Goal: Task Accomplishment & Management: Manage account settings

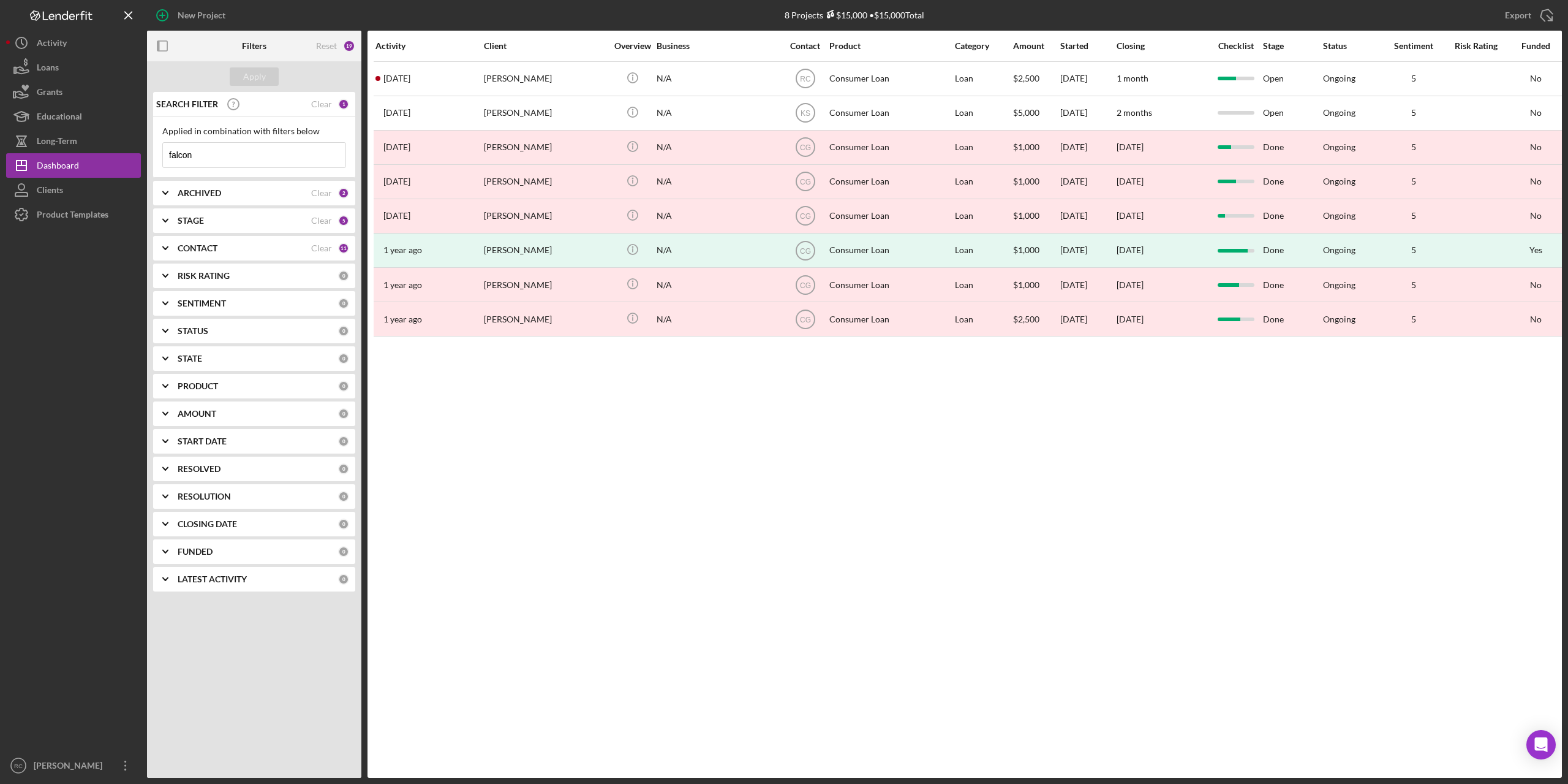
click at [234, 157] on input "falcon" at bounding box center [255, 154] width 183 height 24
type input "f"
type input "dawson"
click at [248, 76] on div "Apply" at bounding box center [254, 76] width 22 height 18
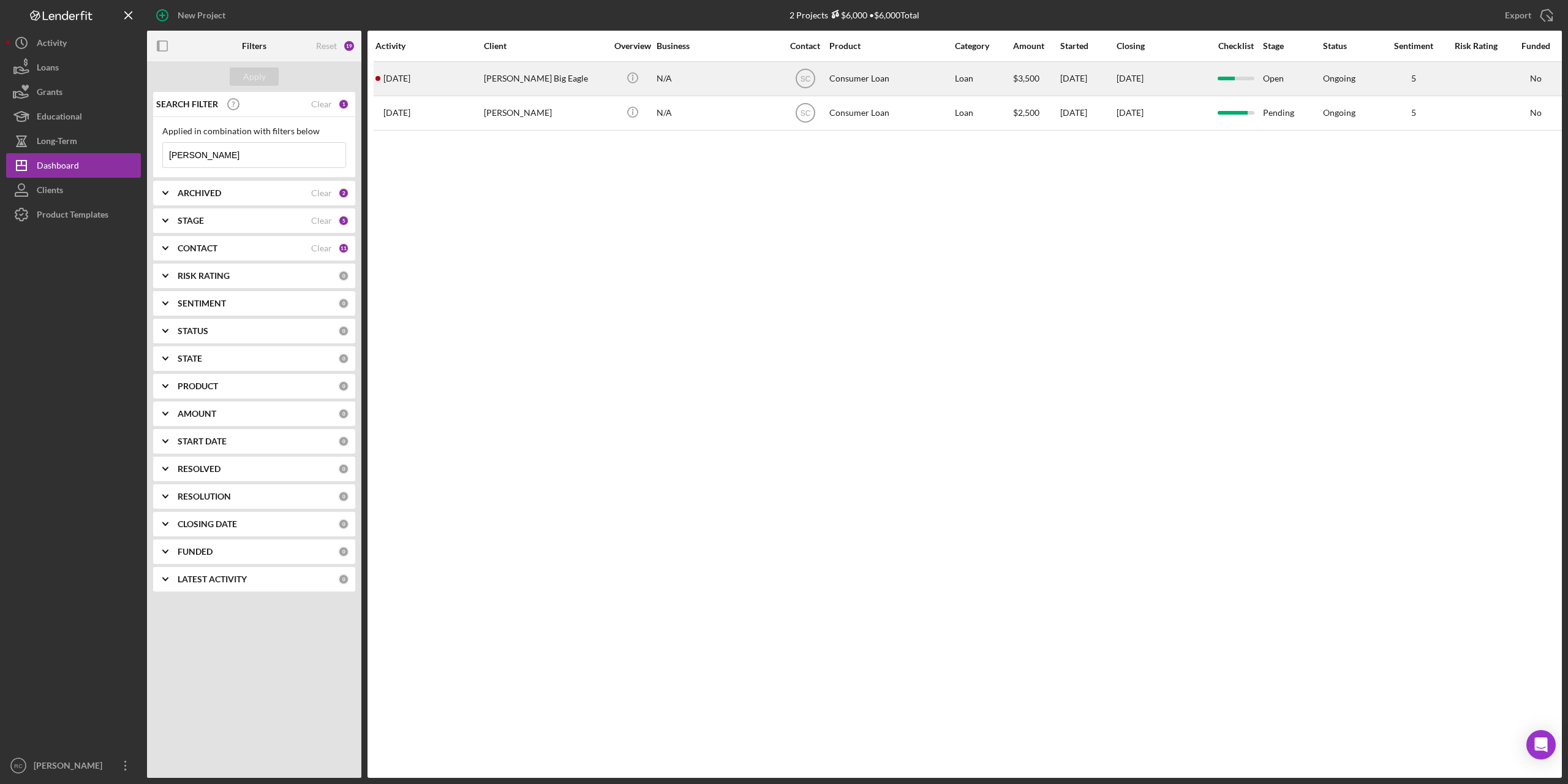
click at [543, 84] on div "Dawson Big Eagle" at bounding box center [545, 79] width 123 height 32
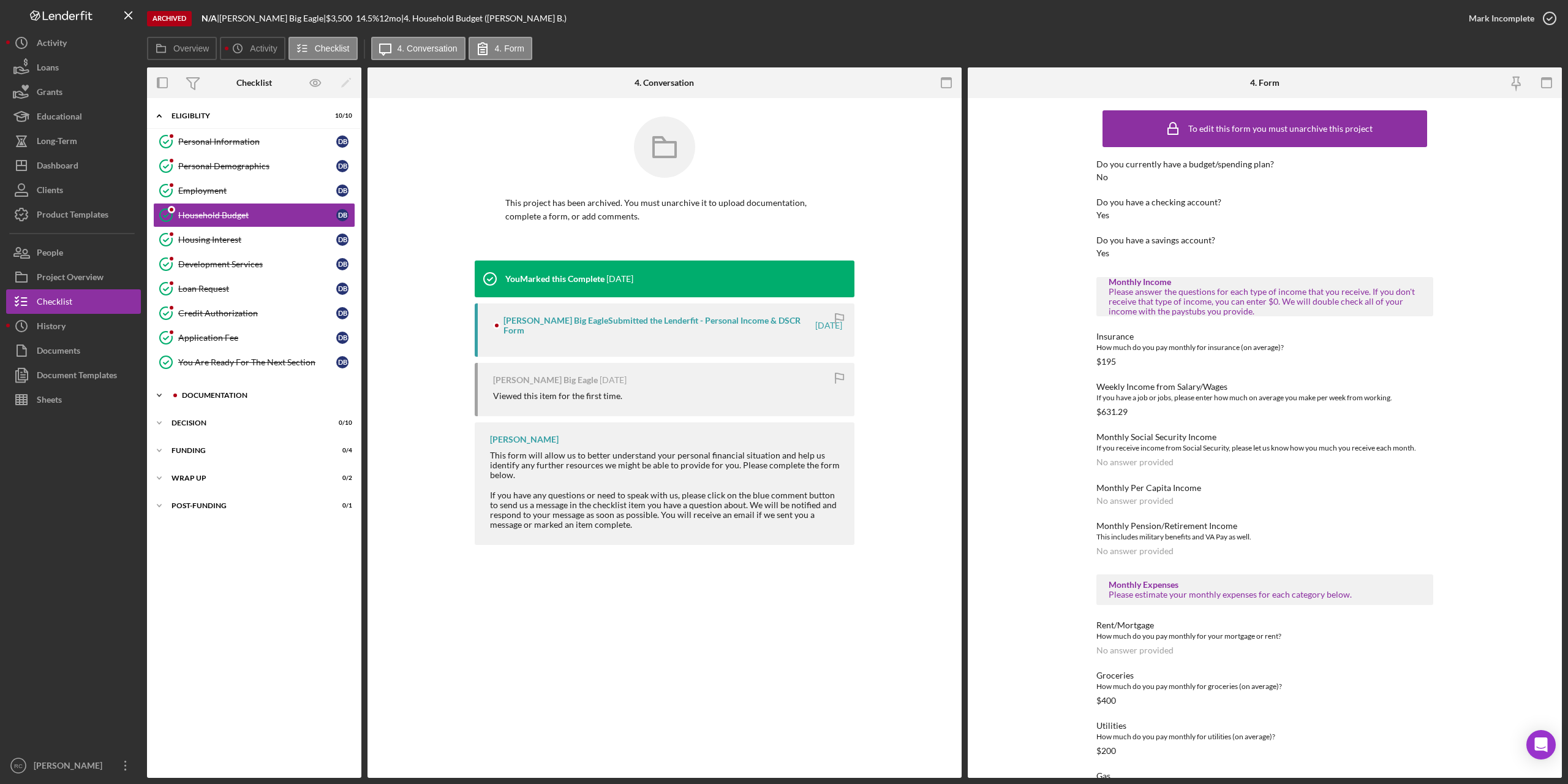
click at [204, 395] on div "Documentation" at bounding box center [264, 395] width 164 height 7
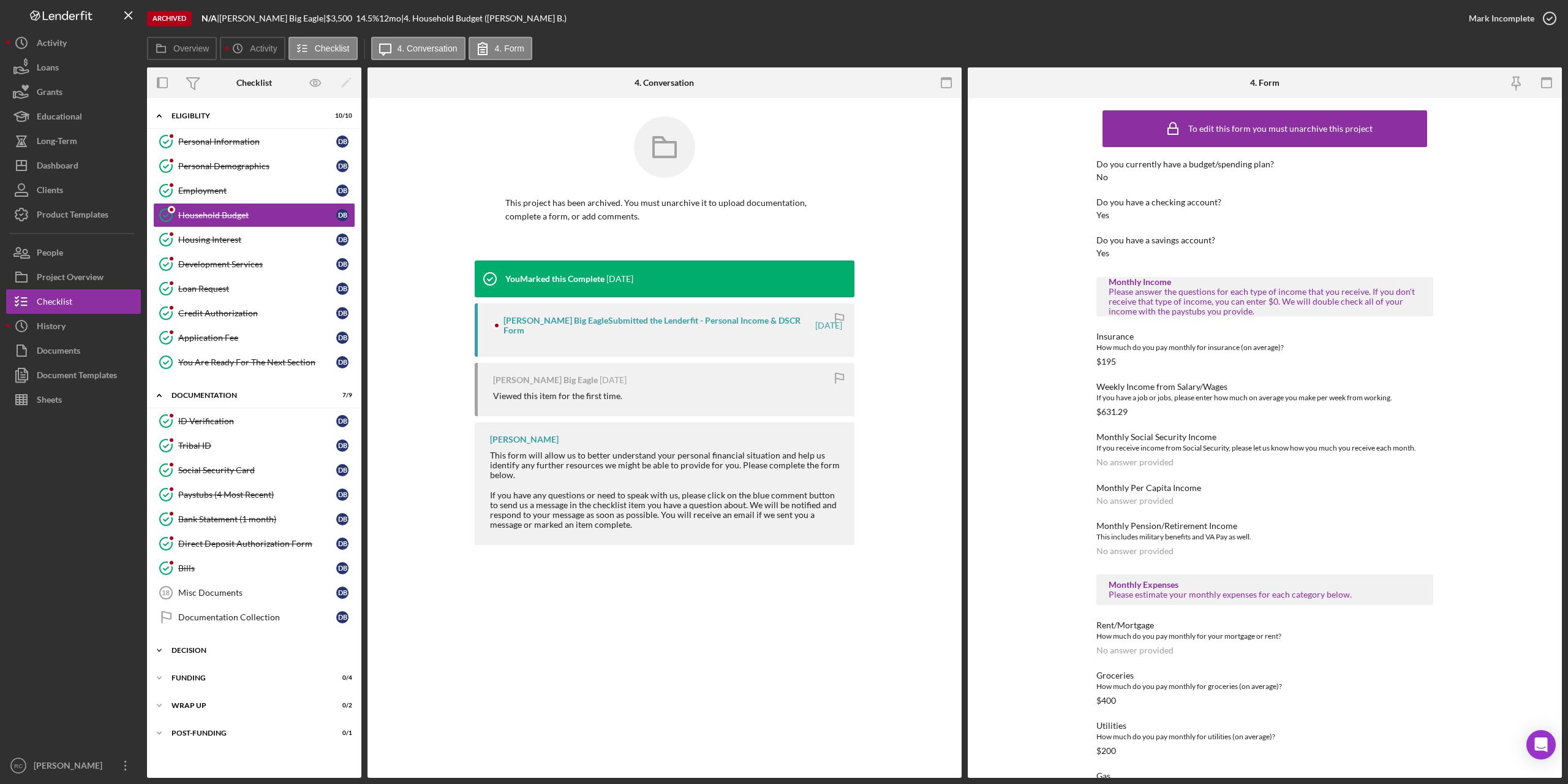
click at [196, 646] on div "Icon/Expander Decision 0 / 10" at bounding box center [254, 649] width 214 height 24
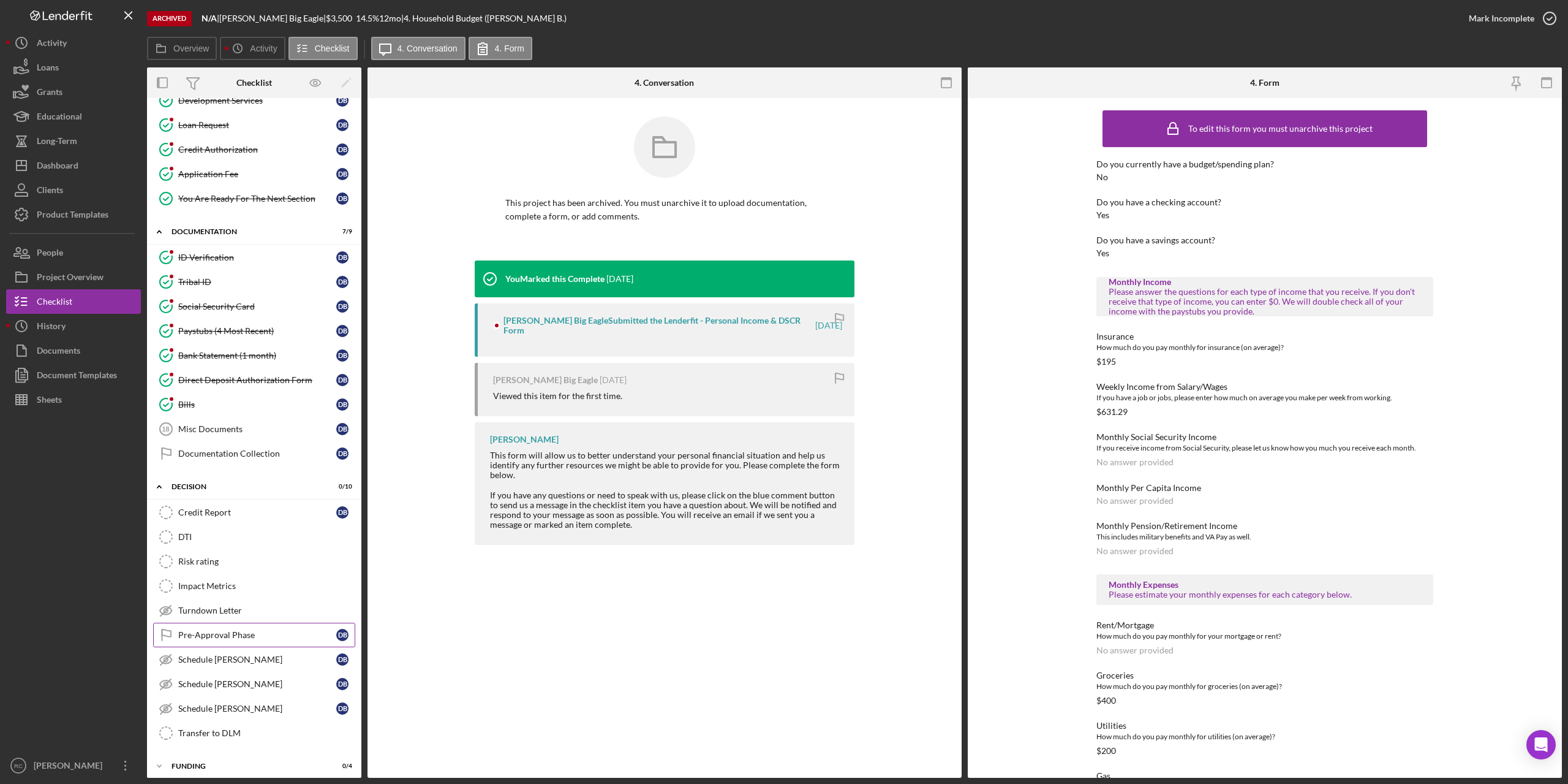
scroll to position [226, 0]
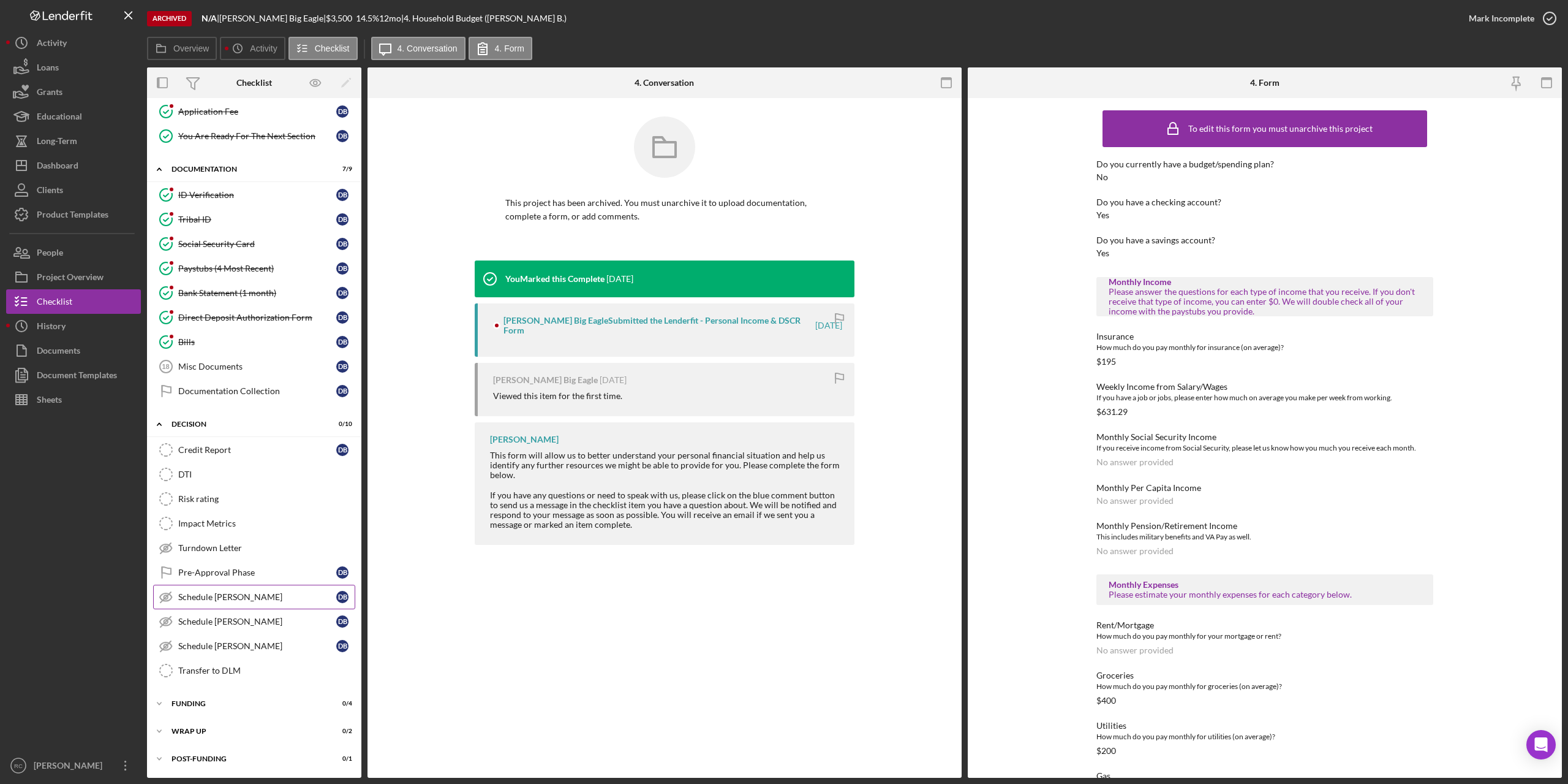
click at [236, 597] on div "Schedule TA-Stephanie" at bounding box center [257, 597] width 158 height 10
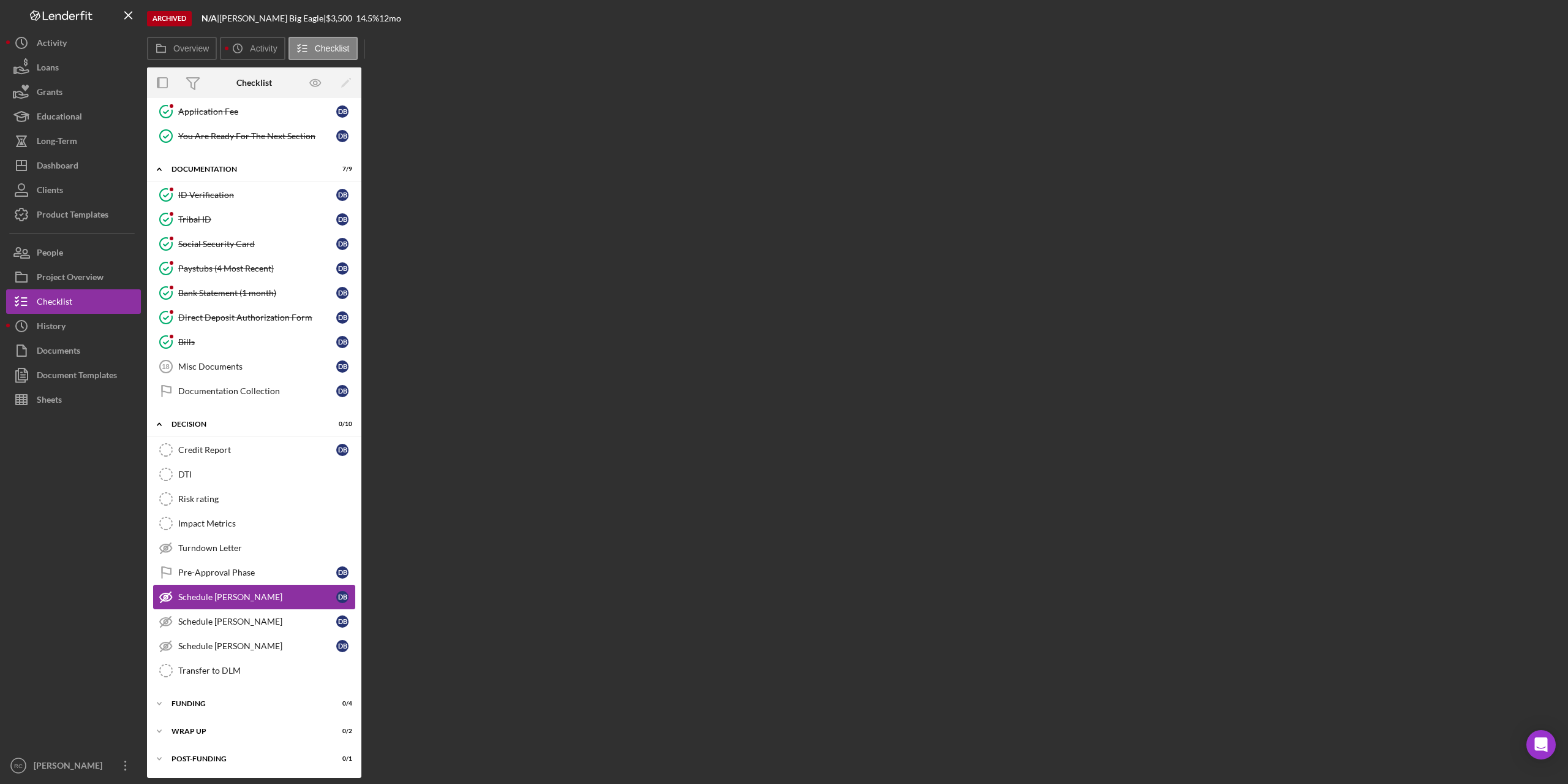
scroll to position [226, 0]
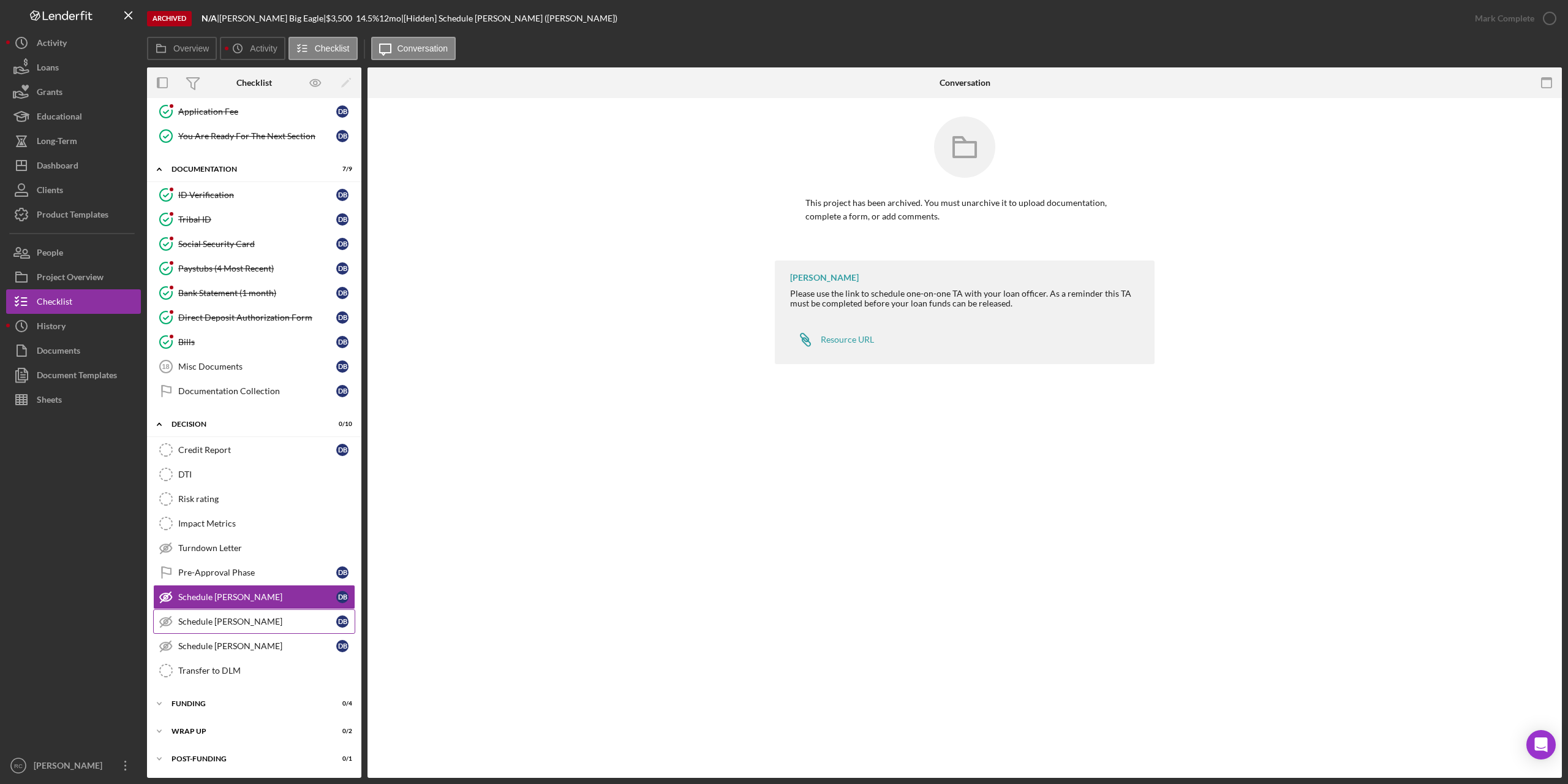
click at [195, 614] on link "Schedule TA-Ashley Schedule TA-Ashley D B" at bounding box center [254, 621] width 202 height 24
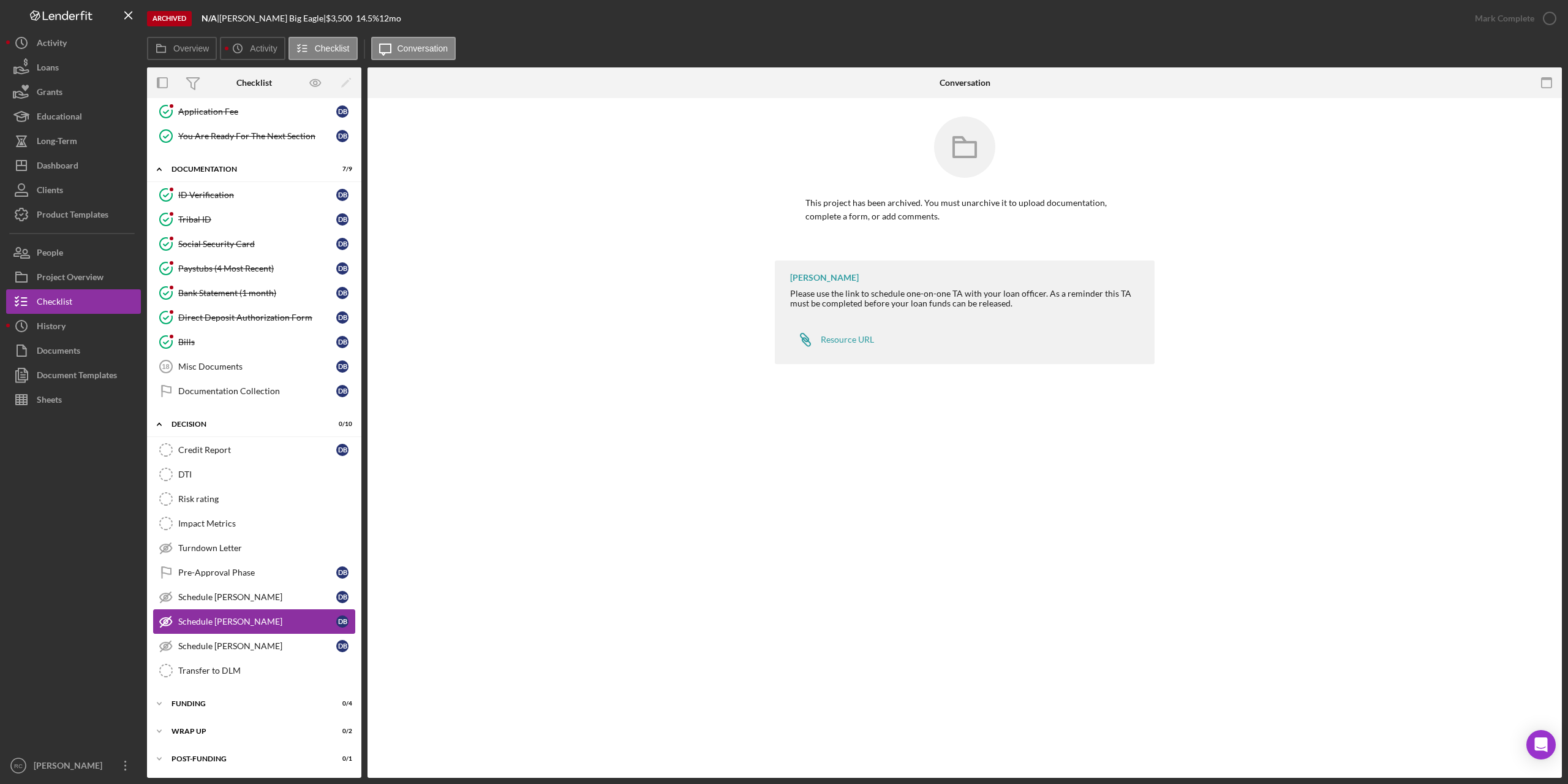
scroll to position [226, 0]
click at [179, 20] on div "Archived" at bounding box center [170, 18] width 45 height 15
click at [74, 275] on div "Project Overview" at bounding box center [70, 278] width 66 height 28
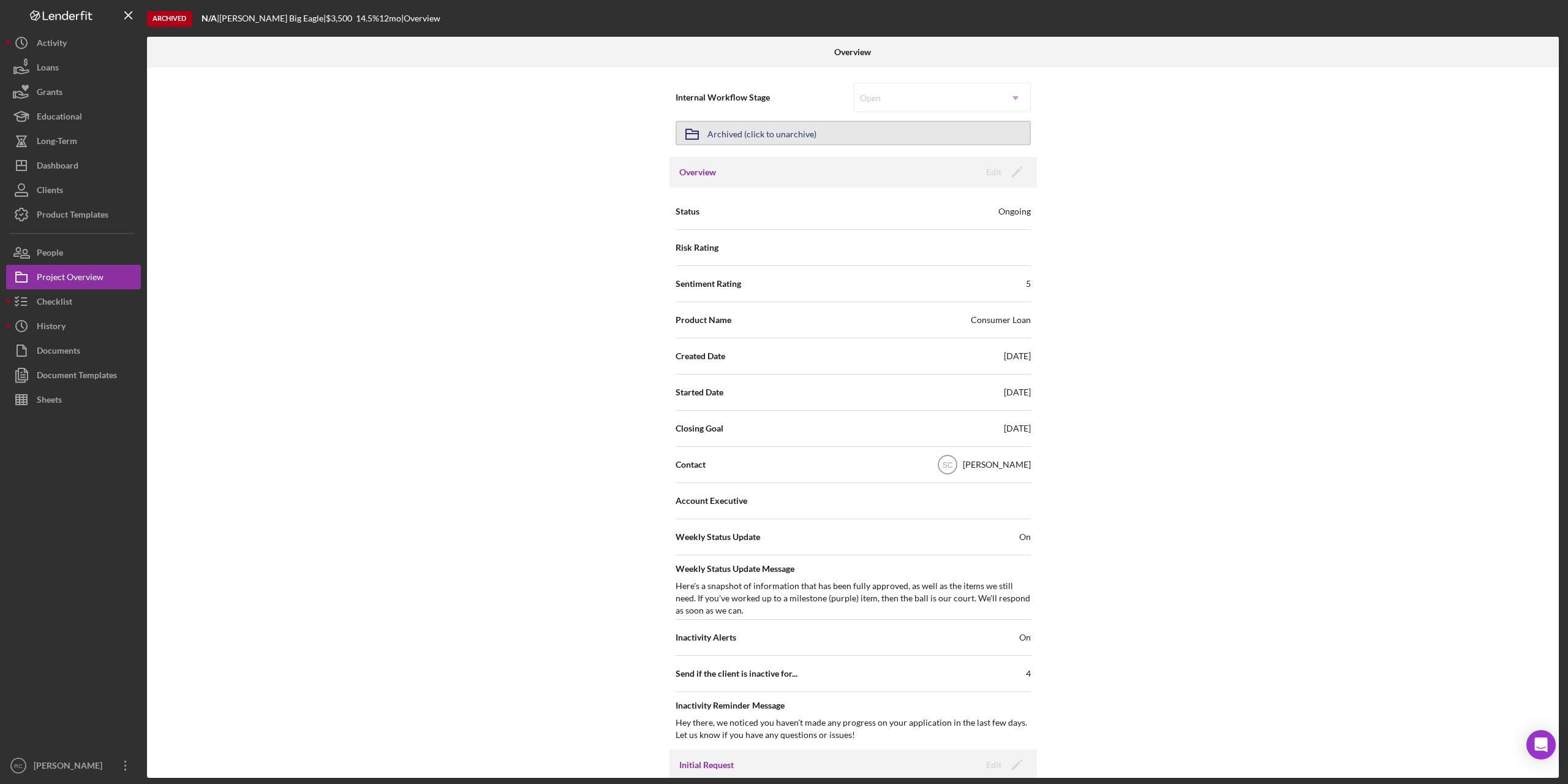
click at [743, 134] on div "Archived (click to unarchive)" at bounding box center [762, 133] width 109 height 22
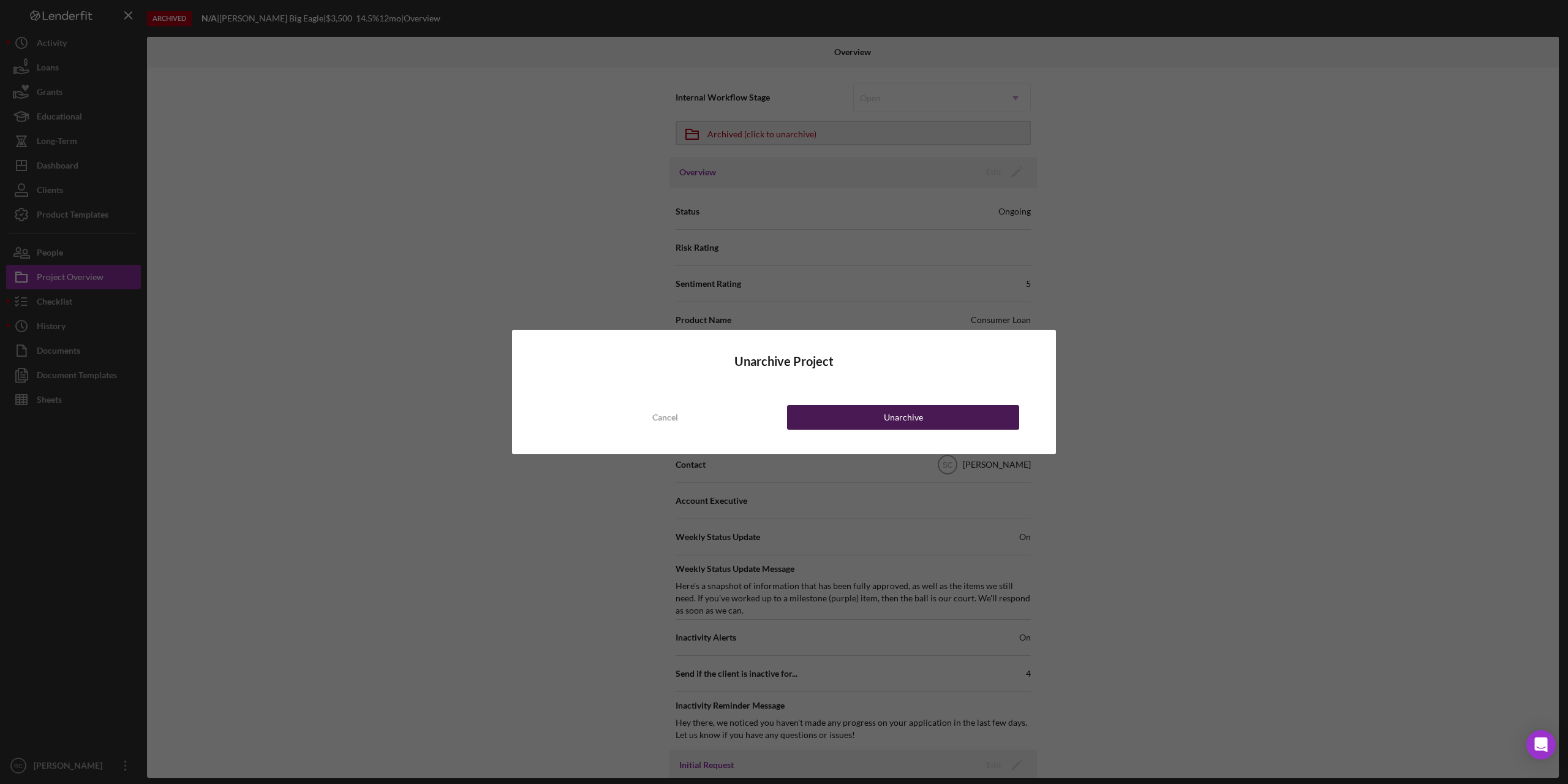
click at [851, 416] on button "Unarchive" at bounding box center [903, 416] width 232 height 24
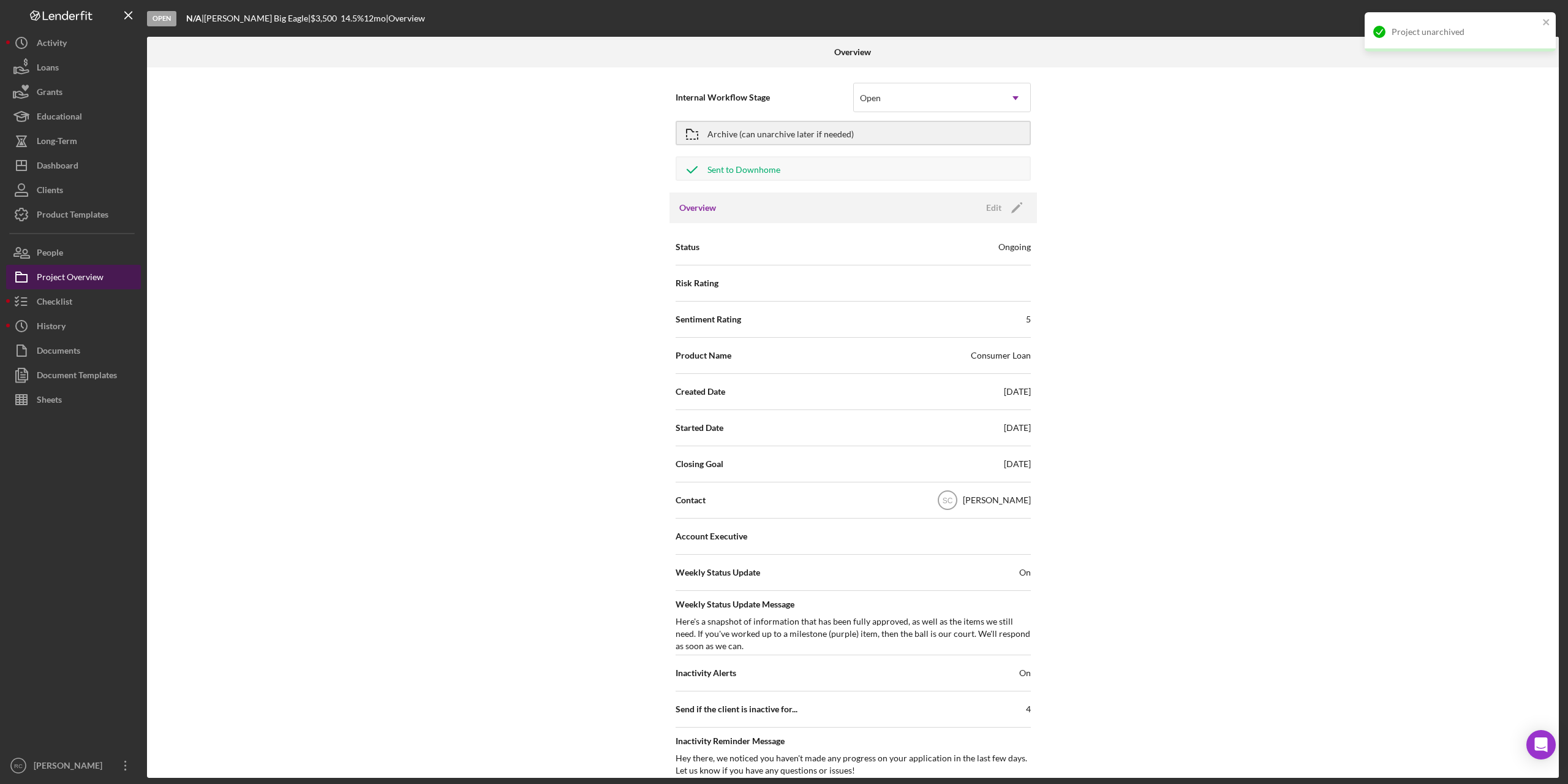
click at [71, 275] on div "Project Overview" at bounding box center [70, 278] width 66 height 28
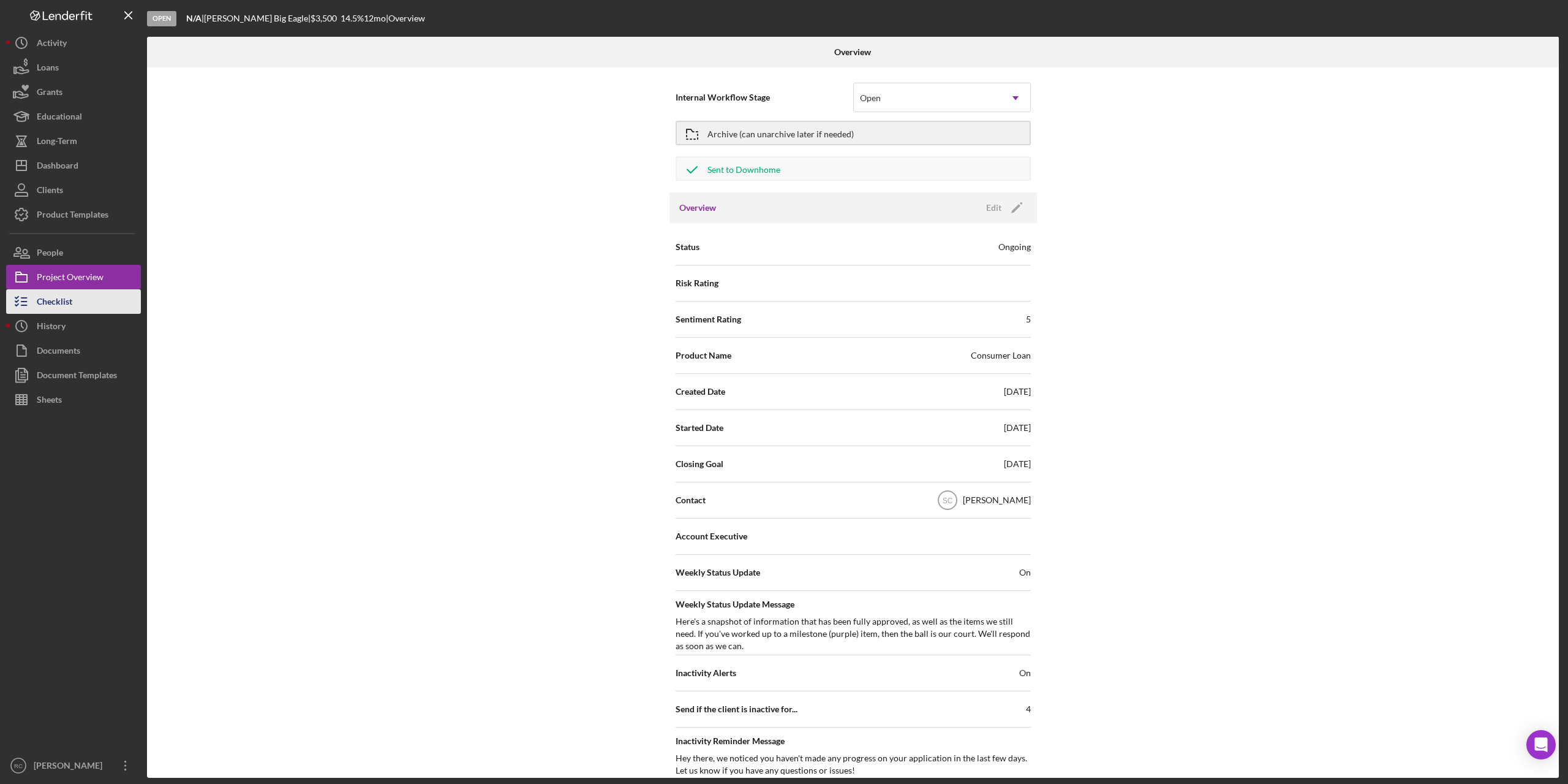
click at [56, 294] on div "Checklist" at bounding box center [55, 302] width 36 height 28
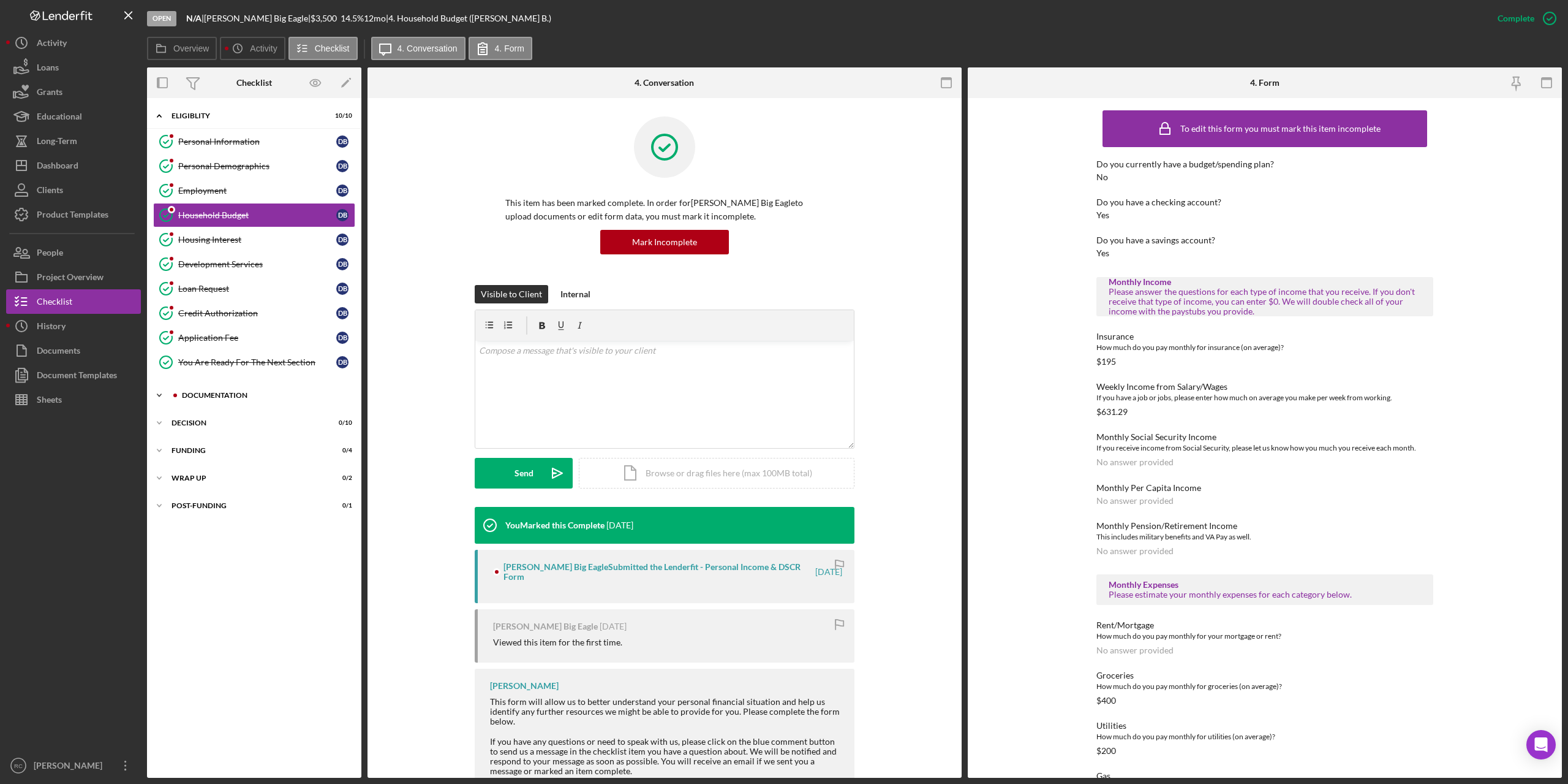
click at [200, 394] on div "Documentation" at bounding box center [264, 395] width 164 height 7
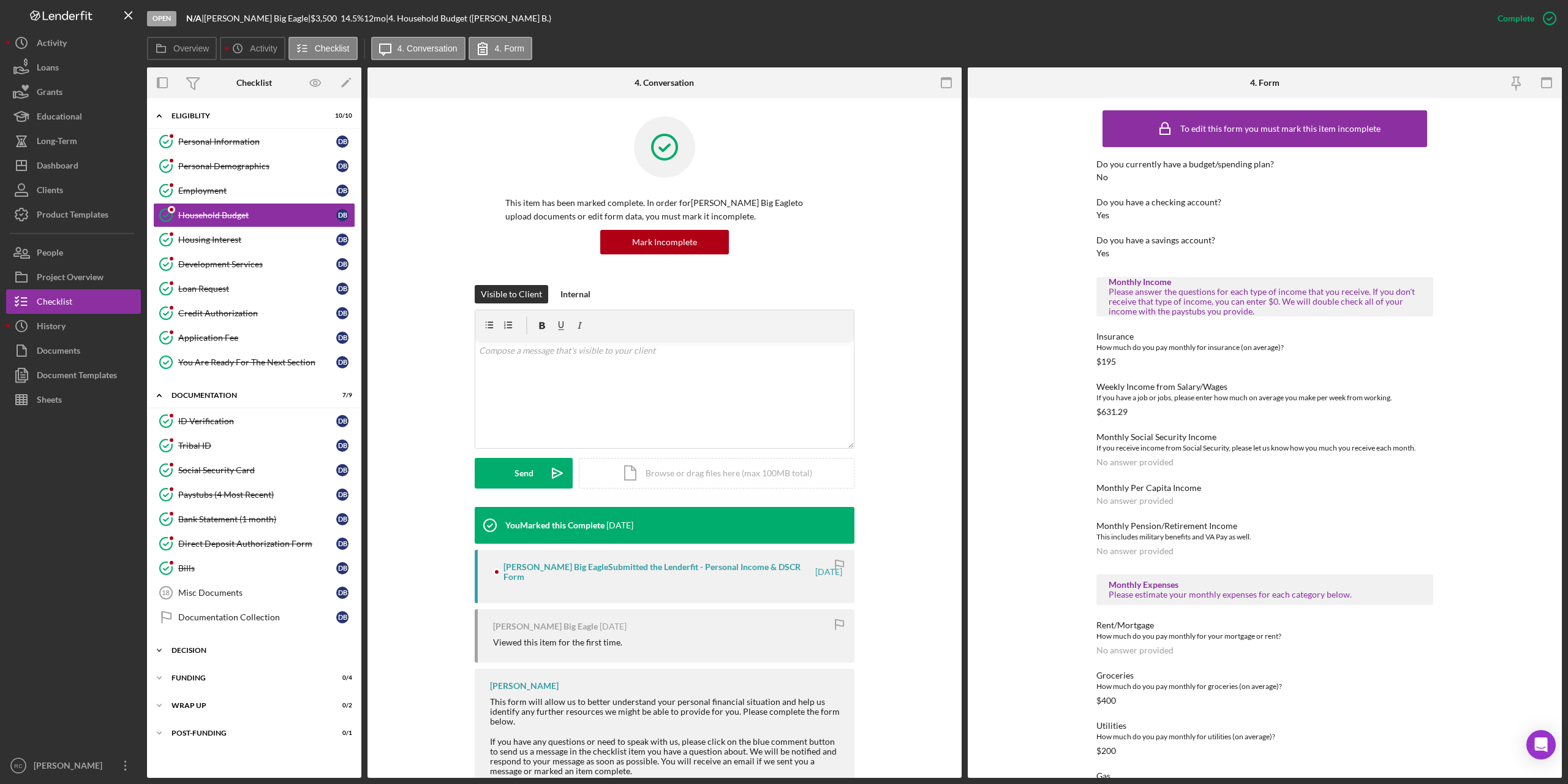
click at [189, 645] on div "Icon/Expander Decision 0 / 10" at bounding box center [254, 649] width 214 height 24
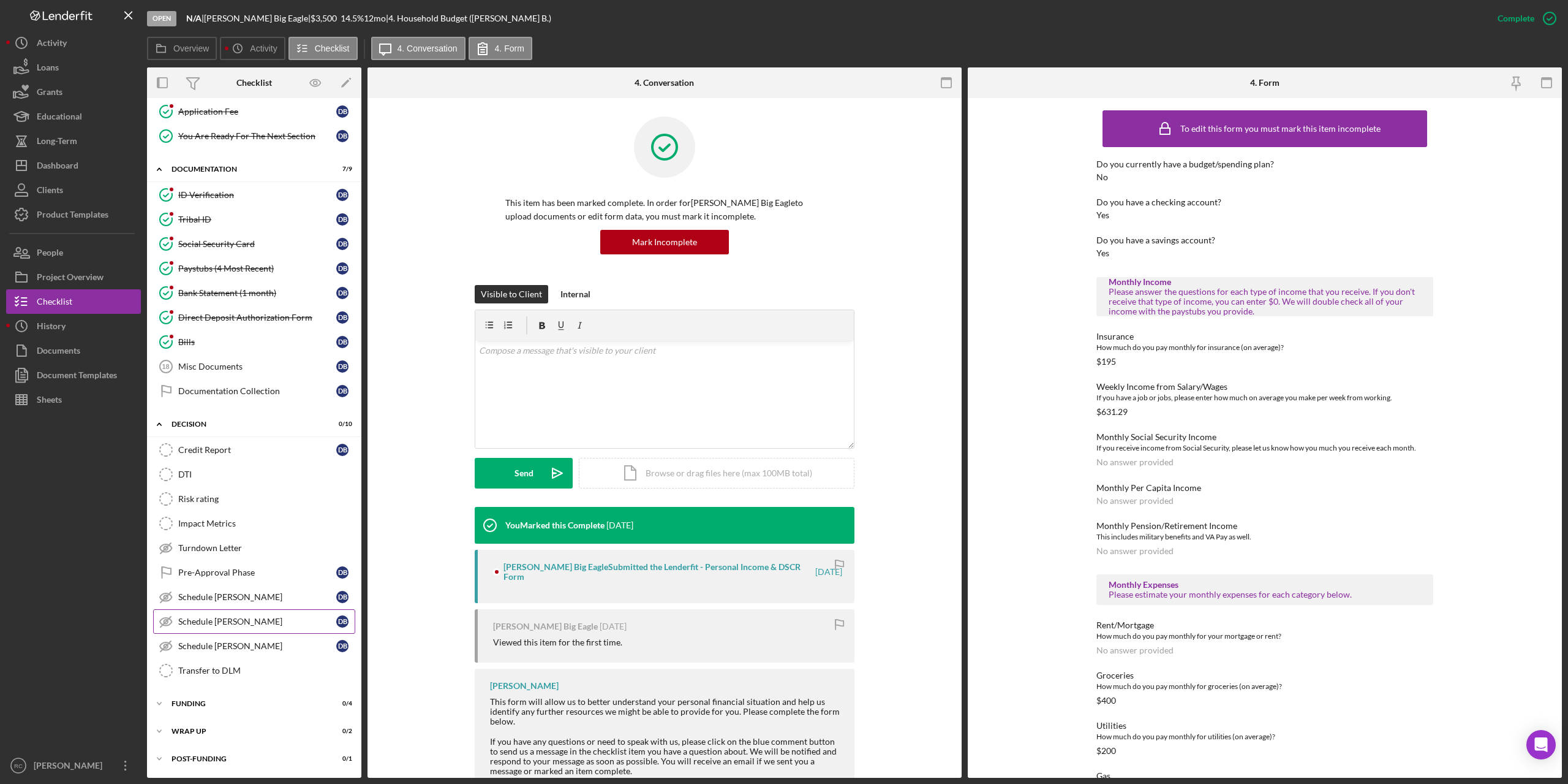
click at [232, 620] on div "Schedule TA-Ashley" at bounding box center [257, 621] width 158 height 10
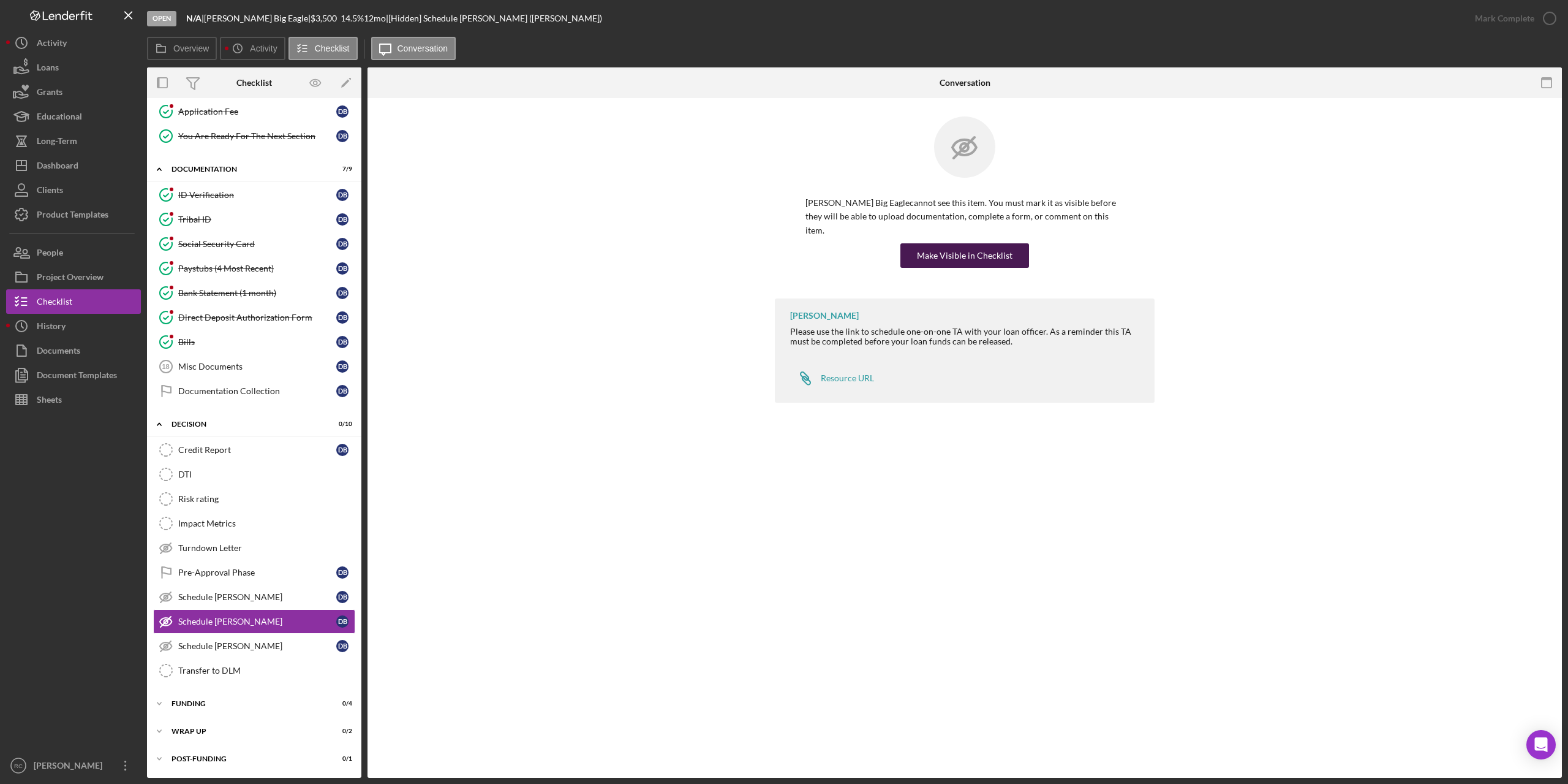
click at [959, 243] on div "Make Visible in Checklist" at bounding box center [964, 255] width 96 height 24
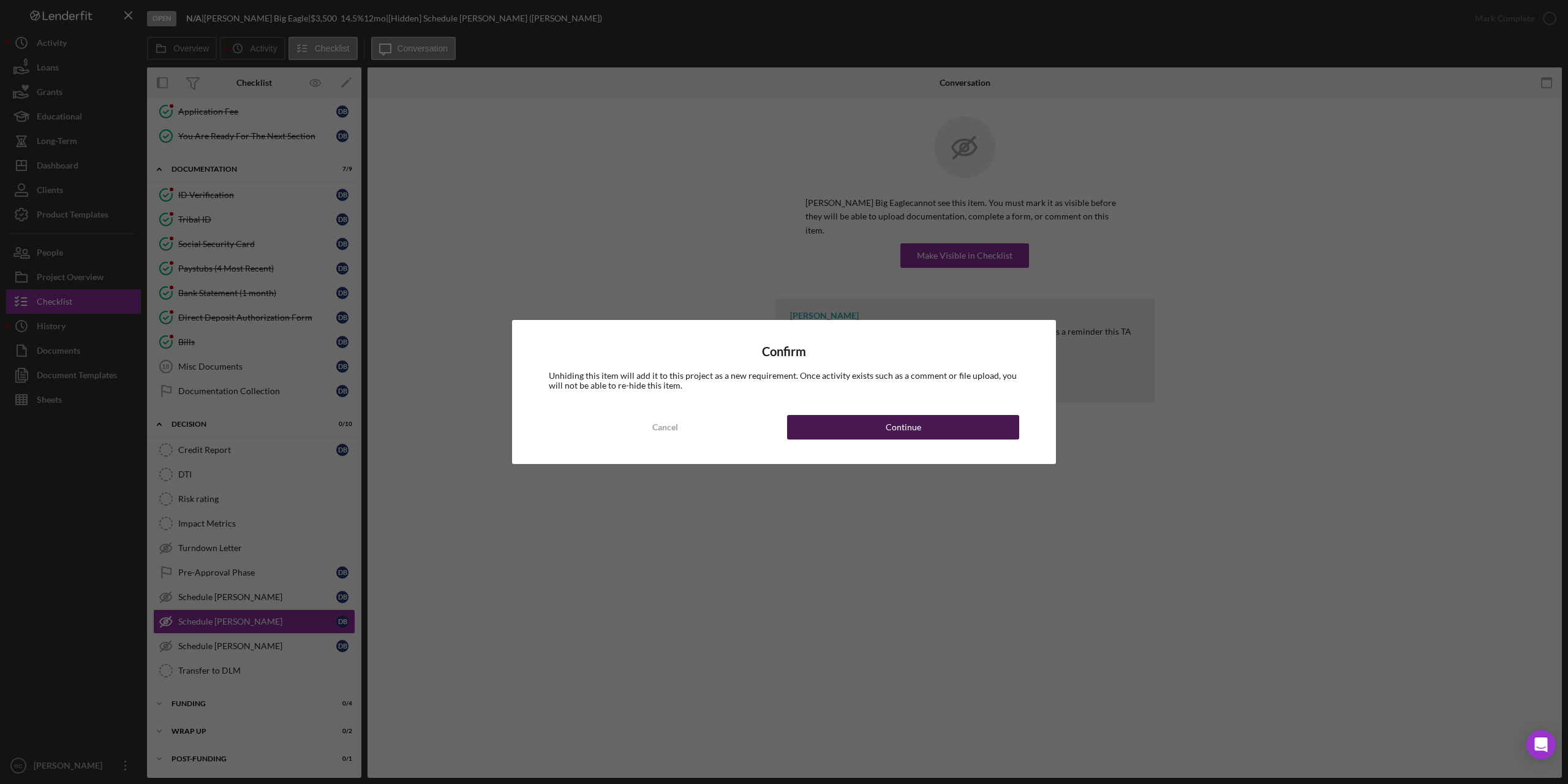
click at [928, 424] on button "Continue" at bounding box center [903, 426] width 232 height 24
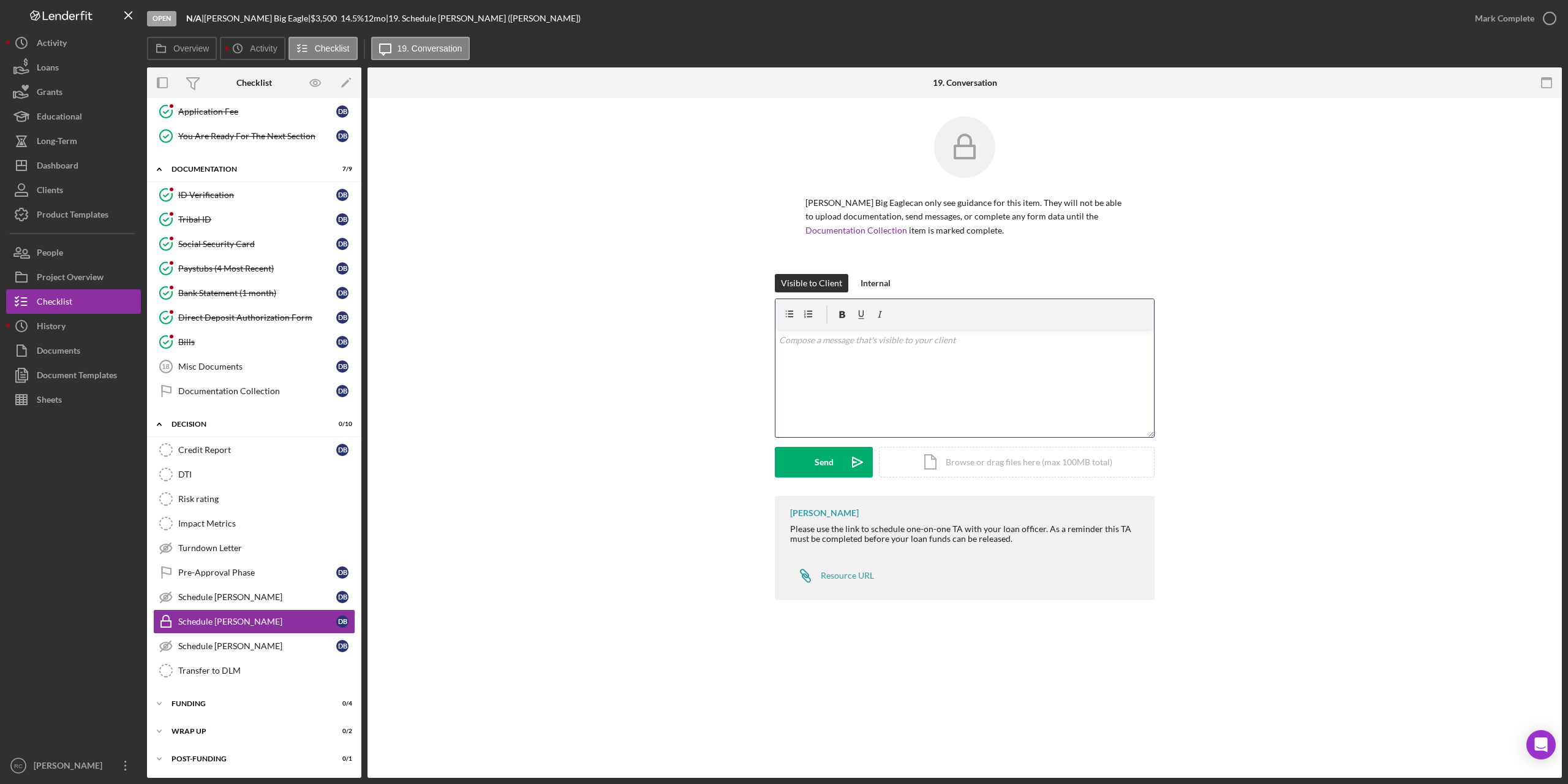
click at [874, 330] on div "v Color teal Color pink Remove color Add row above Add row below Add column bef…" at bounding box center [965, 383] width 379 height 108
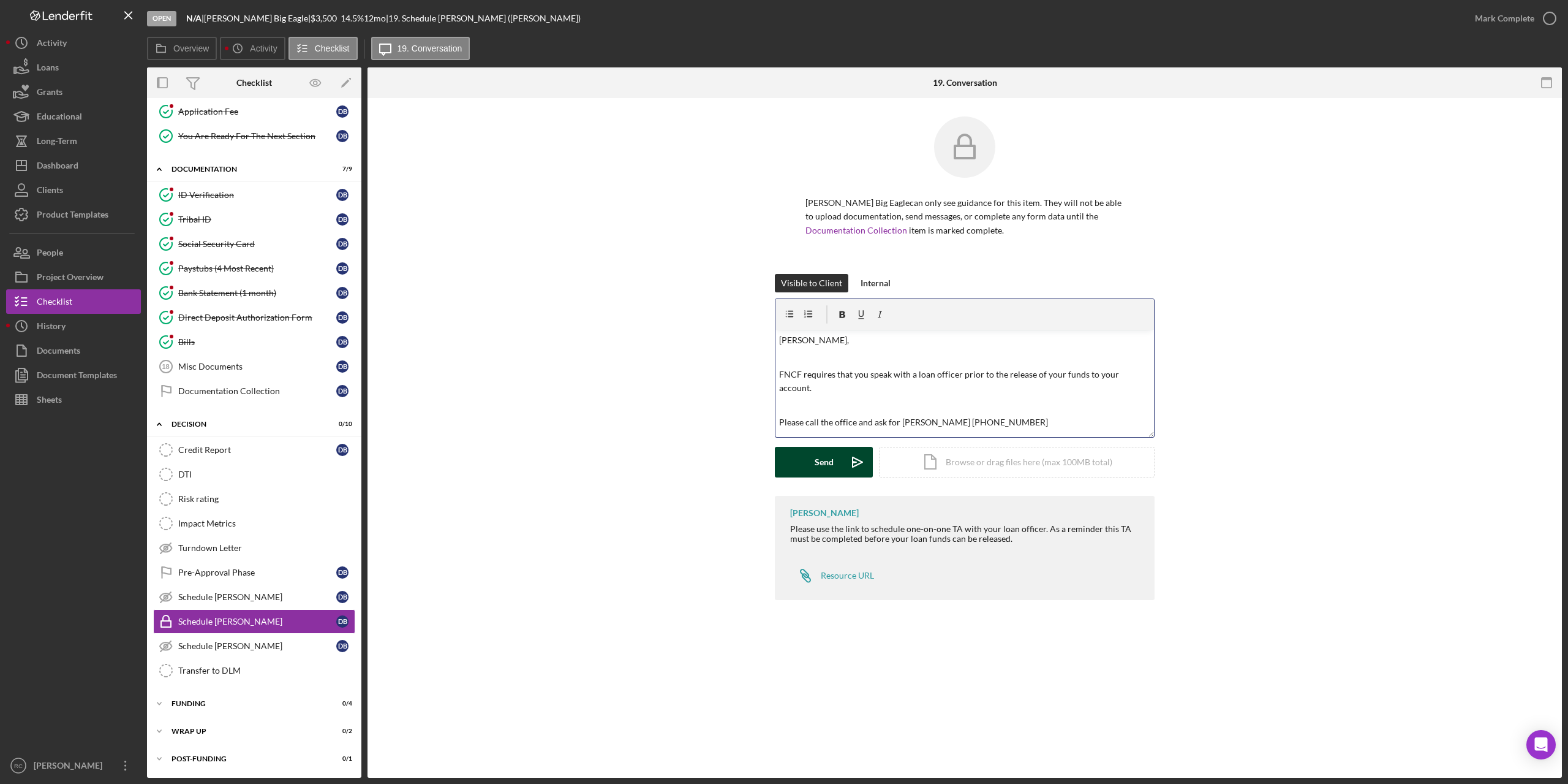
click at [830, 461] on div "Send" at bounding box center [823, 462] width 19 height 30
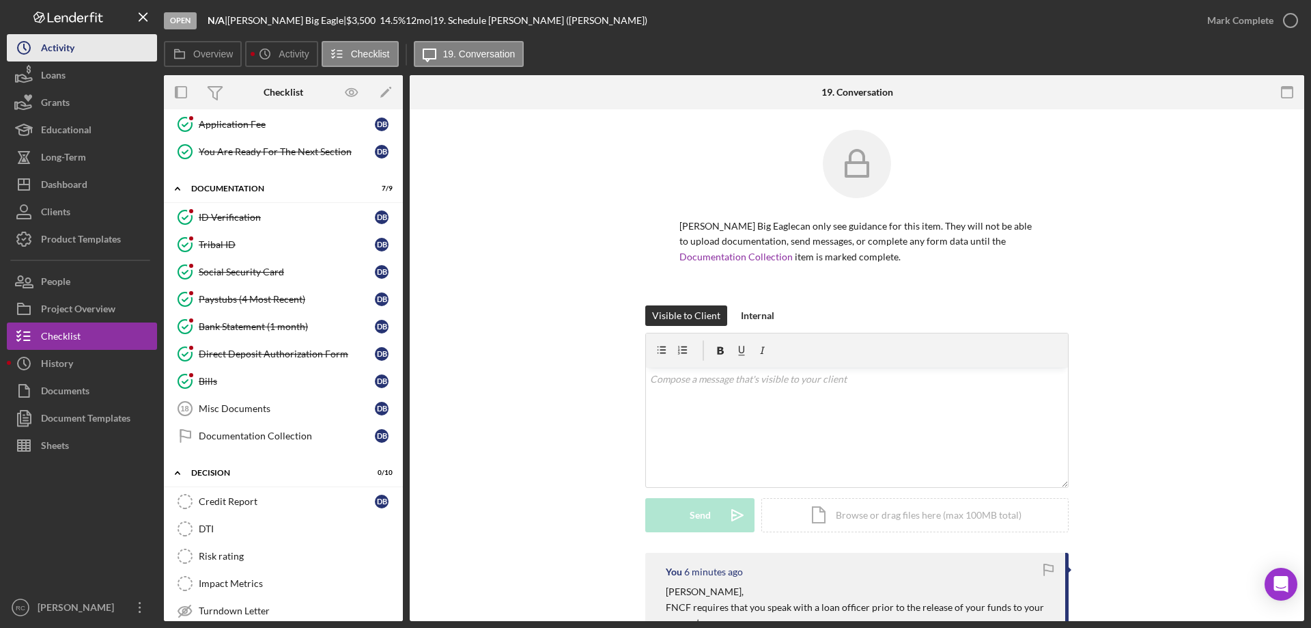
click at [69, 44] on div "Activity" at bounding box center [57, 49] width 33 height 31
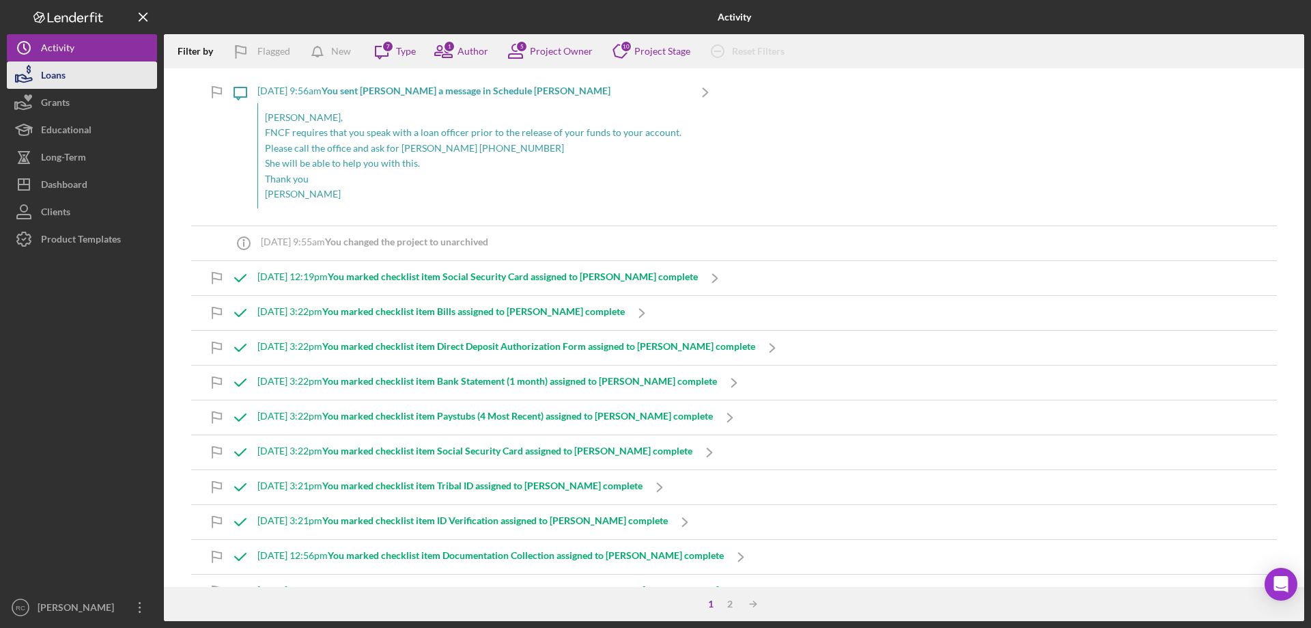
click at [48, 81] on div "Loans" at bounding box center [53, 76] width 25 height 31
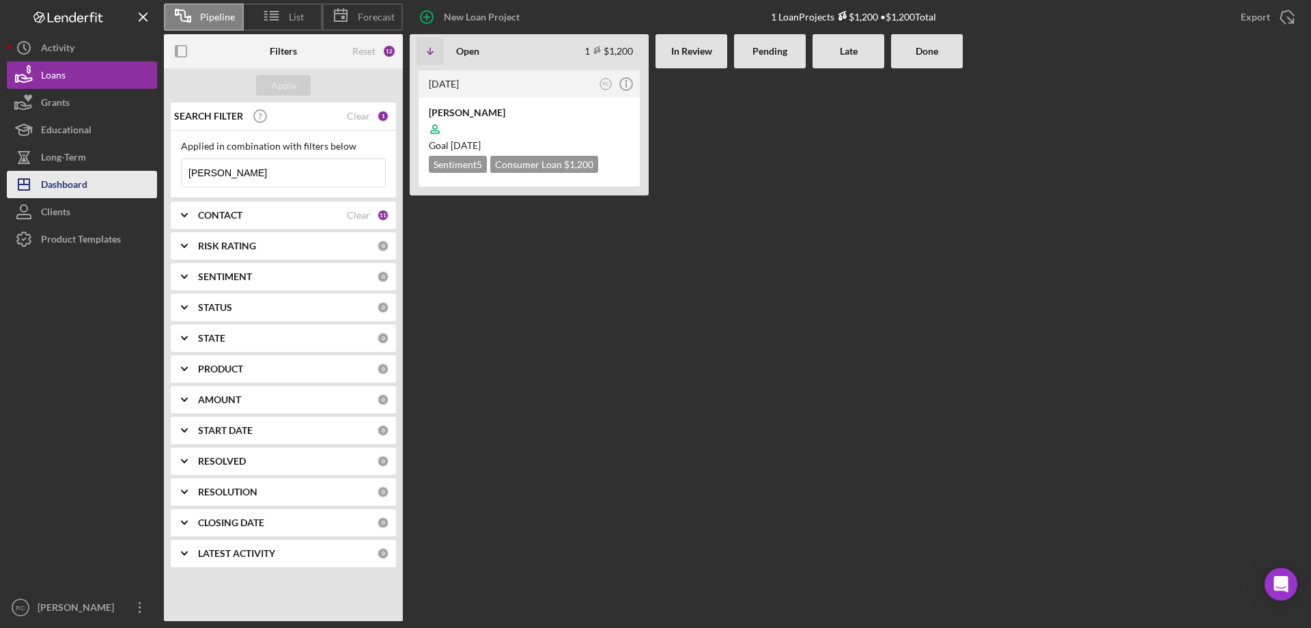
click at [67, 180] on div "Dashboard" at bounding box center [64, 186] width 46 height 31
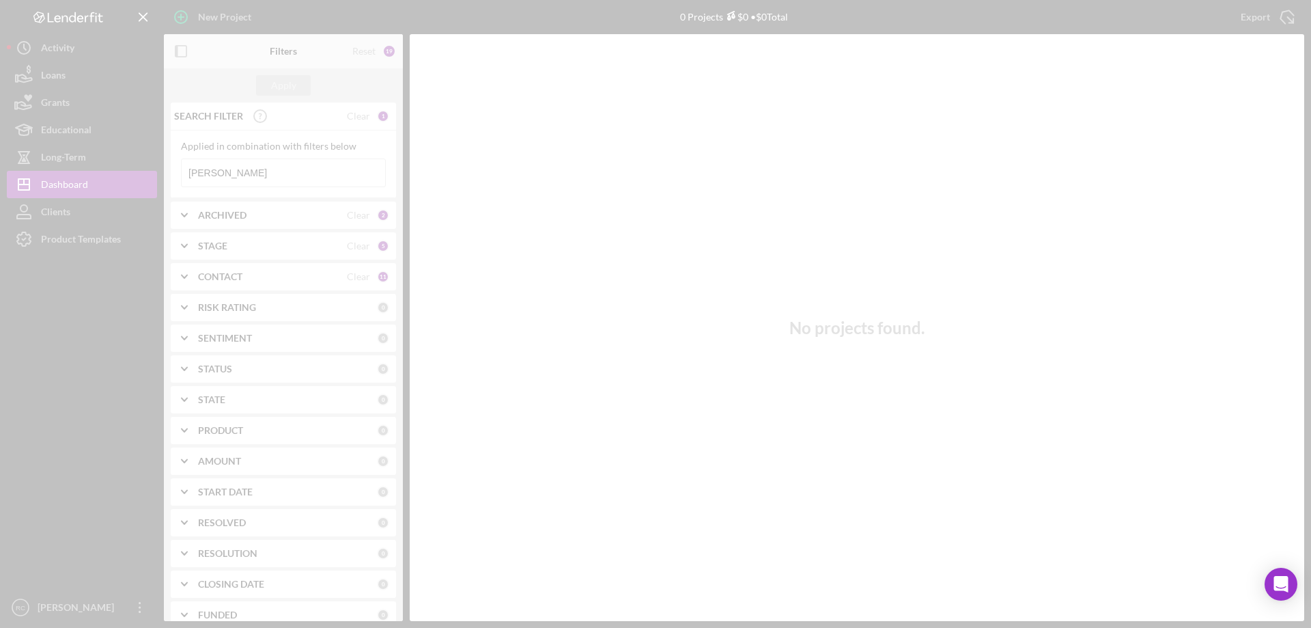
click at [232, 175] on div at bounding box center [655, 314] width 1311 height 628
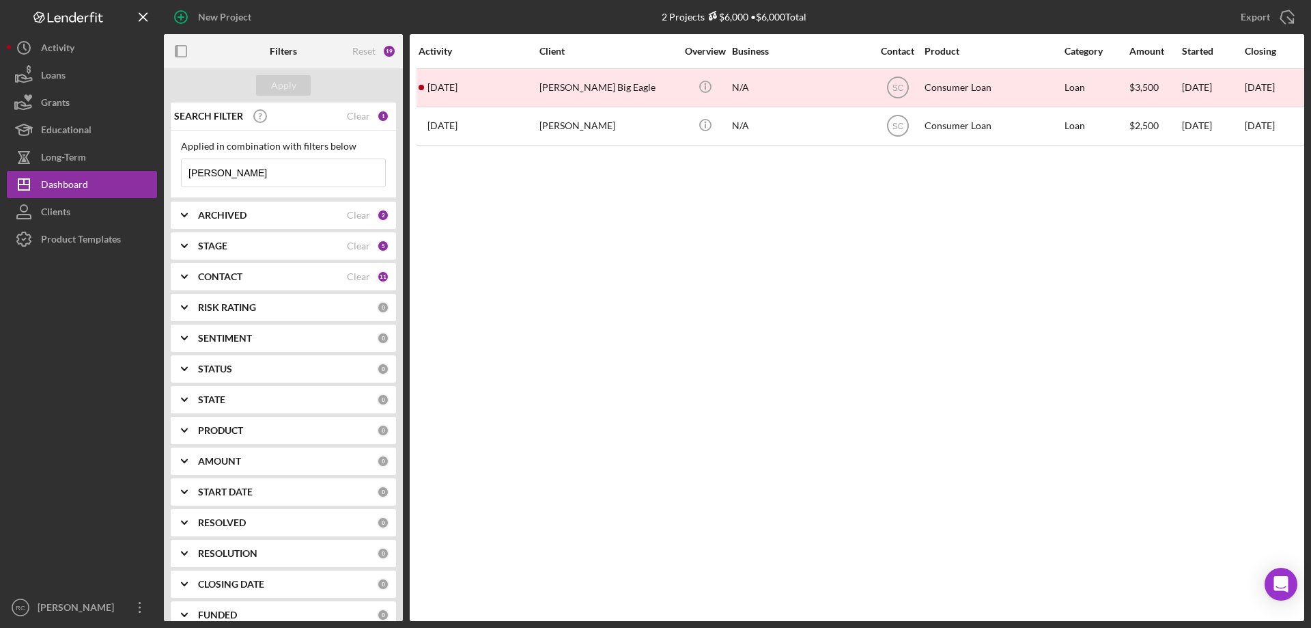
click at [245, 169] on input "dawson" at bounding box center [284, 172] width 204 height 27
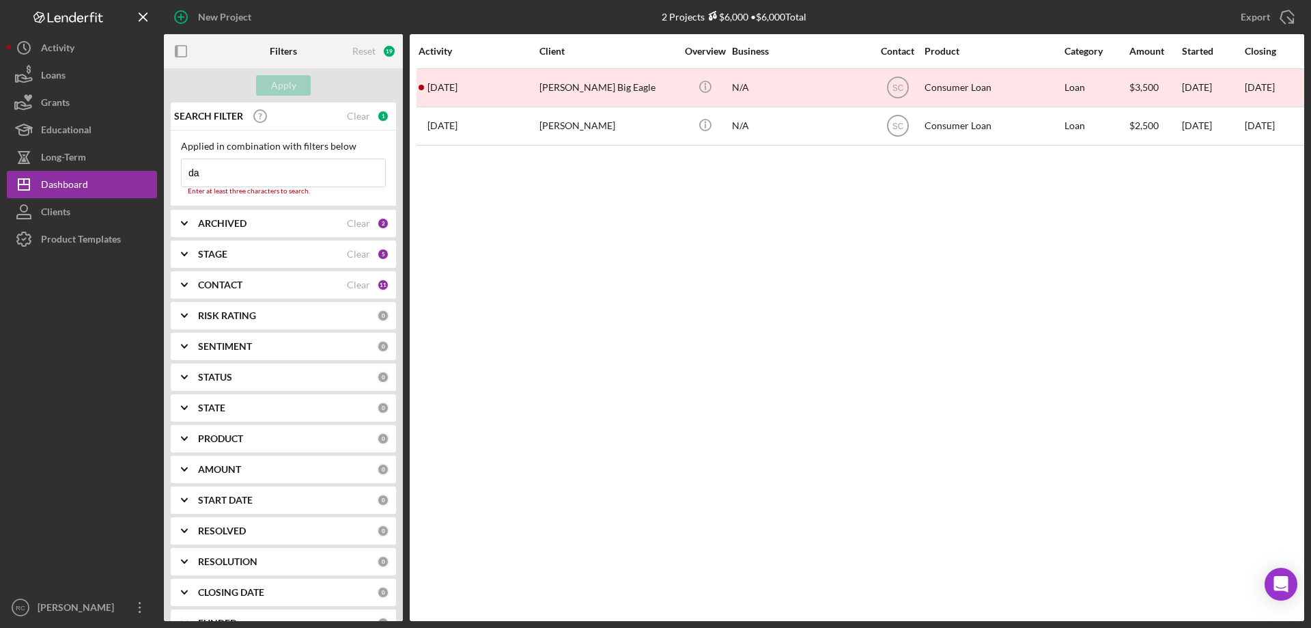
type input "d"
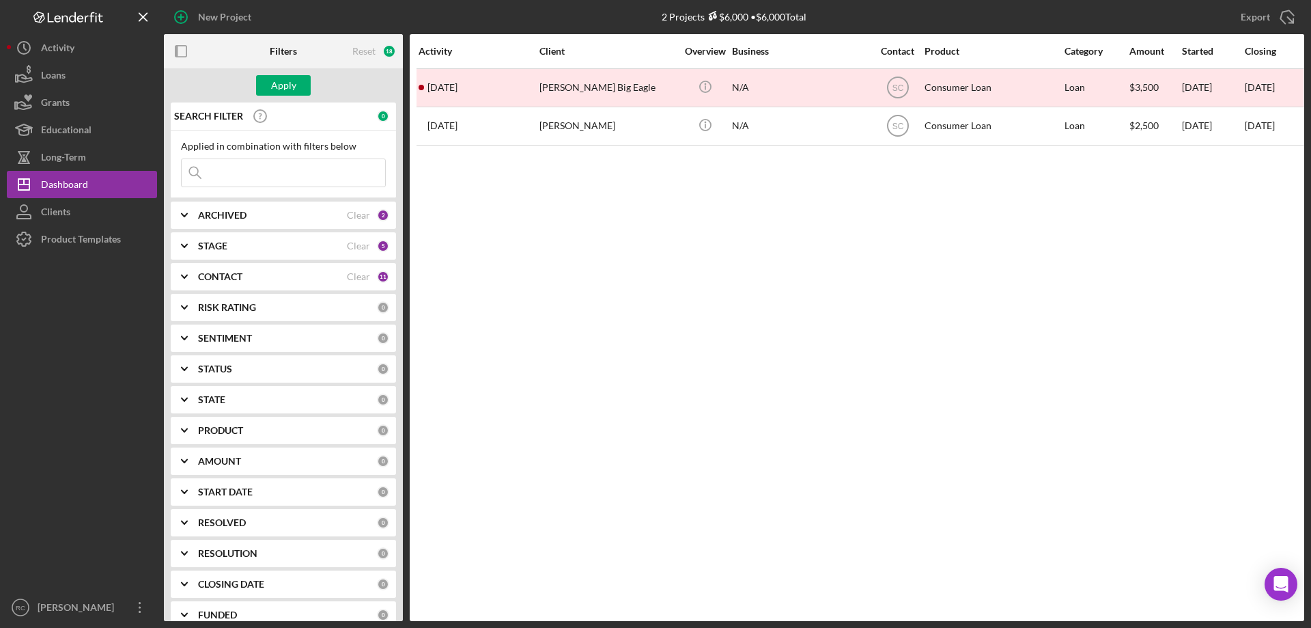
type input "b"
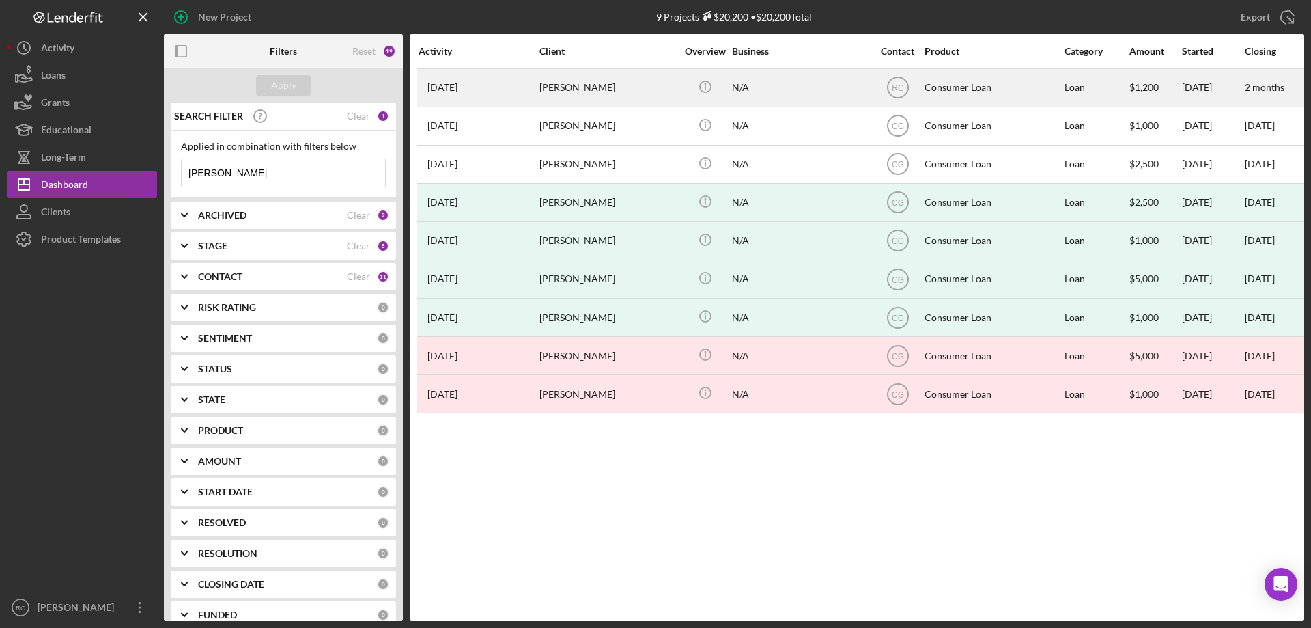
type input "nicole"
click at [563, 88] on div "Nicole Girth" at bounding box center [608, 88] width 137 height 36
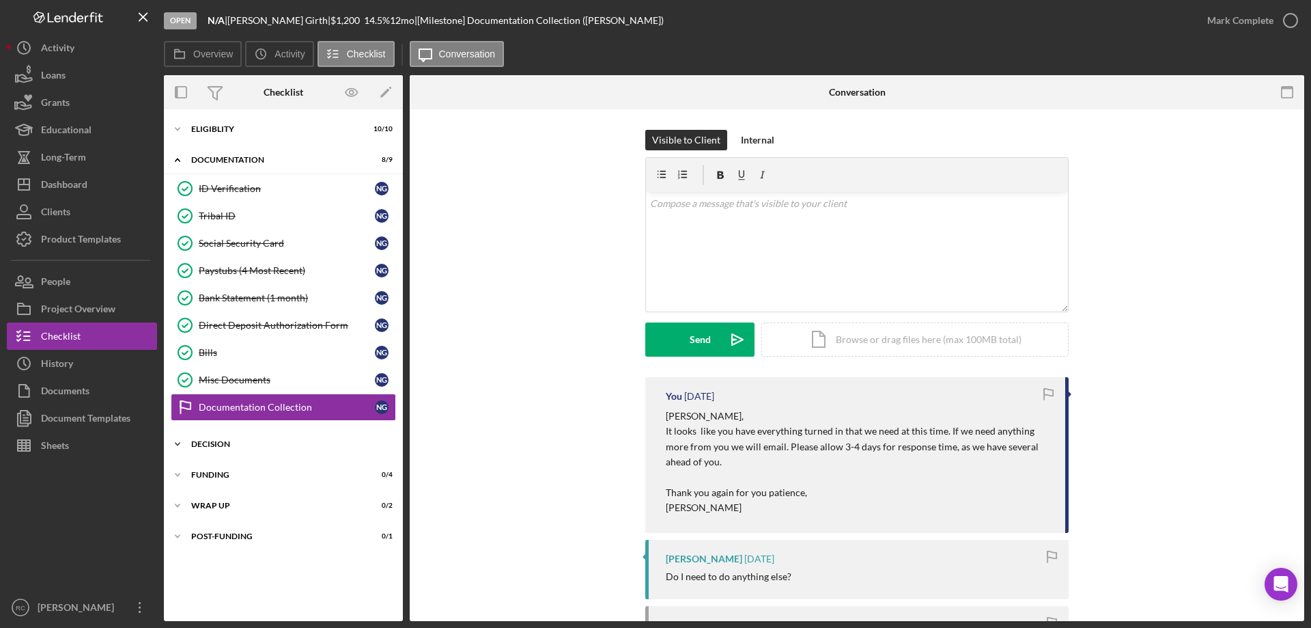
click at [220, 443] on div "Decision" at bounding box center [288, 444] width 195 height 8
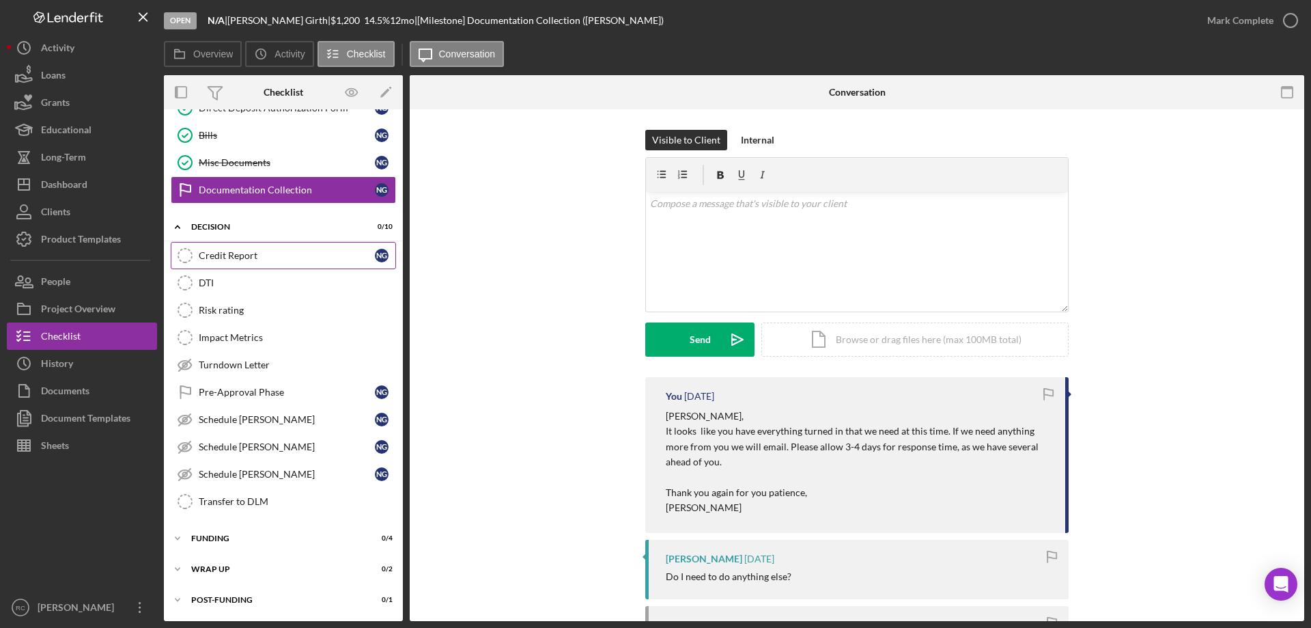
click at [227, 250] on div "Credit Report" at bounding box center [287, 255] width 176 height 11
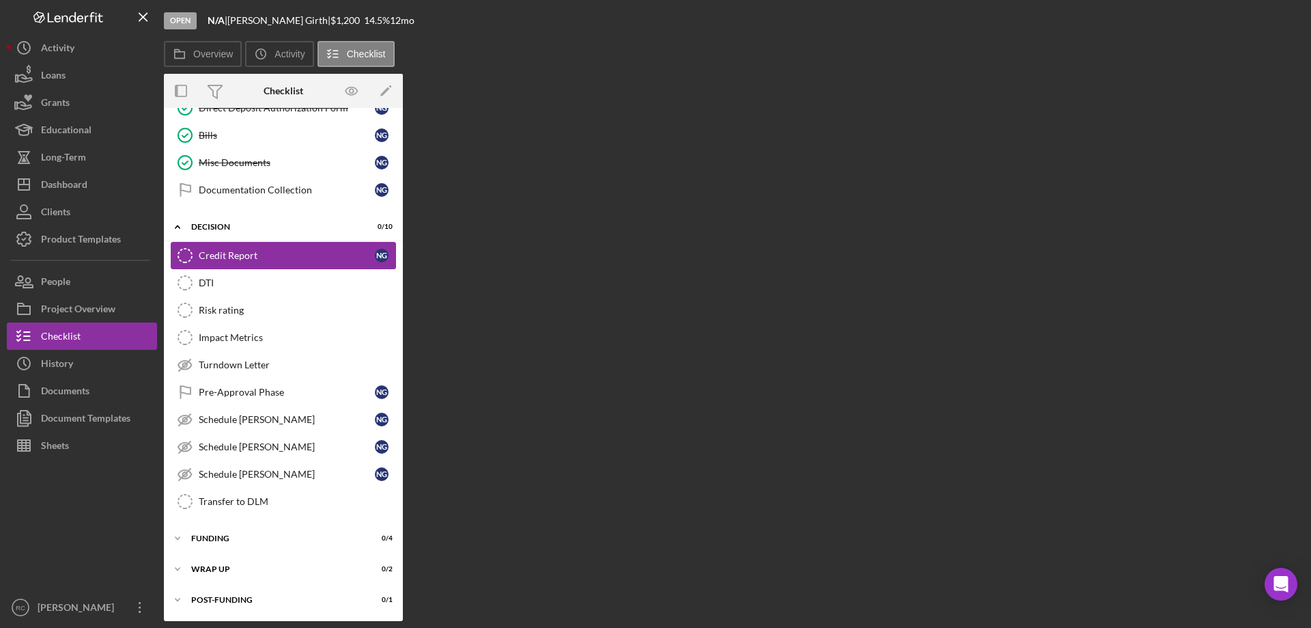
scroll to position [217, 0]
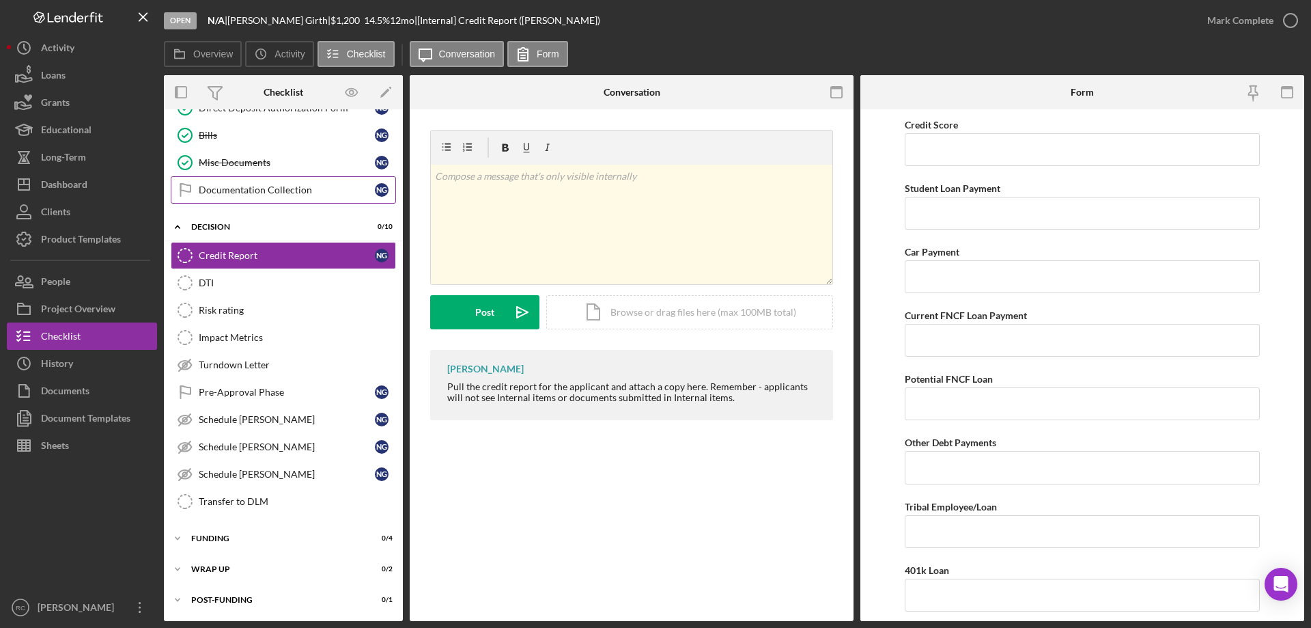
click at [248, 186] on div "Documentation Collection" at bounding box center [287, 189] width 176 height 11
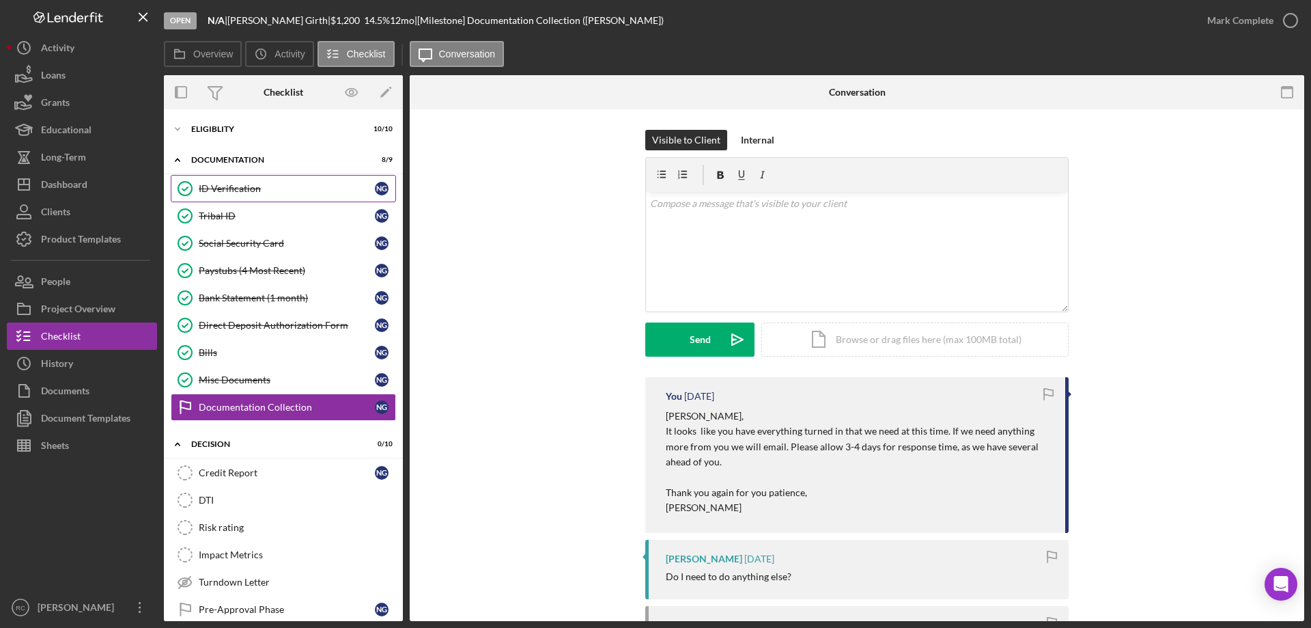
click at [232, 184] on div "ID Verification" at bounding box center [287, 188] width 176 height 11
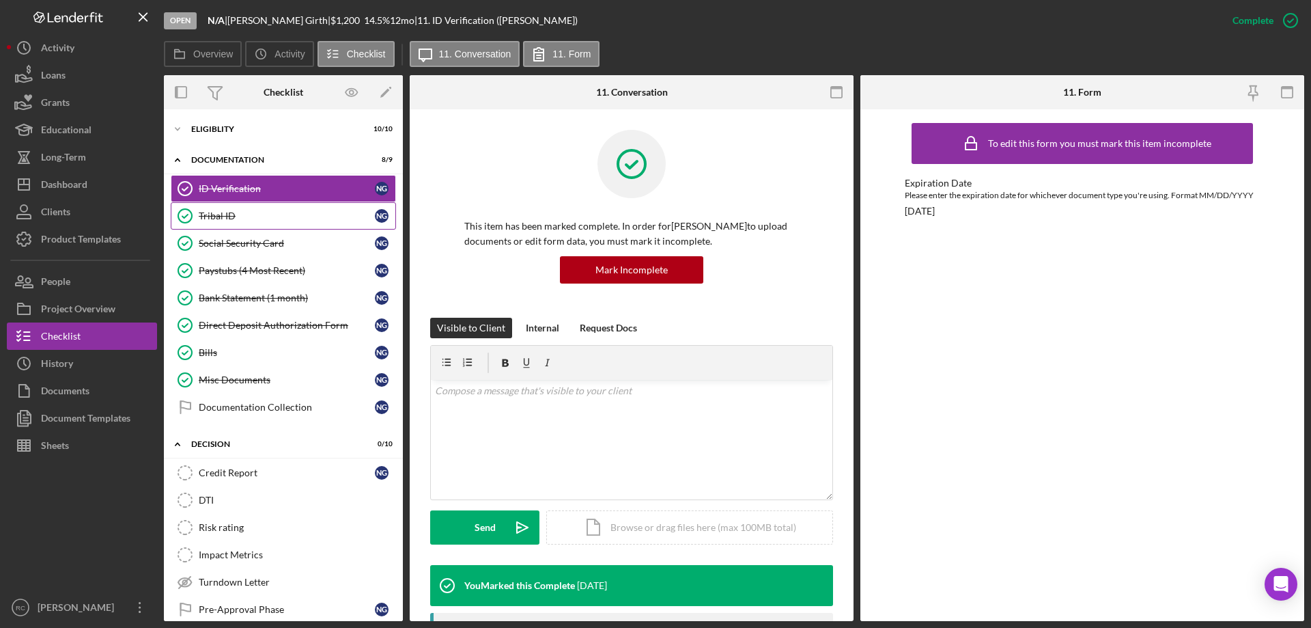
click at [222, 211] on div "Tribal ID" at bounding box center [287, 215] width 176 height 11
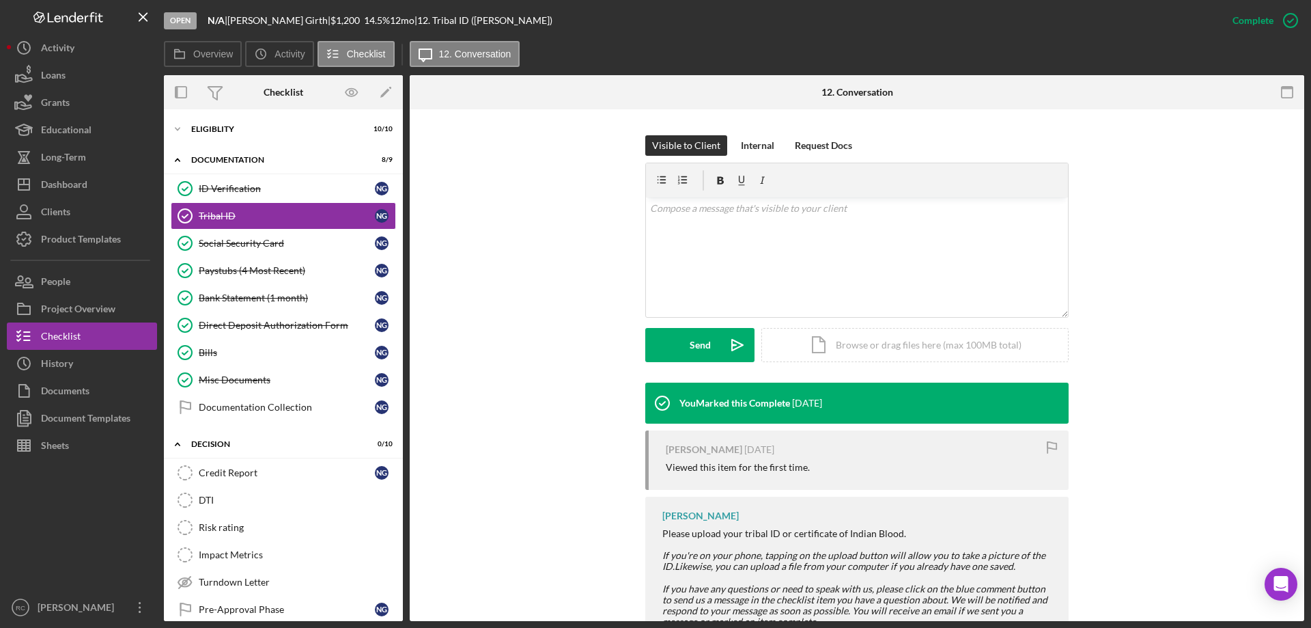
scroll to position [233, 0]
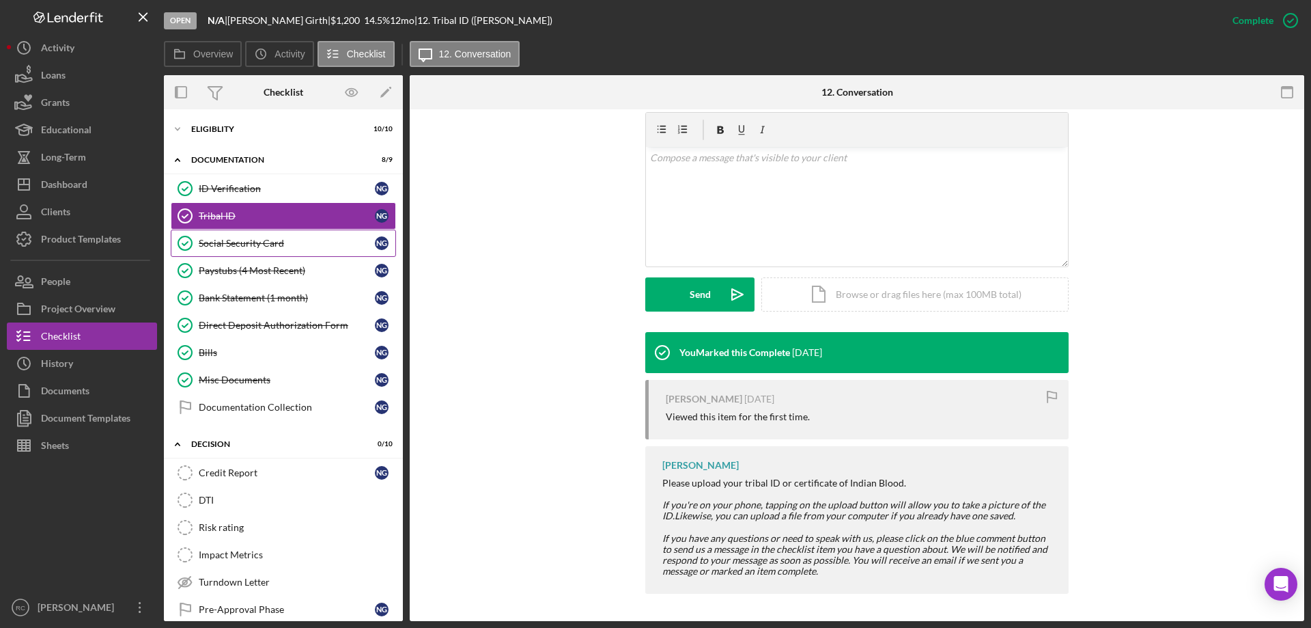
click at [274, 243] on div "Social Security Card" at bounding box center [287, 243] width 176 height 11
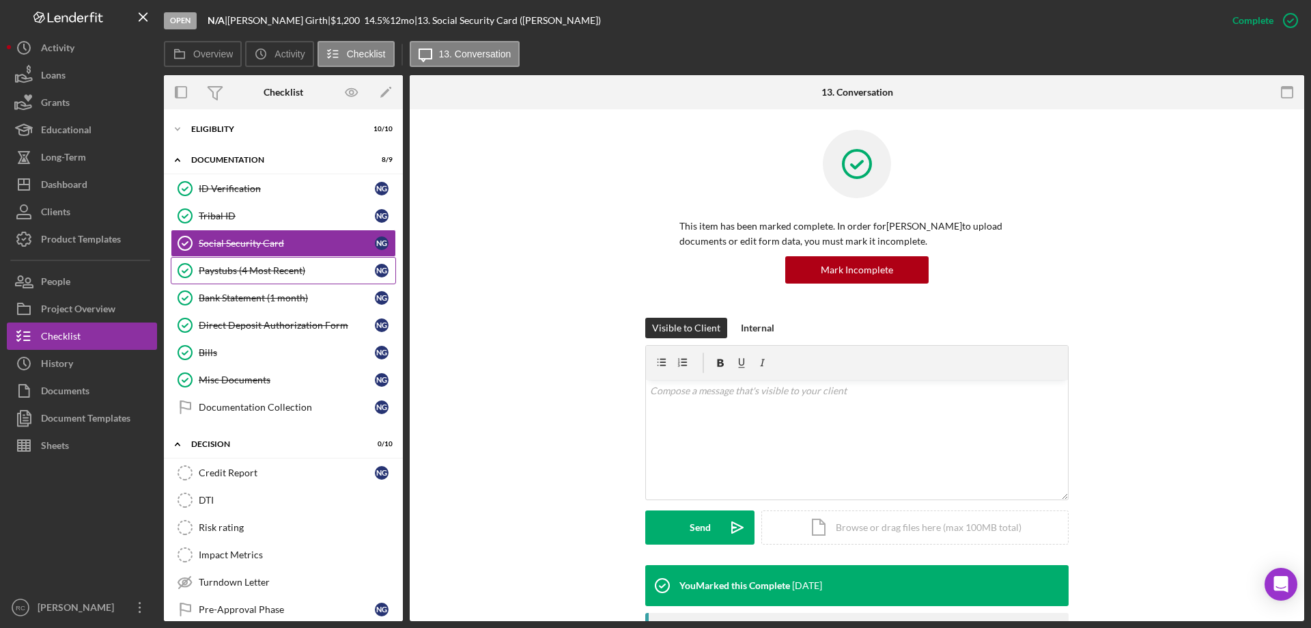
click at [267, 275] on div "Paystubs (4 Most Recent)" at bounding box center [287, 270] width 176 height 11
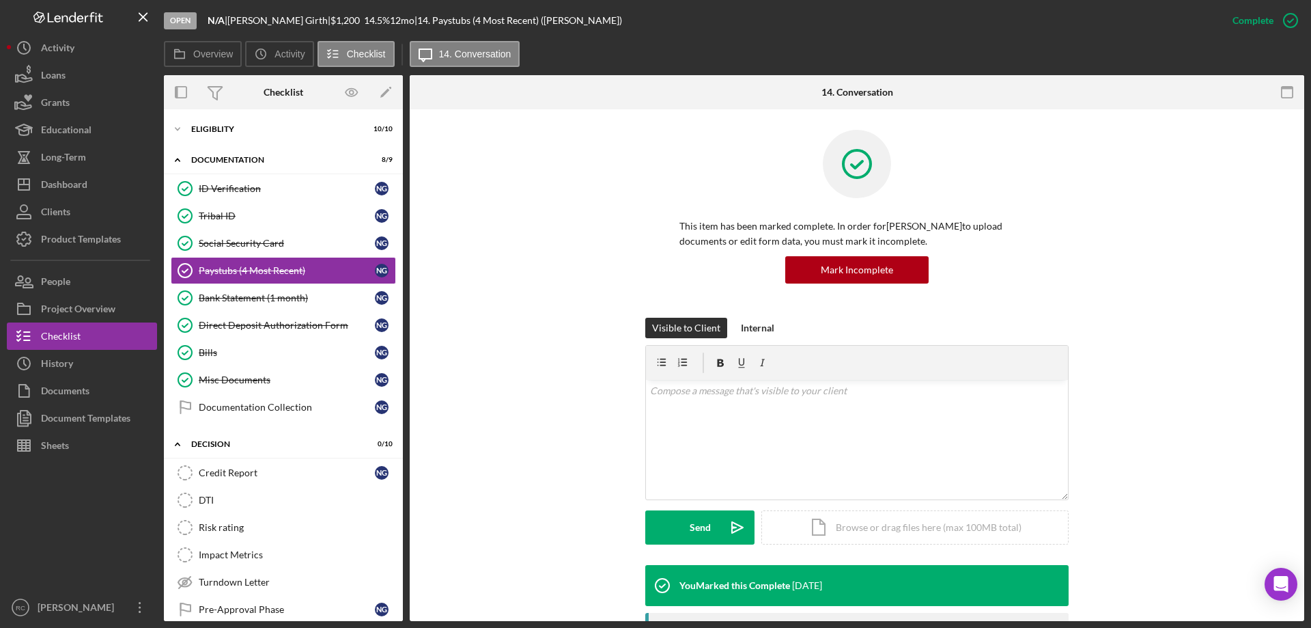
scroll to position [273, 0]
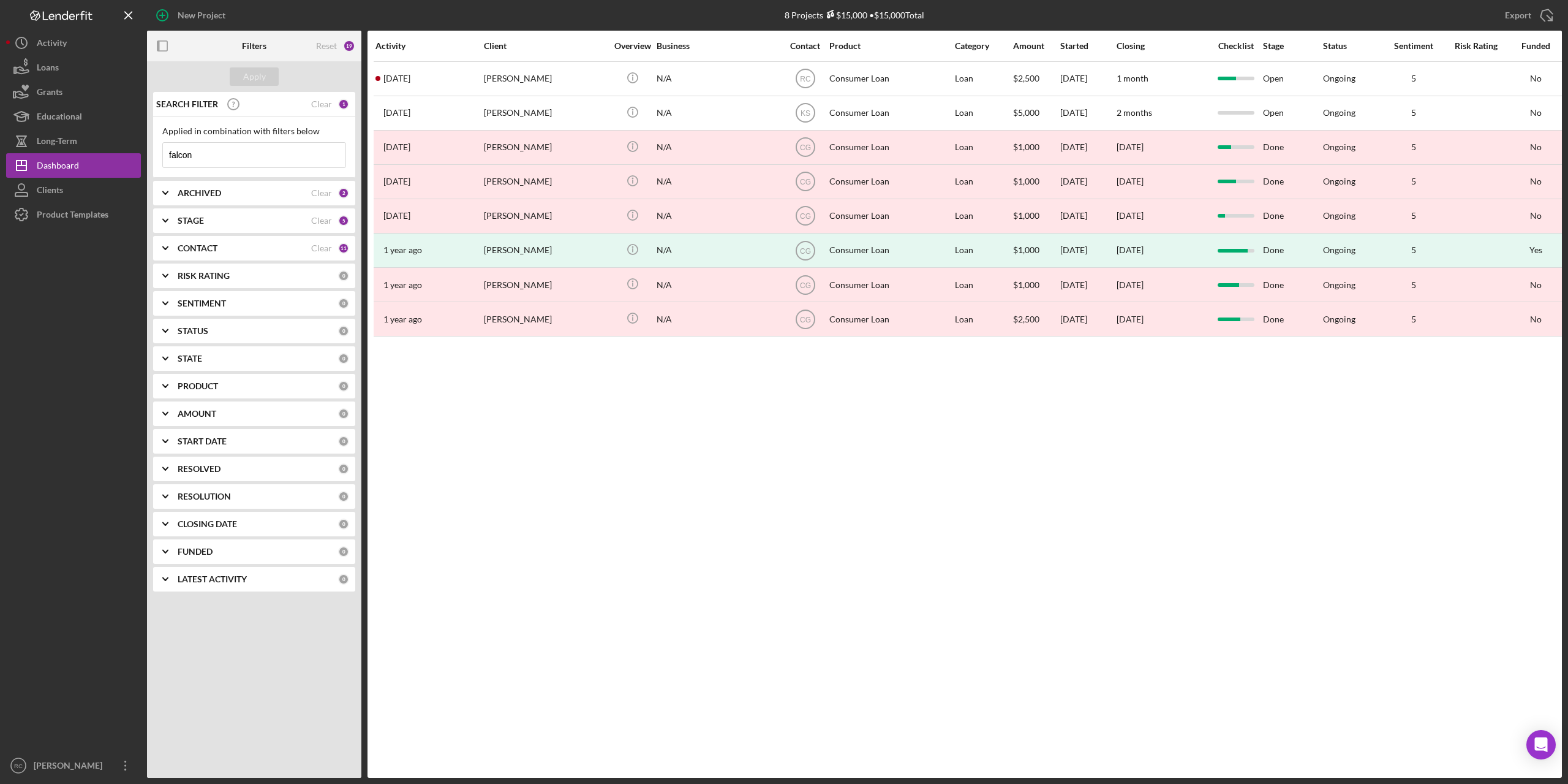
click at [205, 154] on input "falcon" at bounding box center [255, 154] width 183 height 24
type input "f"
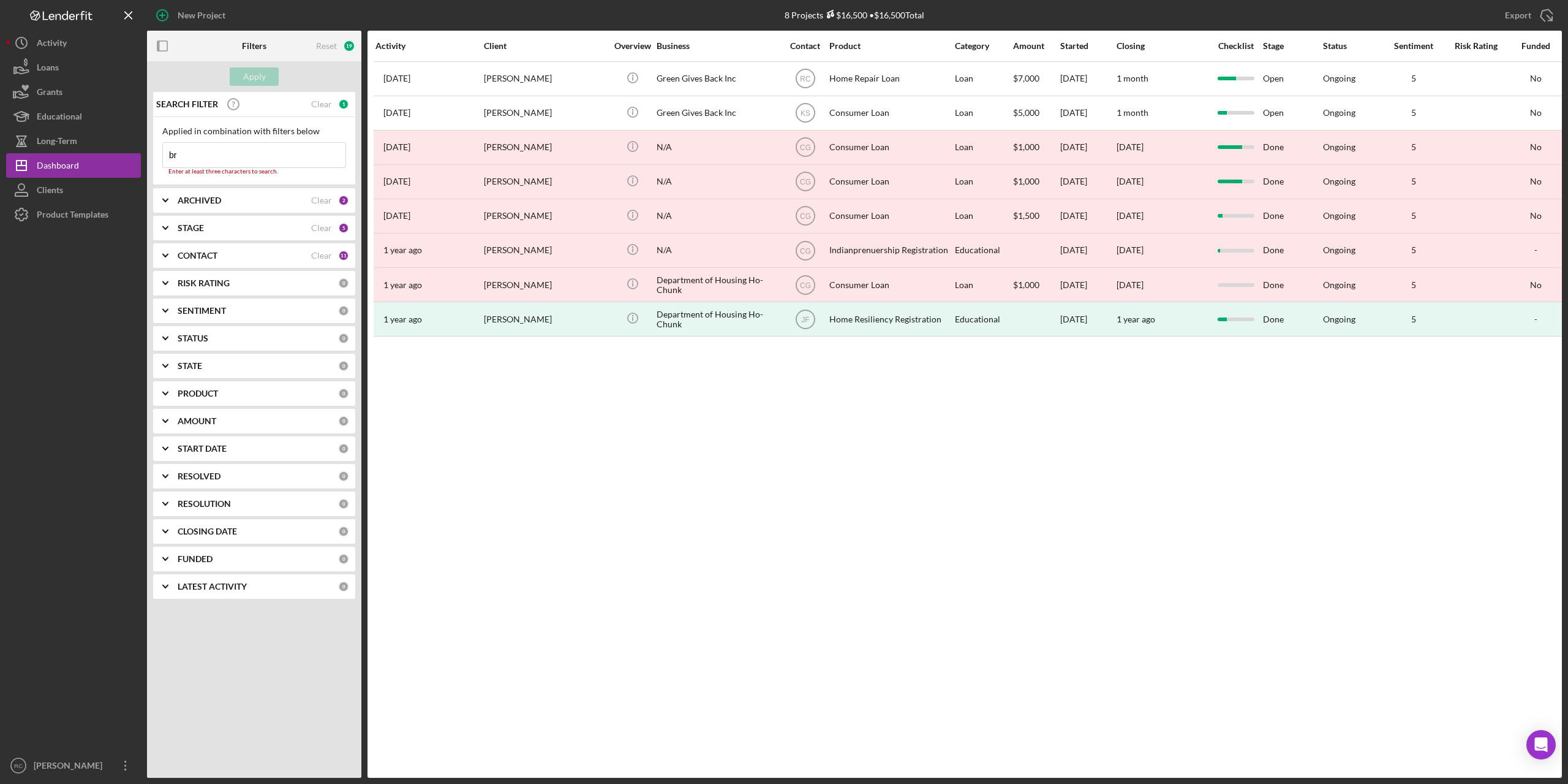
type input "b"
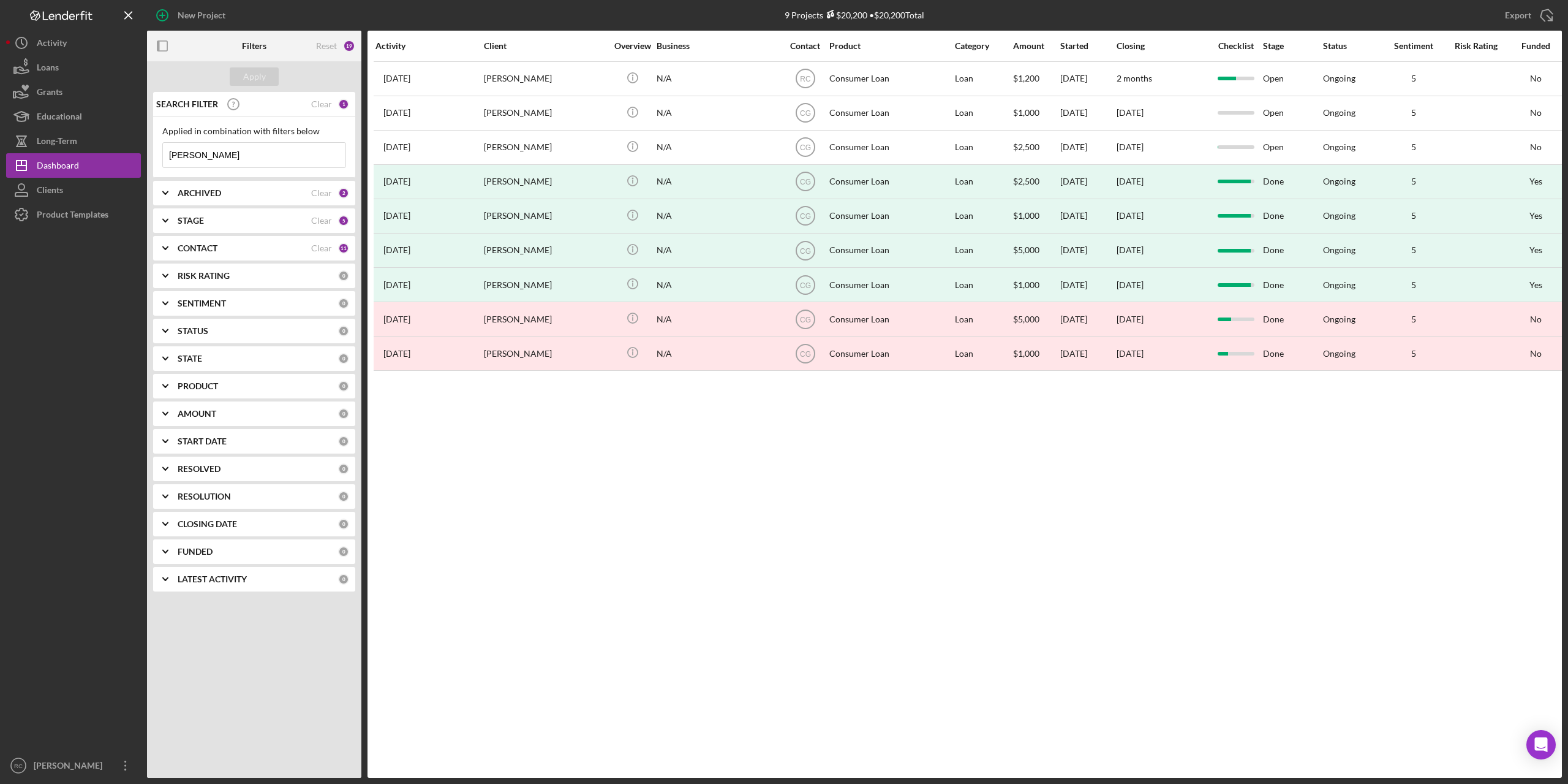
click at [213, 156] on input "[PERSON_NAME]" at bounding box center [255, 154] width 183 height 24
type input "n"
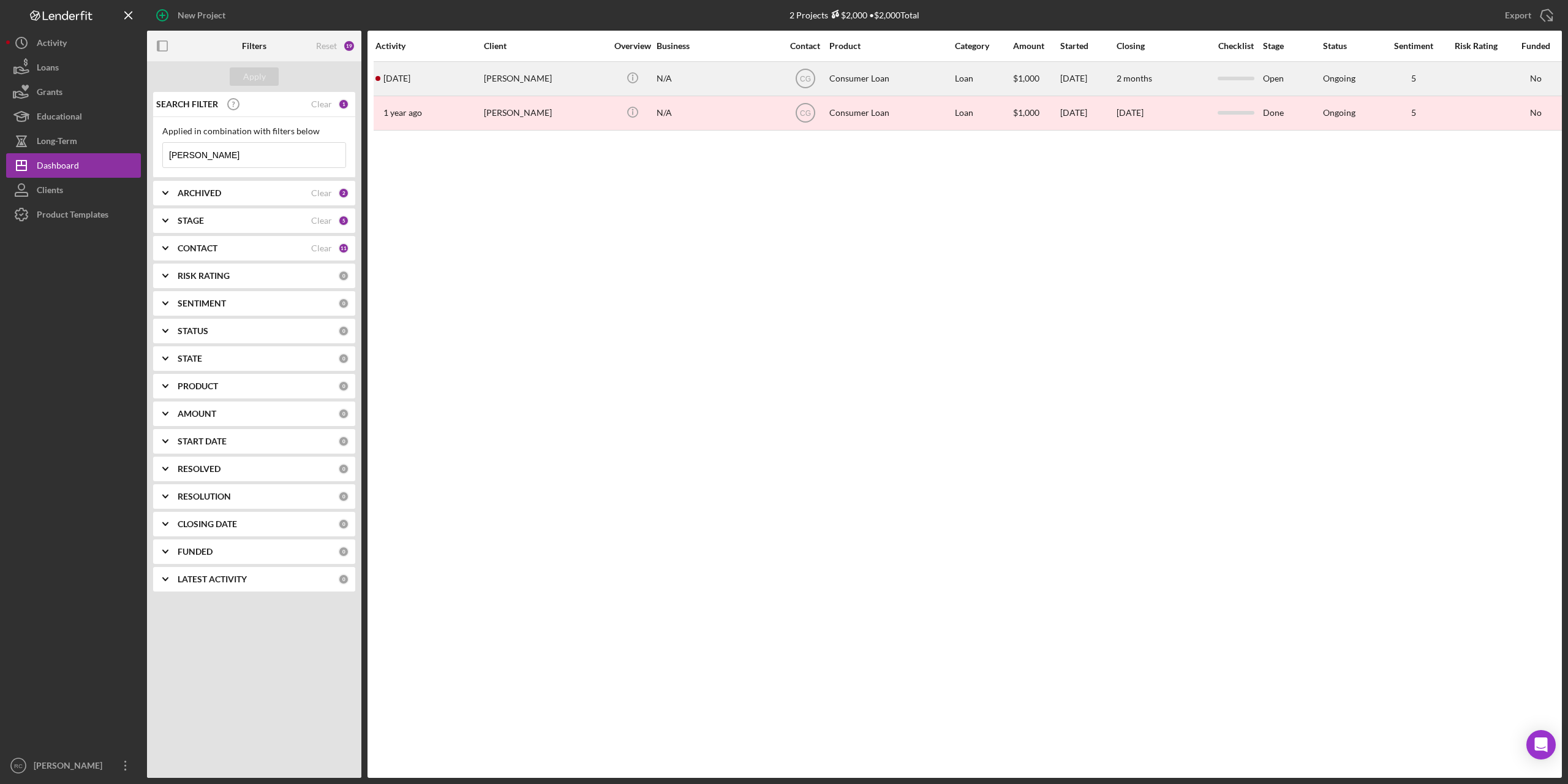
type input "emily"
click at [530, 84] on div "Emily Johns" at bounding box center [545, 79] width 123 height 32
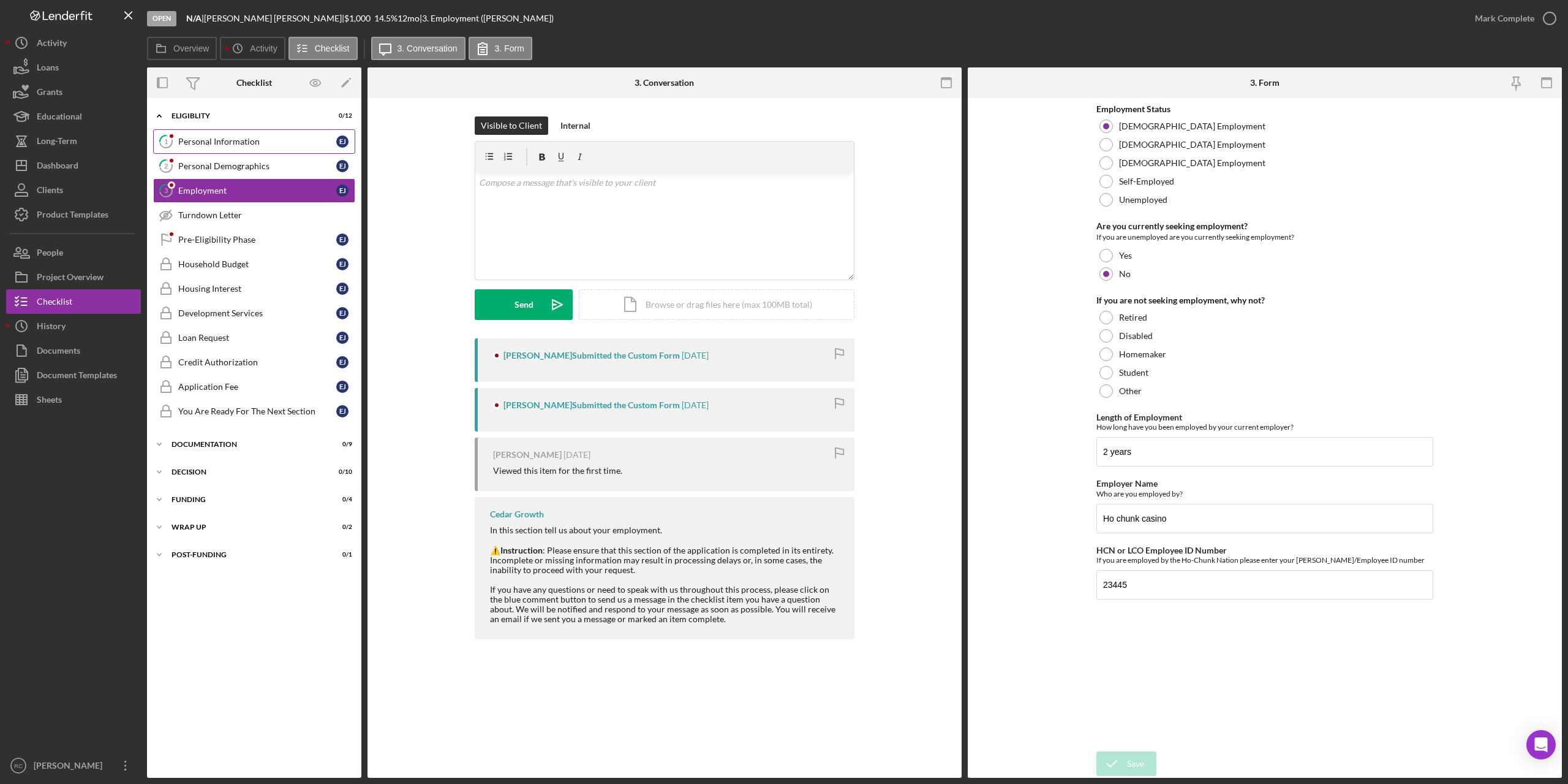
click at [245, 138] on div "Personal Information" at bounding box center [257, 141] width 158 height 10
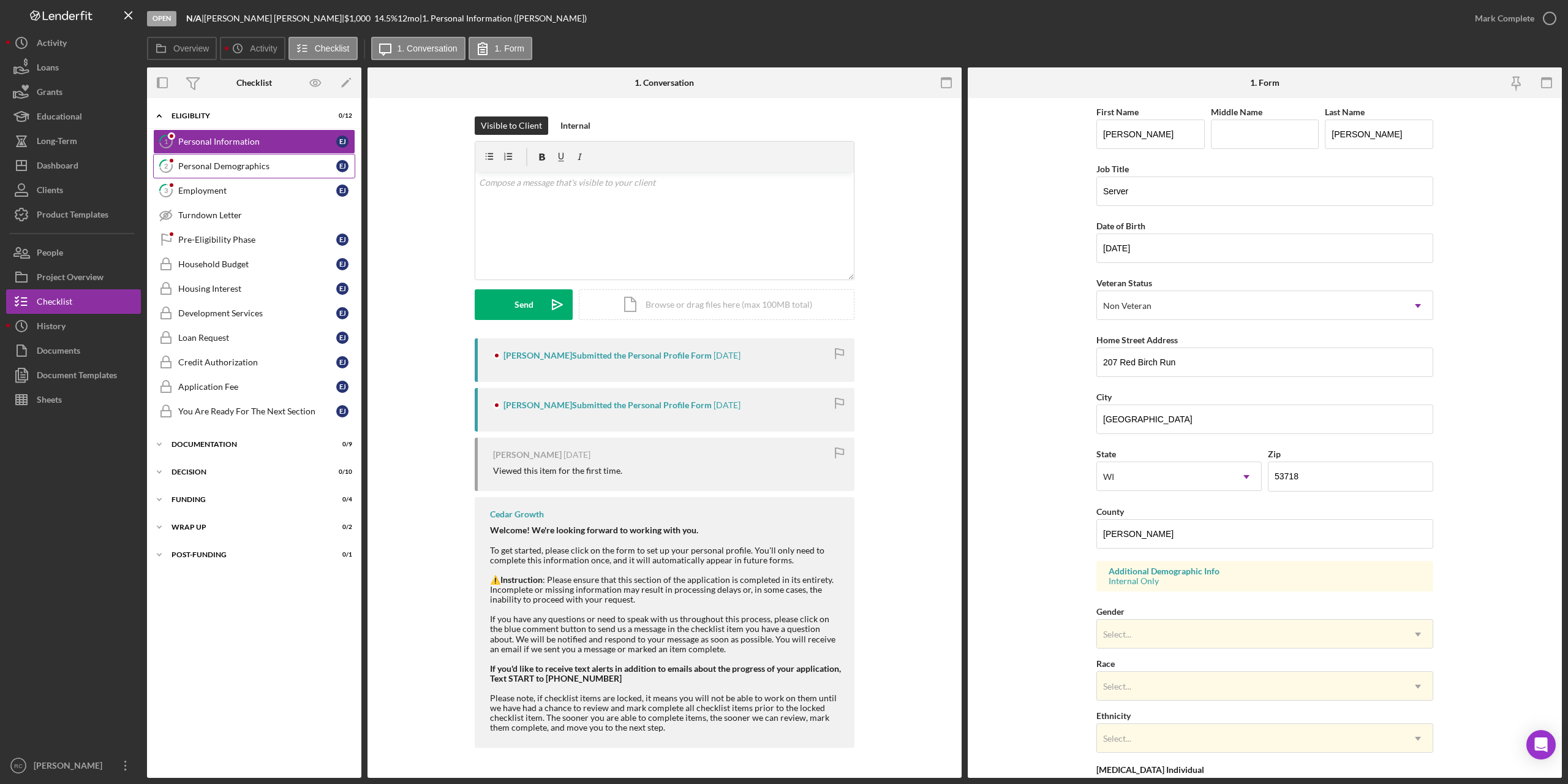
click at [246, 174] on link "2 Personal Demographics E J" at bounding box center [254, 165] width 202 height 24
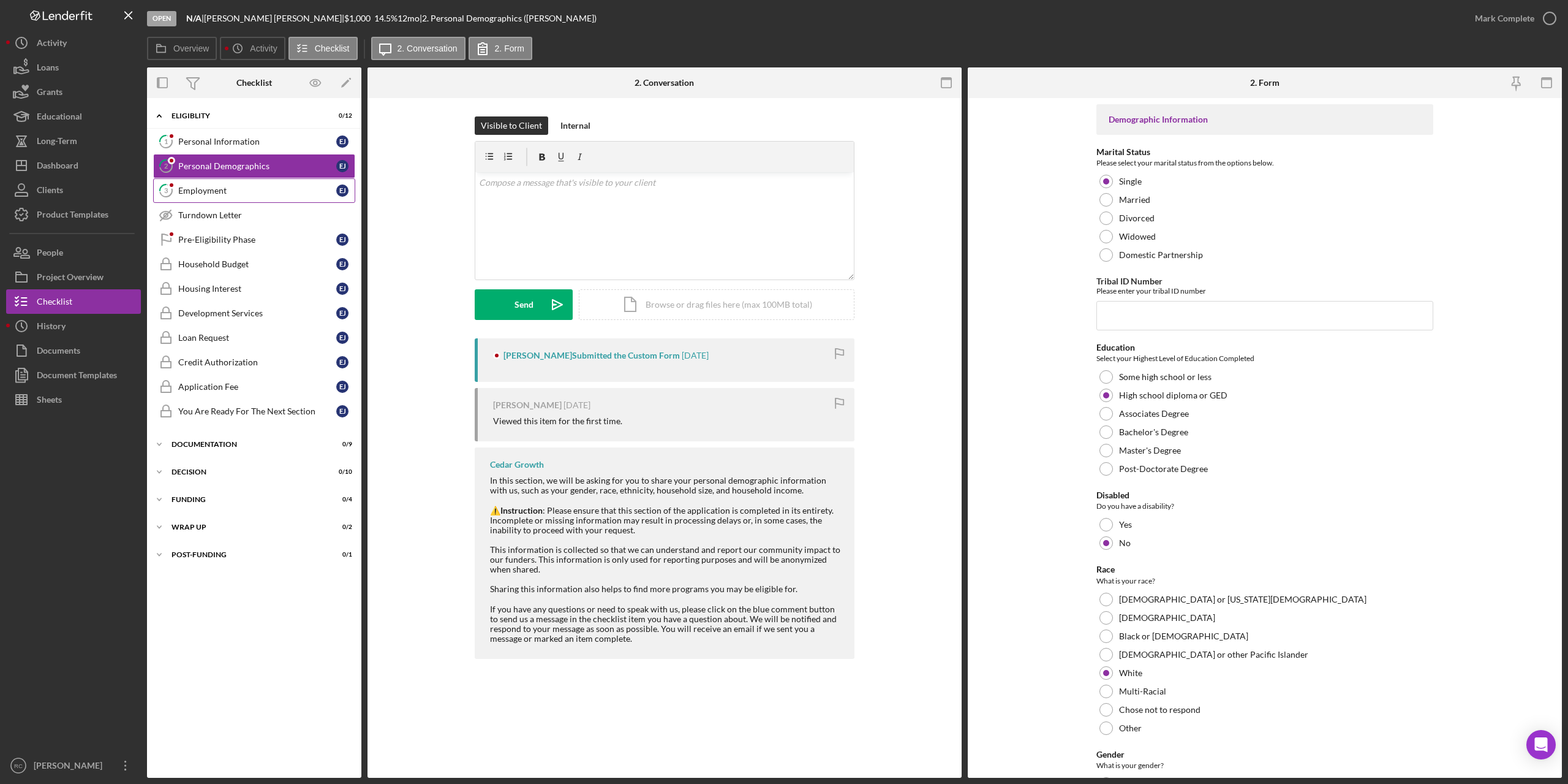
click at [222, 187] on div "Employment" at bounding box center [257, 190] width 158 height 10
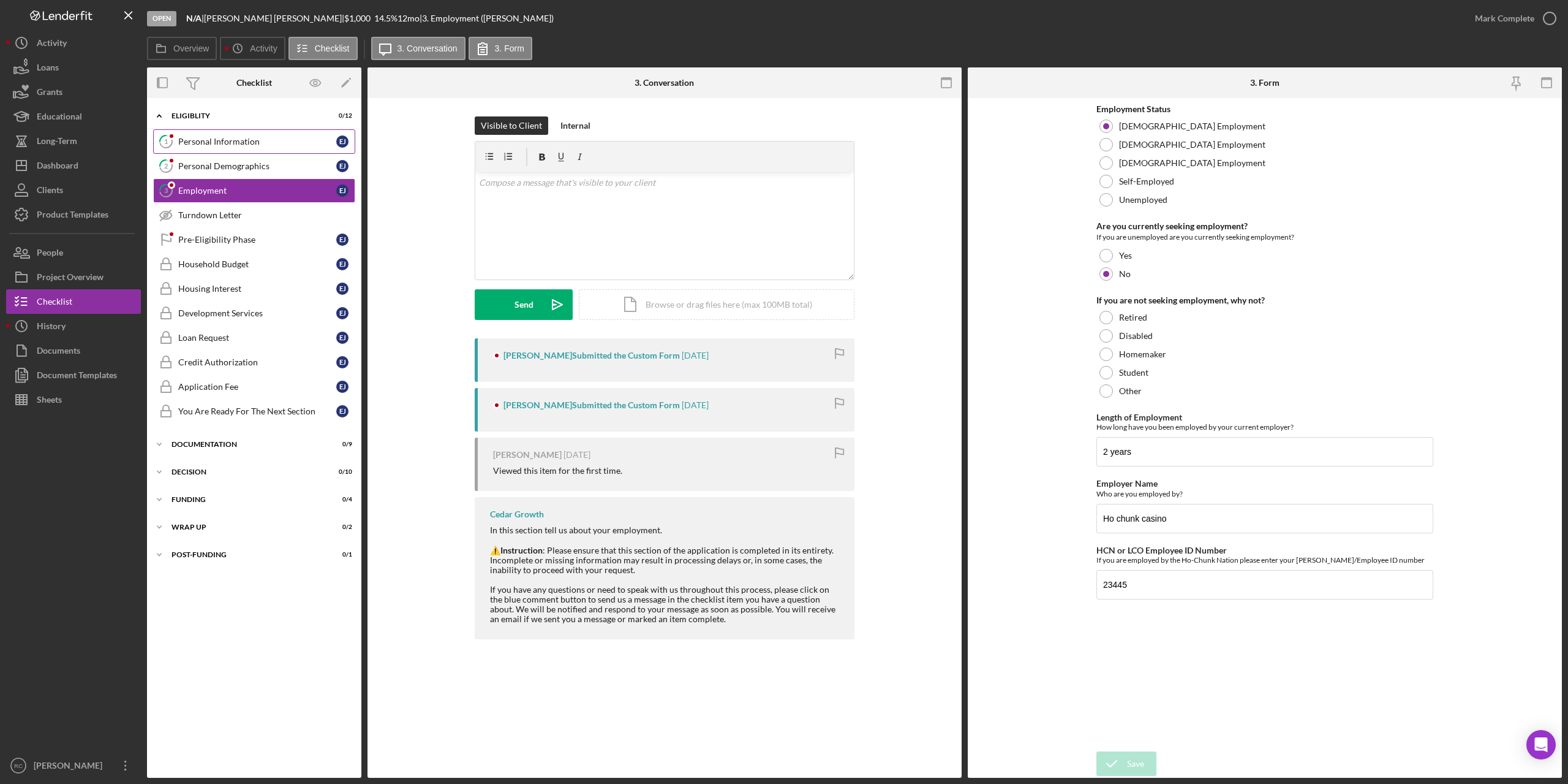
click at [248, 137] on div "Personal Information" at bounding box center [257, 141] width 158 height 10
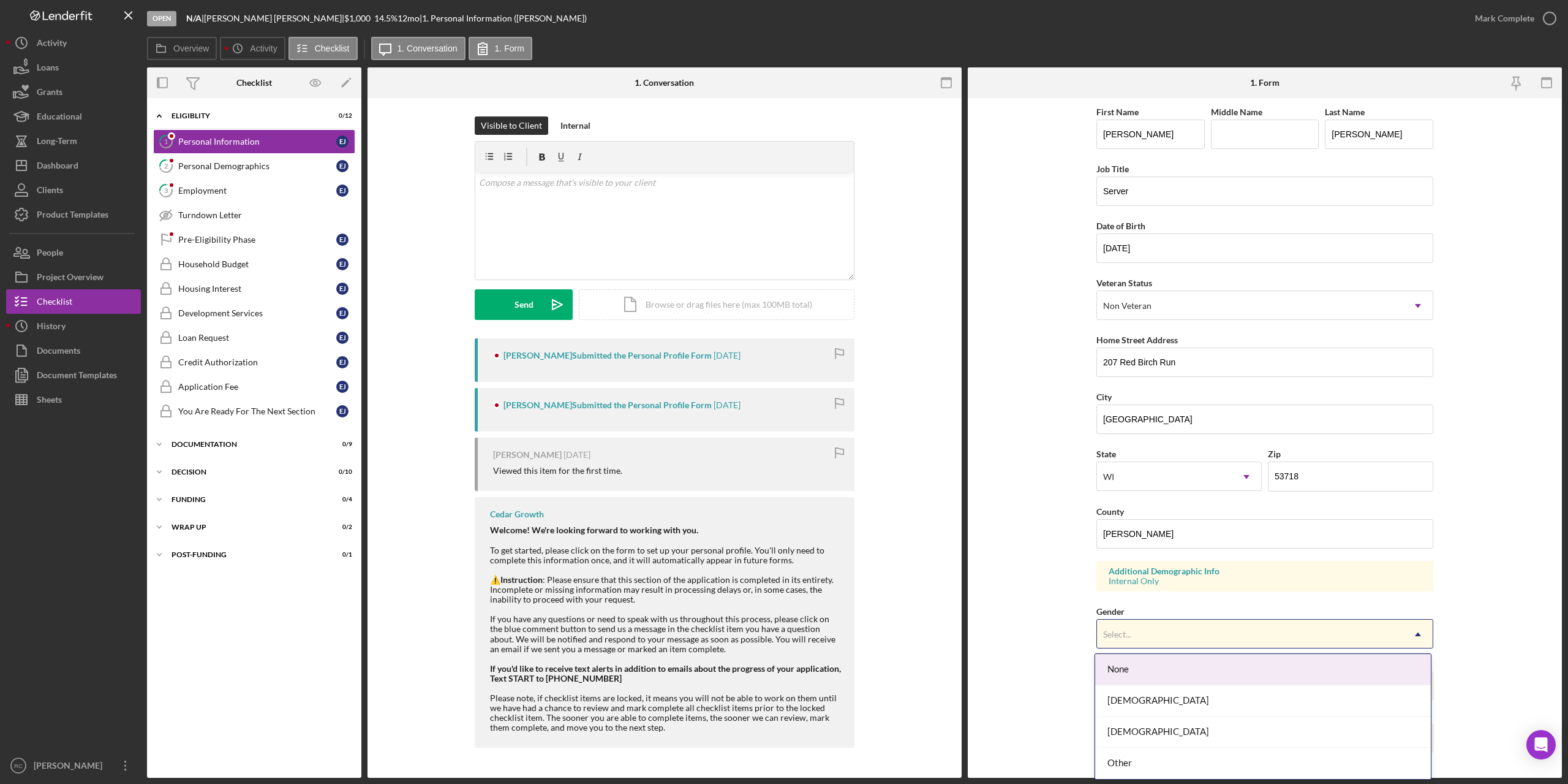
click at [1163, 635] on div "Select..." at bounding box center [1250, 633] width 307 height 28
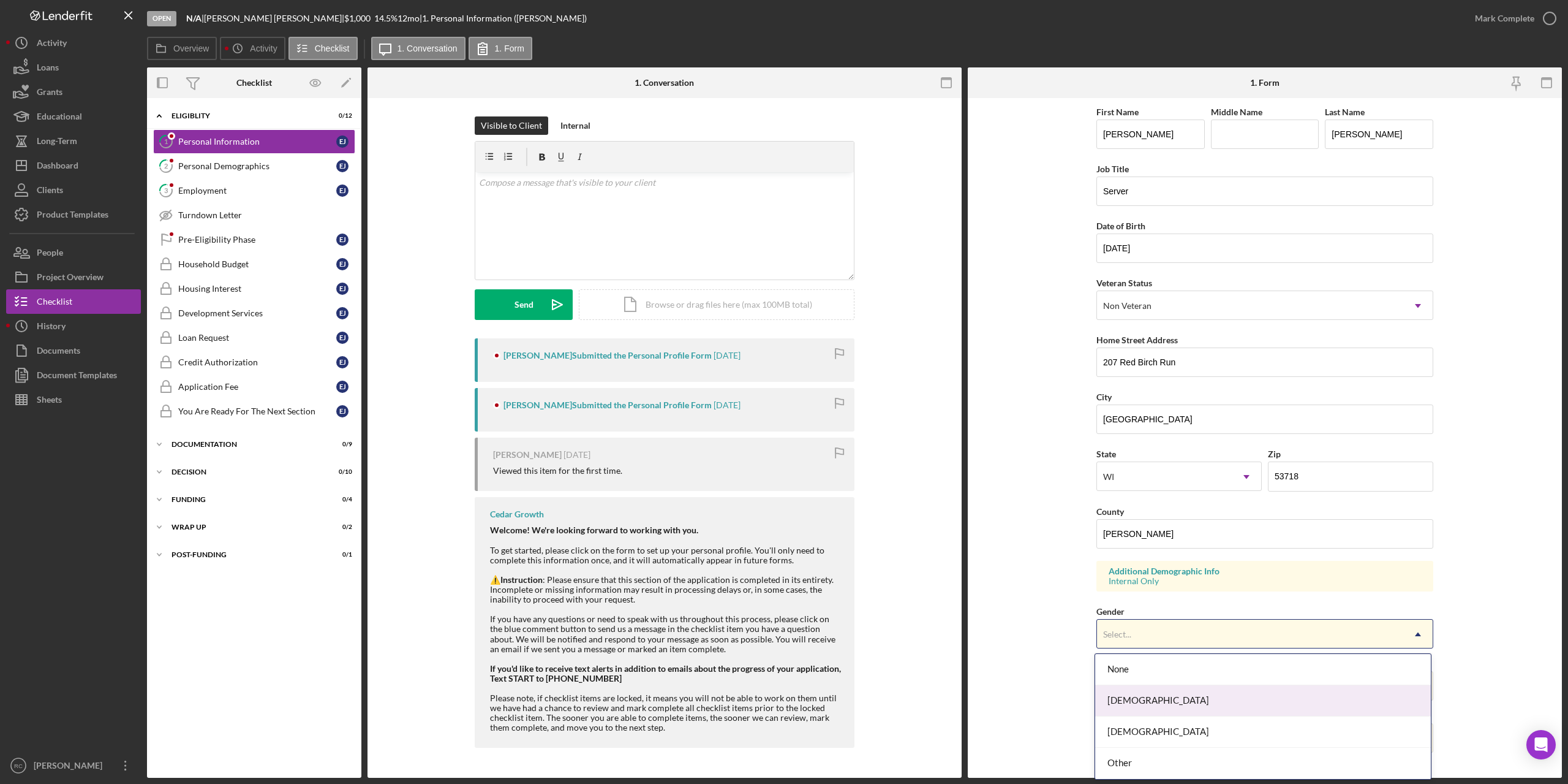
click at [1159, 701] on div "[DEMOGRAPHIC_DATA]" at bounding box center [1263, 701] width 335 height 31
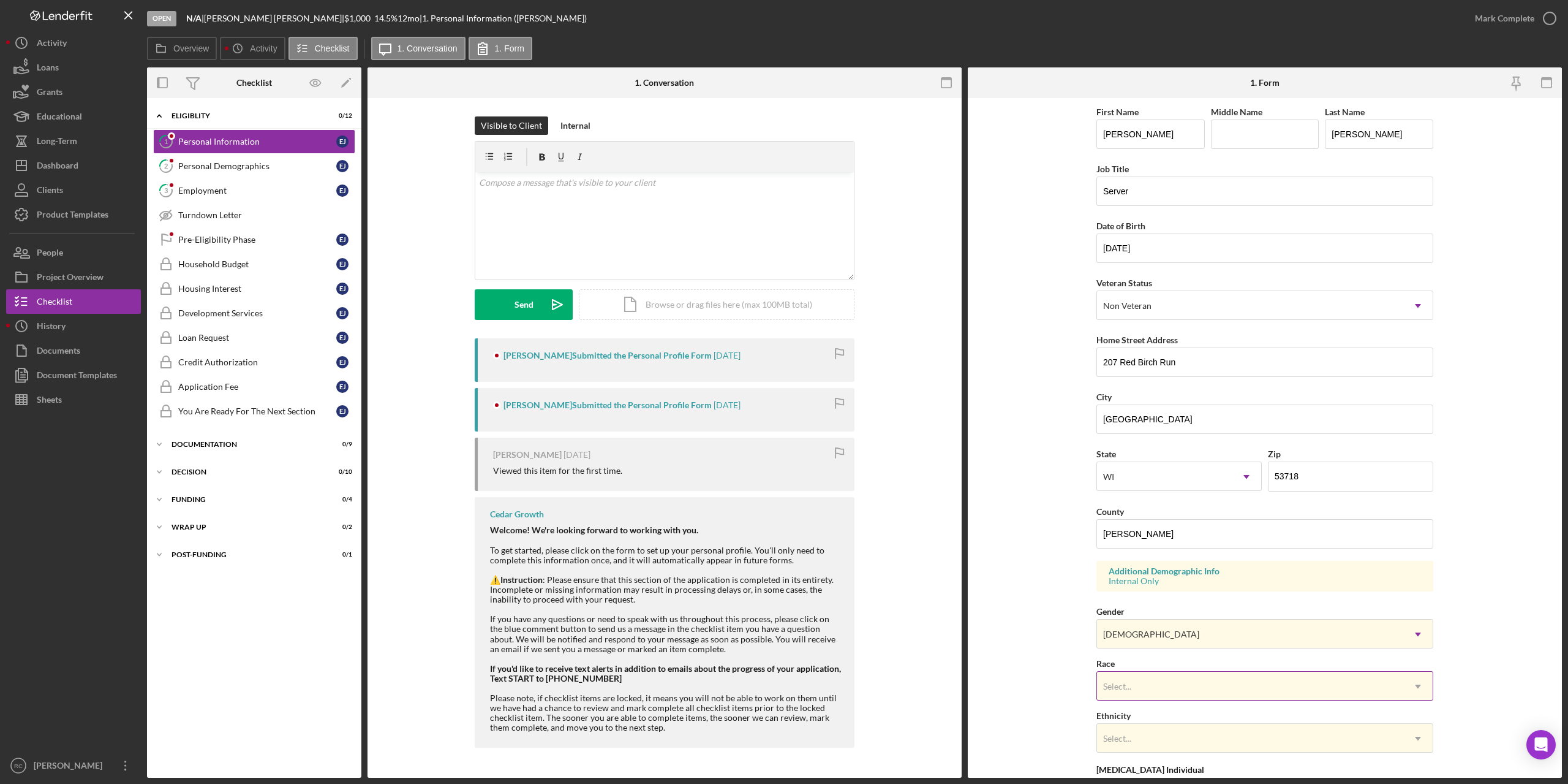
click at [1159, 687] on div "Select..." at bounding box center [1250, 685] width 307 height 28
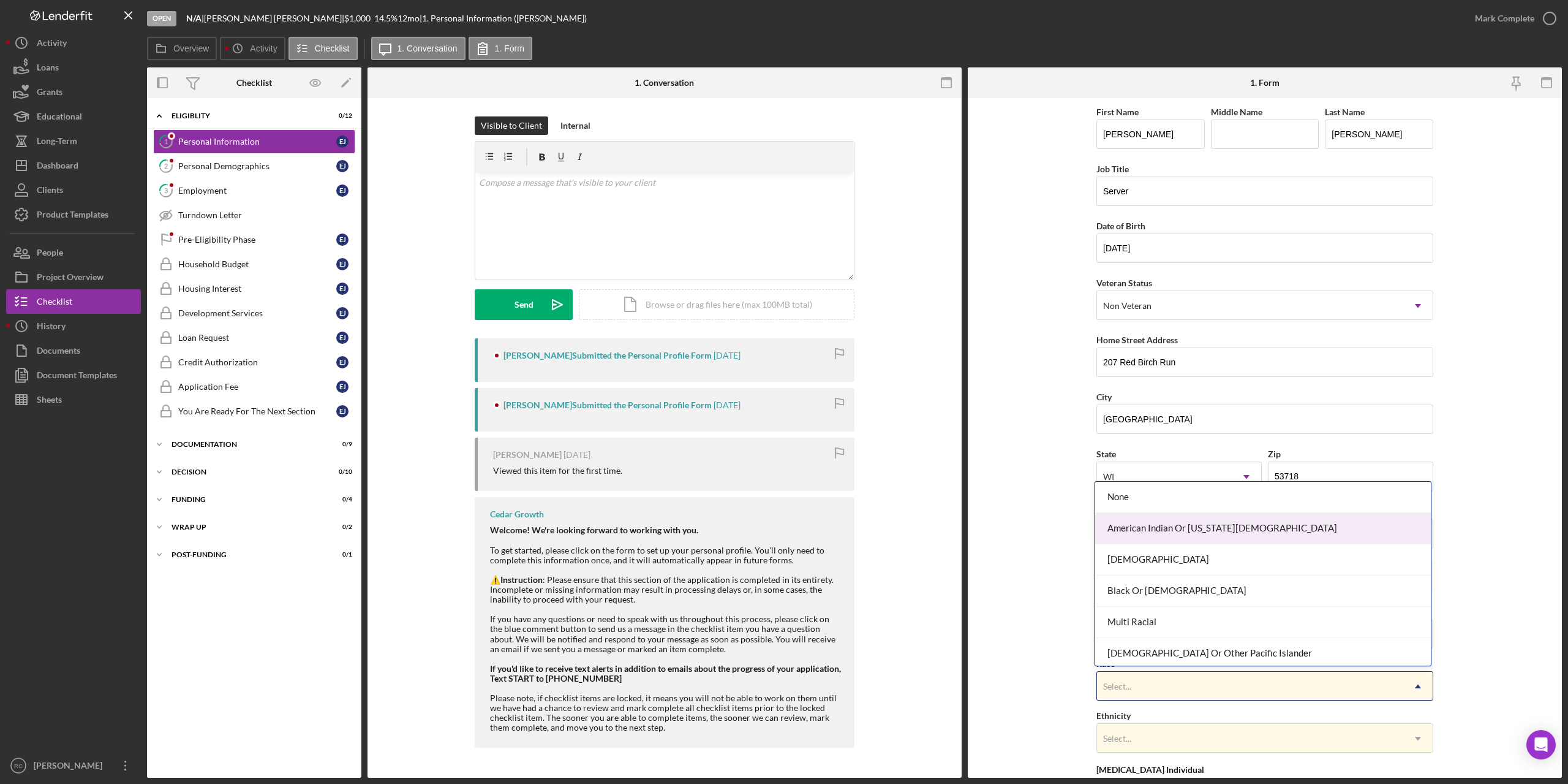
click at [1144, 525] on div "American Indian Or Alaska Native" at bounding box center [1263, 528] width 335 height 31
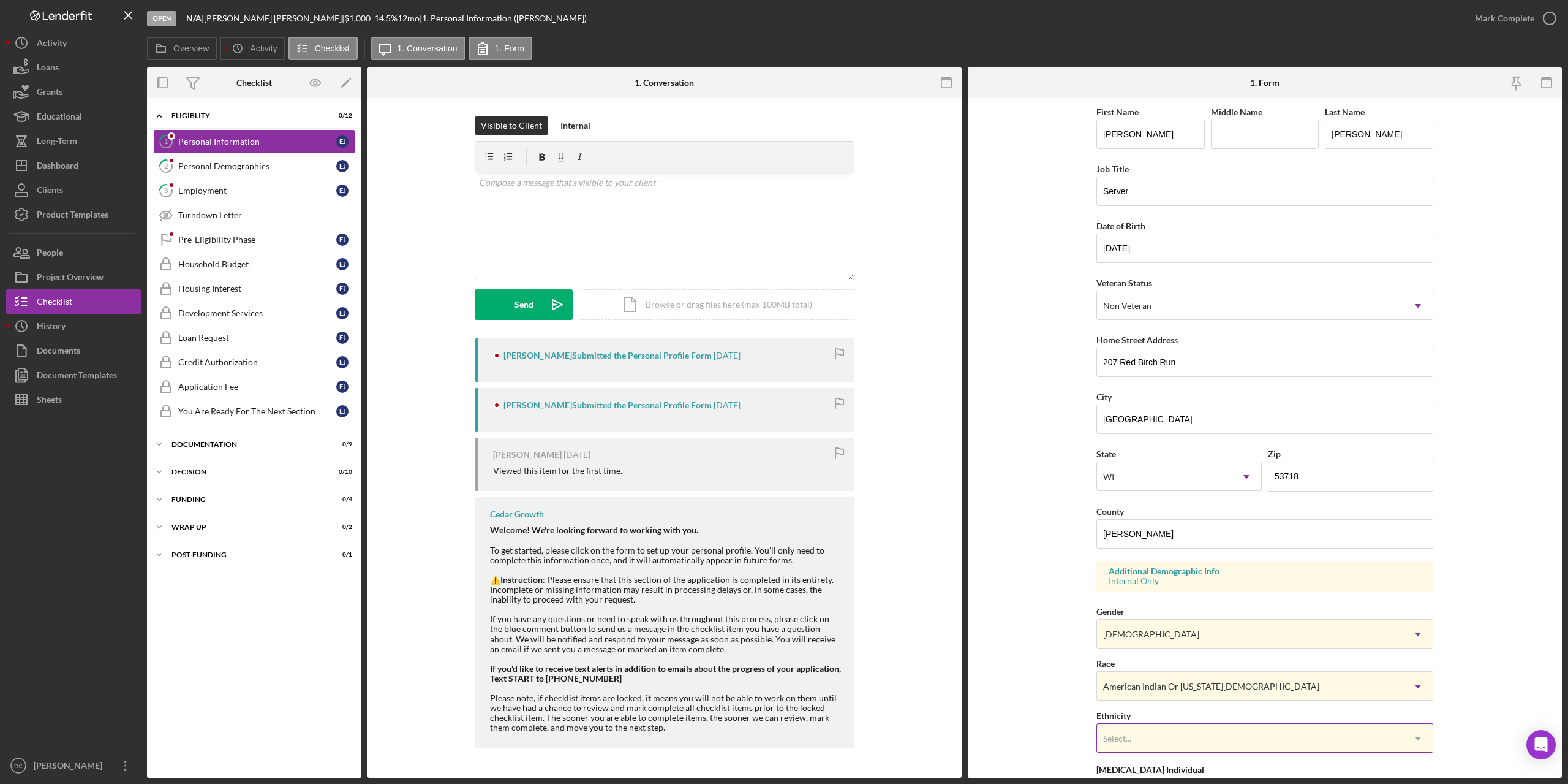
scroll to position [138, 0]
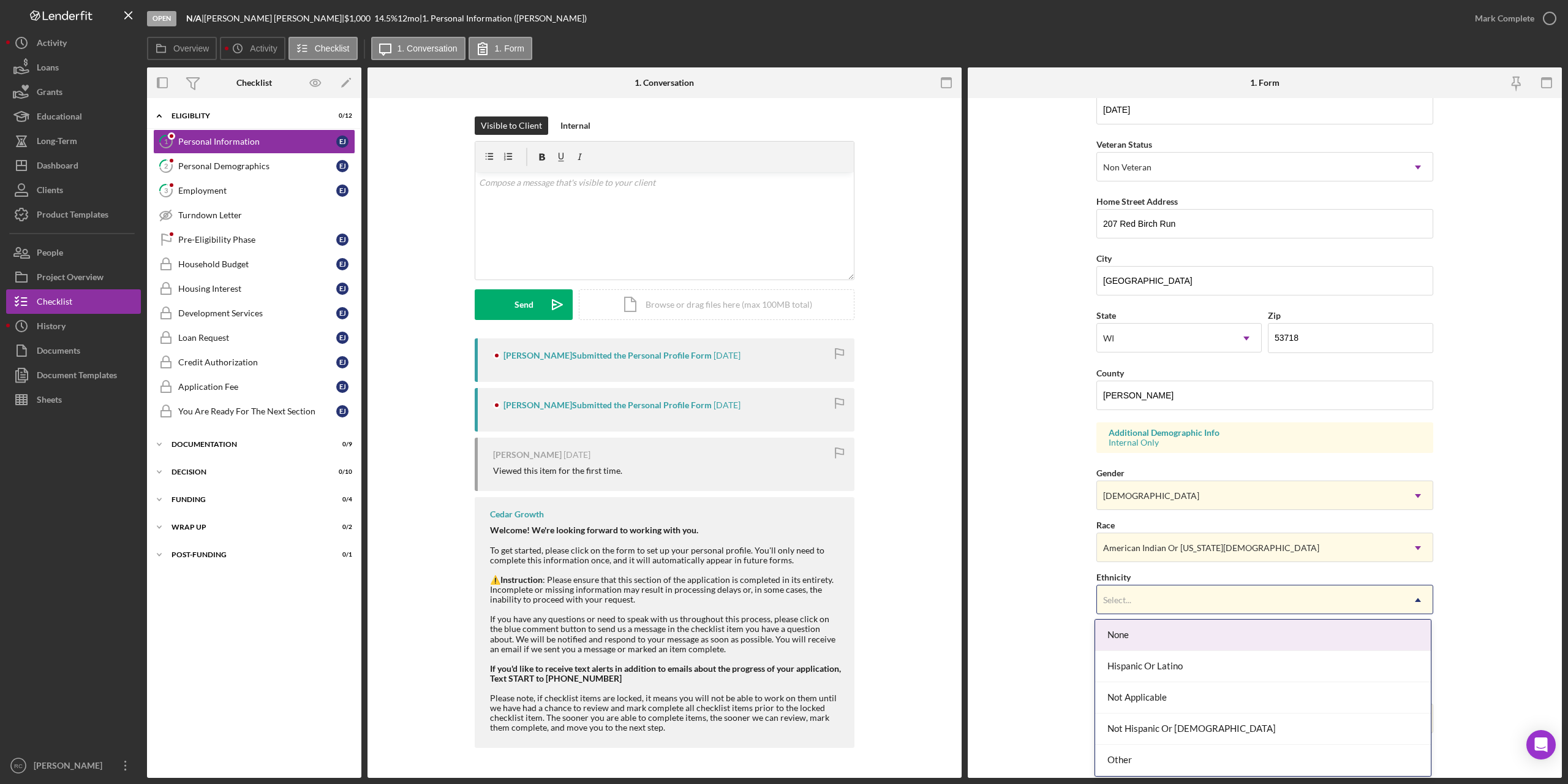
click at [1181, 602] on div "Select..." at bounding box center [1250, 599] width 307 height 28
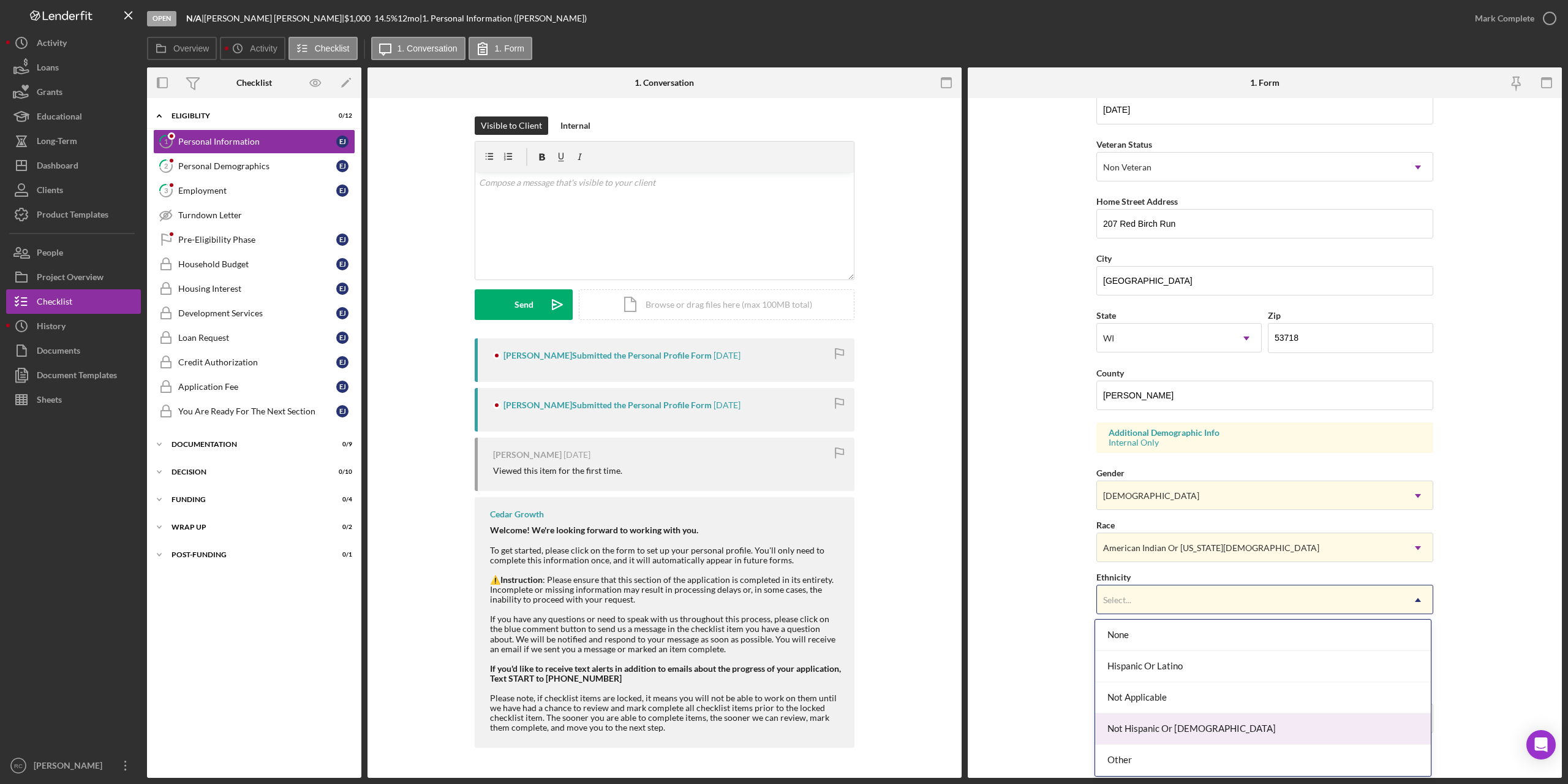
click at [1163, 733] on div "Not Hispanic Or Latino" at bounding box center [1263, 728] width 335 height 31
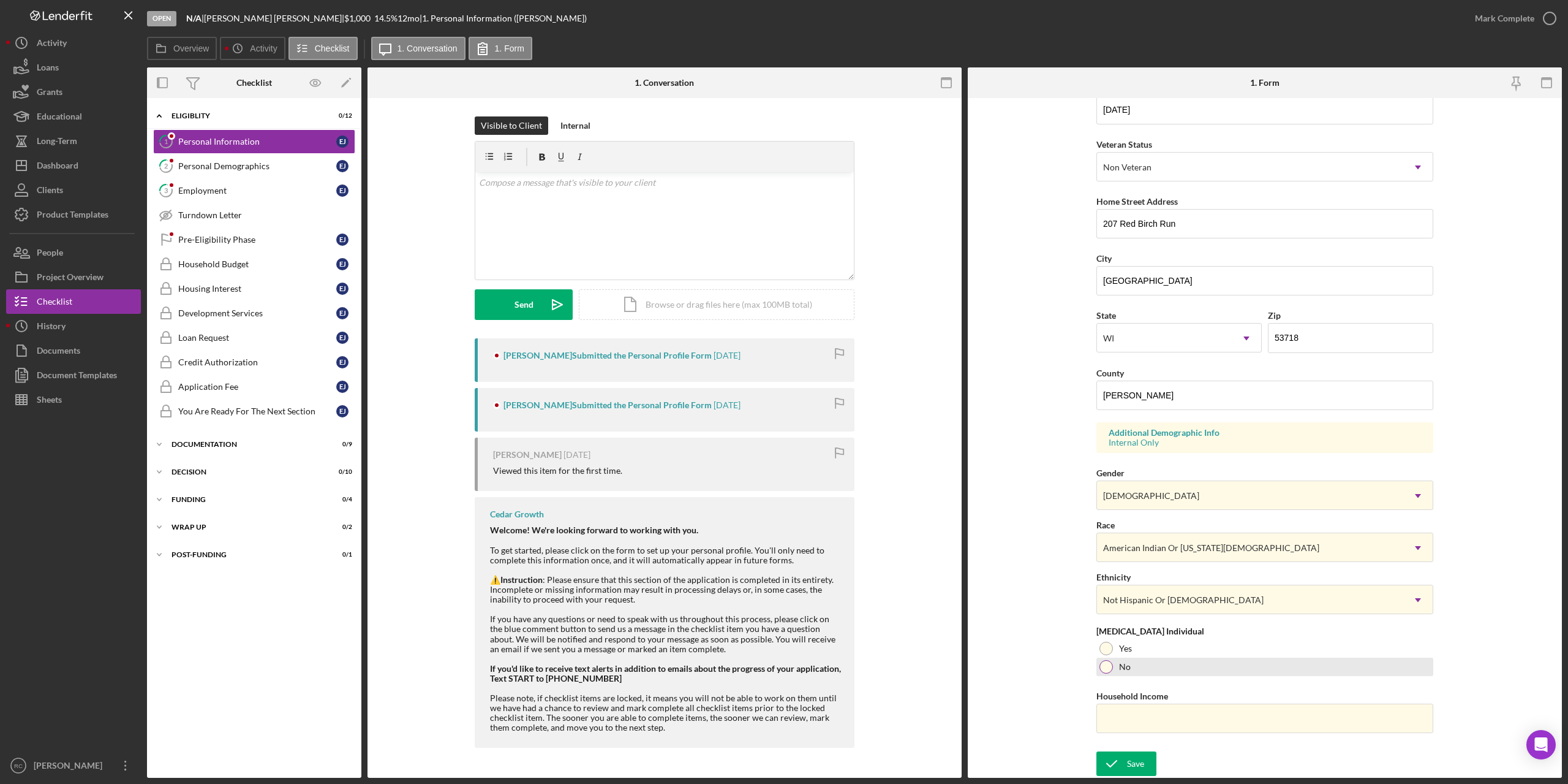
click at [1107, 666] on div at bounding box center [1106, 666] width 13 height 13
drag, startPoint x: 1132, startPoint y: 723, endPoint x: 1128, endPoint y: 693, distance: 30.3
click at [1132, 722] on input "Household Income" at bounding box center [1266, 718] width 337 height 30
type input "$0"
click at [1124, 766] on icon "submit" at bounding box center [1112, 763] width 30 height 30
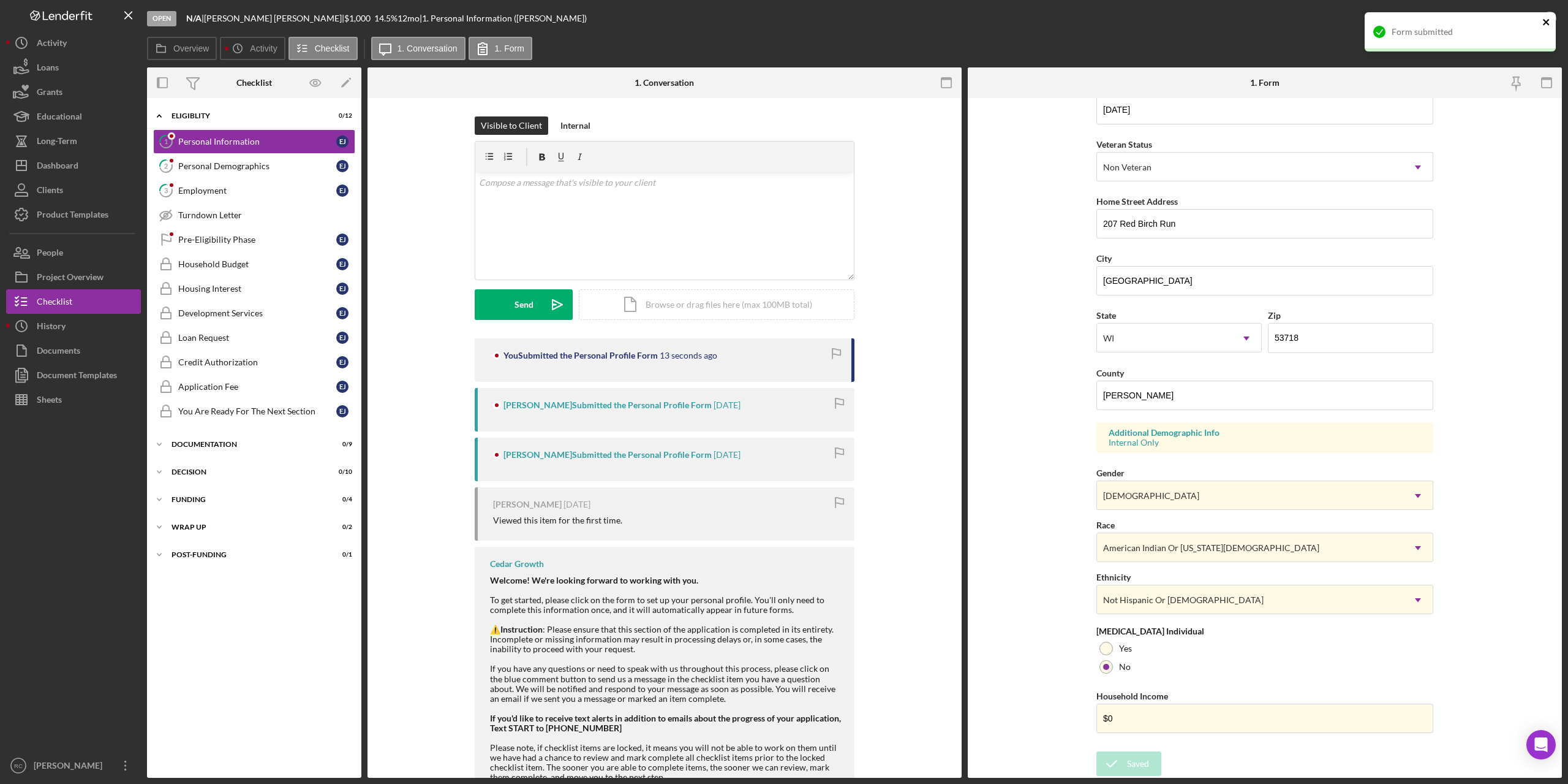
click at [1546, 18] on icon "close" at bounding box center [1547, 22] width 9 height 10
click at [1546, 18] on icon "button" at bounding box center [1550, 18] width 30 height 30
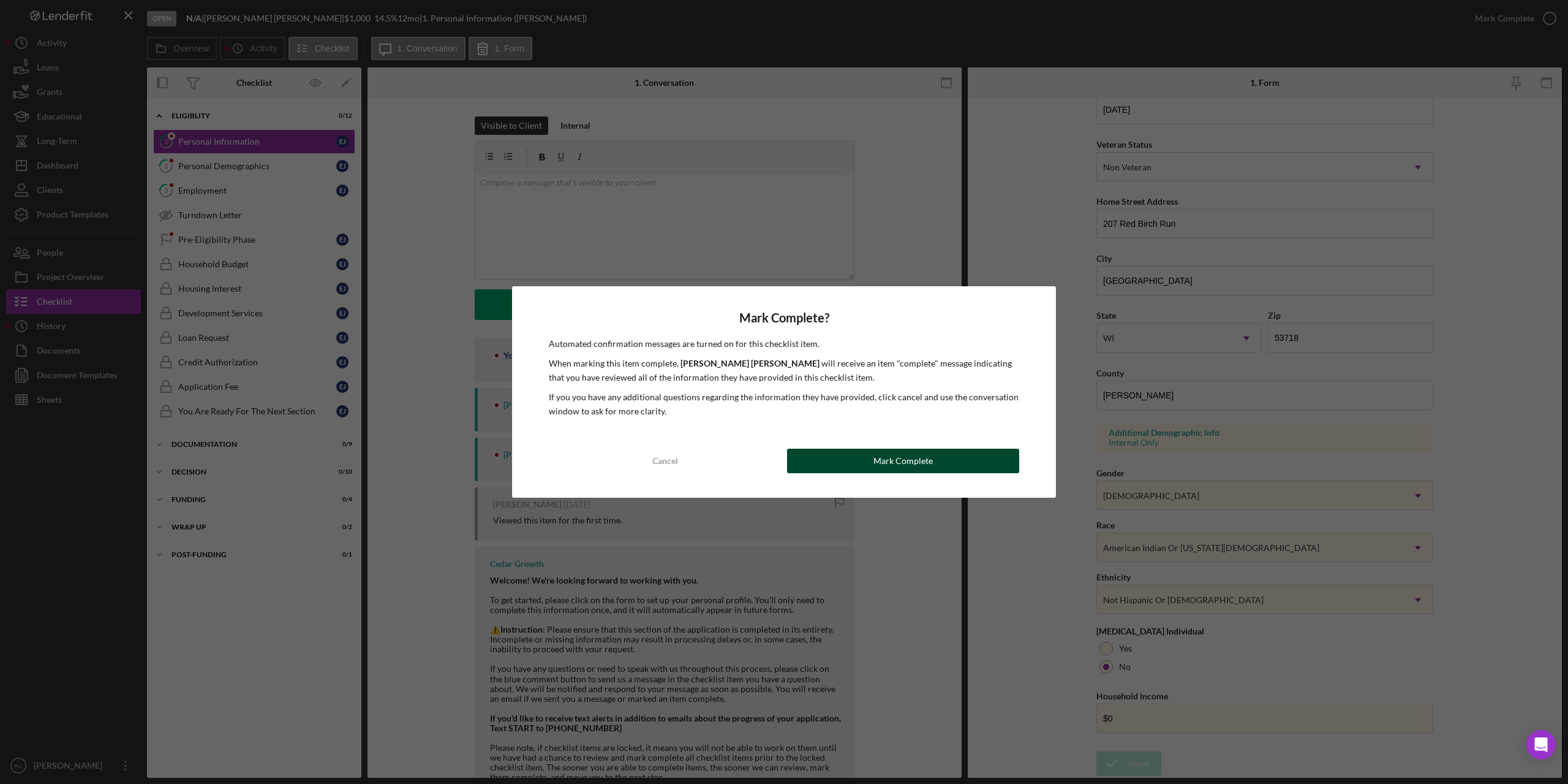
click at [975, 463] on button "Mark Complete" at bounding box center [903, 460] width 232 height 24
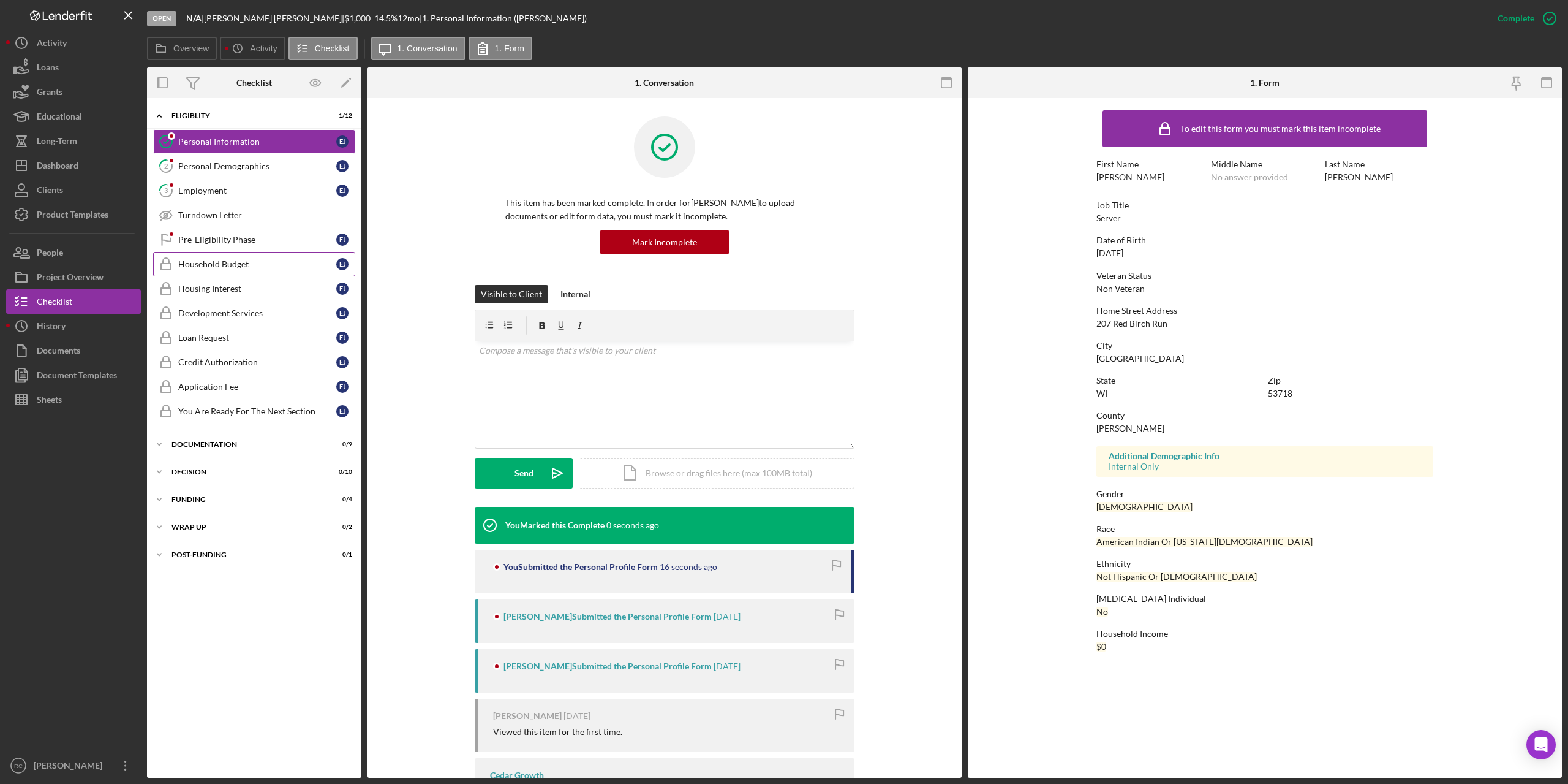
scroll to position [0, 0]
click at [263, 169] on div "Personal Demographics" at bounding box center [257, 166] width 158 height 10
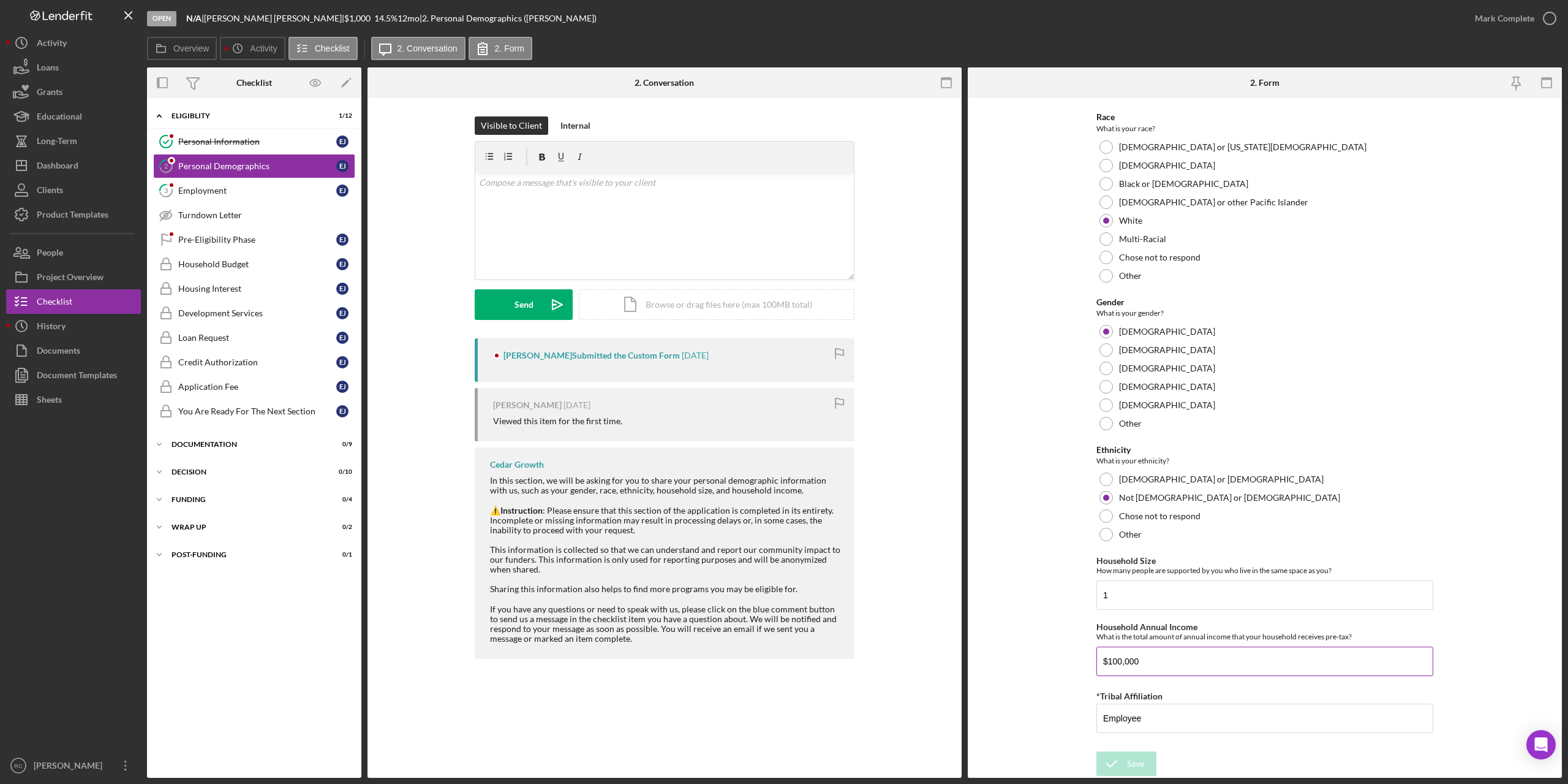
scroll to position [126, 0]
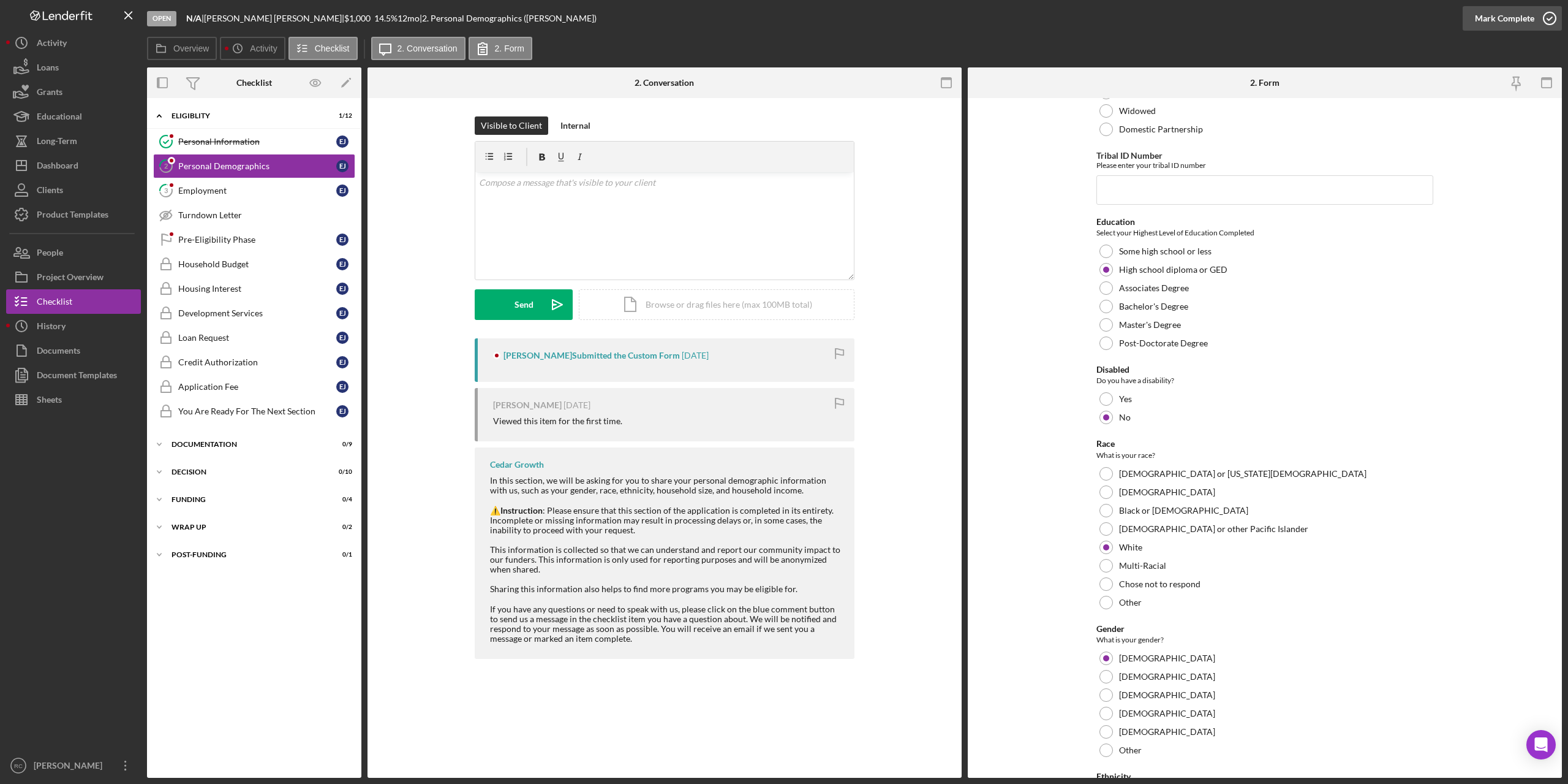
click at [1551, 16] on icon "button" at bounding box center [1550, 18] width 30 height 30
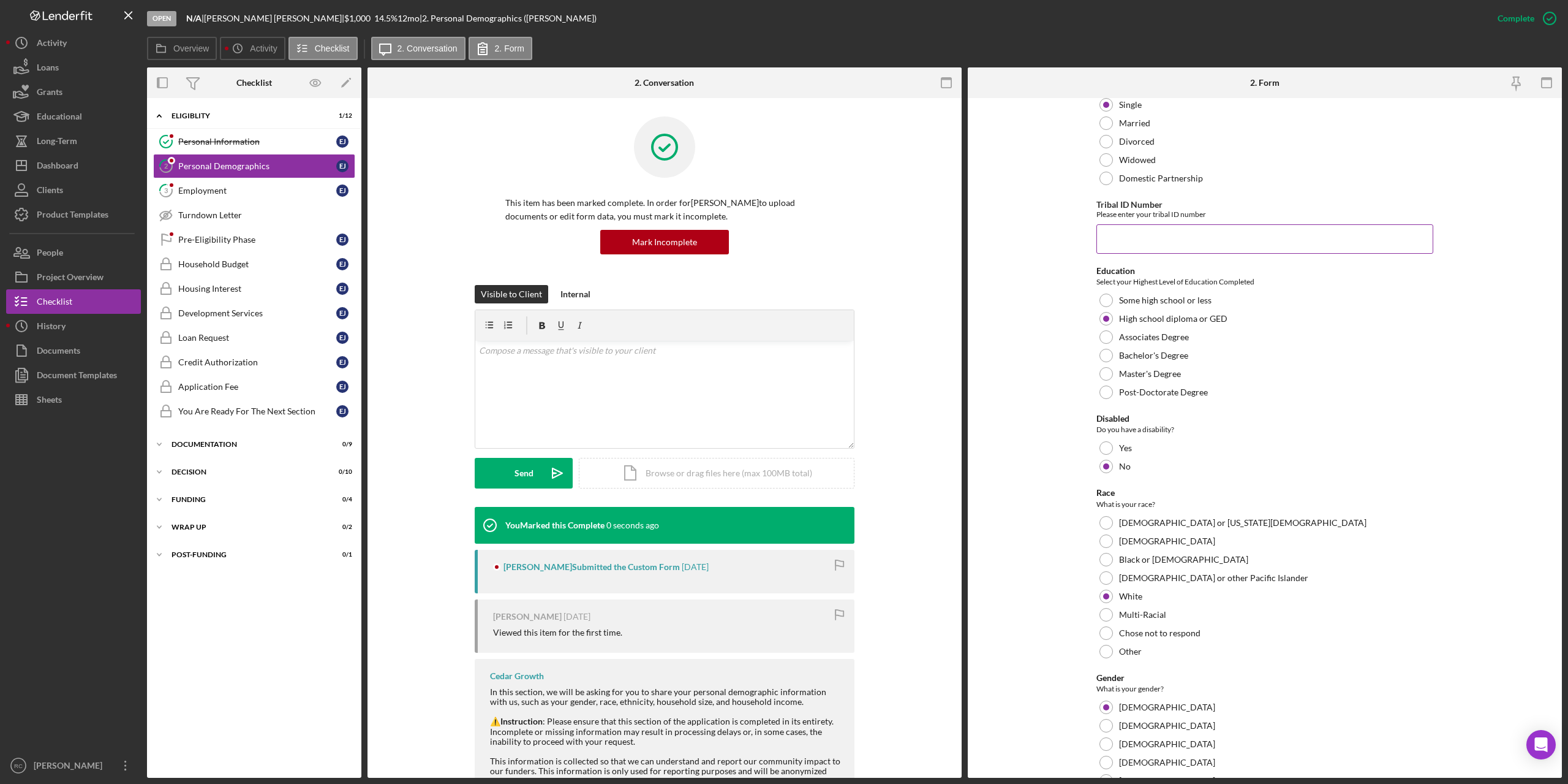
scroll to position [175, 0]
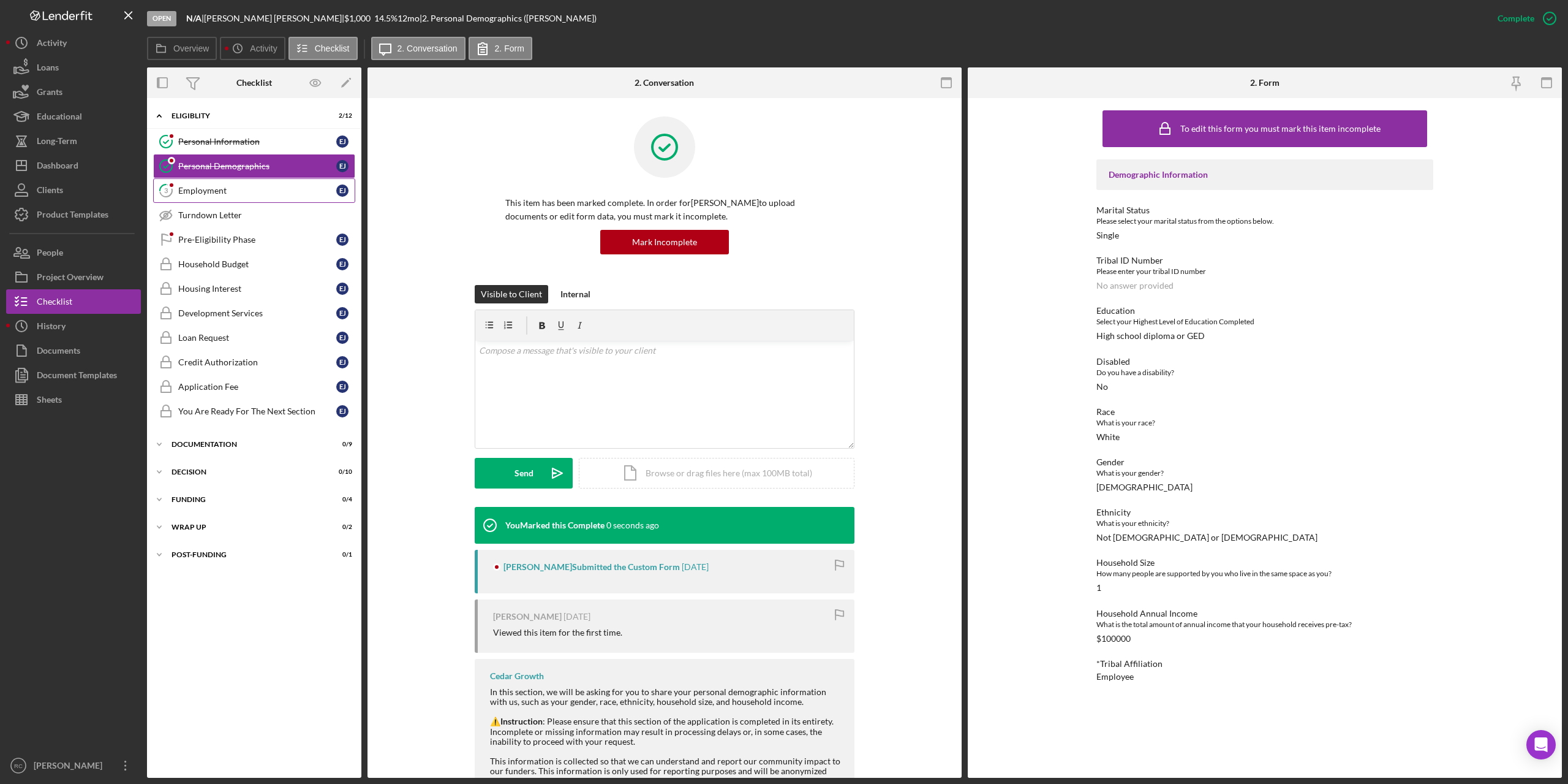
click at [202, 187] on div "Employment" at bounding box center [257, 190] width 158 height 10
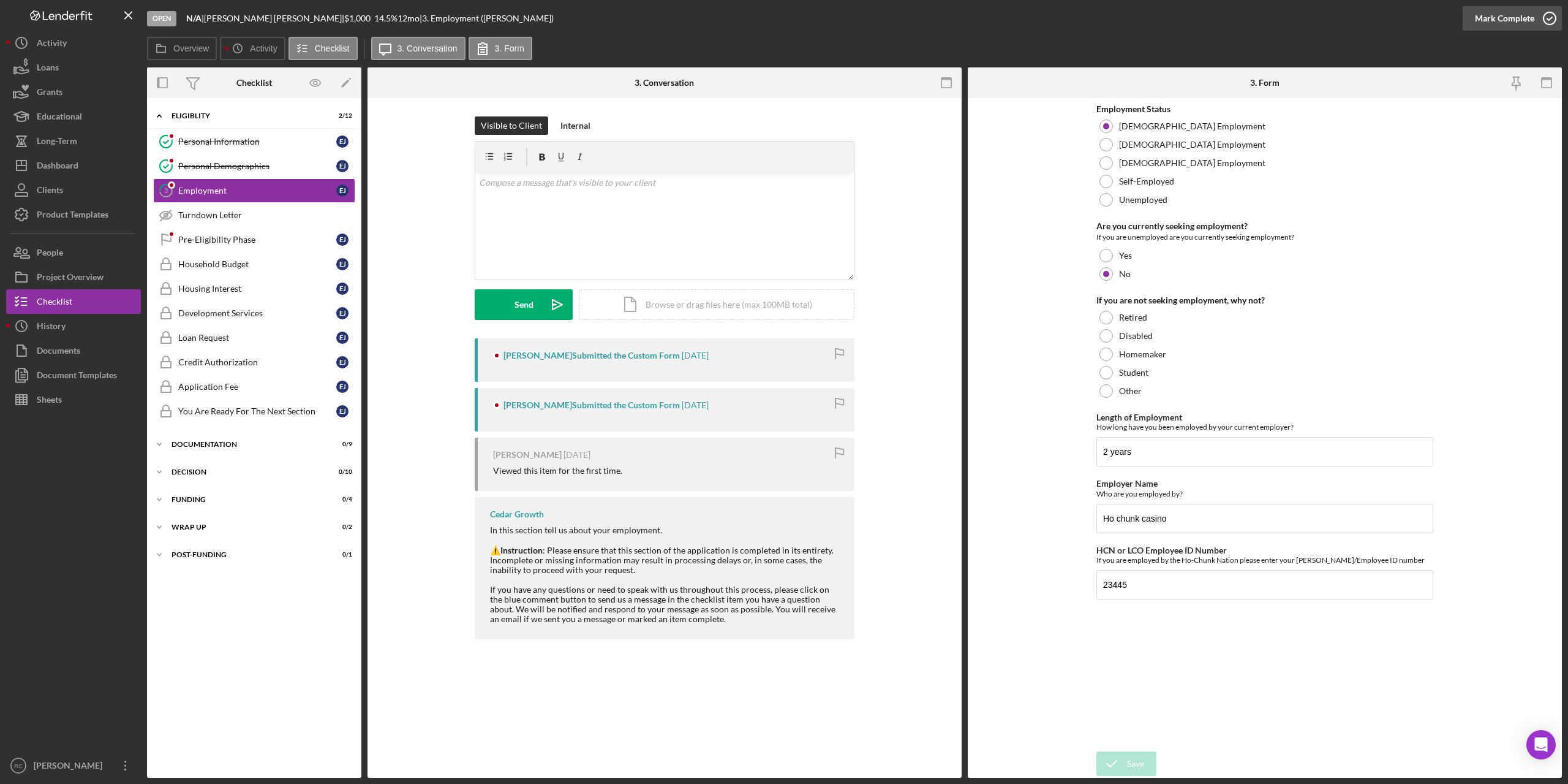
click at [1550, 14] on icon "button" at bounding box center [1550, 18] width 30 height 30
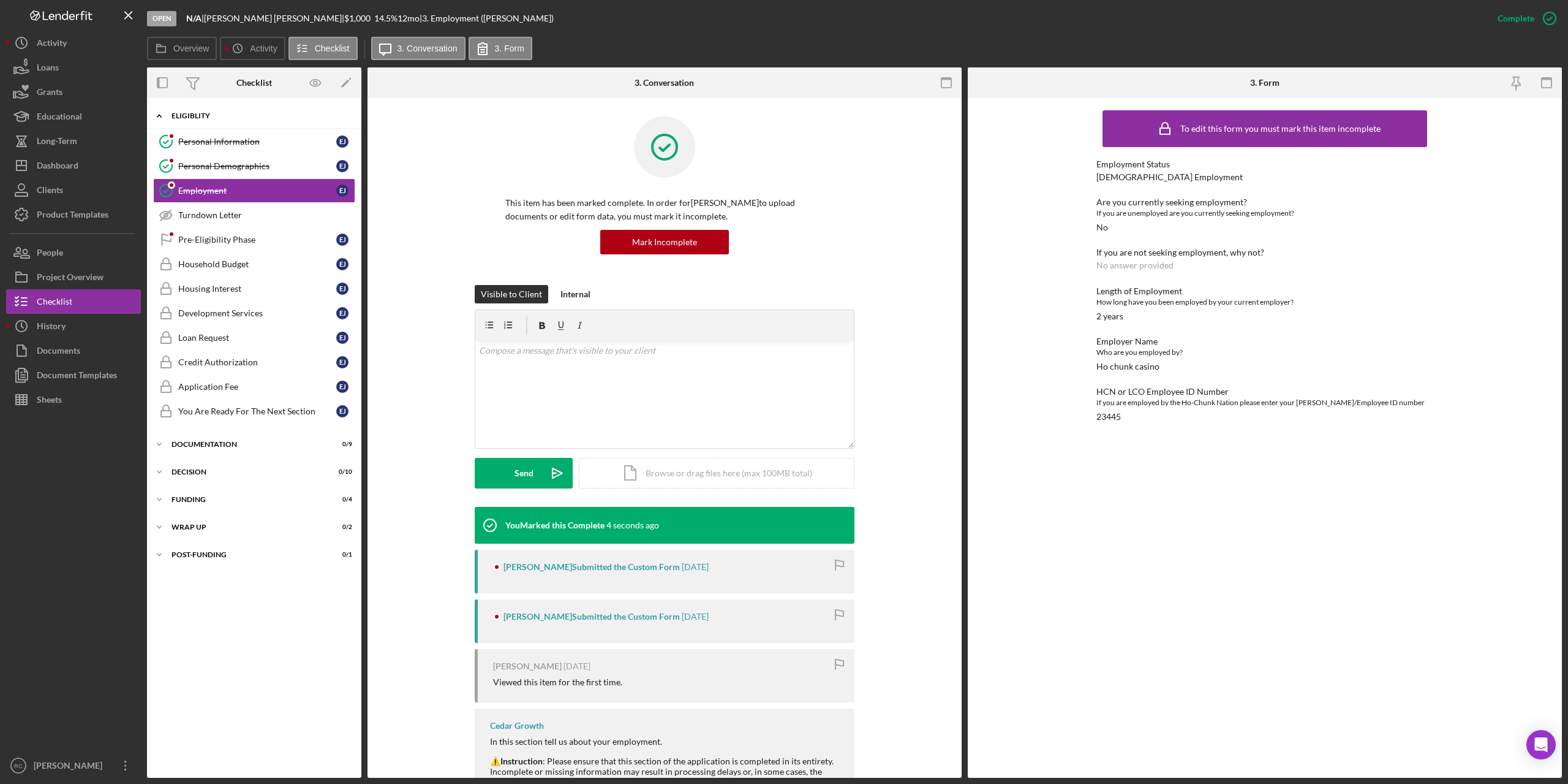
click at [198, 111] on div "Icon/Expander Eligiblity 3 / 12" at bounding box center [254, 116] width 214 height 25
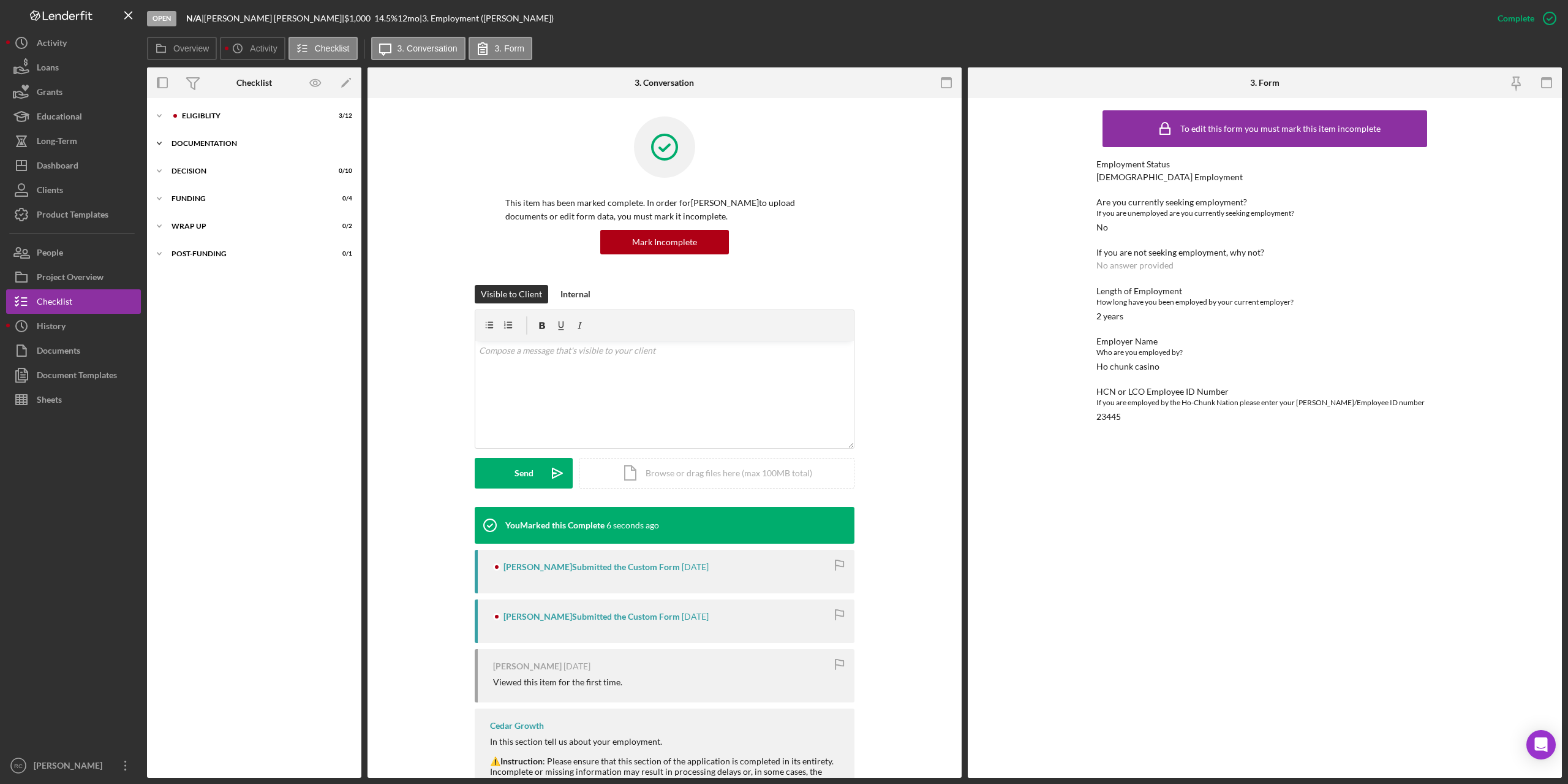
click at [204, 139] on div "Icon/Expander Documentation 0 / 9" at bounding box center [254, 143] width 214 height 24
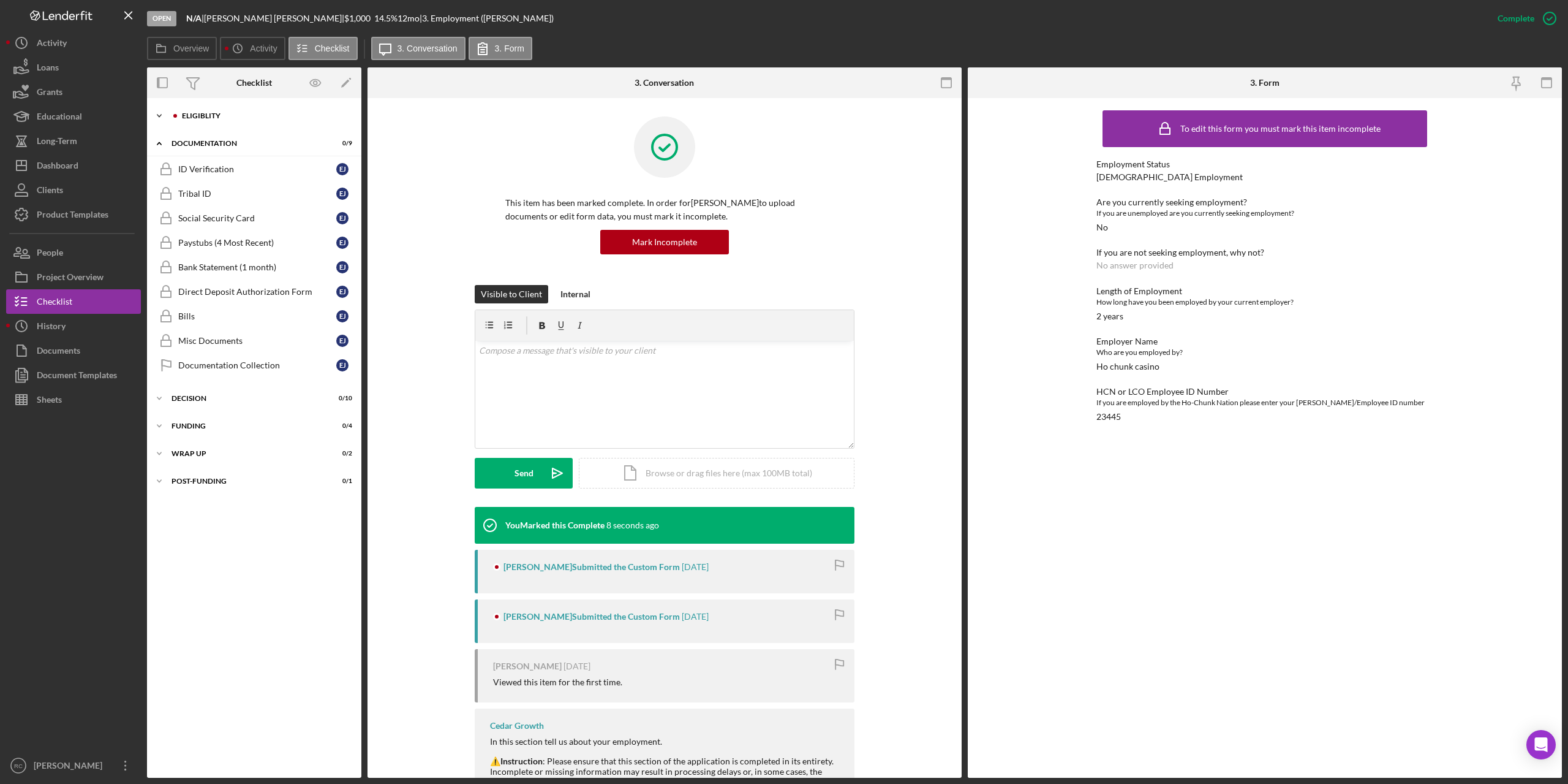
click at [204, 109] on div "Icon/Expander Eligiblity 3 / 12" at bounding box center [254, 115] width 214 height 24
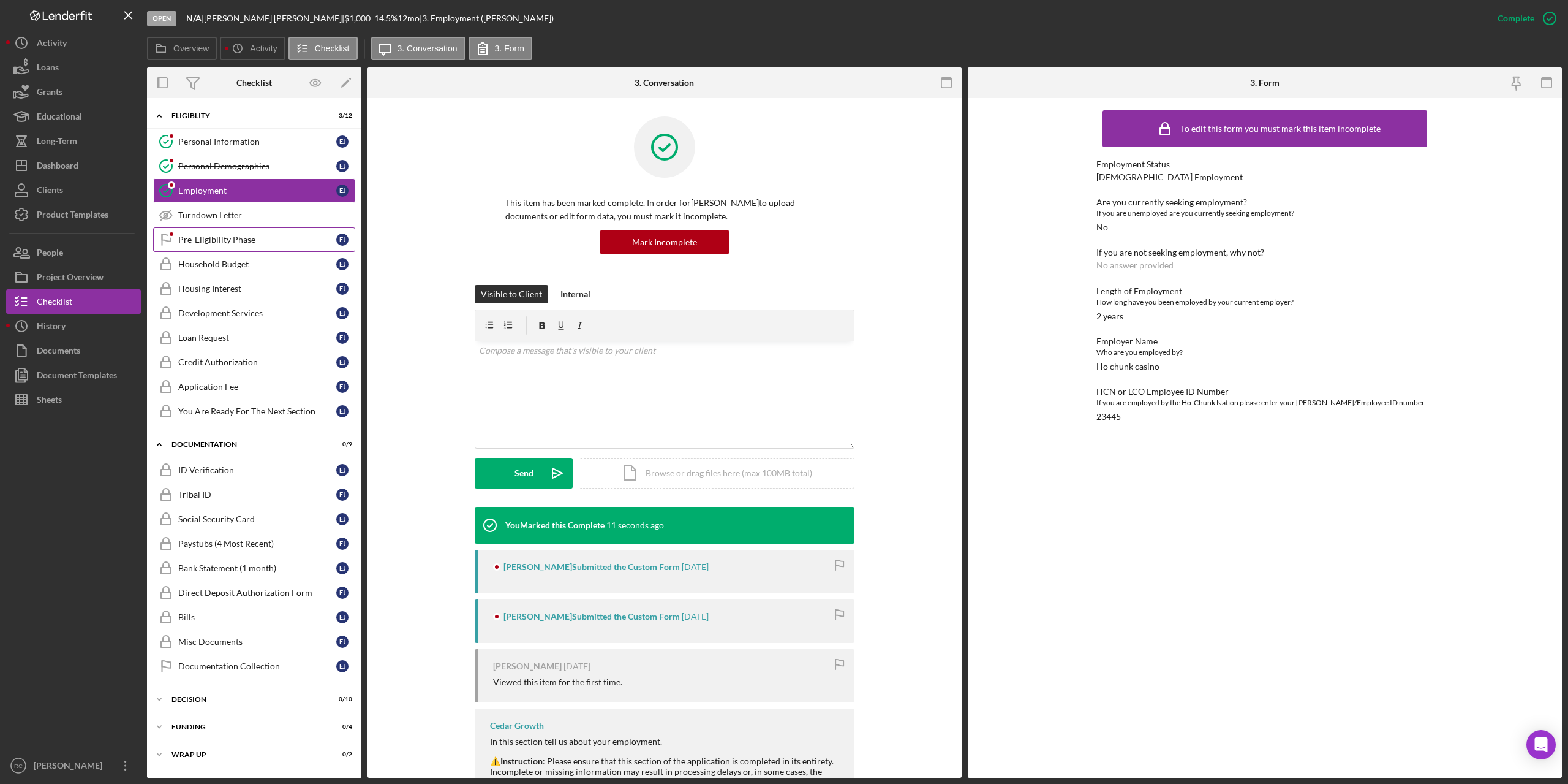
click at [215, 241] on div "Pre-Eligibility Phase" at bounding box center [257, 240] width 158 height 10
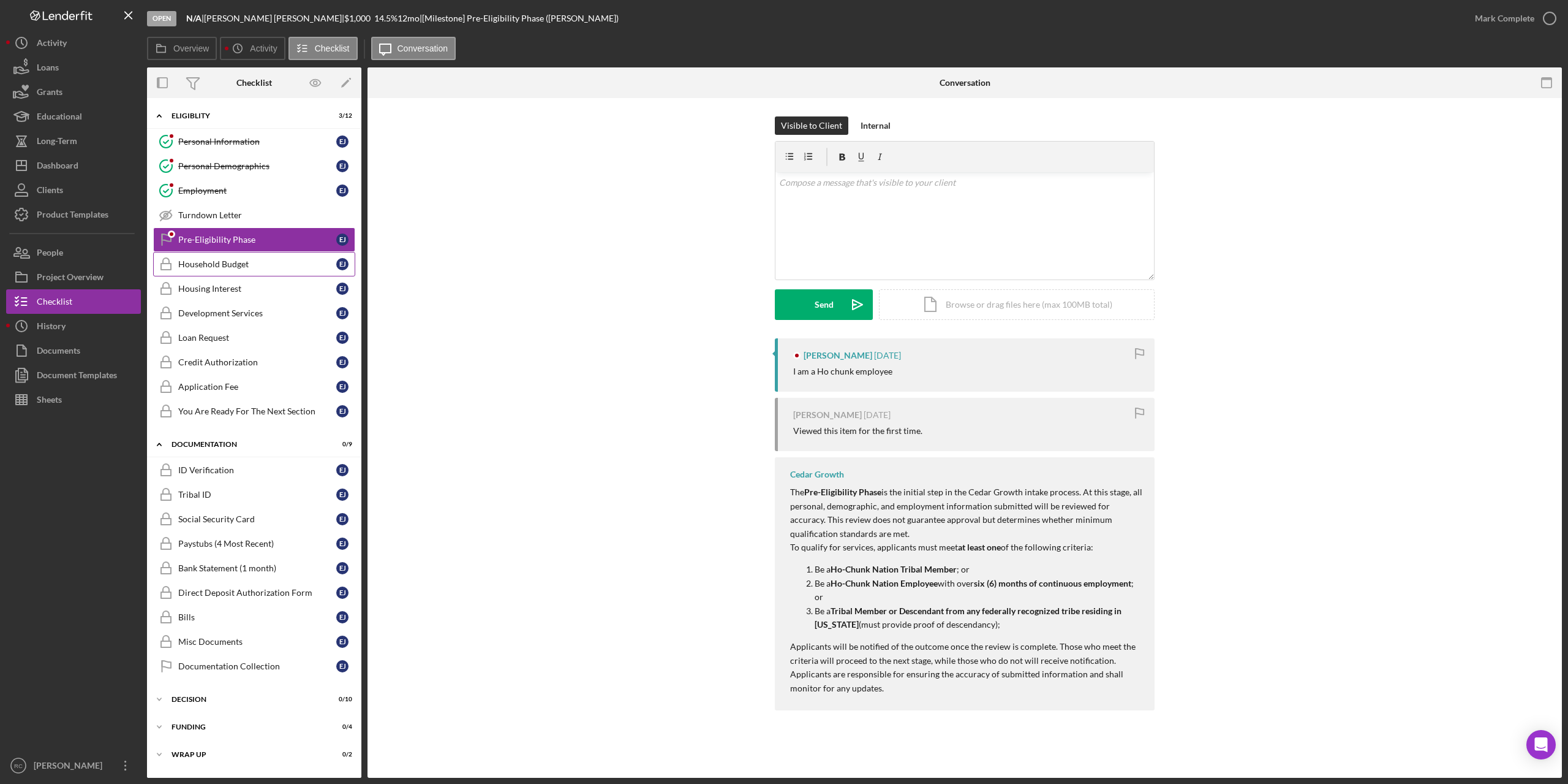
click at [213, 260] on div "Household Budget" at bounding box center [257, 264] width 158 height 10
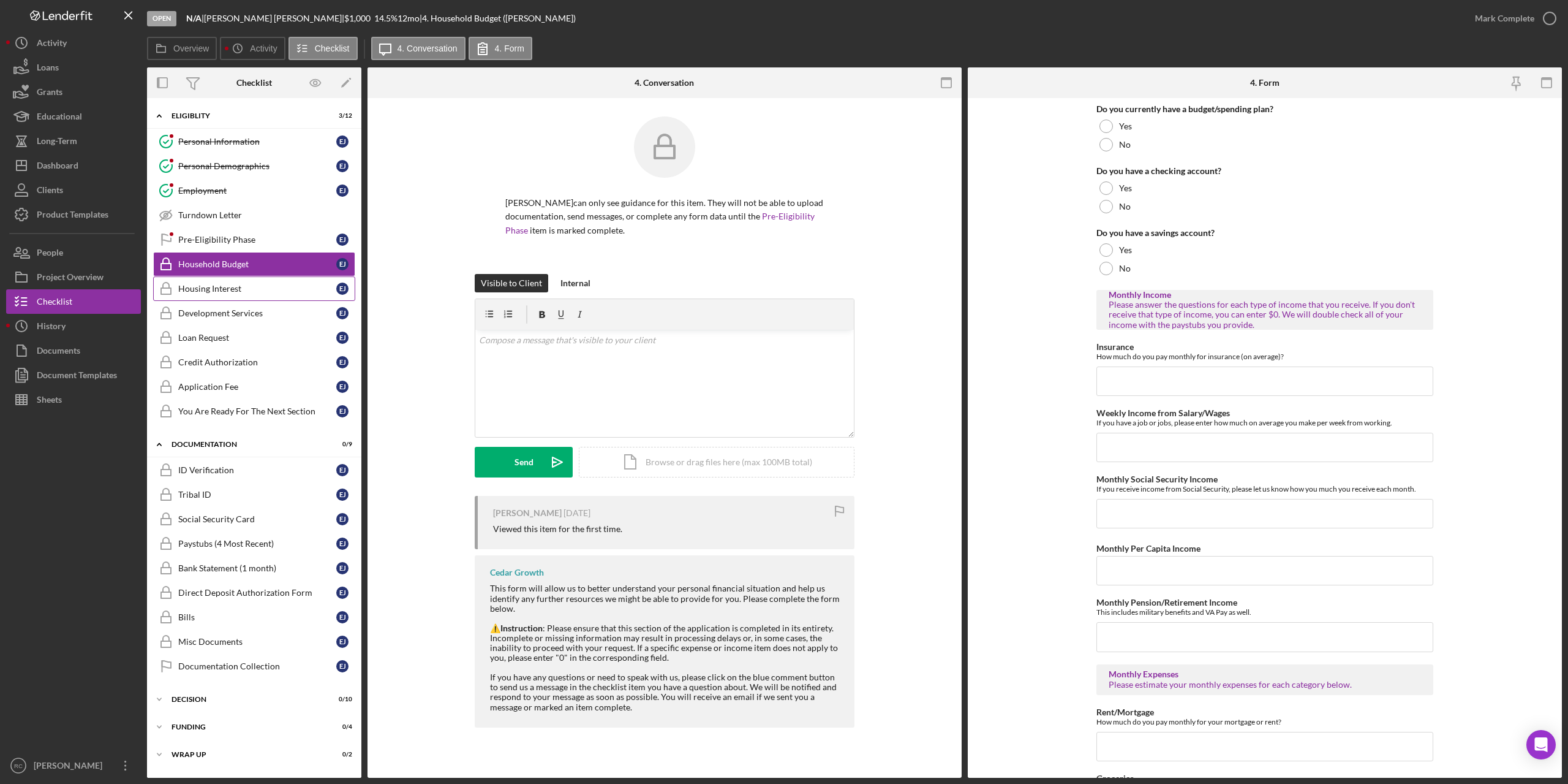
click at [217, 283] on div "Housing Interest" at bounding box center [257, 288] width 158 height 10
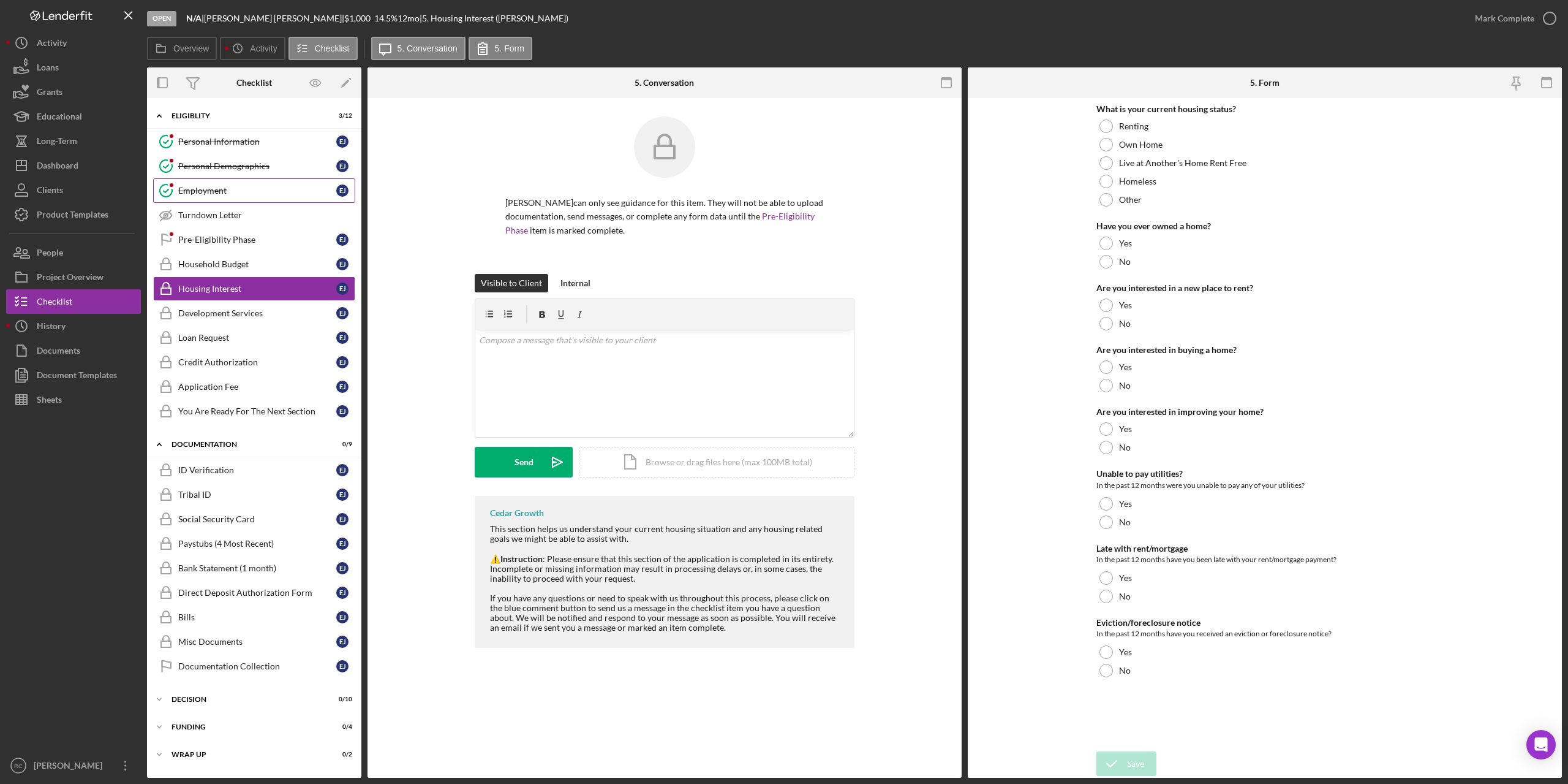
click at [213, 186] on div "Employment" at bounding box center [257, 190] width 158 height 10
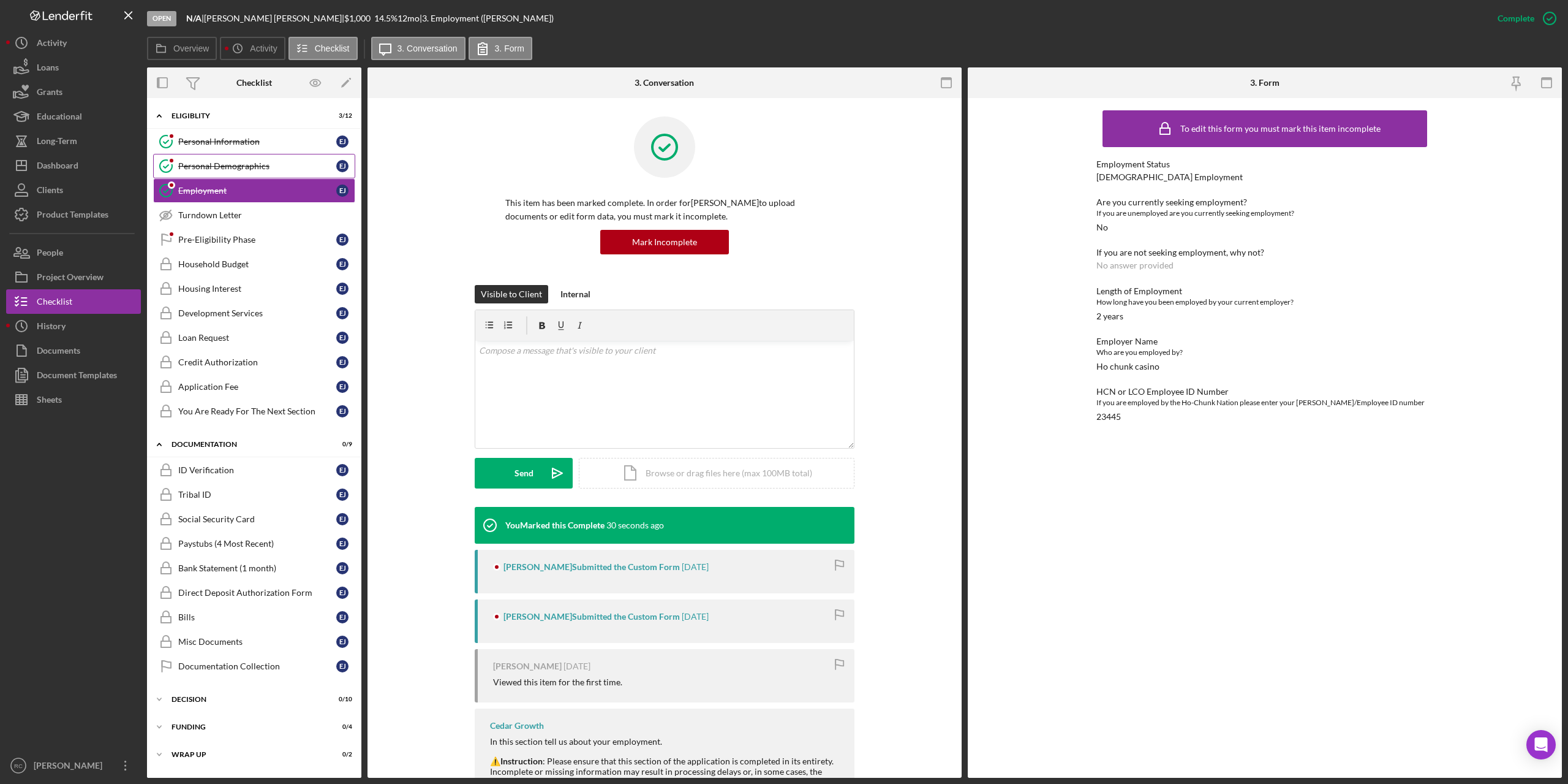
click at [200, 171] on div "Personal Demographics" at bounding box center [257, 166] width 158 height 10
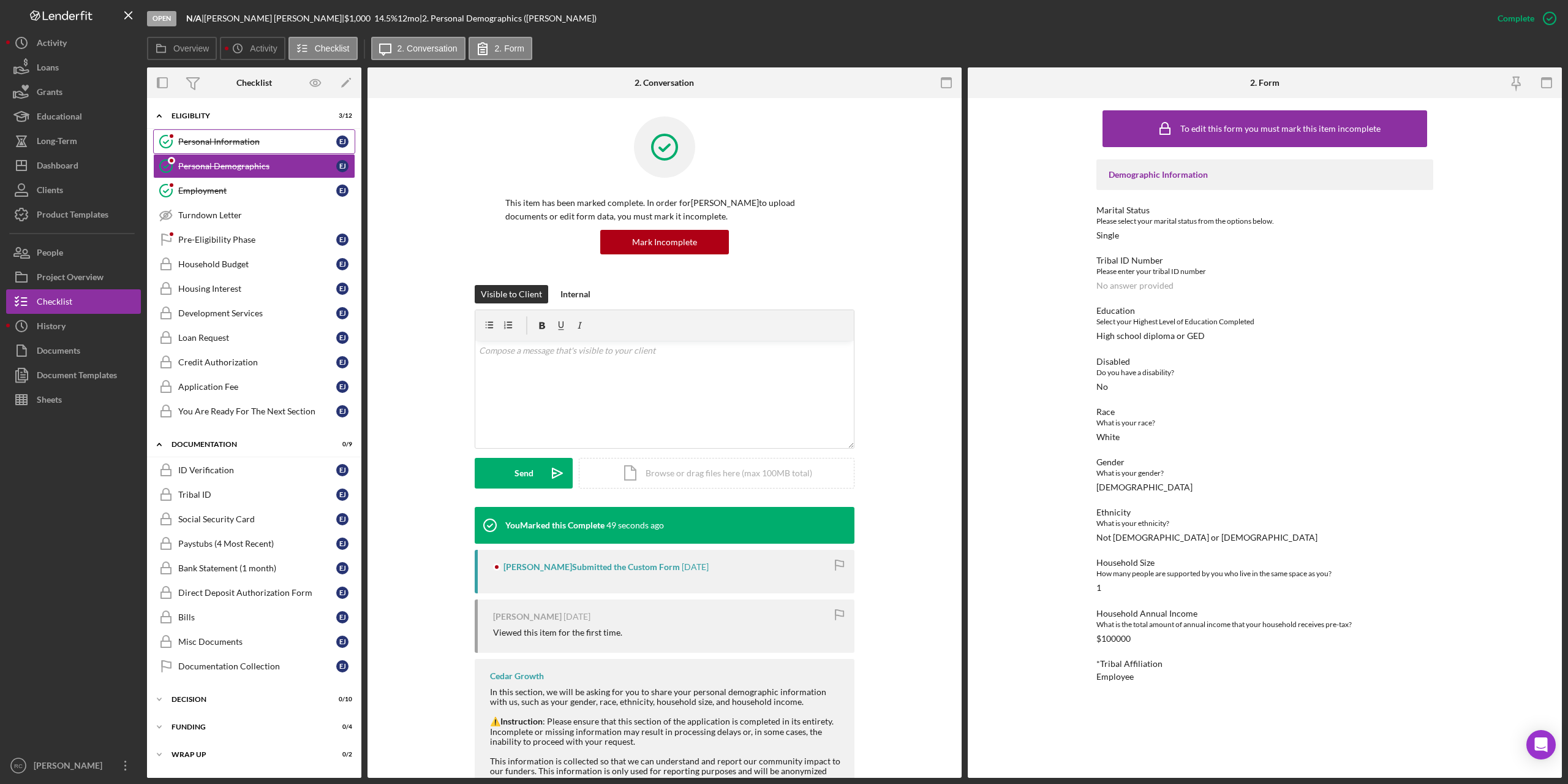
click at [239, 142] on div "Personal Information" at bounding box center [257, 141] width 158 height 10
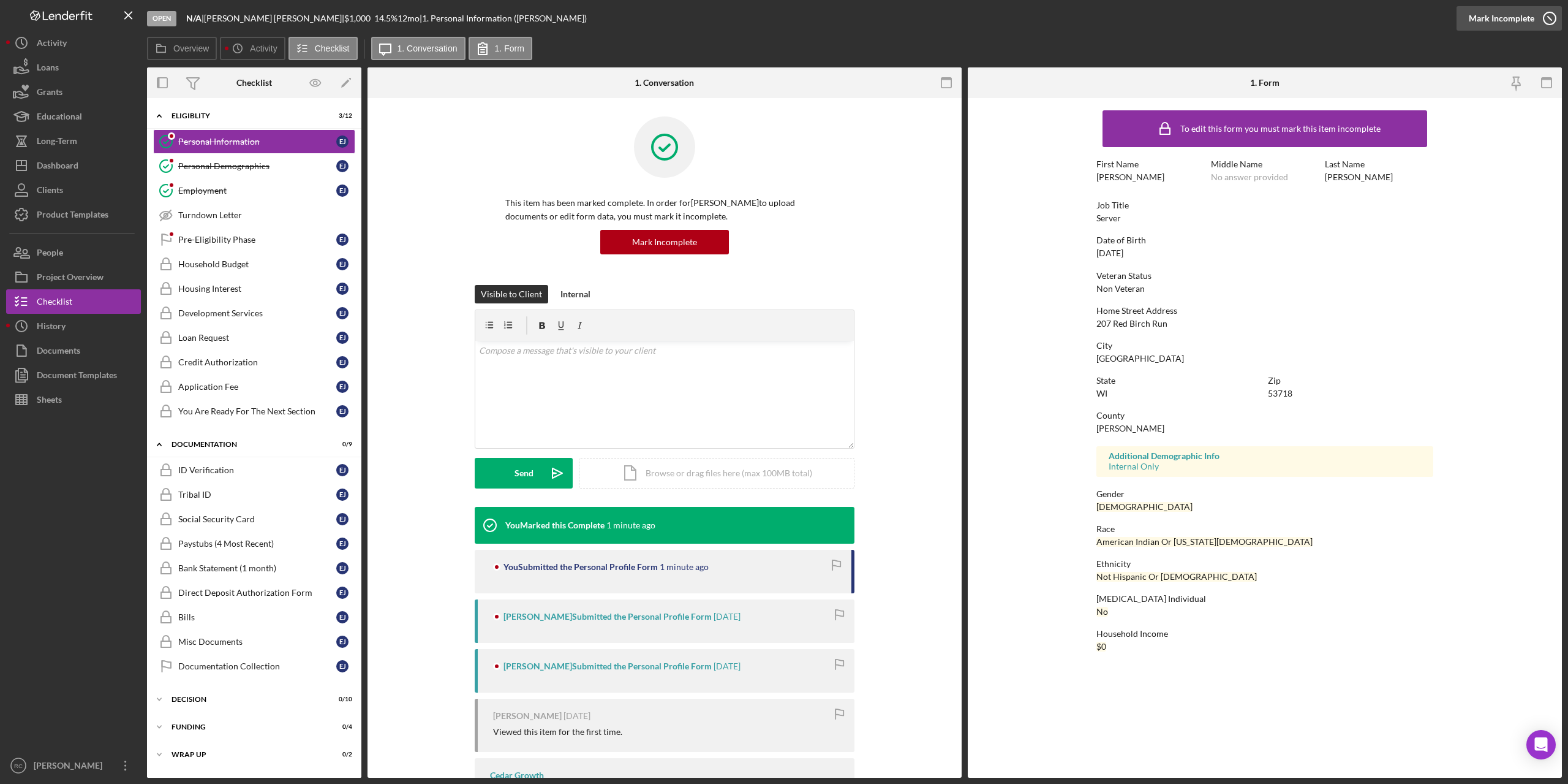
click at [1548, 19] on icon "button" at bounding box center [1550, 18] width 30 height 30
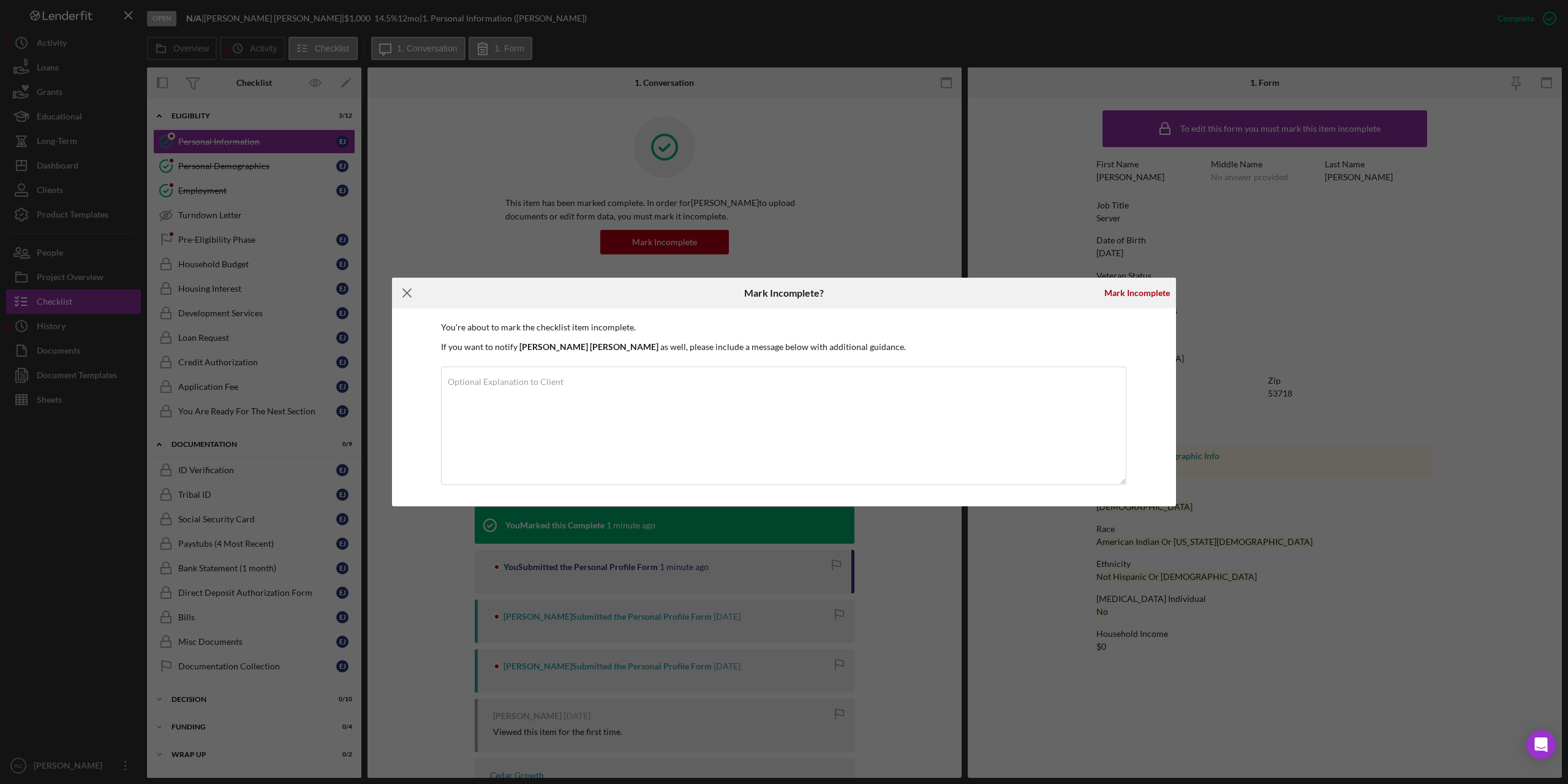
click at [404, 291] on icon "Icon/Menu Close" at bounding box center [407, 292] width 30 height 30
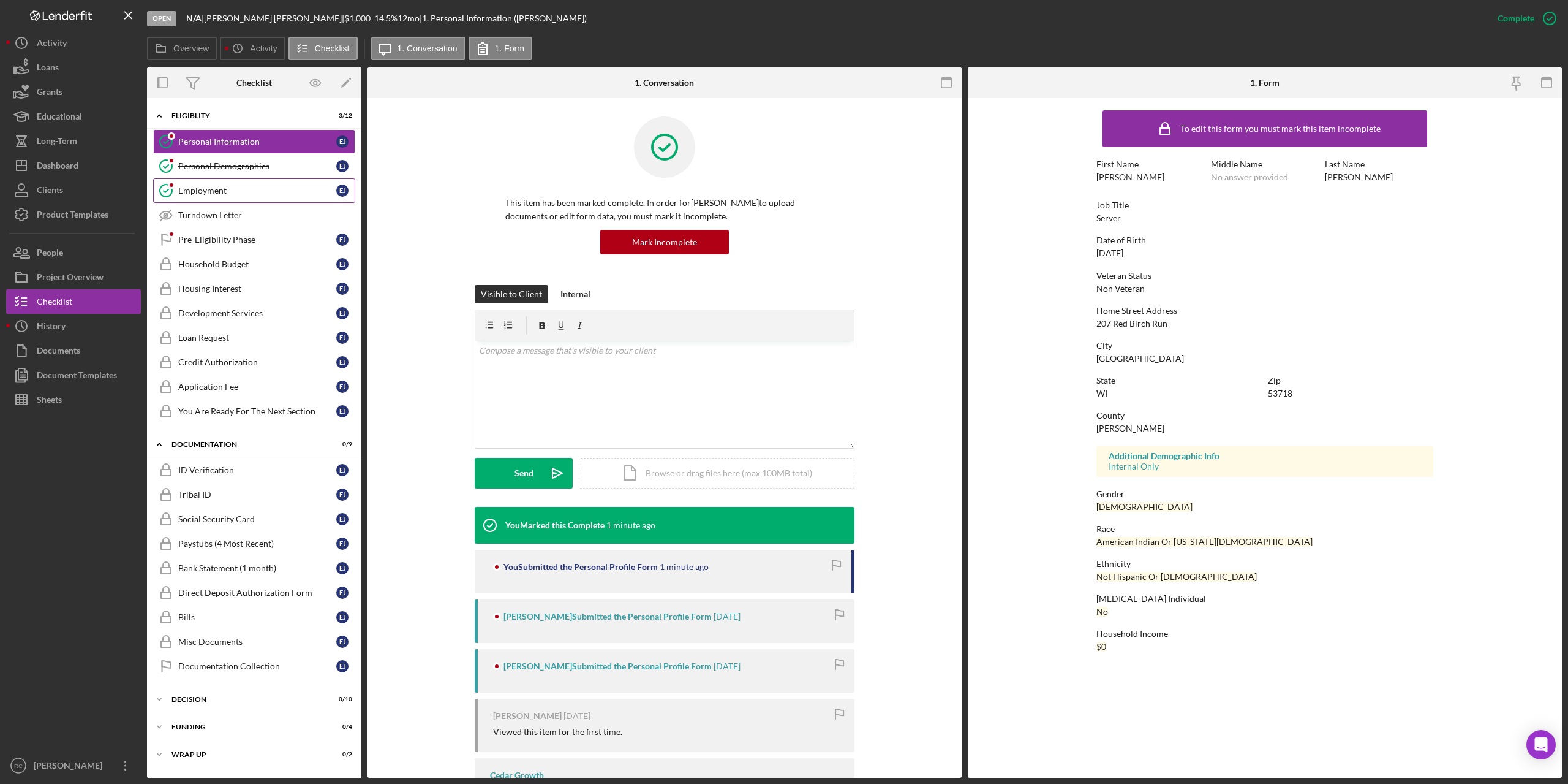
click at [207, 188] on div "Employment" at bounding box center [257, 190] width 158 height 10
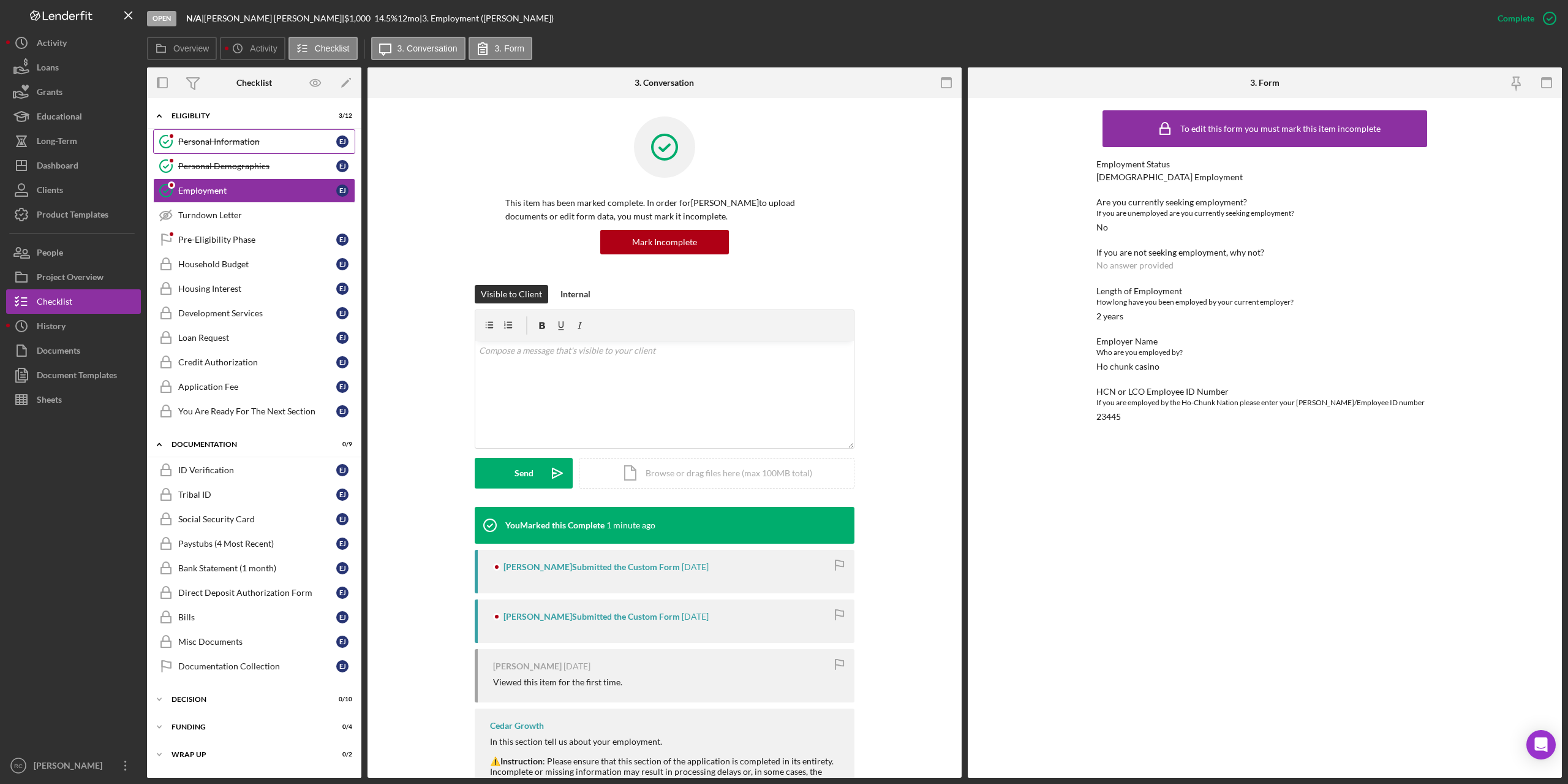
click at [258, 144] on div "Personal Information" at bounding box center [257, 141] width 158 height 10
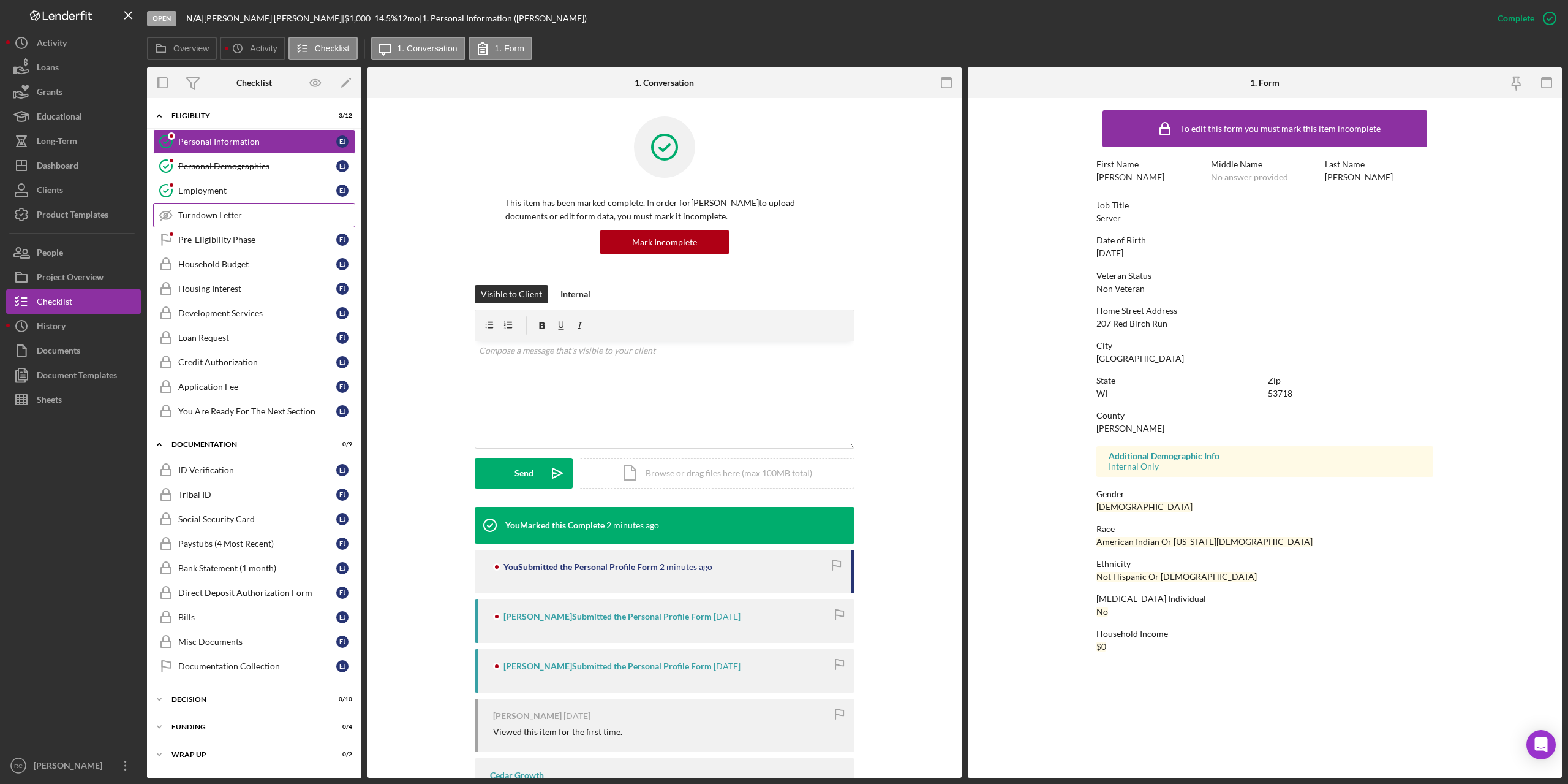
click at [215, 215] on div "Turndown Letter" at bounding box center [266, 214] width 177 height 10
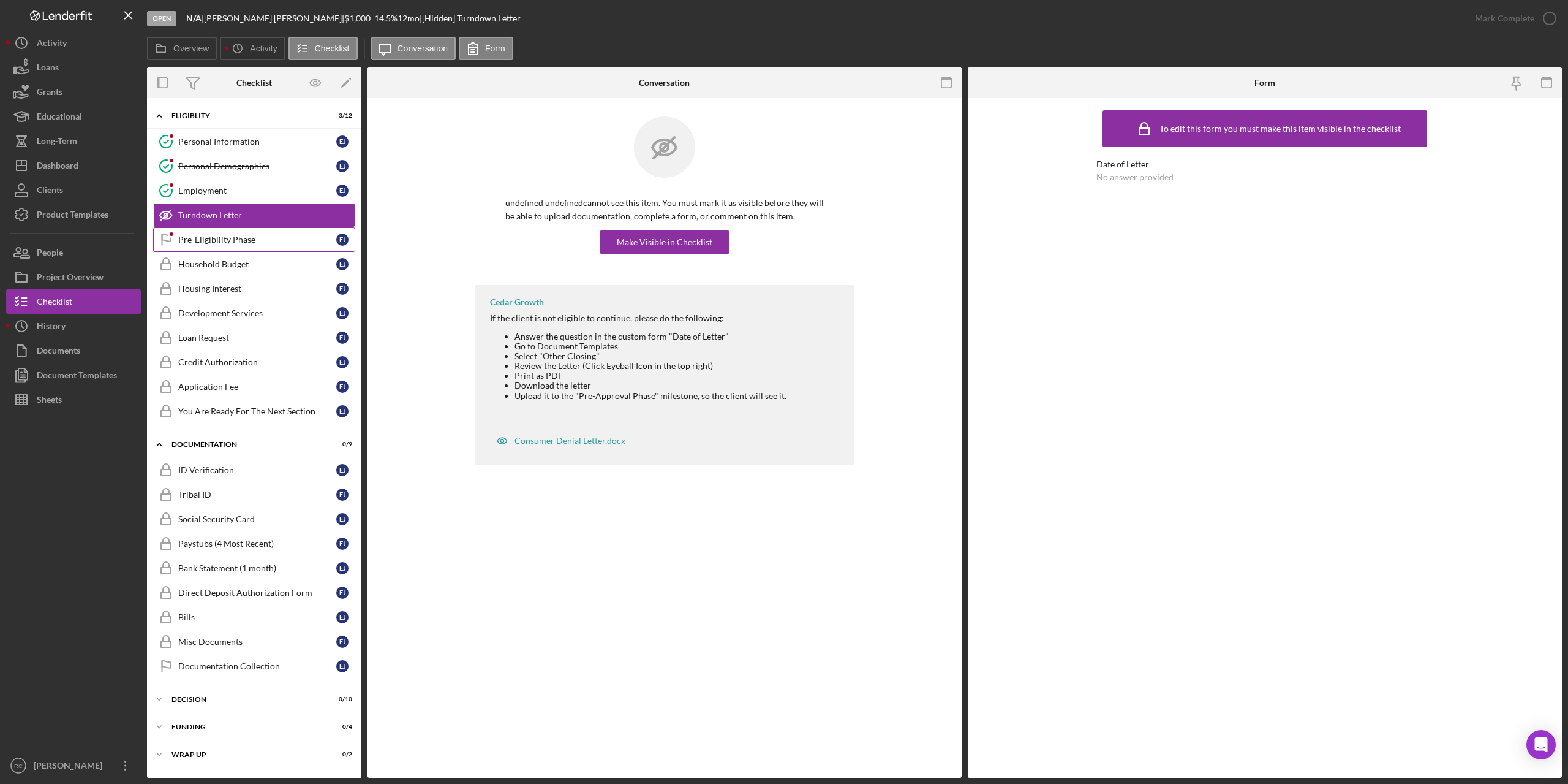
click at [234, 240] on div "Pre-Eligibility Phase" at bounding box center [257, 240] width 158 height 10
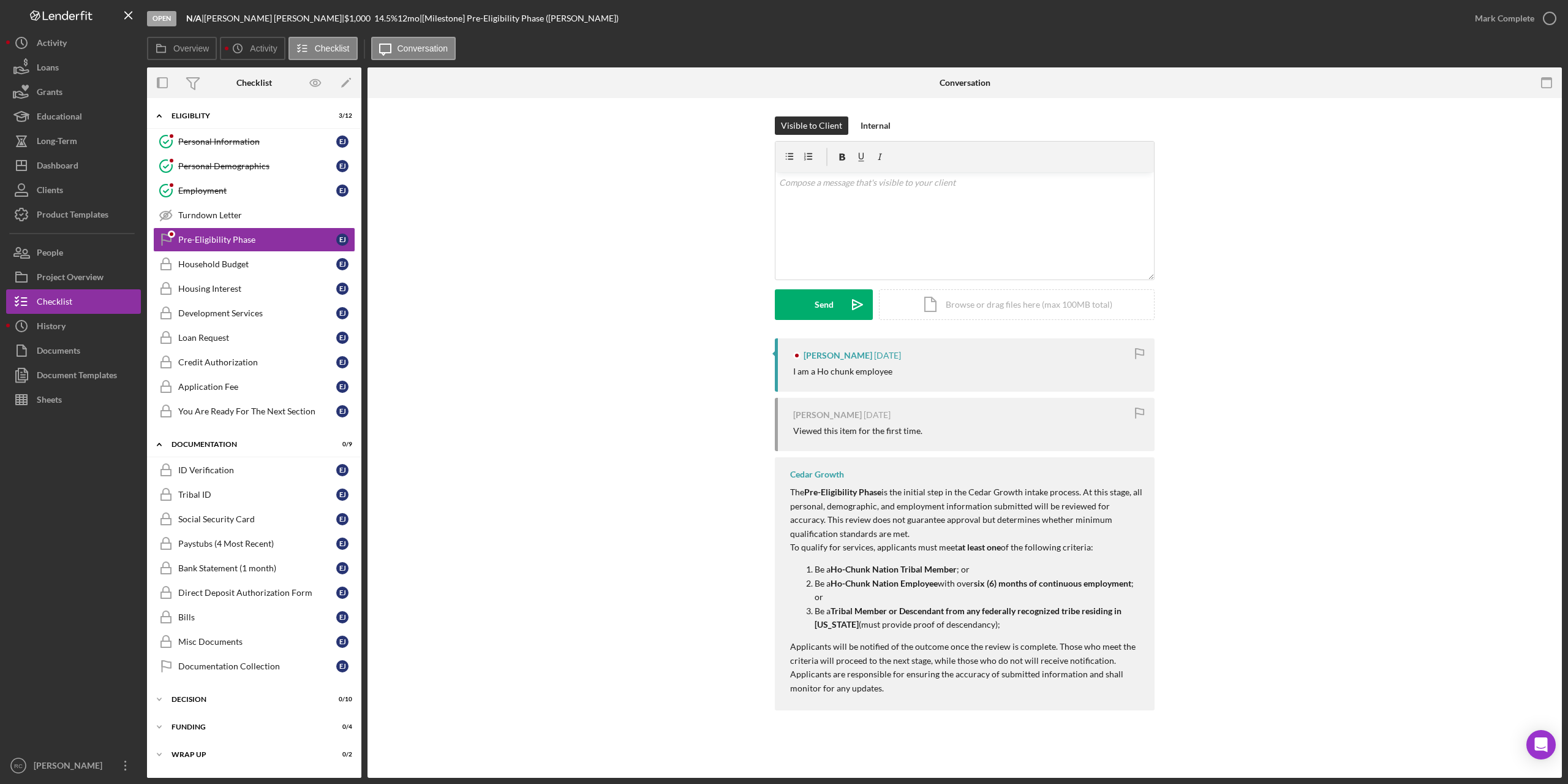
click at [1562, 19] on div "Mark Complete" at bounding box center [1512, 18] width 100 height 37
click at [1549, 16] on icon "button" at bounding box center [1550, 18] width 30 height 30
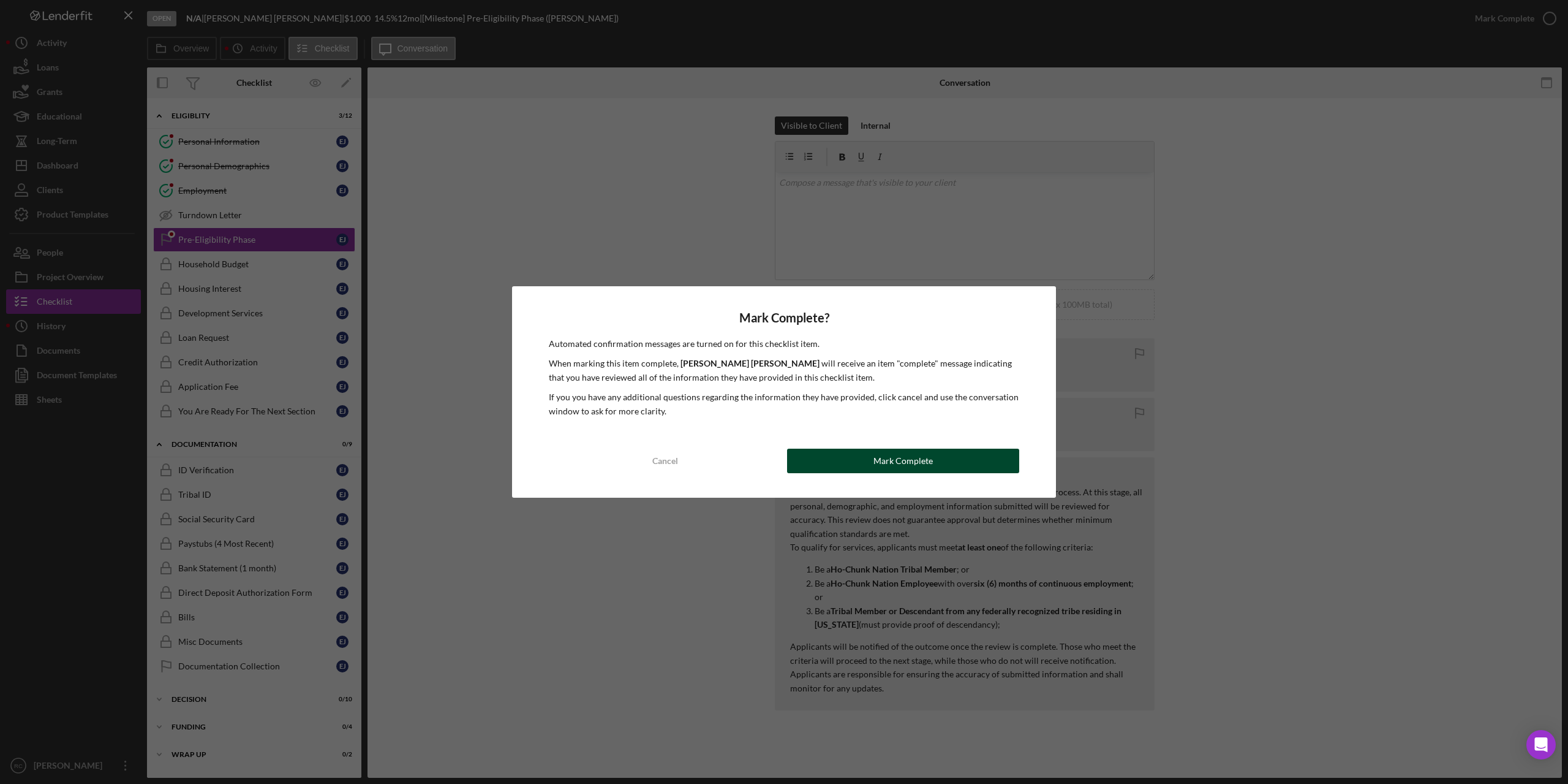
click at [918, 454] on div "Mark Complete" at bounding box center [903, 460] width 59 height 24
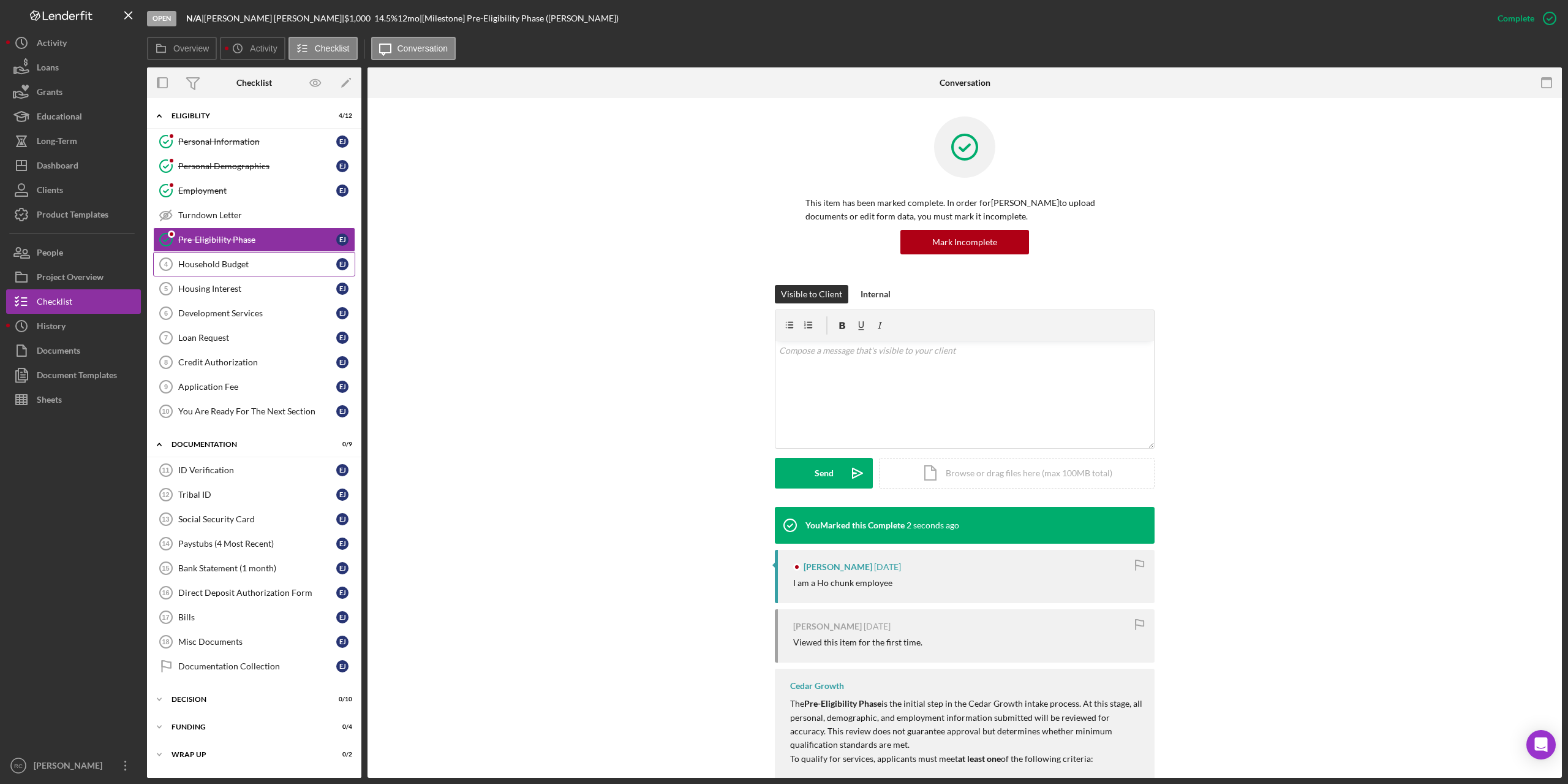
click at [212, 261] on div "Household Budget" at bounding box center [257, 264] width 158 height 10
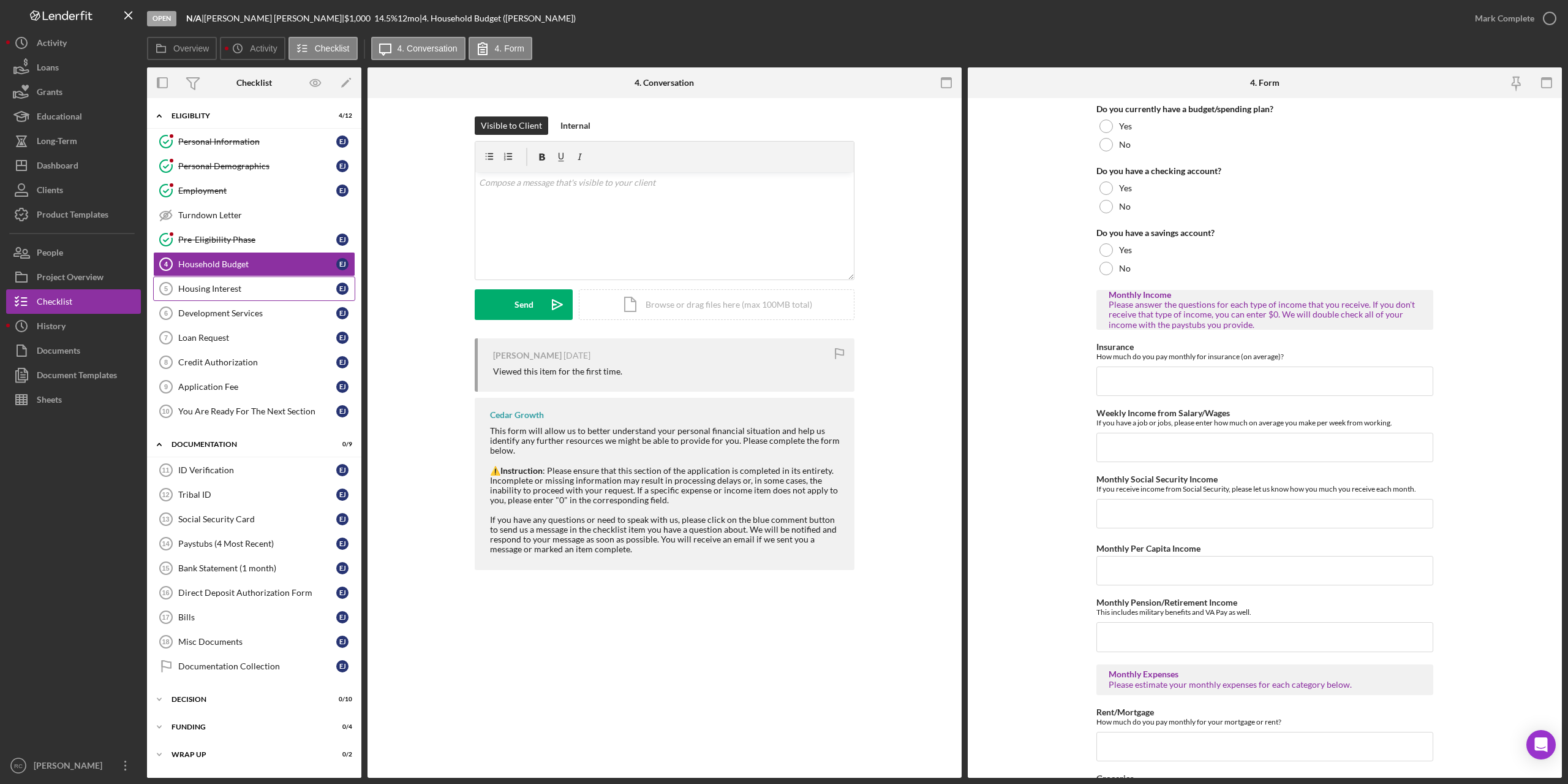
click at [217, 287] on div "Housing Interest" at bounding box center [257, 288] width 158 height 10
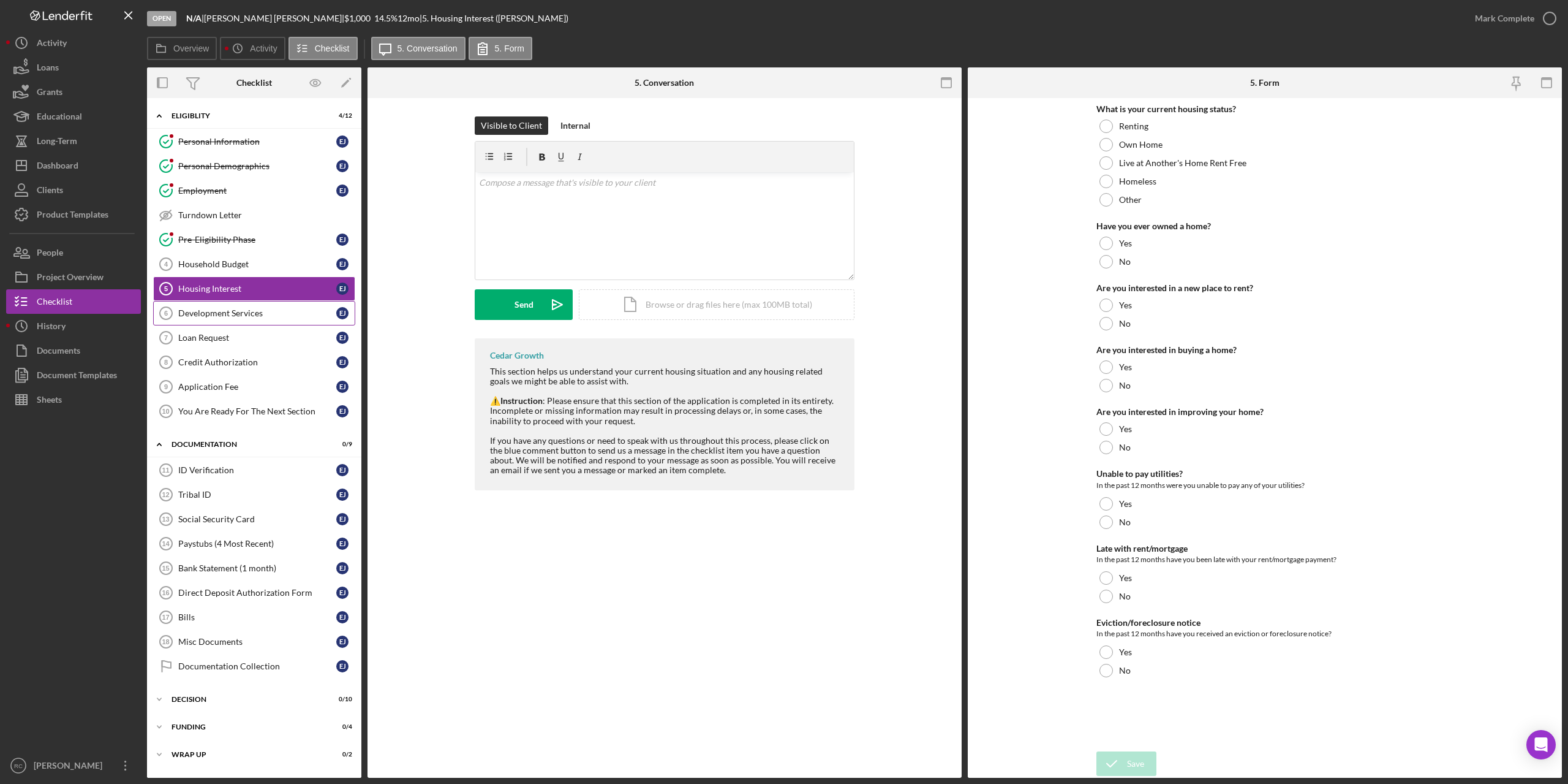
click at [233, 310] on div "Development Services" at bounding box center [257, 313] width 158 height 10
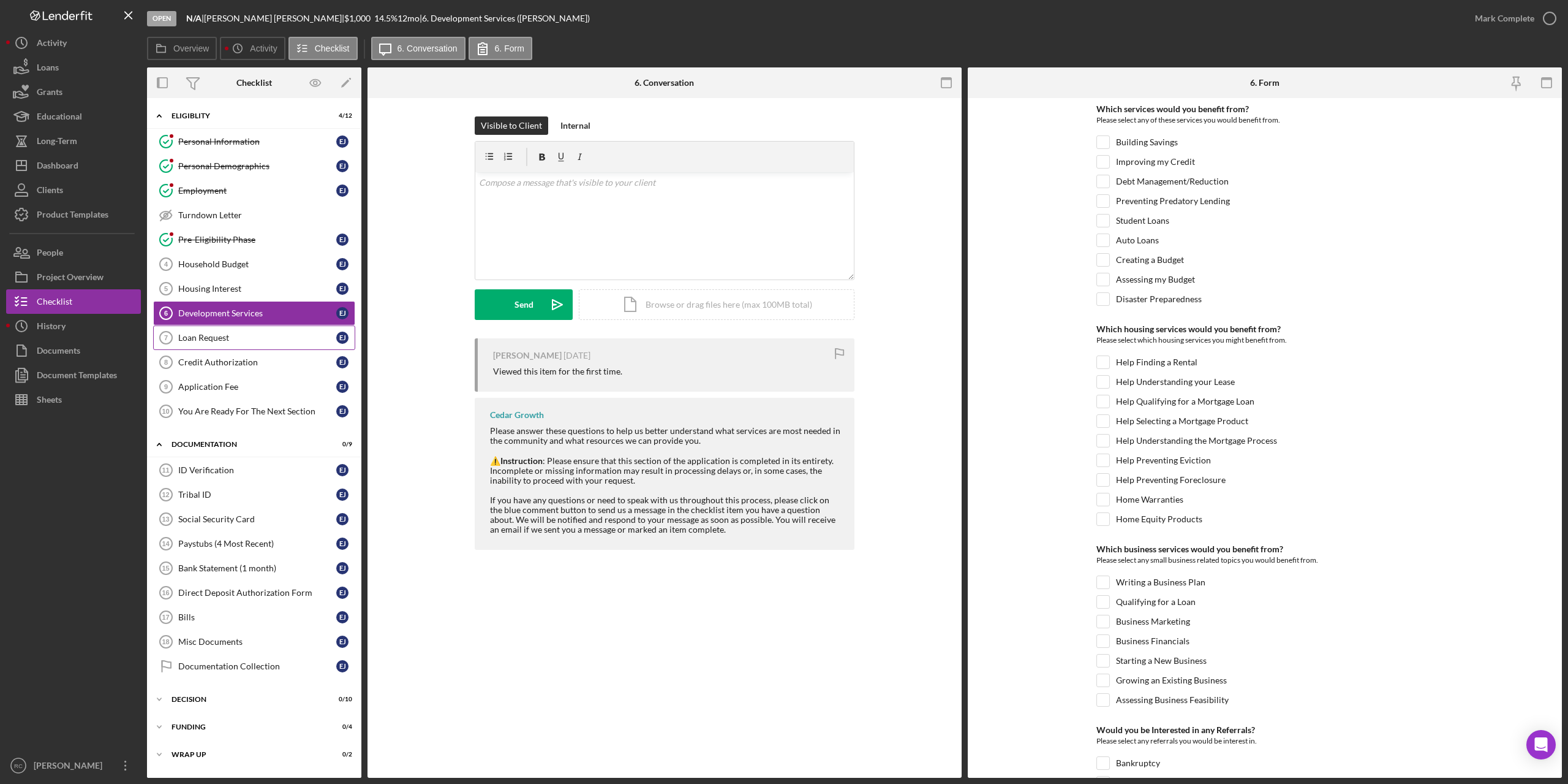
click at [212, 334] on div "Loan Request" at bounding box center [257, 337] width 158 height 10
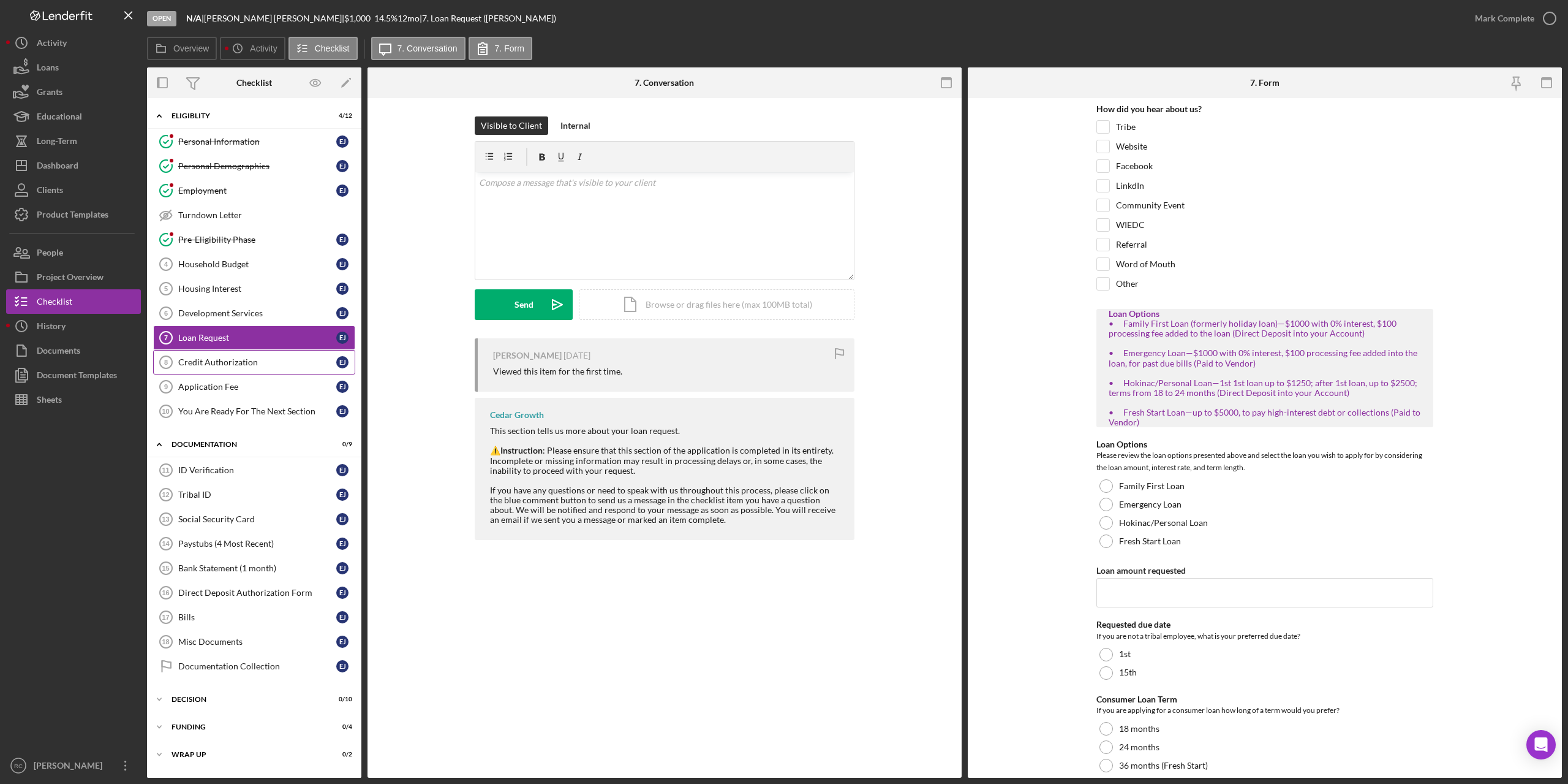
drag, startPoint x: 217, startPoint y: 360, endPoint x: 217, endPoint y: 380, distance: 20.0
click at [217, 361] on div "Credit Authorization" at bounding box center [257, 362] width 158 height 10
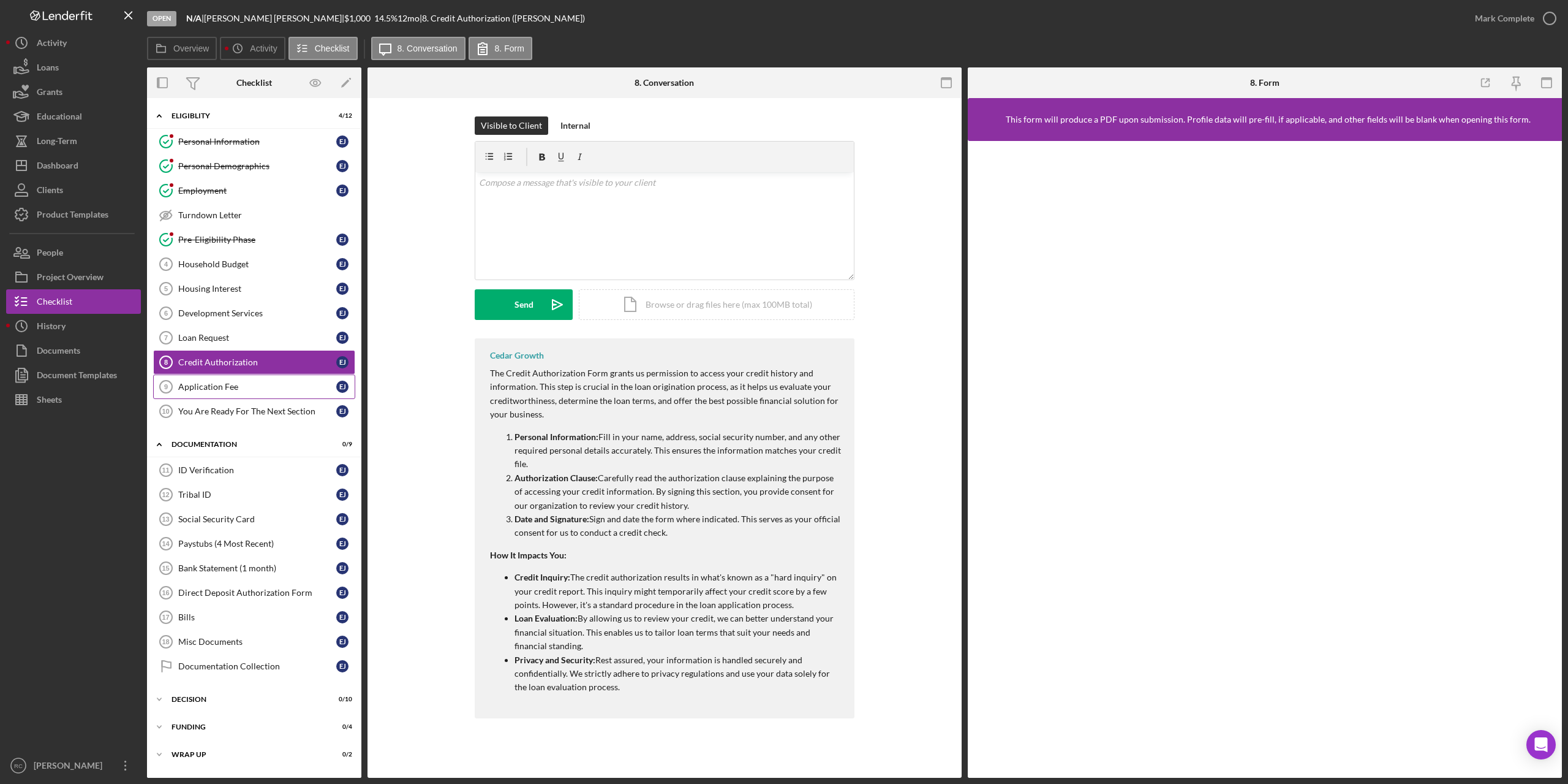
click at [217, 386] on div "Application Fee" at bounding box center [257, 387] width 158 height 10
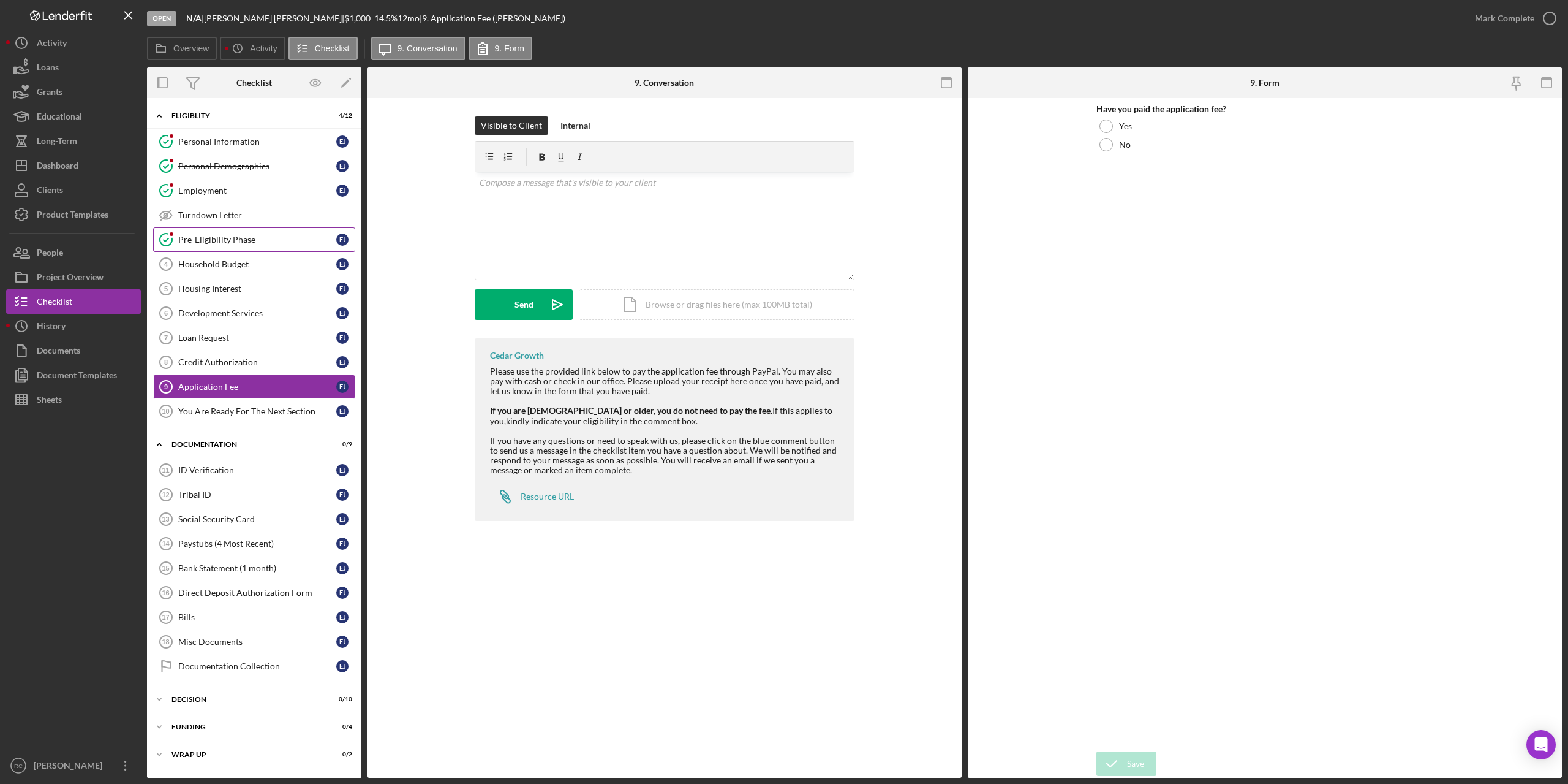
click at [224, 237] on div "Pre-Eligibility Phase" at bounding box center [257, 240] width 158 height 10
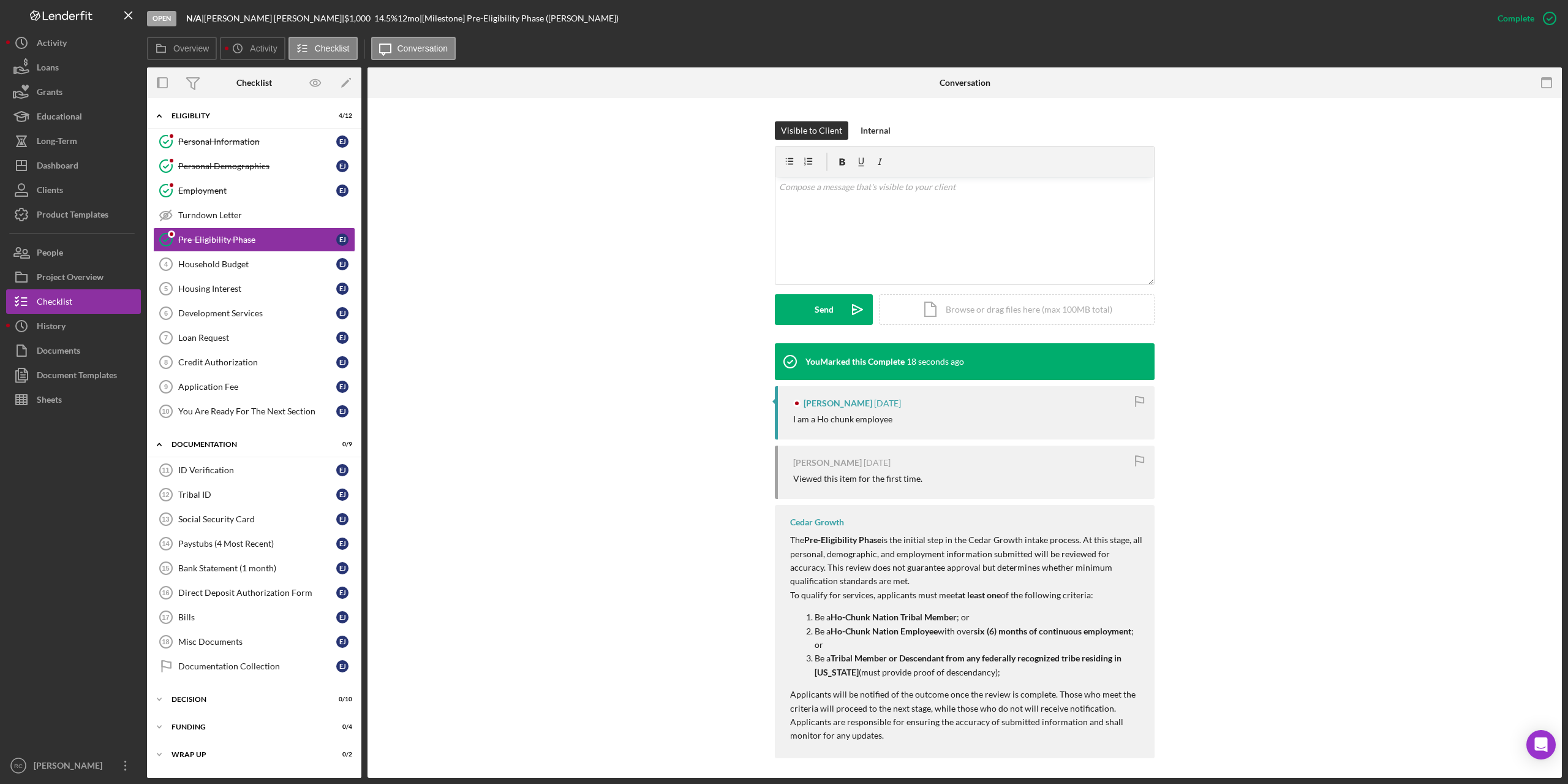
scroll to position [169, 0]
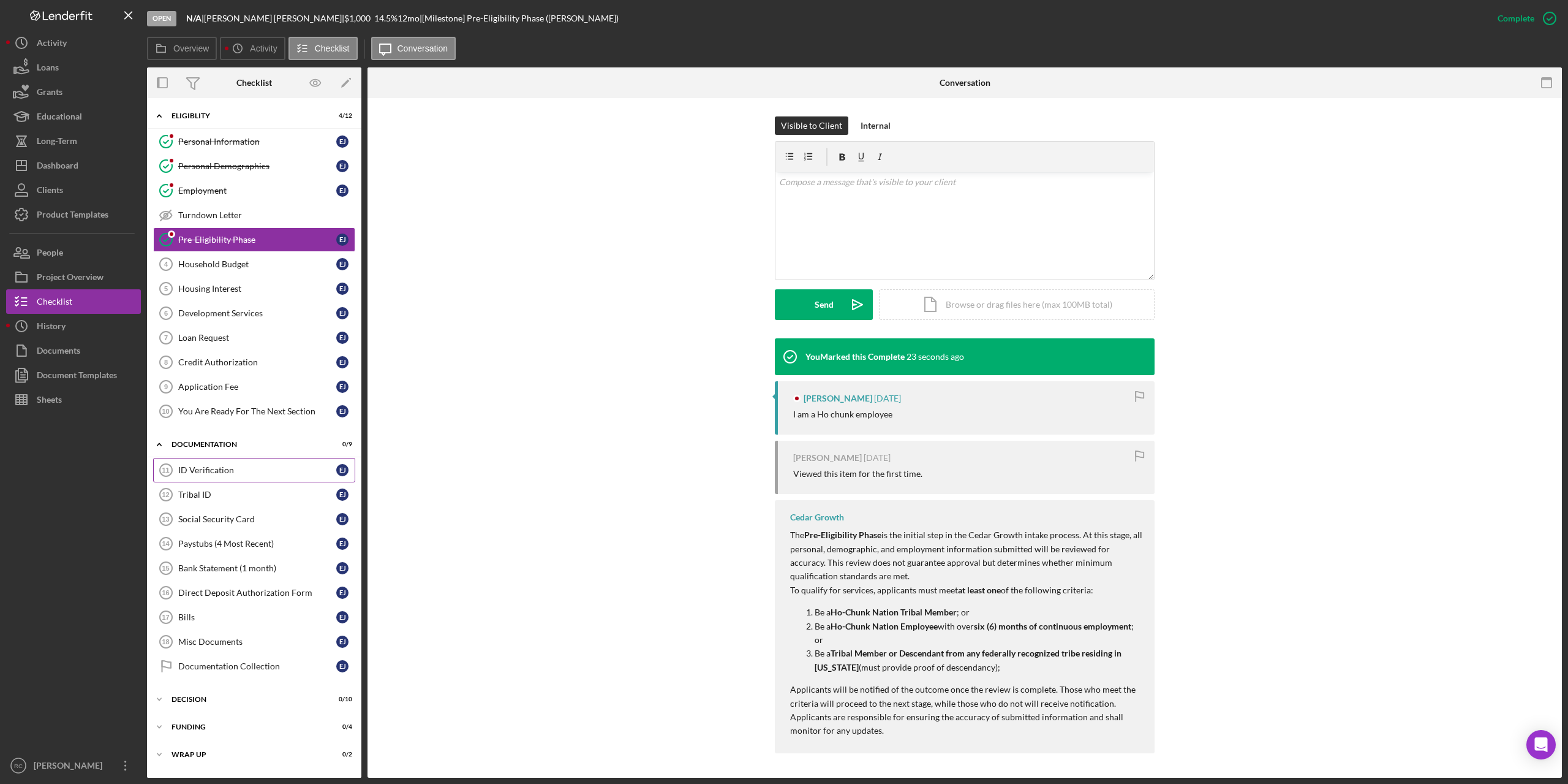
click at [213, 467] on div "ID Verification" at bounding box center [257, 469] width 158 height 10
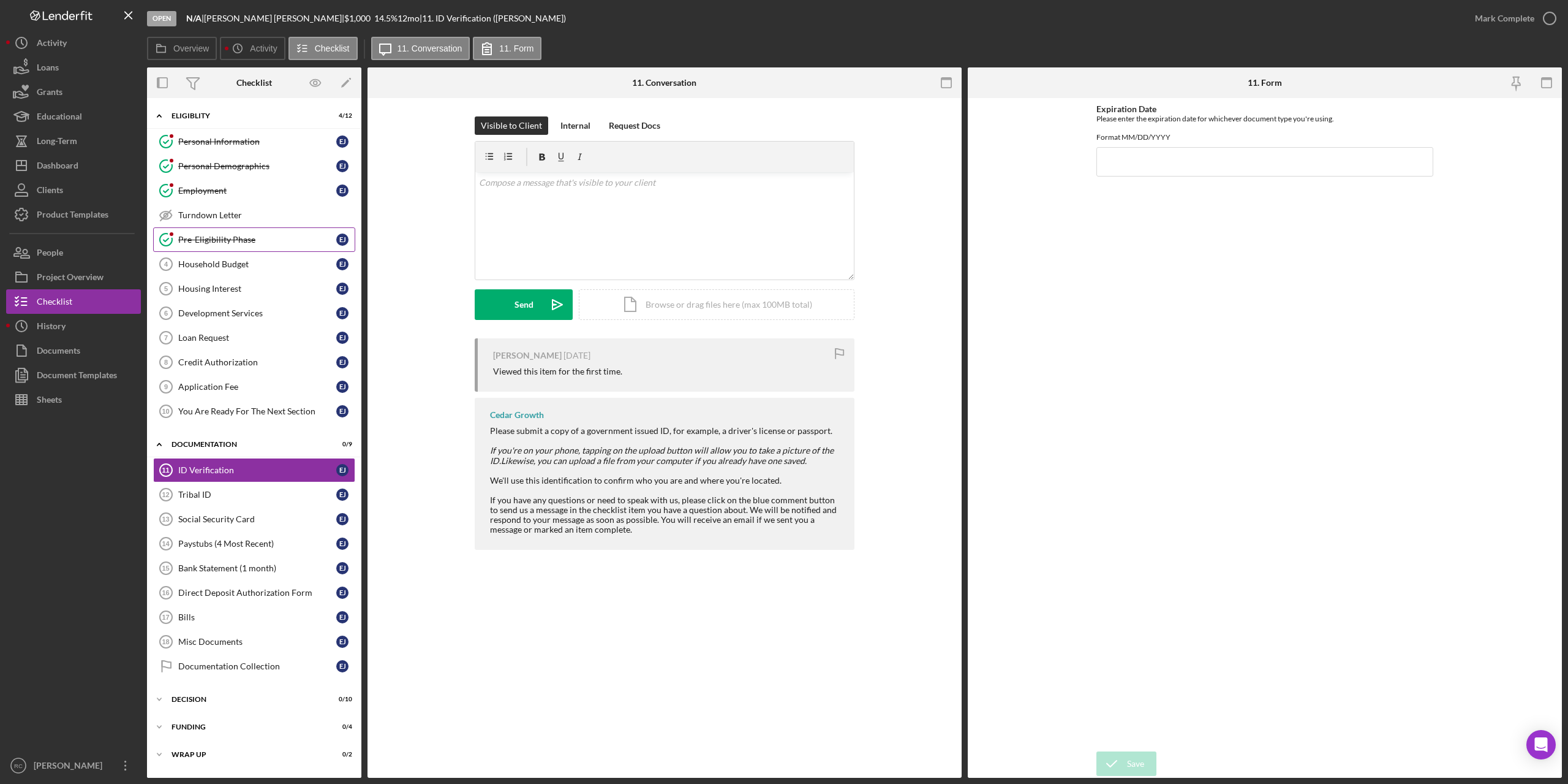
click at [223, 237] on div "Pre-Eligibility Phase" at bounding box center [257, 240] width 158 height 10
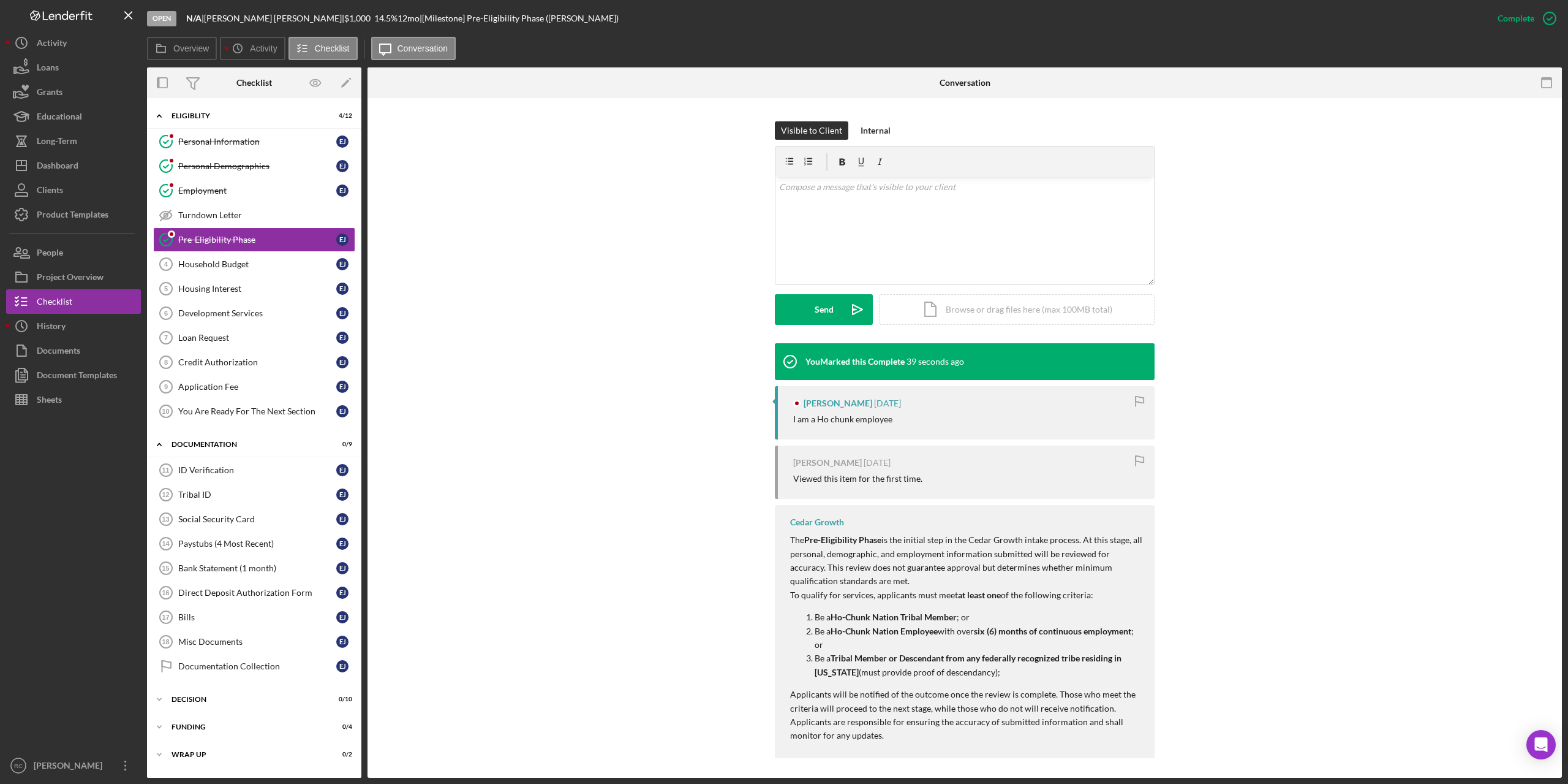
scroll to position [169, 0]
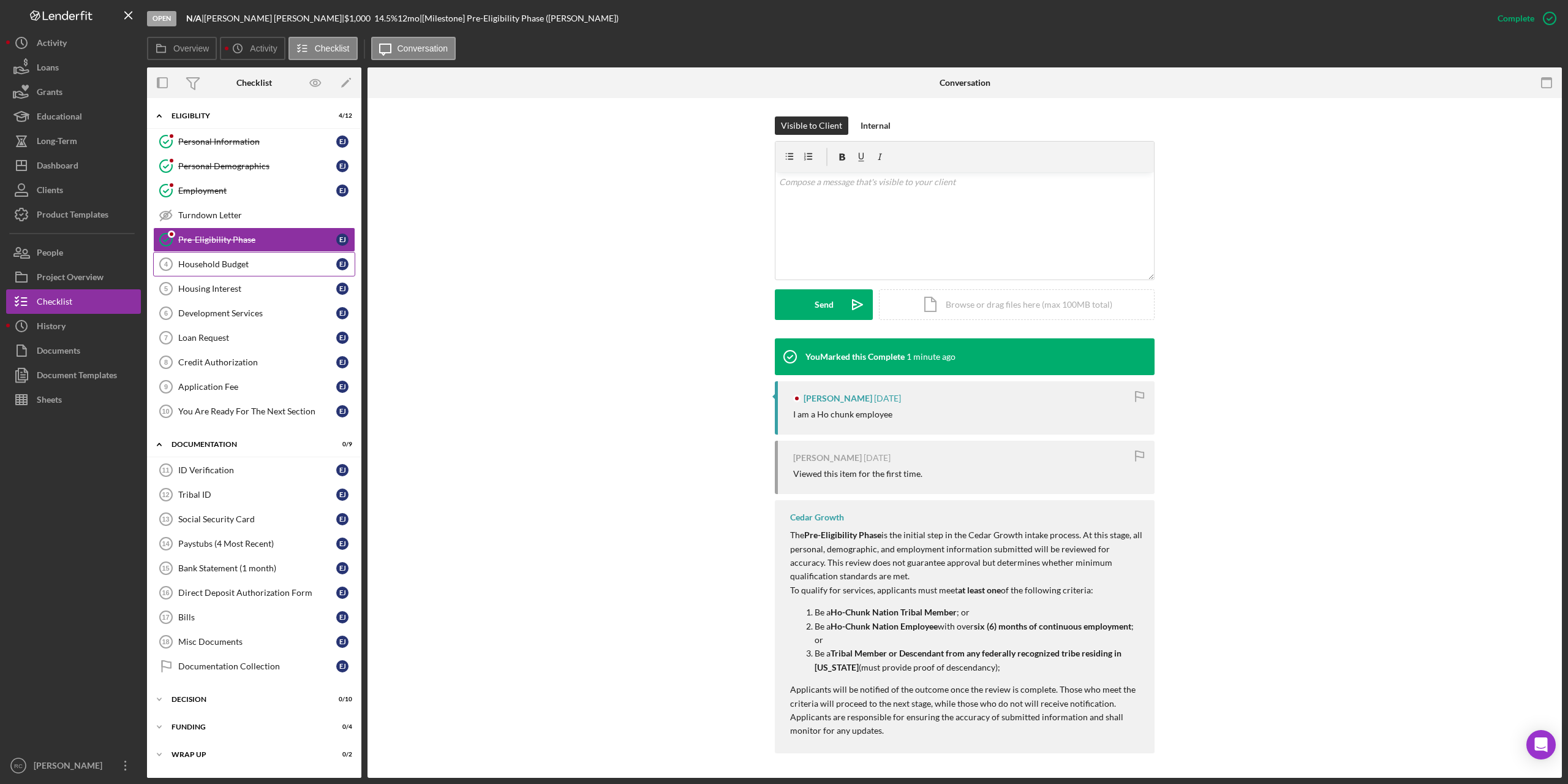
click at [241, 264] on div "Household Budget" at bounding box center [257, 264] width 158 height 10
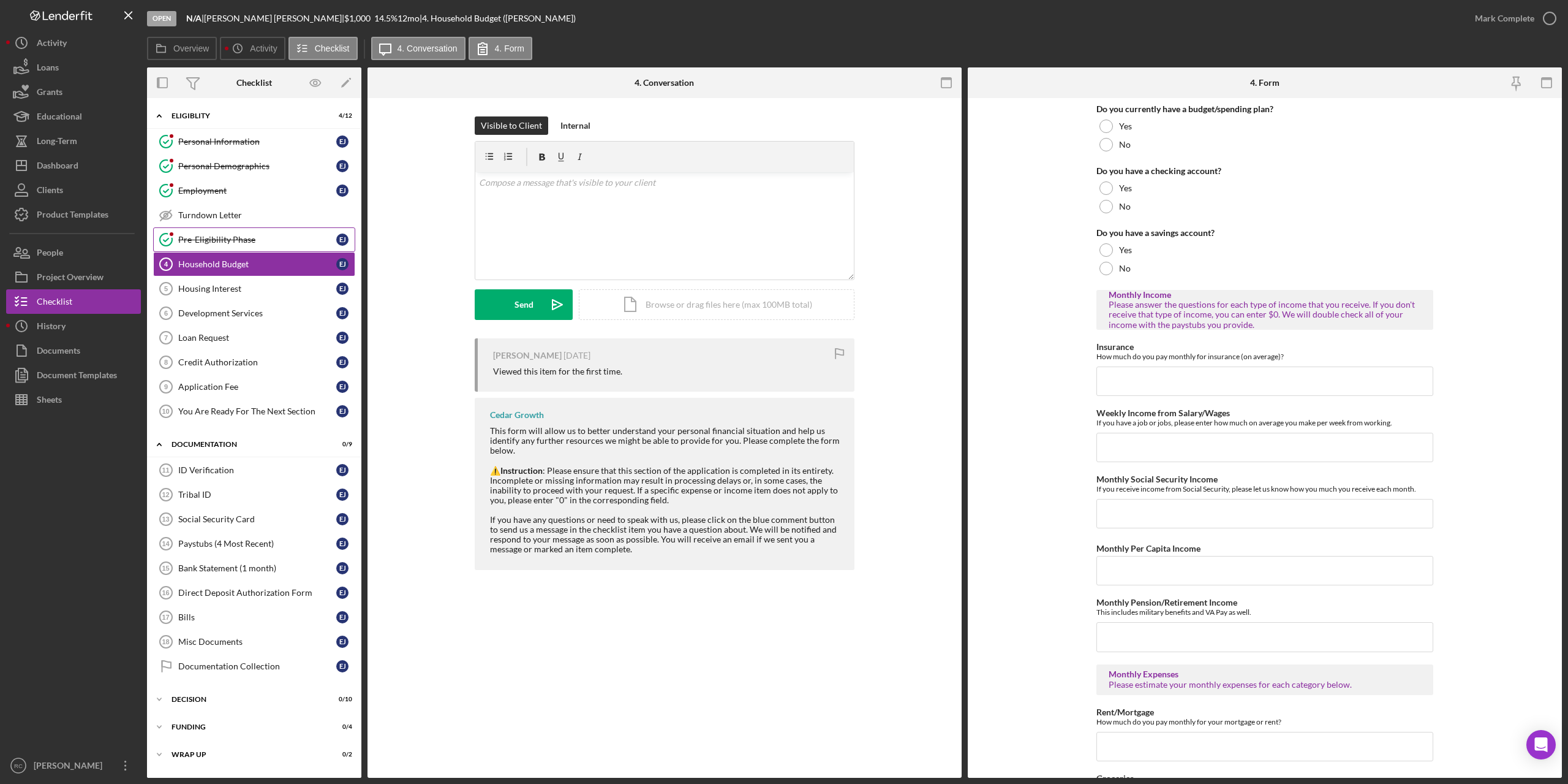
click at [235, 240] on div "Pre-Eligibility Phase" at bounding box center [257, 240] width 158 height 10
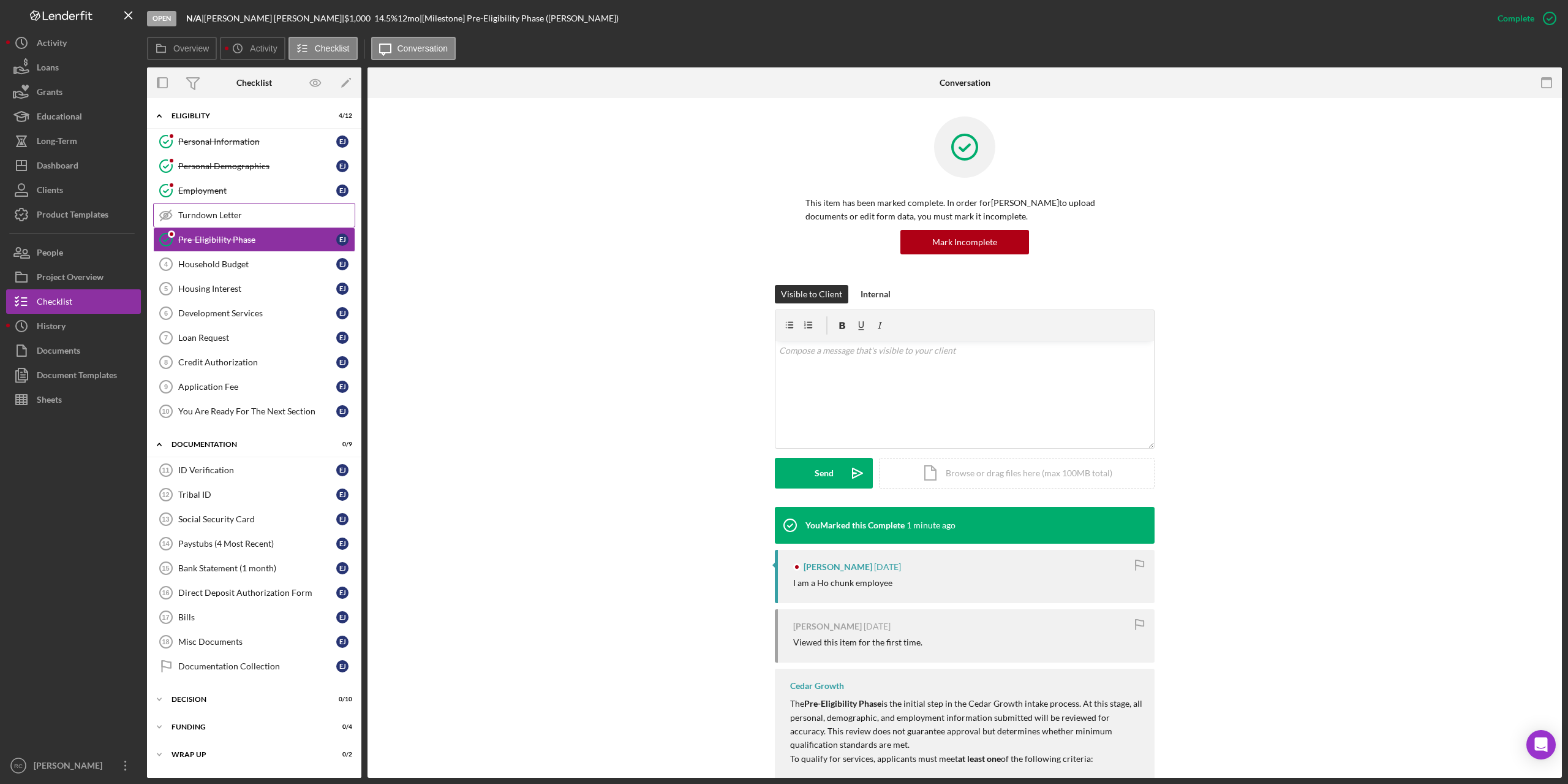
click at [207, 214] on div "Turndown Letter" at bounding box center [266, 214] width 177 height 10
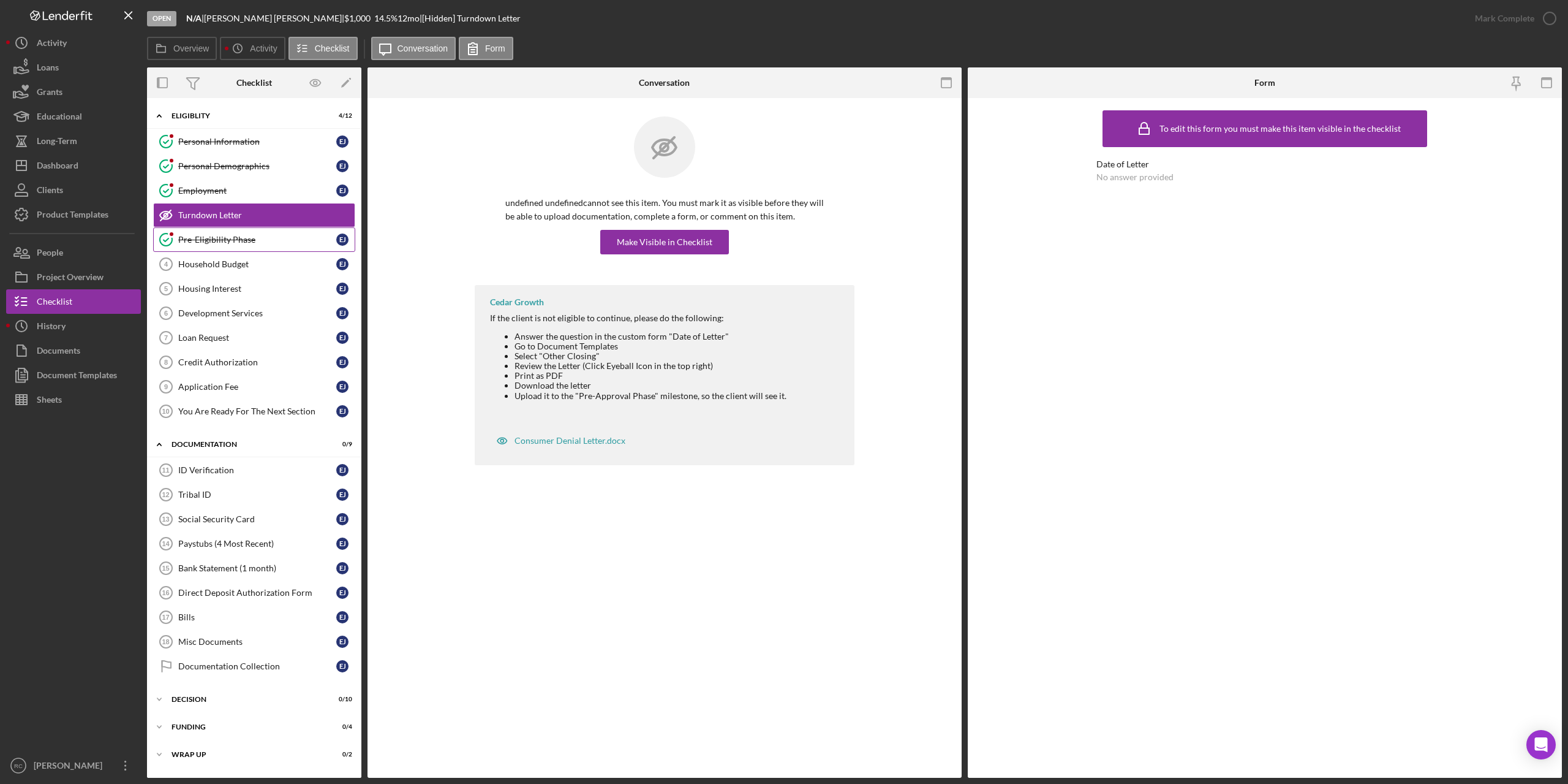
click at [215, 241] on div "Pre-Eligibility Phase" at bounding box center [257, 240] width 158 height 10
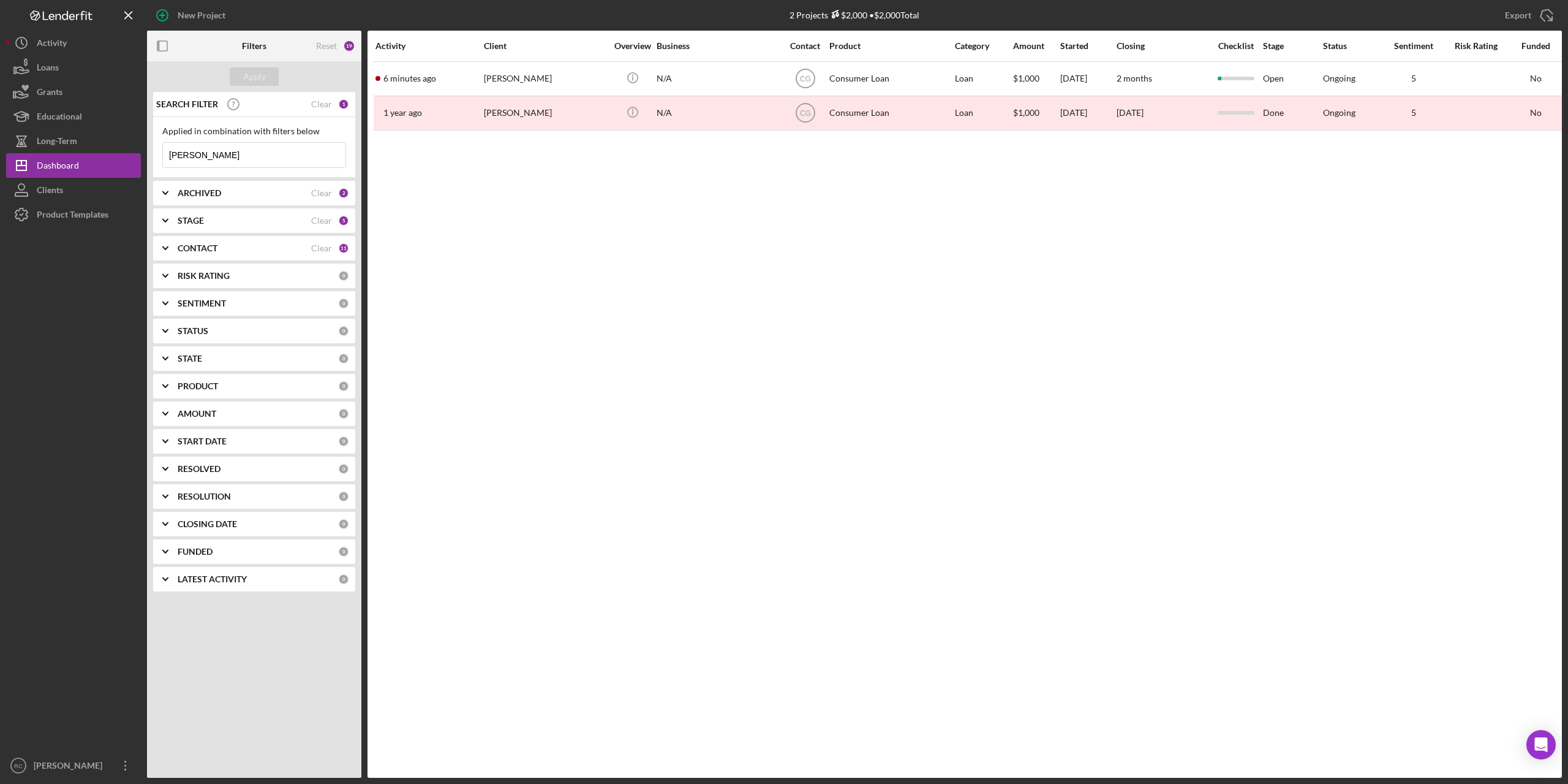
click at [210, 155] on input "emily" at bounding box center [255, 154] width 183 height 24
type input "e"
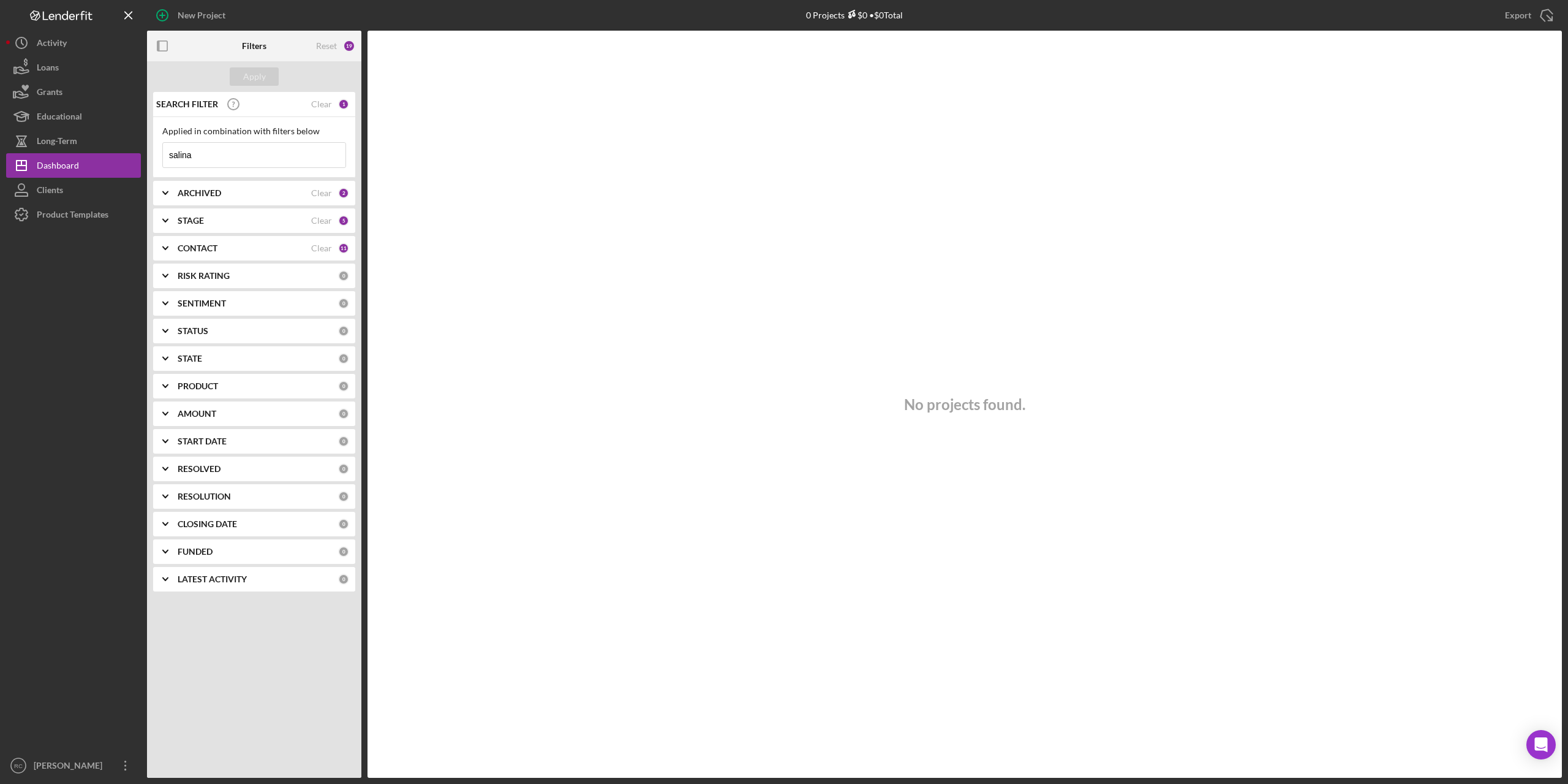
type input "salina"
click at [233, 193] on div "ARCHIVED" at bounding box center [244, 193] width 134 height 10
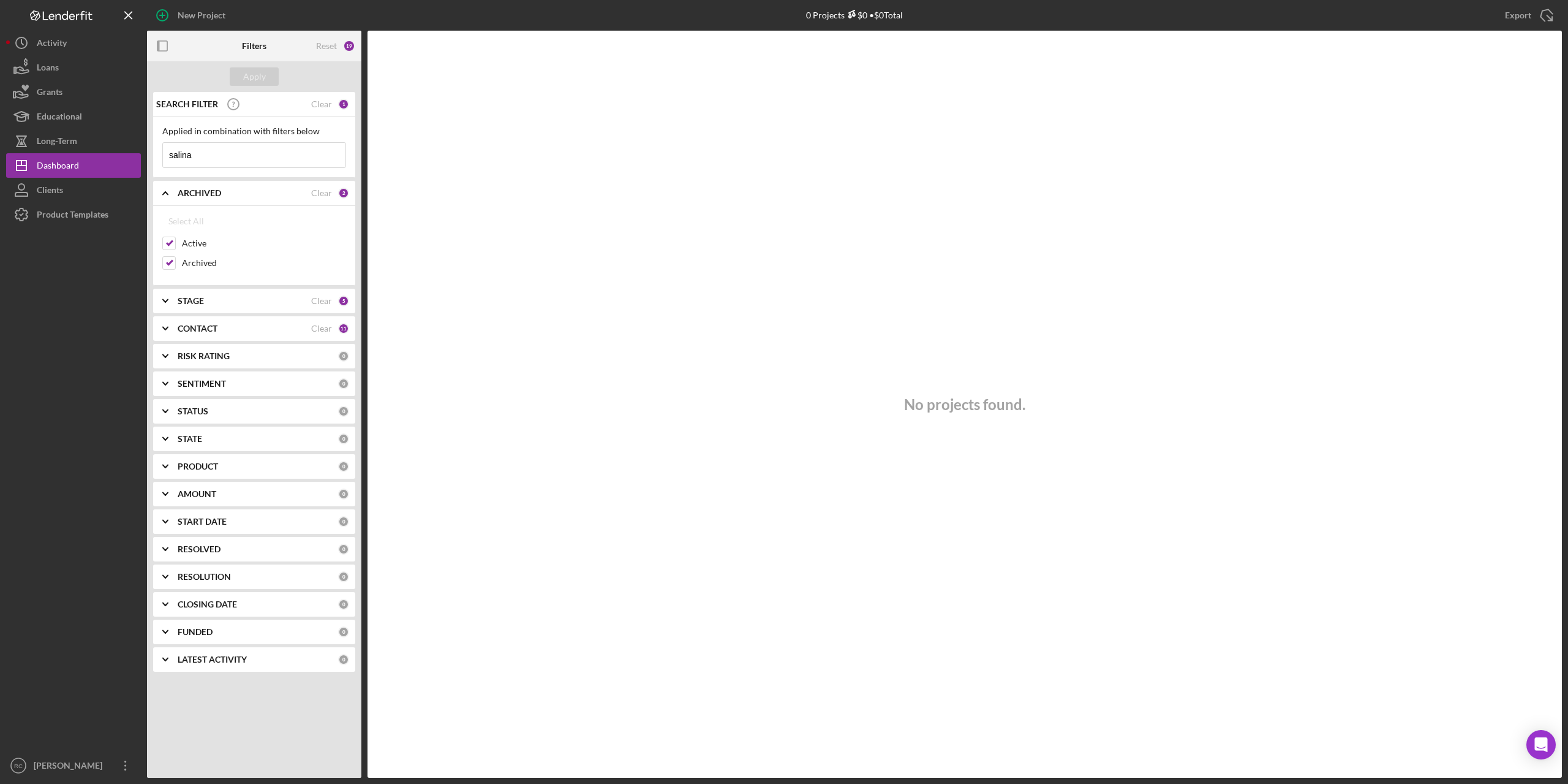
click at [347, 43] on div "19" at bounding box center [349, 46] width 13 height 13
click at [68, 141] on div "Long-Term" at bounding box center [57, 142] width 40 height 28
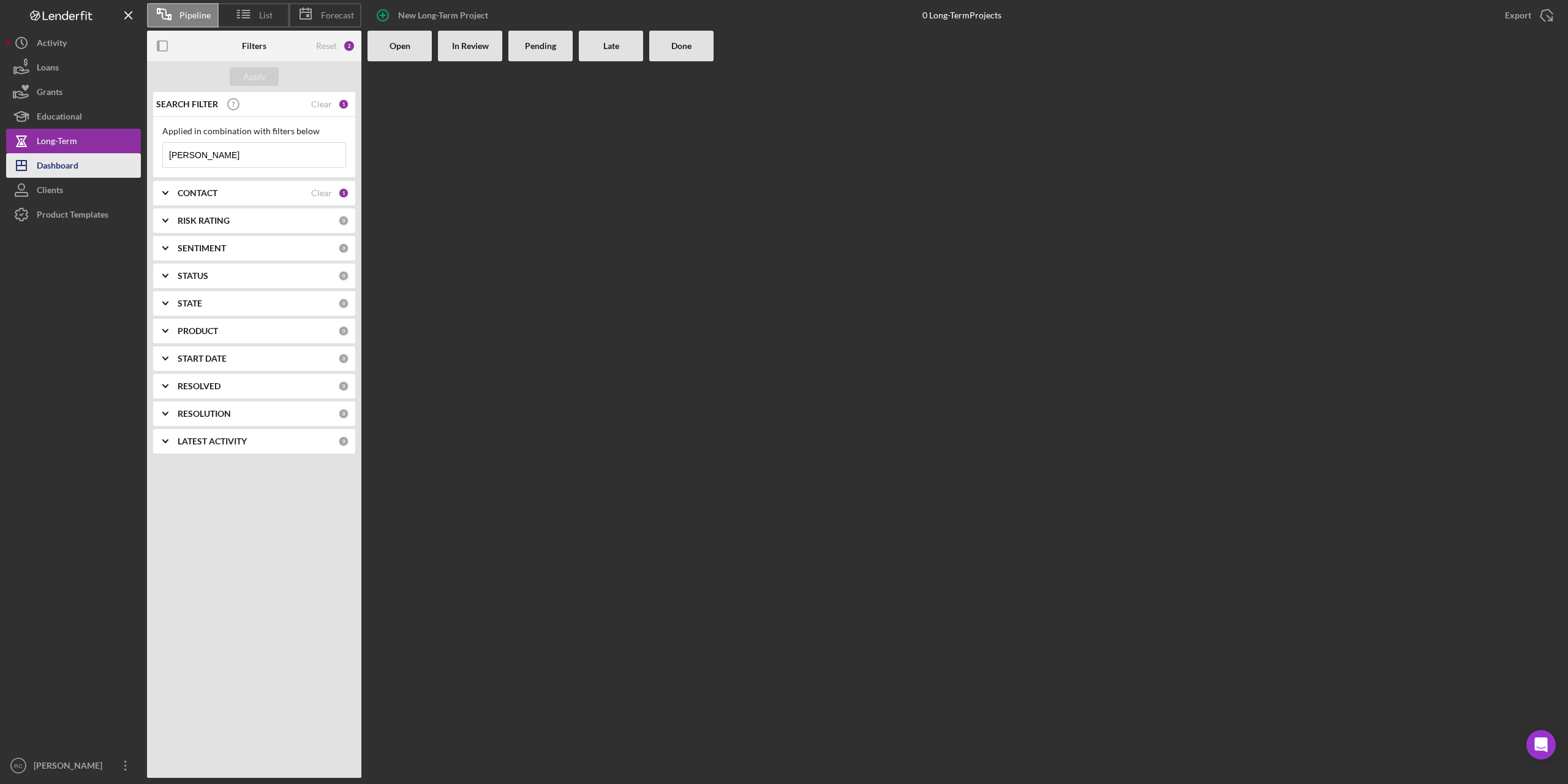
click at [66, 163] on div "Dashboard" at bounding box center [57, 167] width 41 height 28
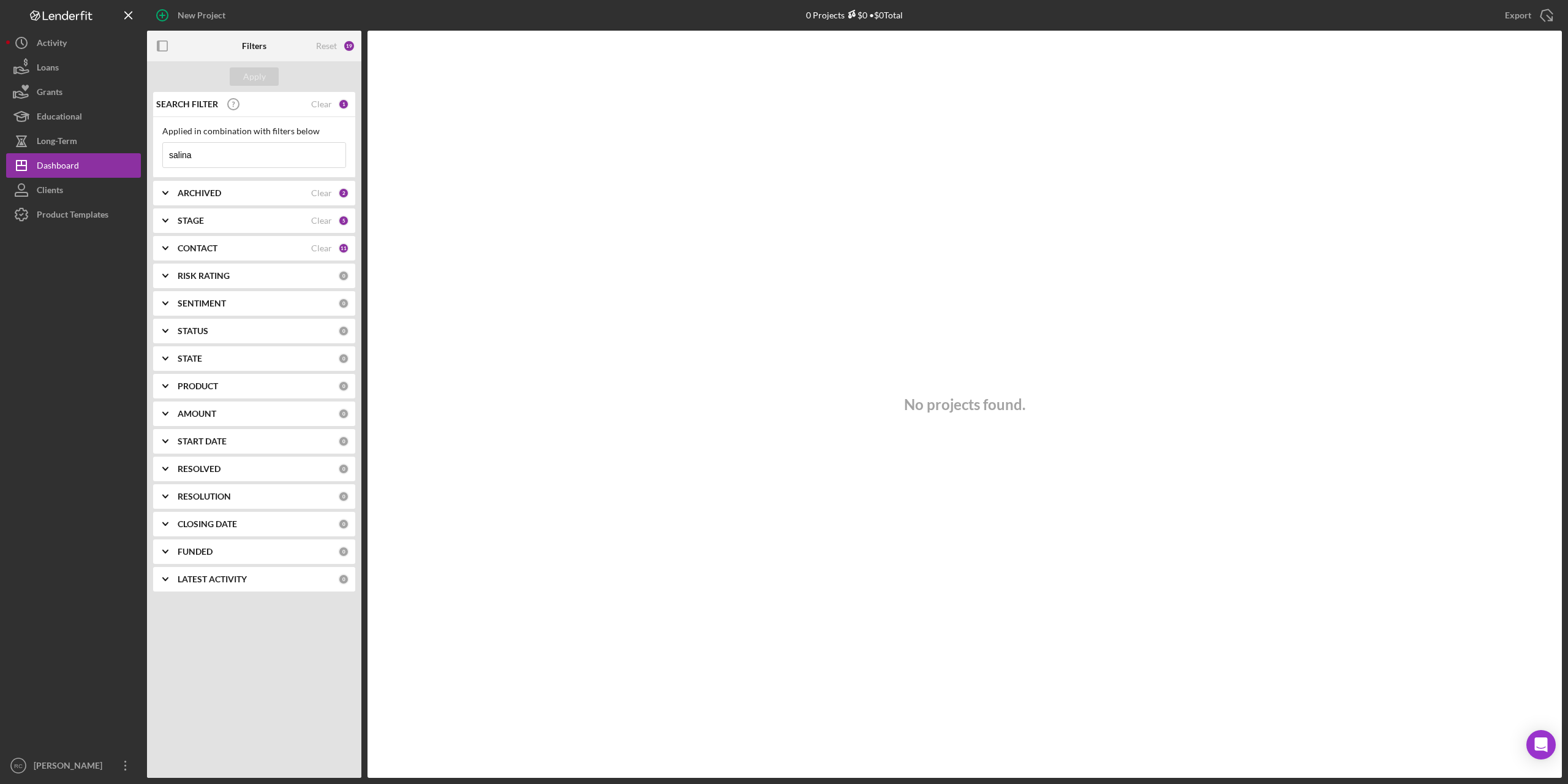
click at [200, 192] on b "ARCHIVED" at bounding box center [199, 193] width 43 height 10
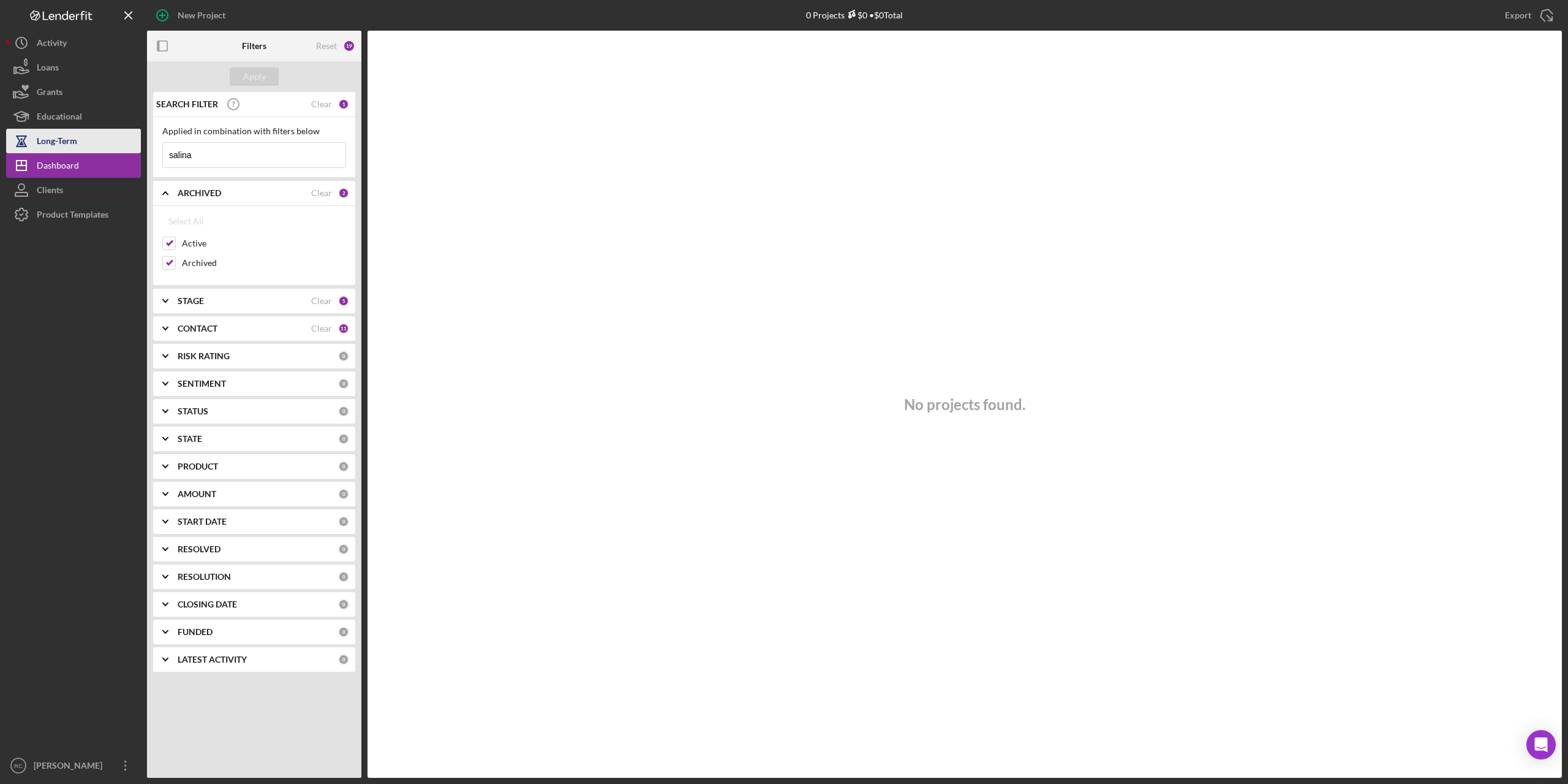
click at [66, 145] on div "Long-Term" at bounding box center [57, 142] width 40 height 28
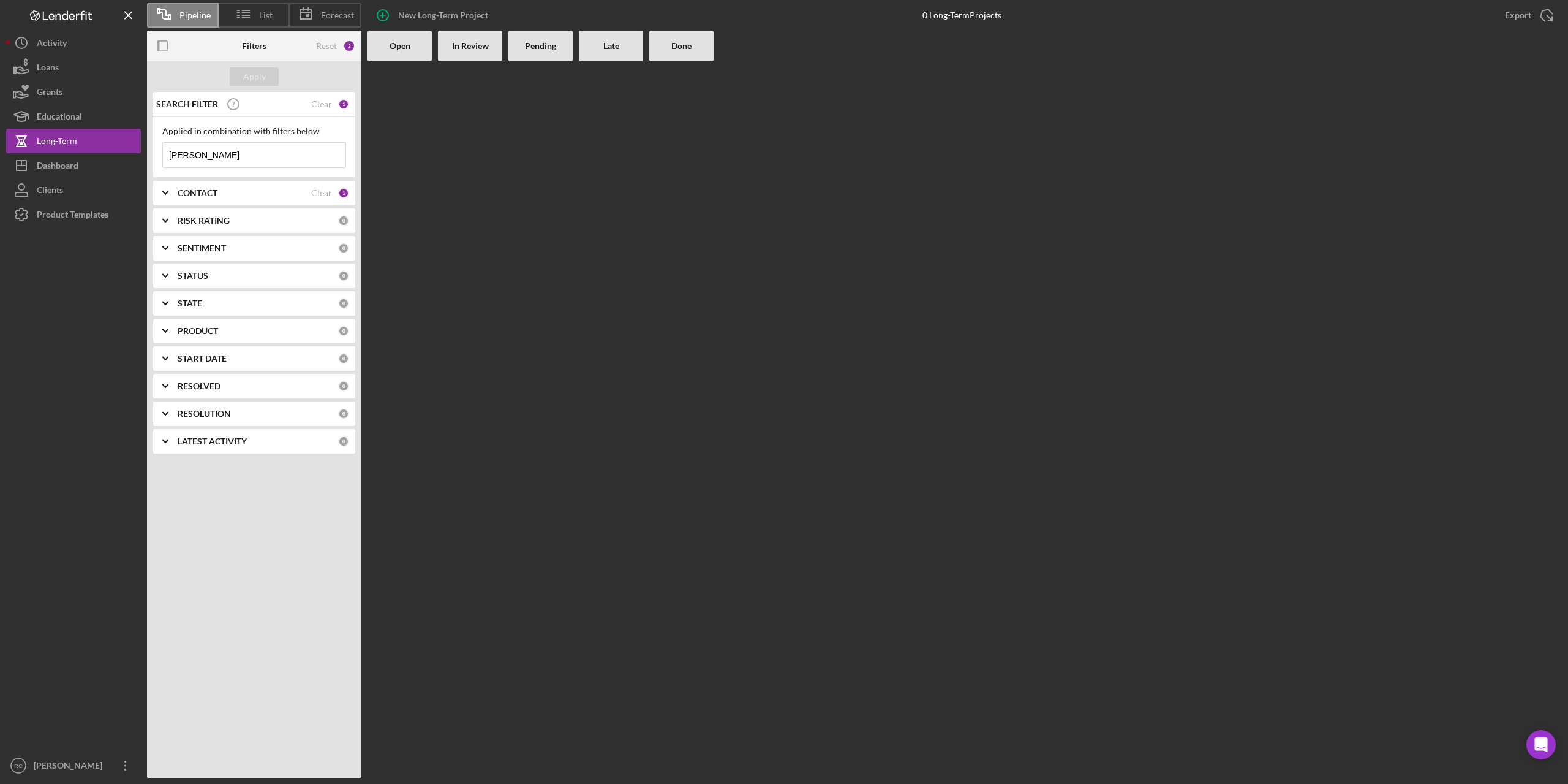
click at [196, 194] on b "CONTACT" at bounding box center [197, 193] width 39 height 10
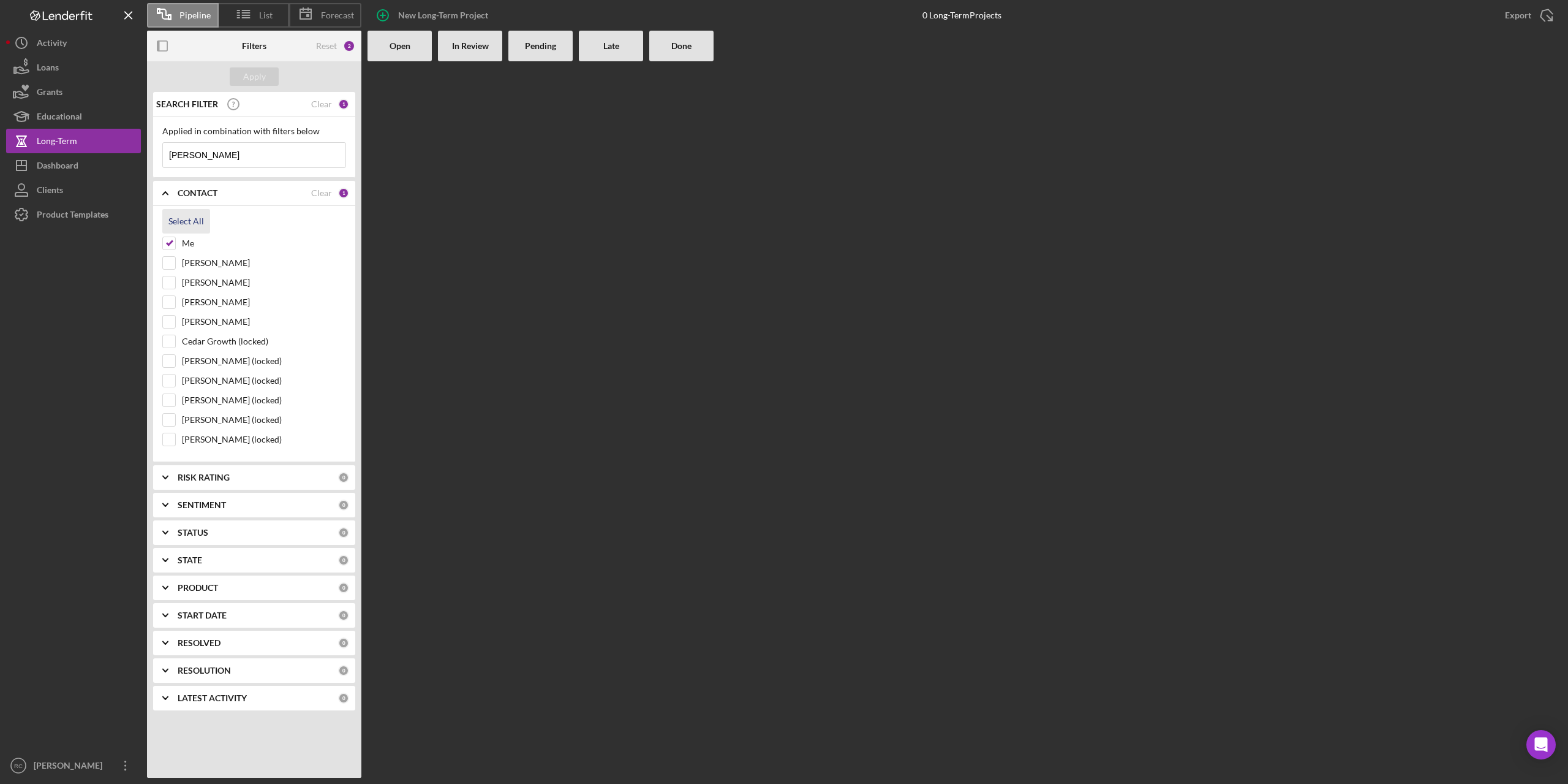
click at [183, 213] on div "Select All" at bounding box center [187, 221] width 36 height 24
checkbox input "true"
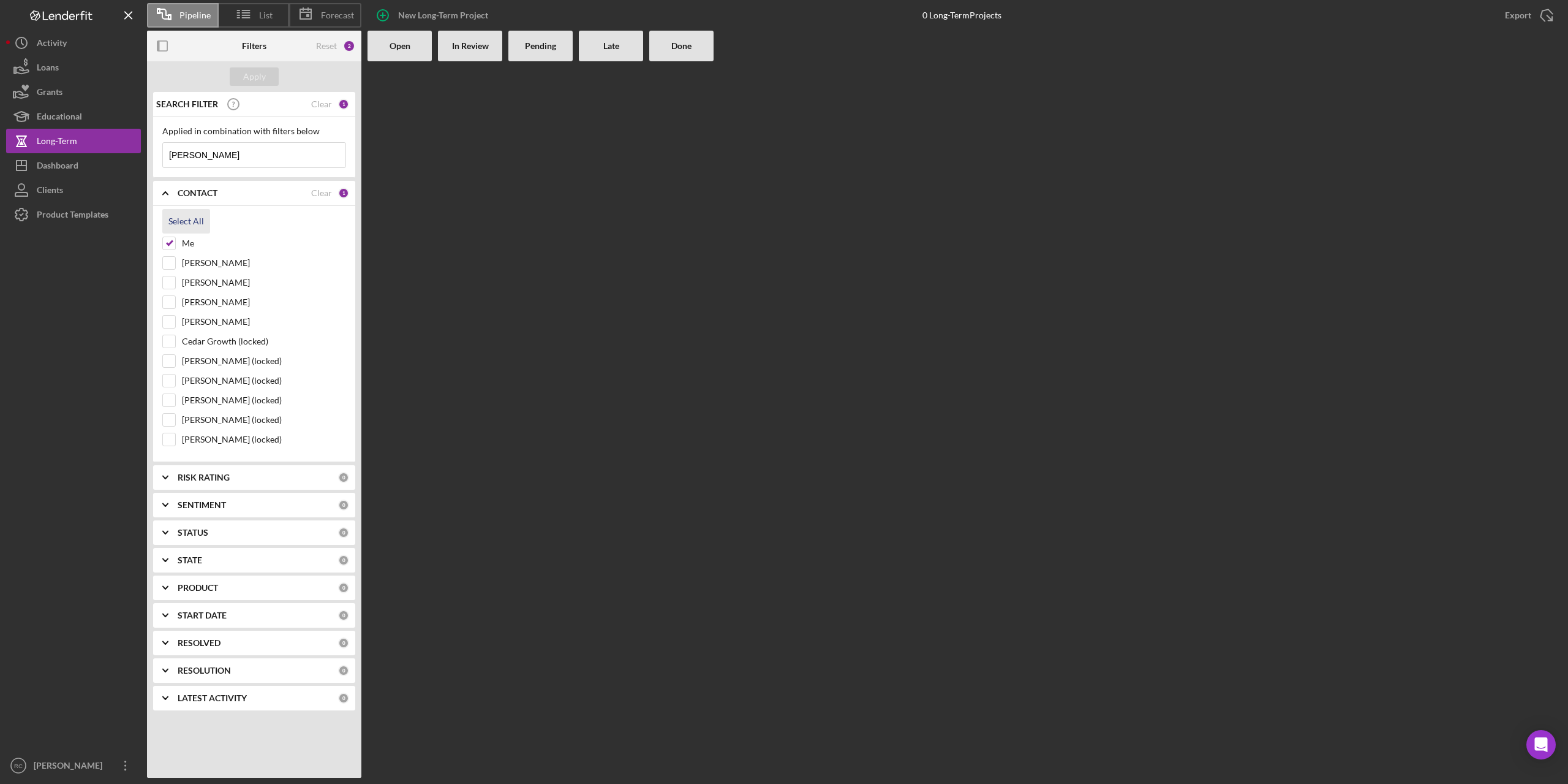
checkbox input "true"
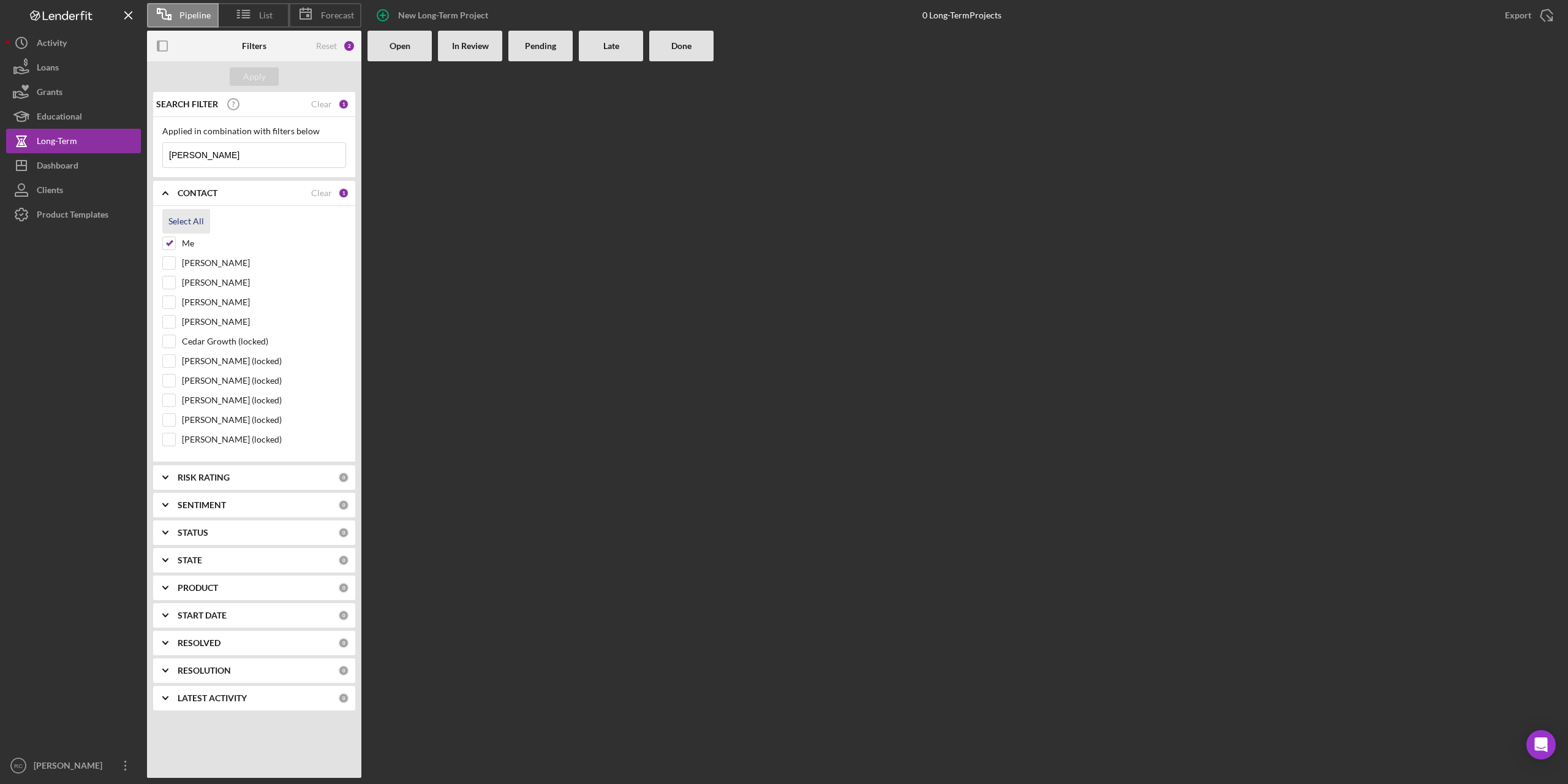
checkbox input "true"
click at [259, 76] on div "Apply" at bounding box center [254, 76] width 22 height 18
click at [393, 45] on b "Open" at bounding box center [399, 46] width 21 height 10
drag, startPoint x: 227, startPoint y: 148, endPoint x: 214, endPoint y: 153, distance: 13.9
click at [227, 148] on input "marlene" at bounding box center [255, 154] width 183 height 24
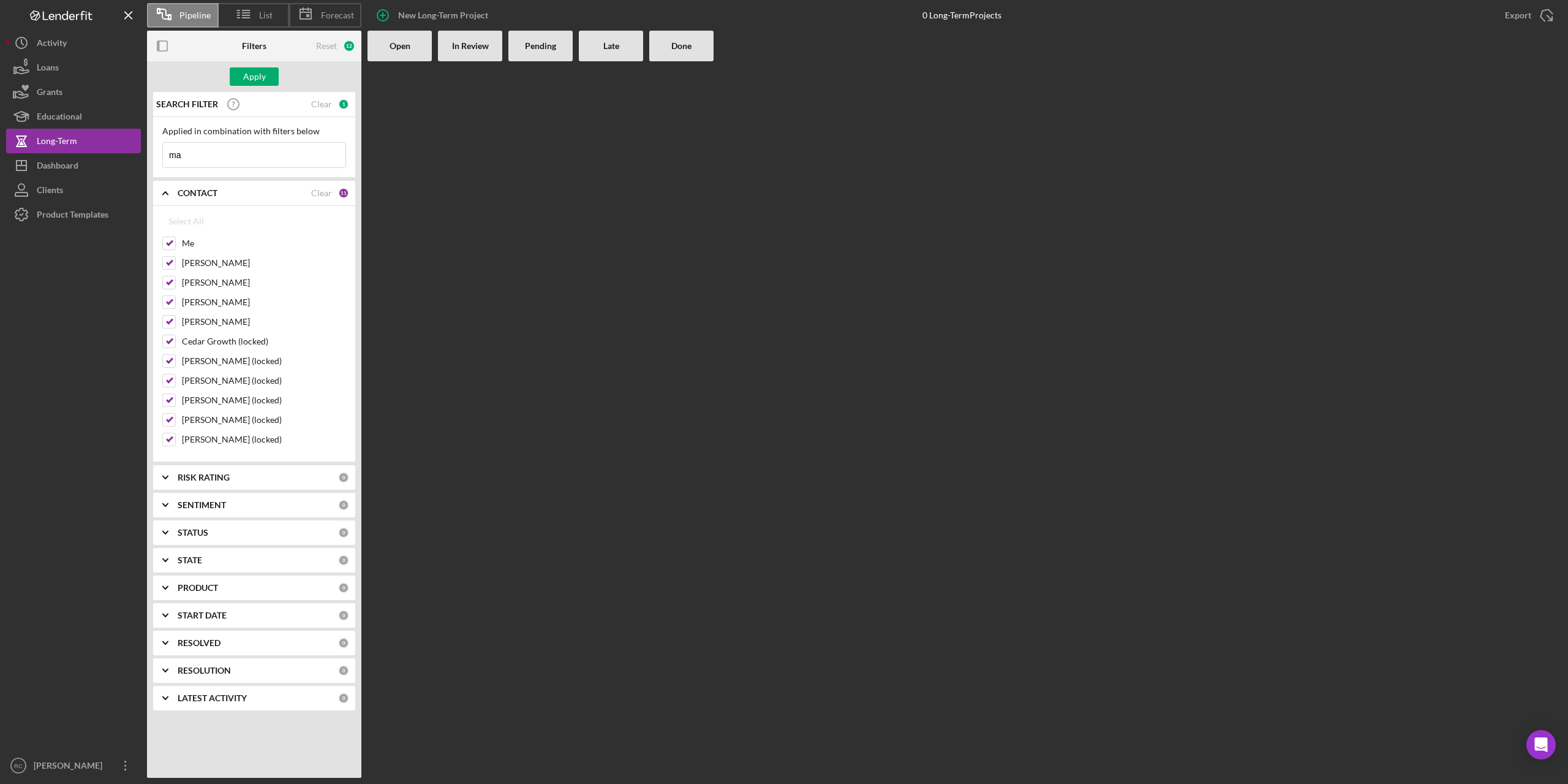
type input "m"
type input "salina"
click at [60, 168] on div "Dashboard" at bounding box center [57, 167] width 41 height 28
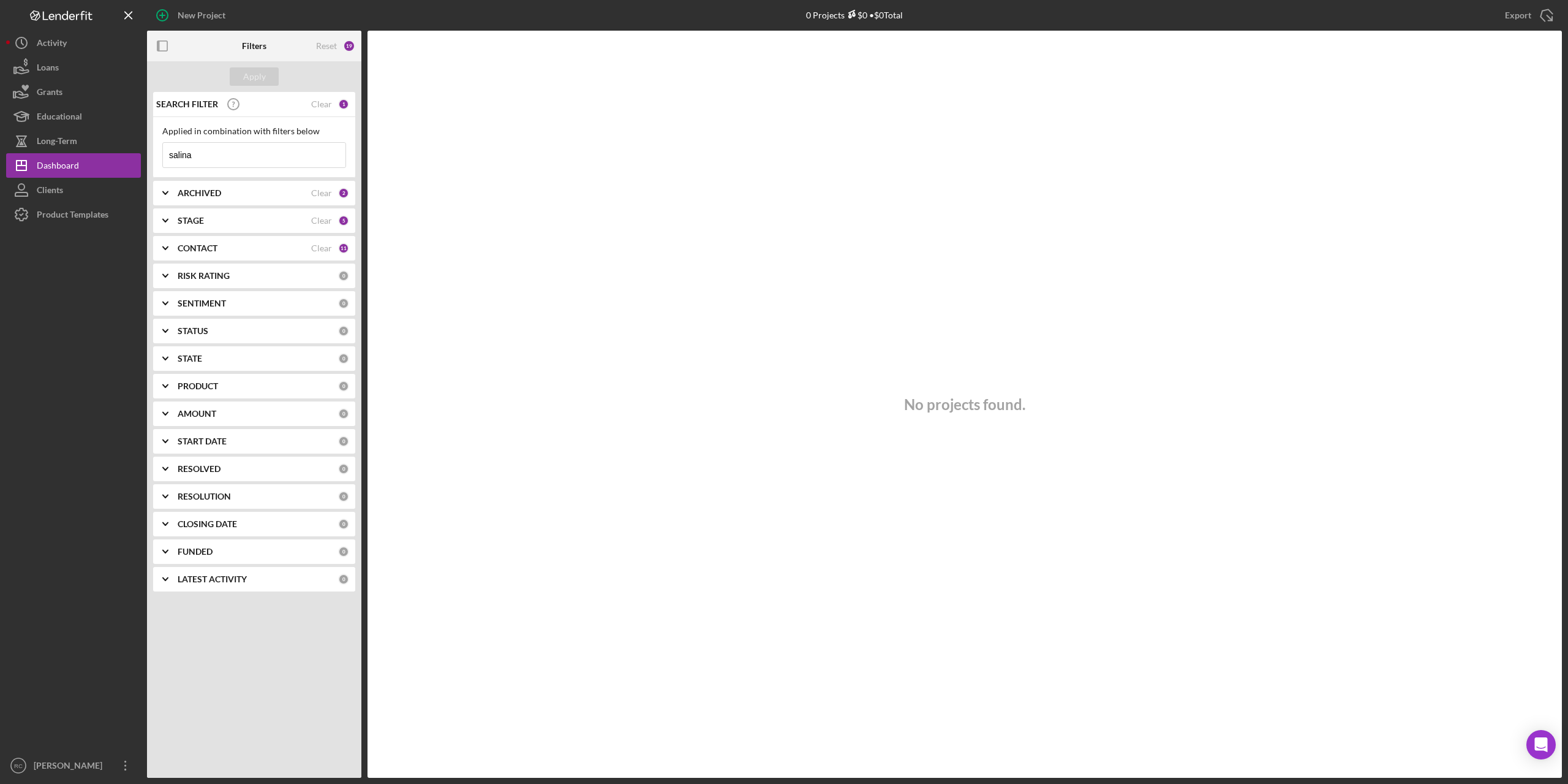
click at [349, 43] on div "19" at bounding box center [349, 46] width 13 height 13
click at [326, 43] on div "Reset" at bounding box center [326, 46] width 21 height 10
click at [250, 74] on div "Apply" at bounding box center [254, 76] width 22 height 18
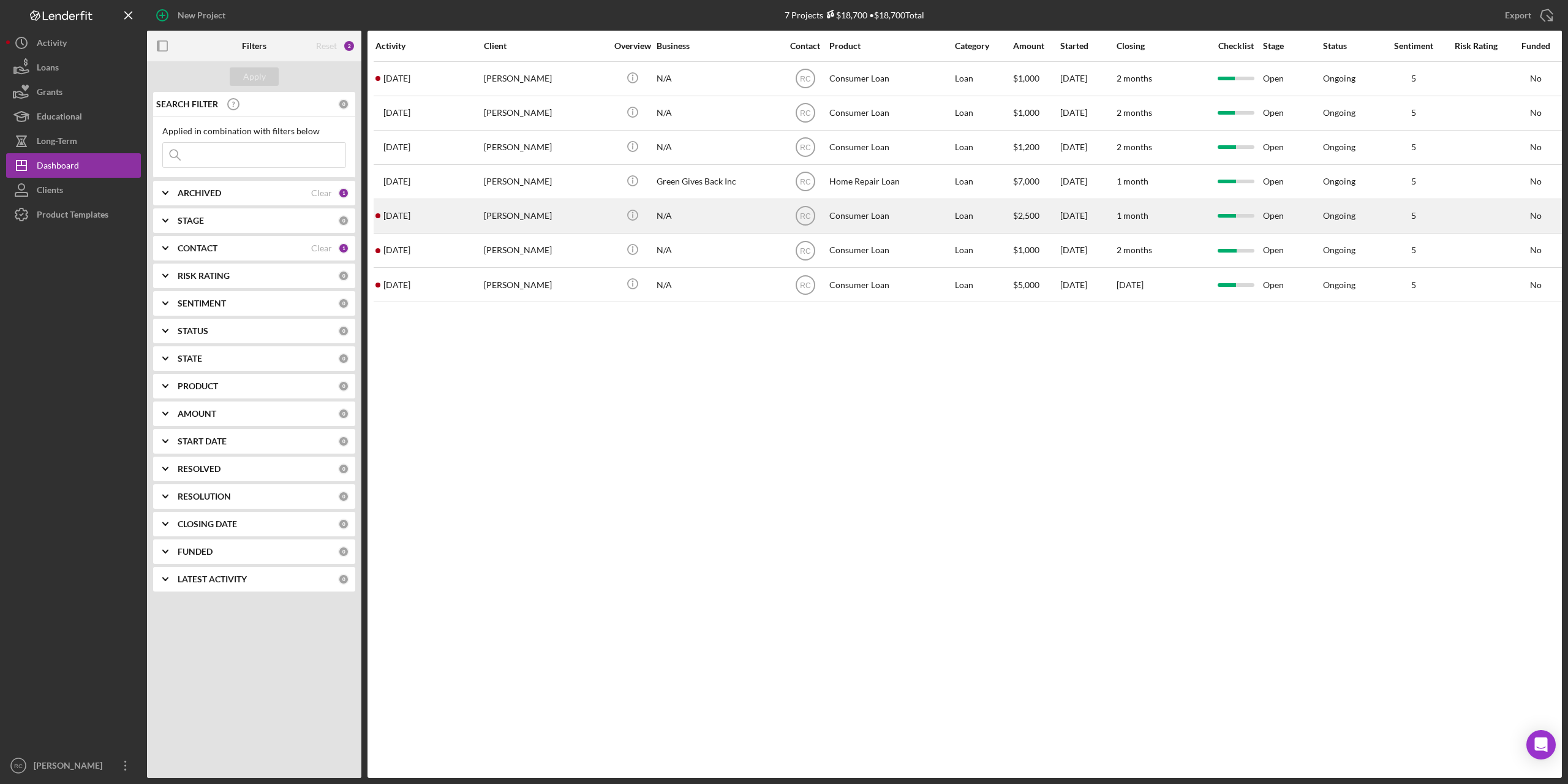
click at [511, 217] on div "[PERSON_NAME]" at bounding box center [545, 216] width 123 height 32
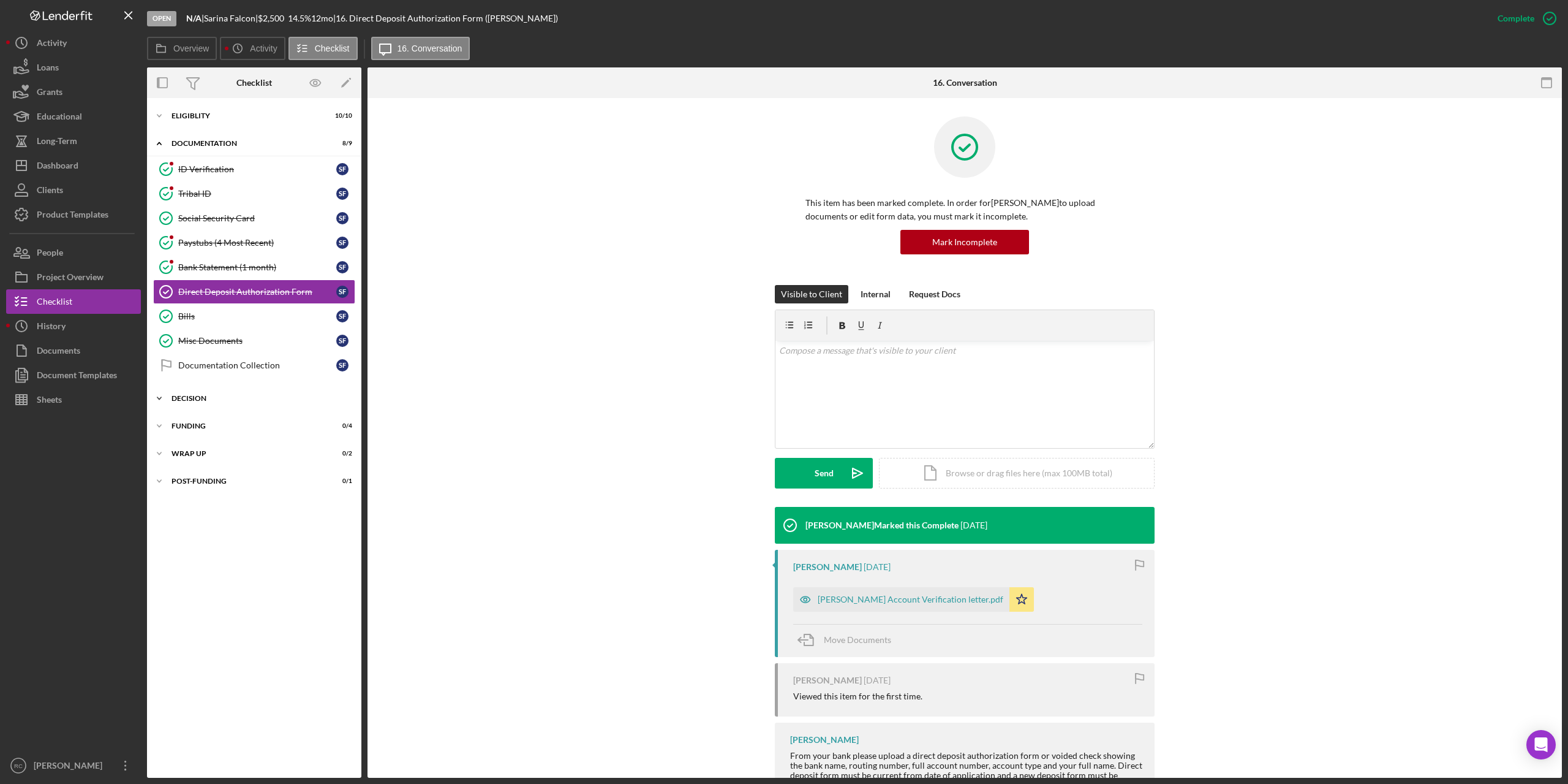
click at [194, 396] on div "Decision" at bounding box center [258, 398] width 175 height 7
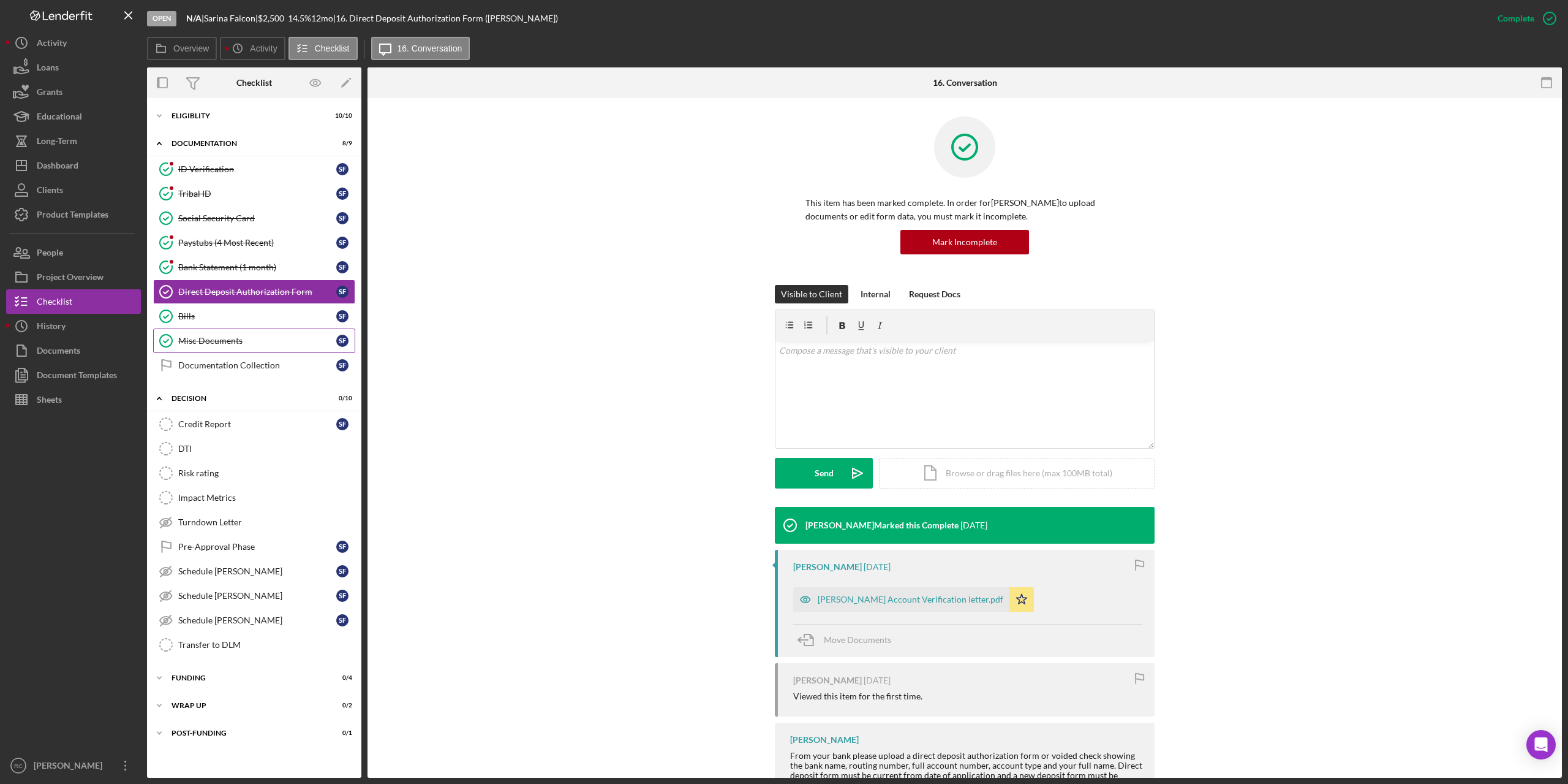
click at [201, 342] on div "Misc Documents" at bounding box center [257, 340] width 158 height 10
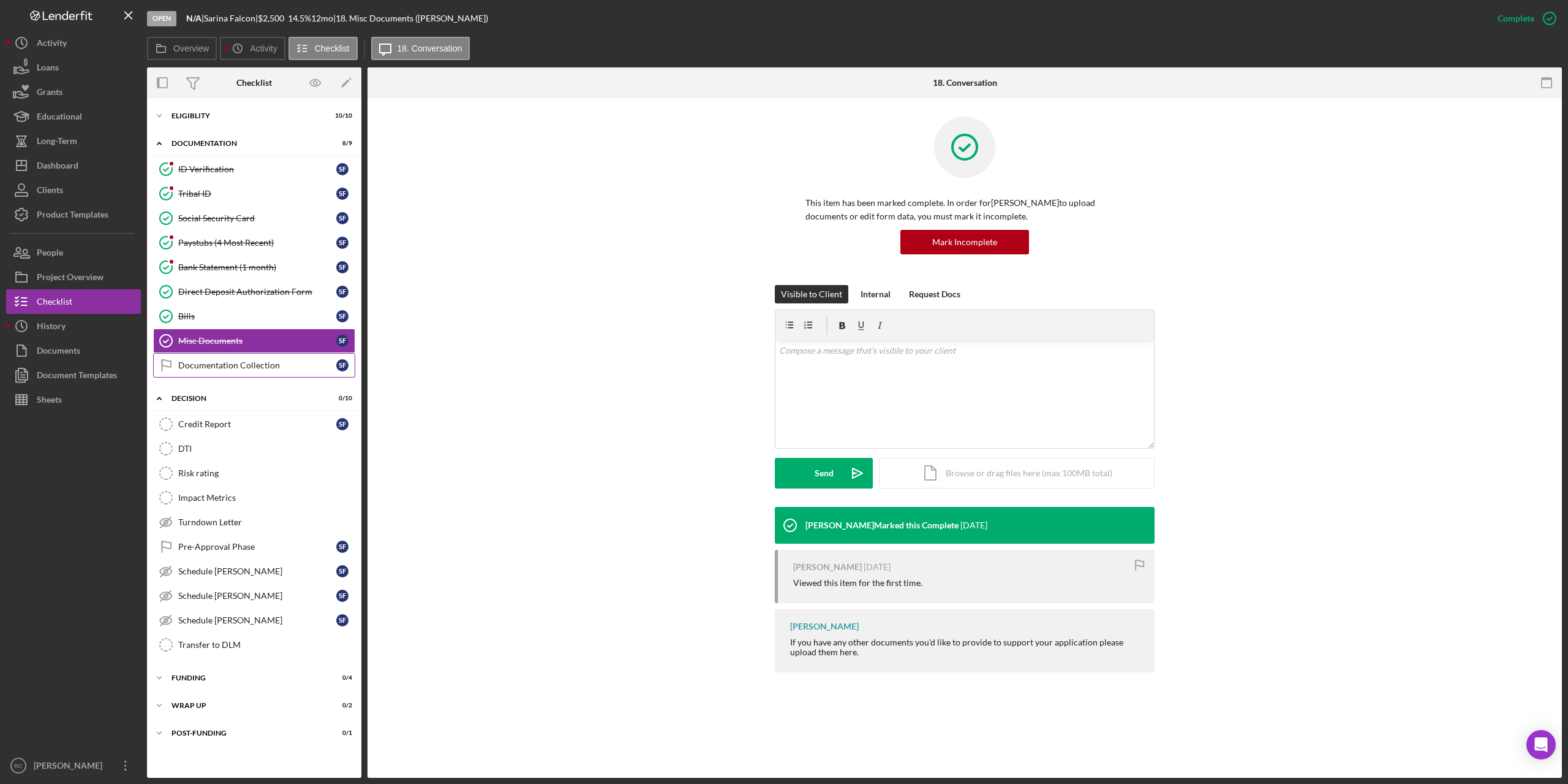
click at [211, 359] on link "Documentation Collection Documentation Collection S F" at bounding box center [254, 364] width 202 height 24
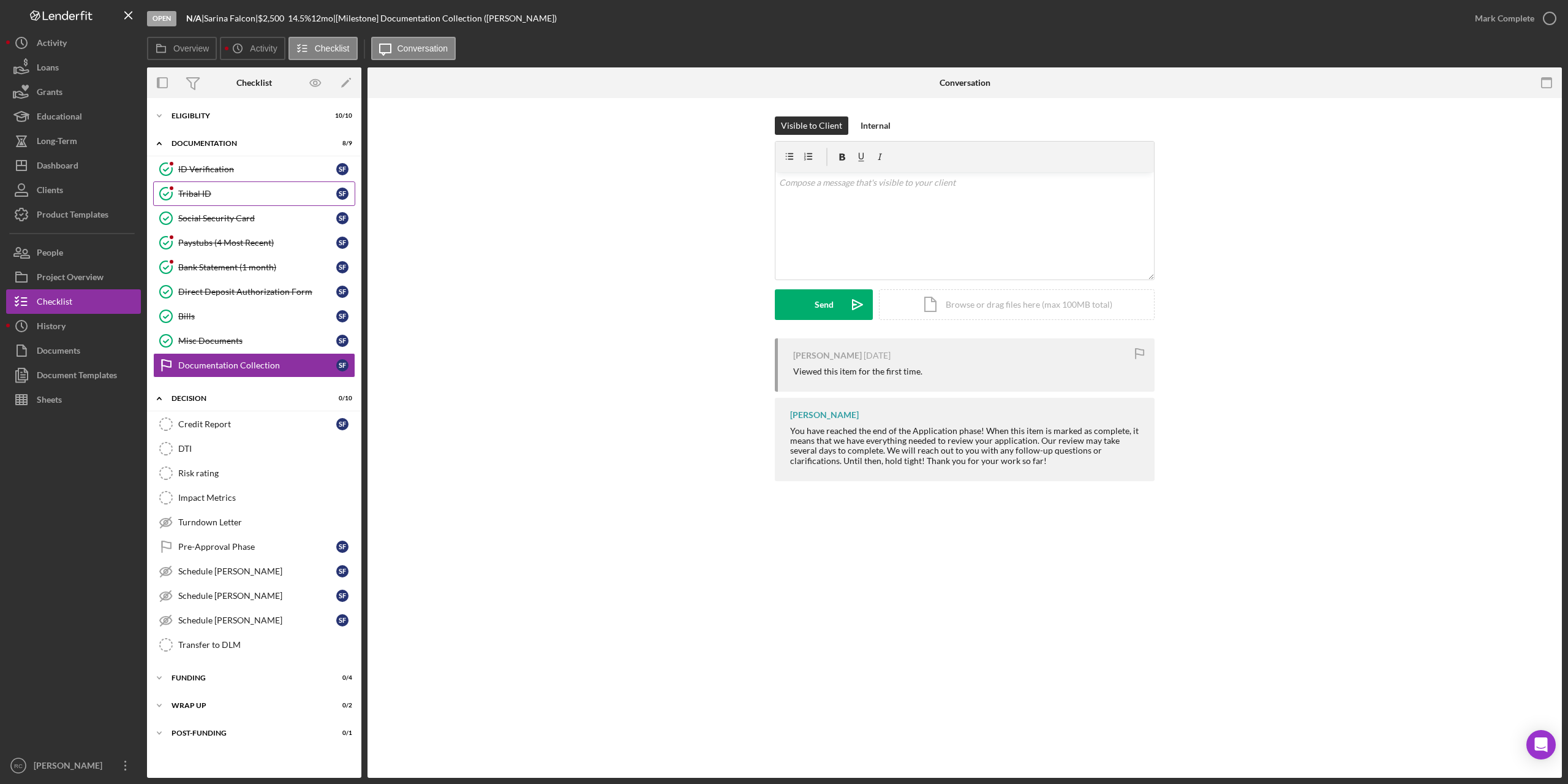
click at [210, 198] on div "Tribal ID" at bounding box center [257, 193] width 158 height 10
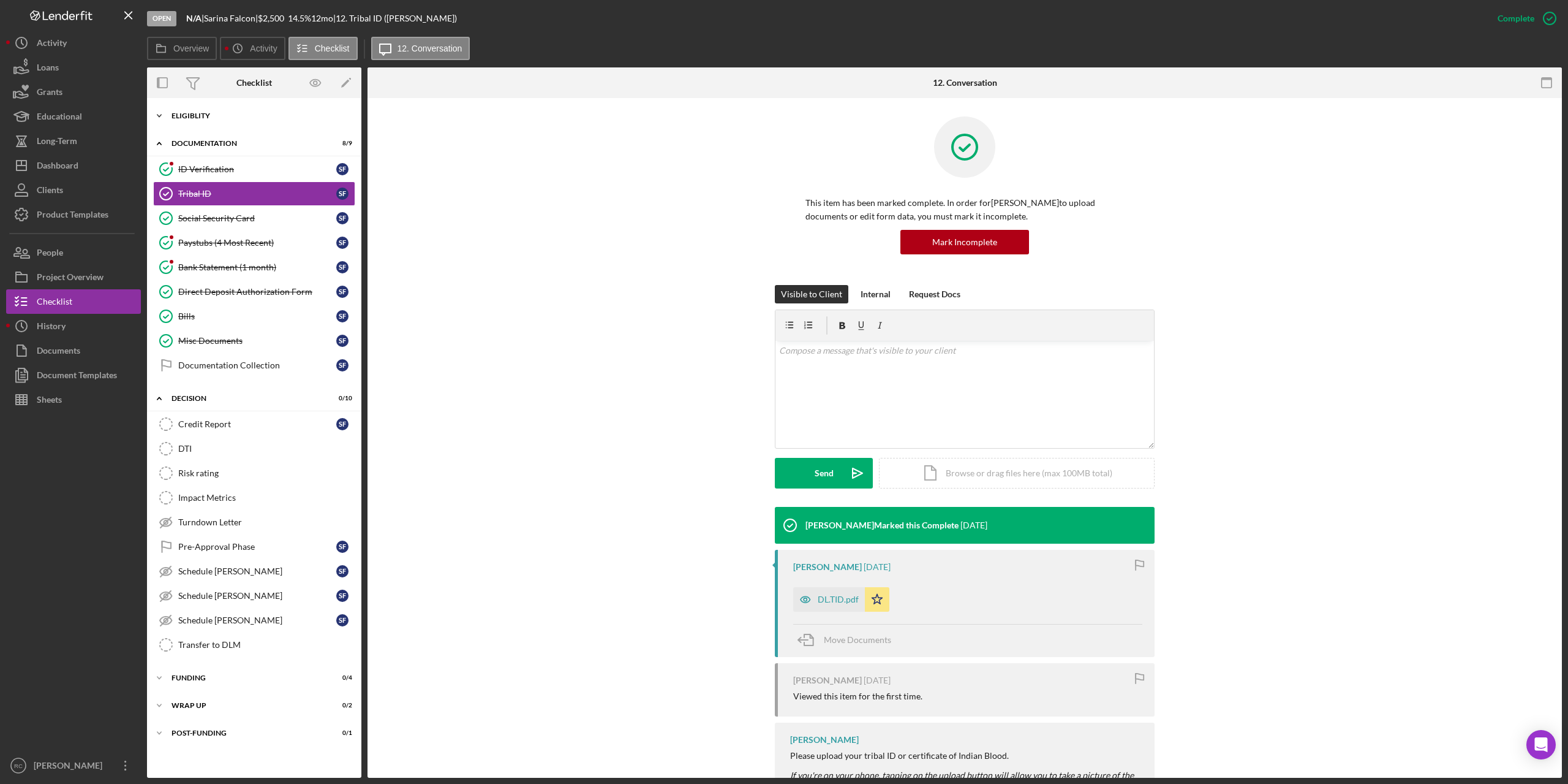
click at [187, 112] on div "Eligiblity" at bounding box center [258, 116] width 175 height 7
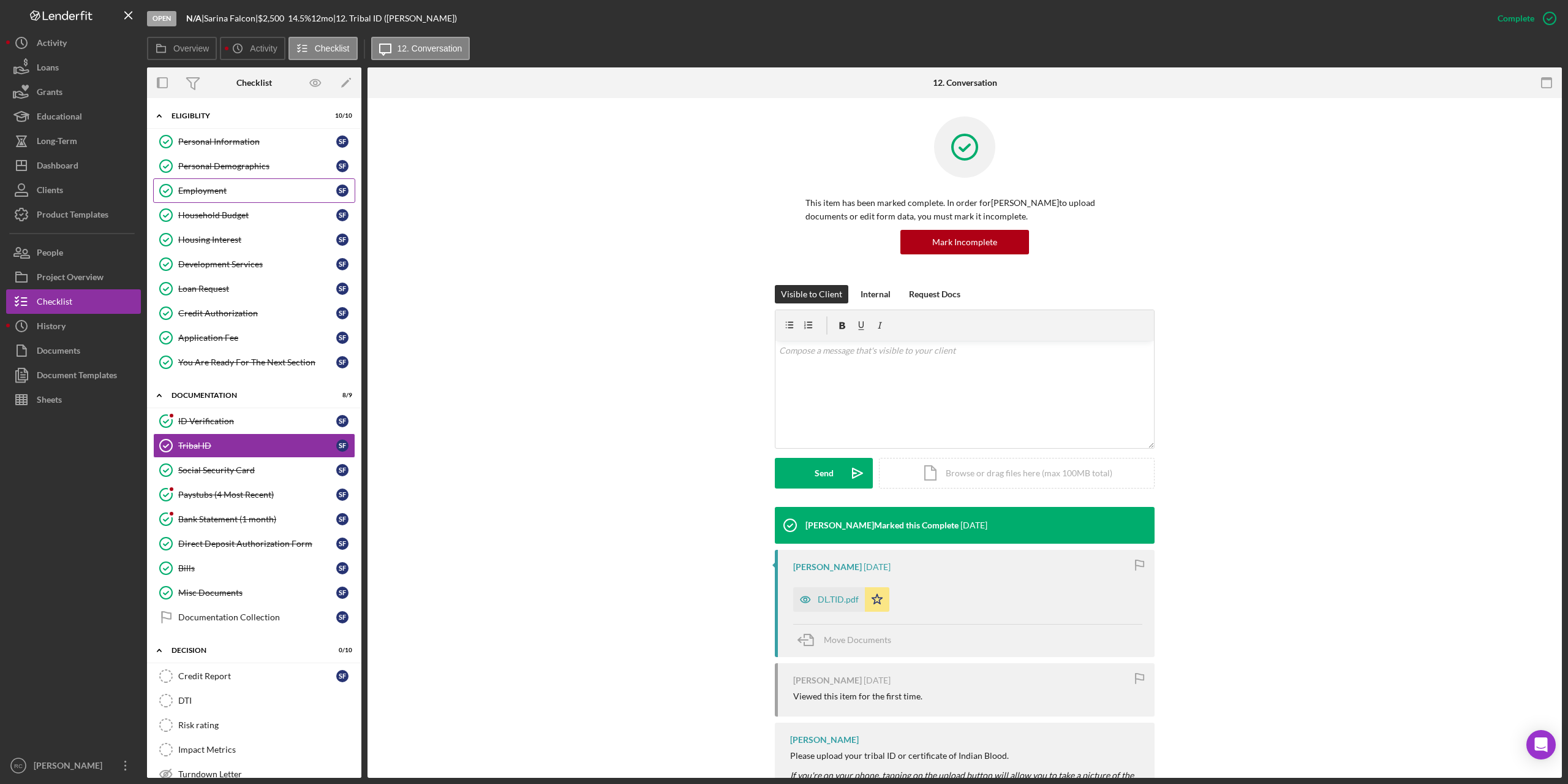
click at [213, 193] on div "Employment" at bounding box center [257, 190] width 158 height 10
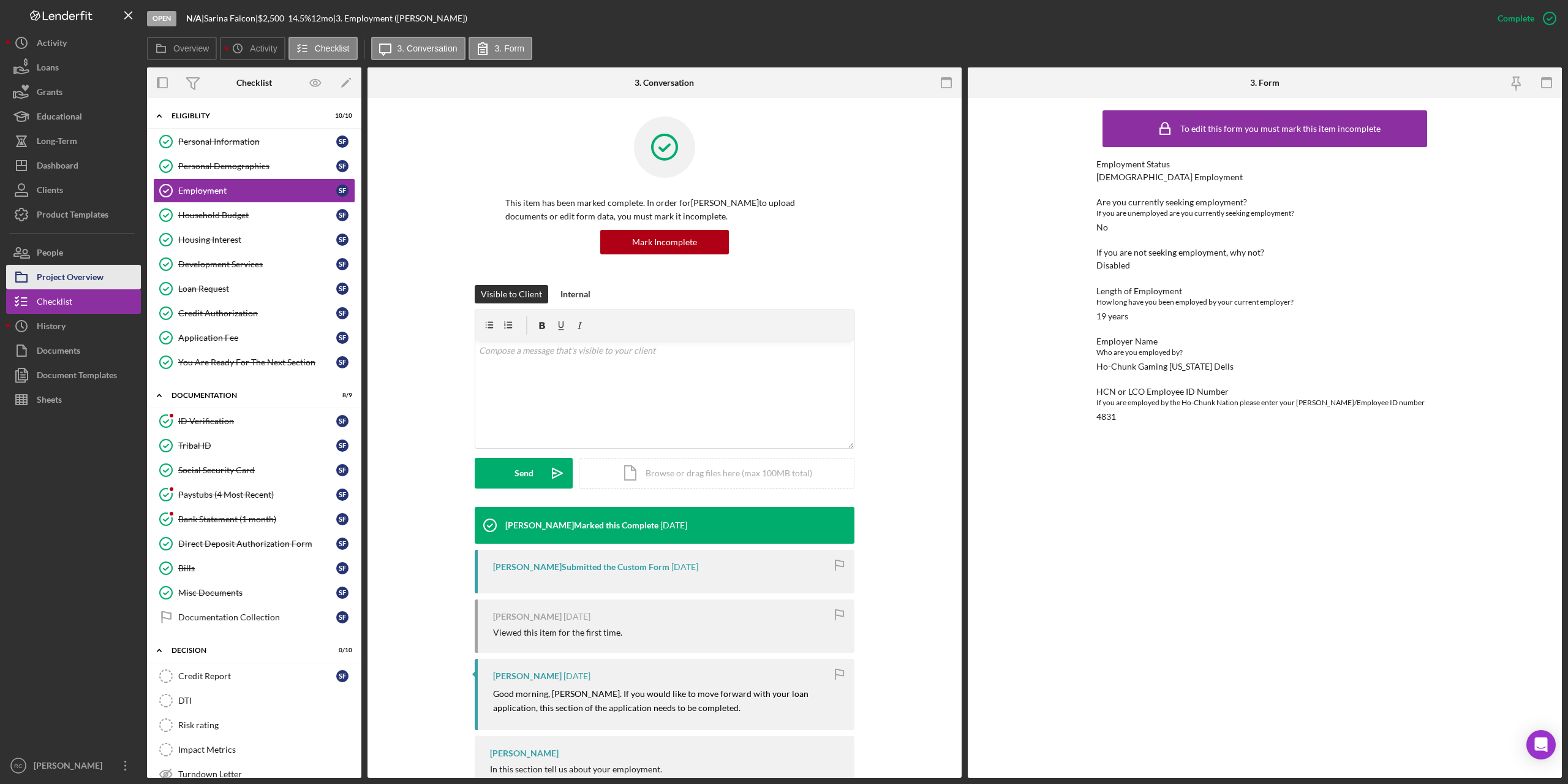
click at [78, 280] on div "Project Overview" at bounding box center [70, 278] width 66 height 28
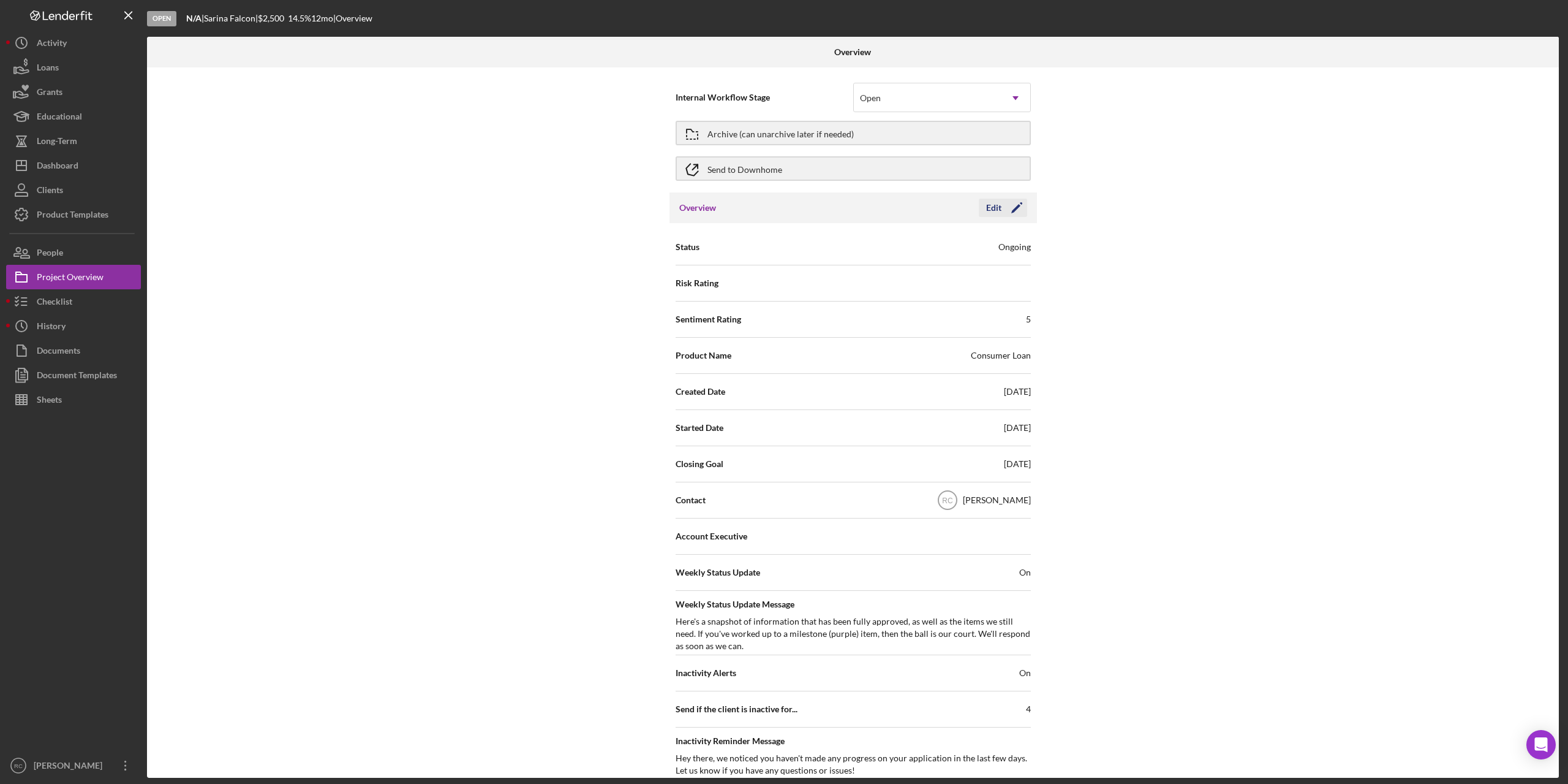
click at [1016, 207] on icon "Icon/Edit" at bounding box center [1017, 207] width 30 height 30
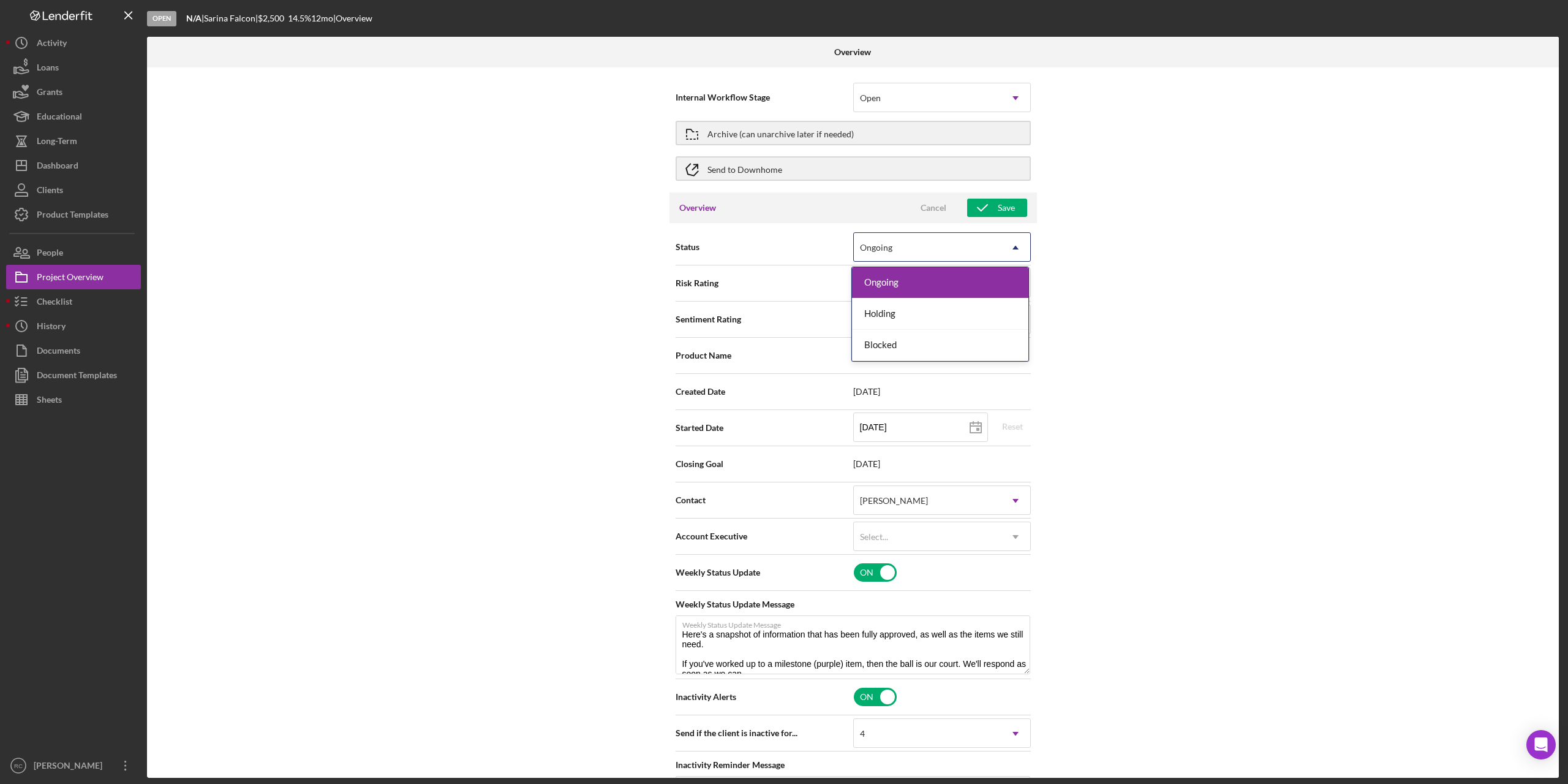
click at [973, 239] on div "Ongoing" at bounding box center [928, 247] width 147 height 28
type textarea "Here's a snapshot of information that has been fully approved, as well as the i…"
click at [973, 239] on div "Ongoing" at bounding box center [928, 247] width 147 height 28
click at [942, 283] on input at bounding box center [942, 282] width 178 height 30
type input "3"
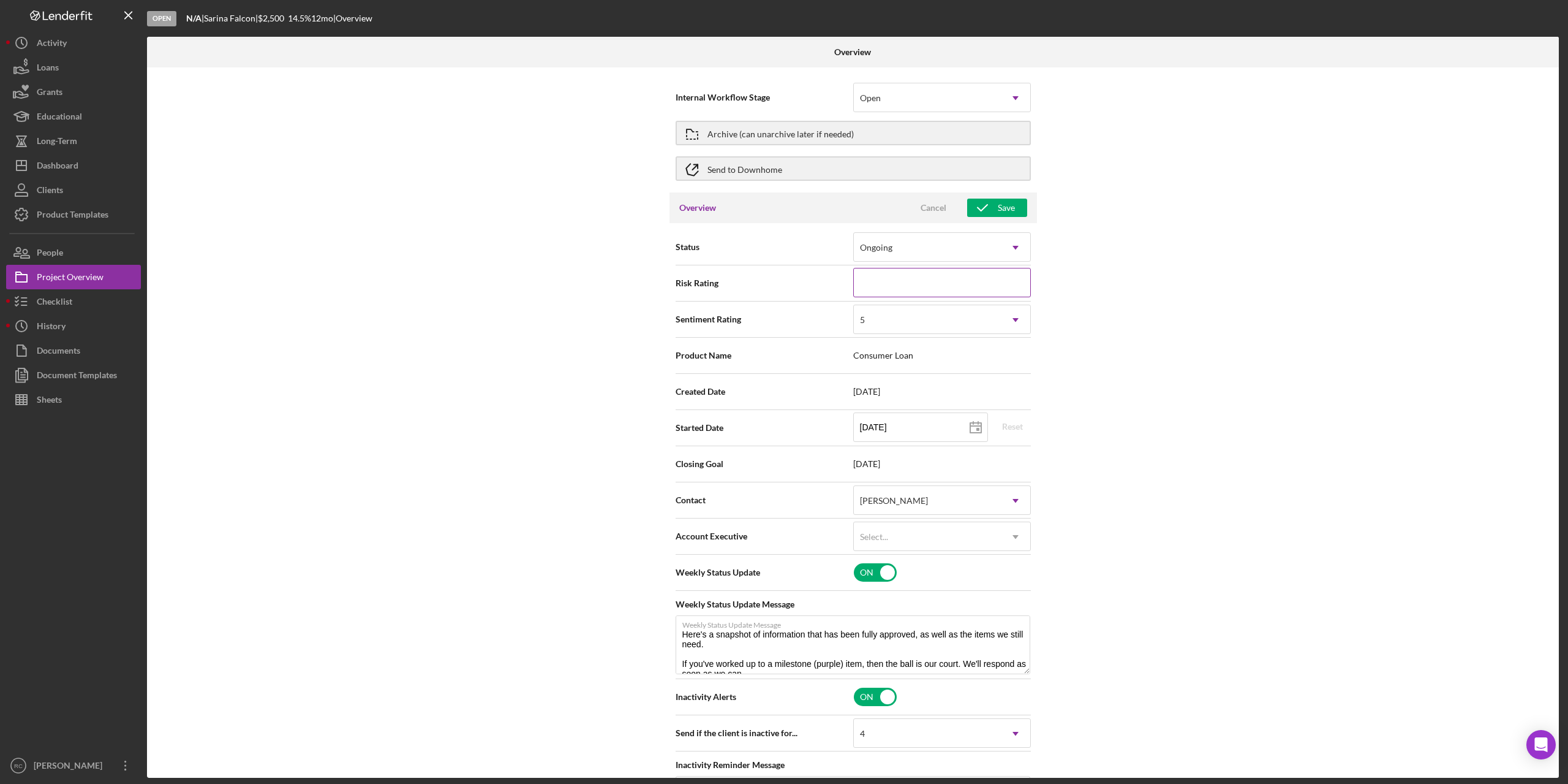
type textarea "Here's a snapshot of information that has been fully approved, as well as the i…"
type input "3"
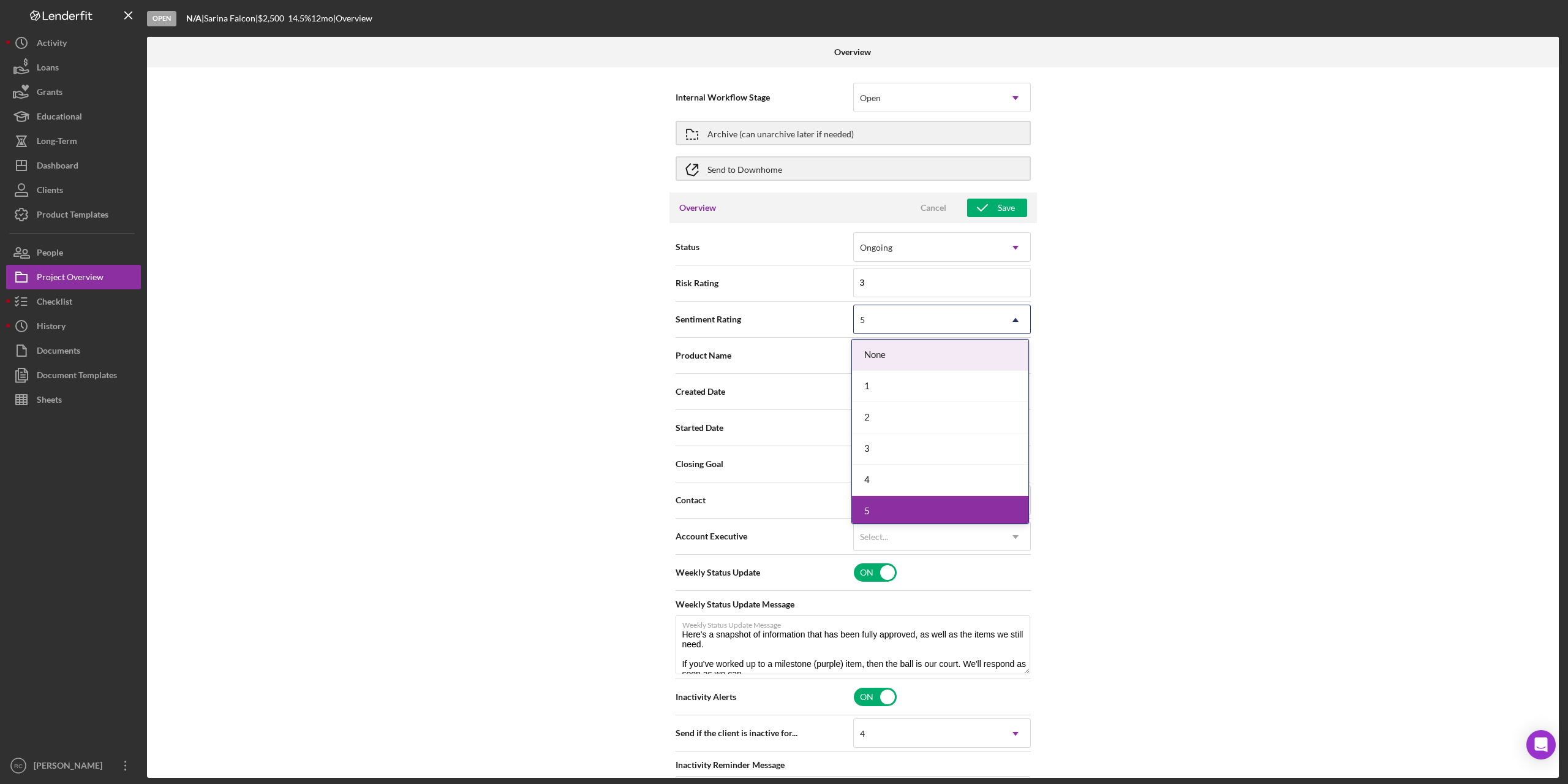
click at [931, 324] on div "5" at bounding box center [928, 319] width 147 height 28
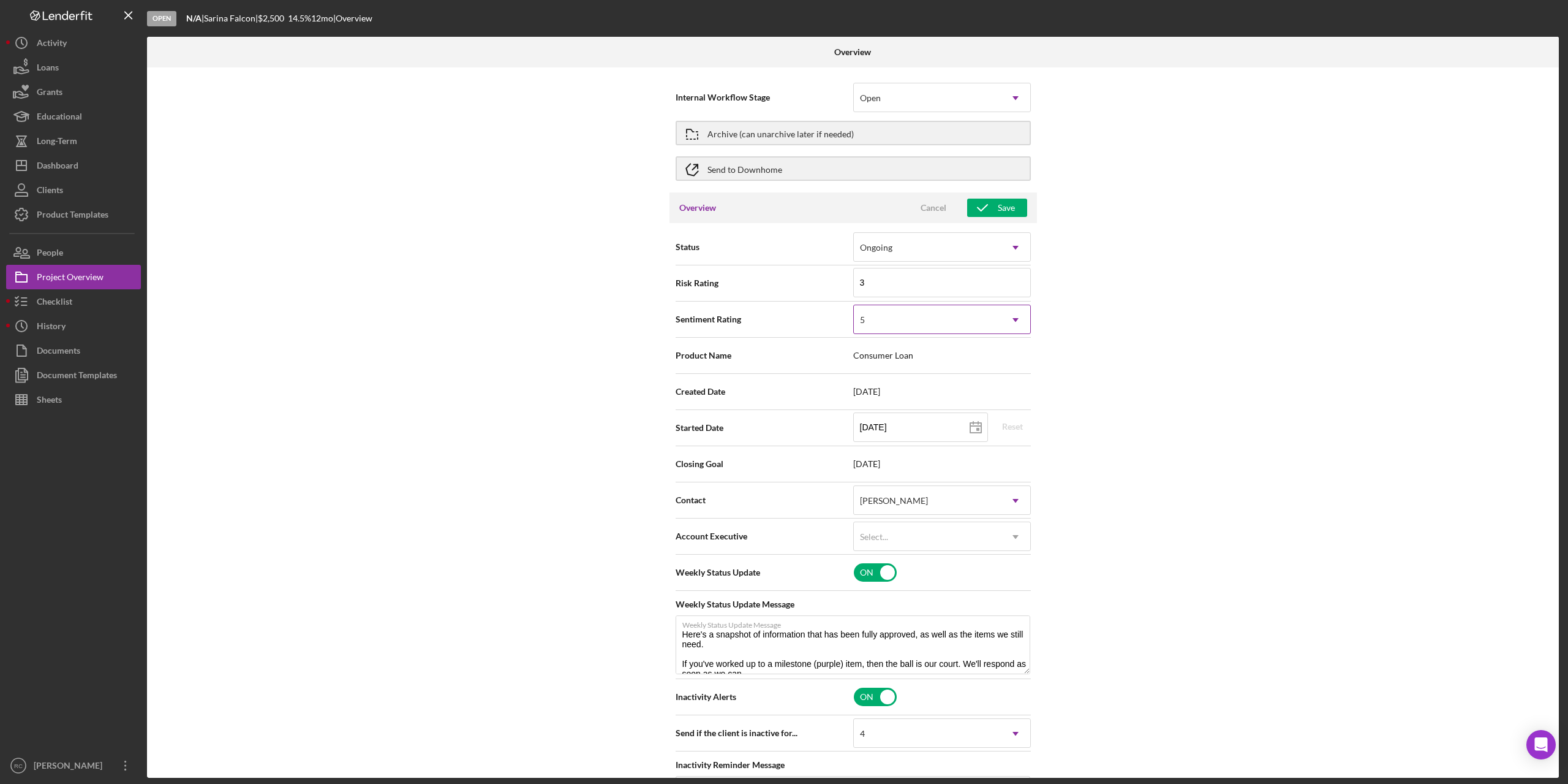
click at [931, 324] on div "5" at bounding box center [928, 319] width 147 height 28
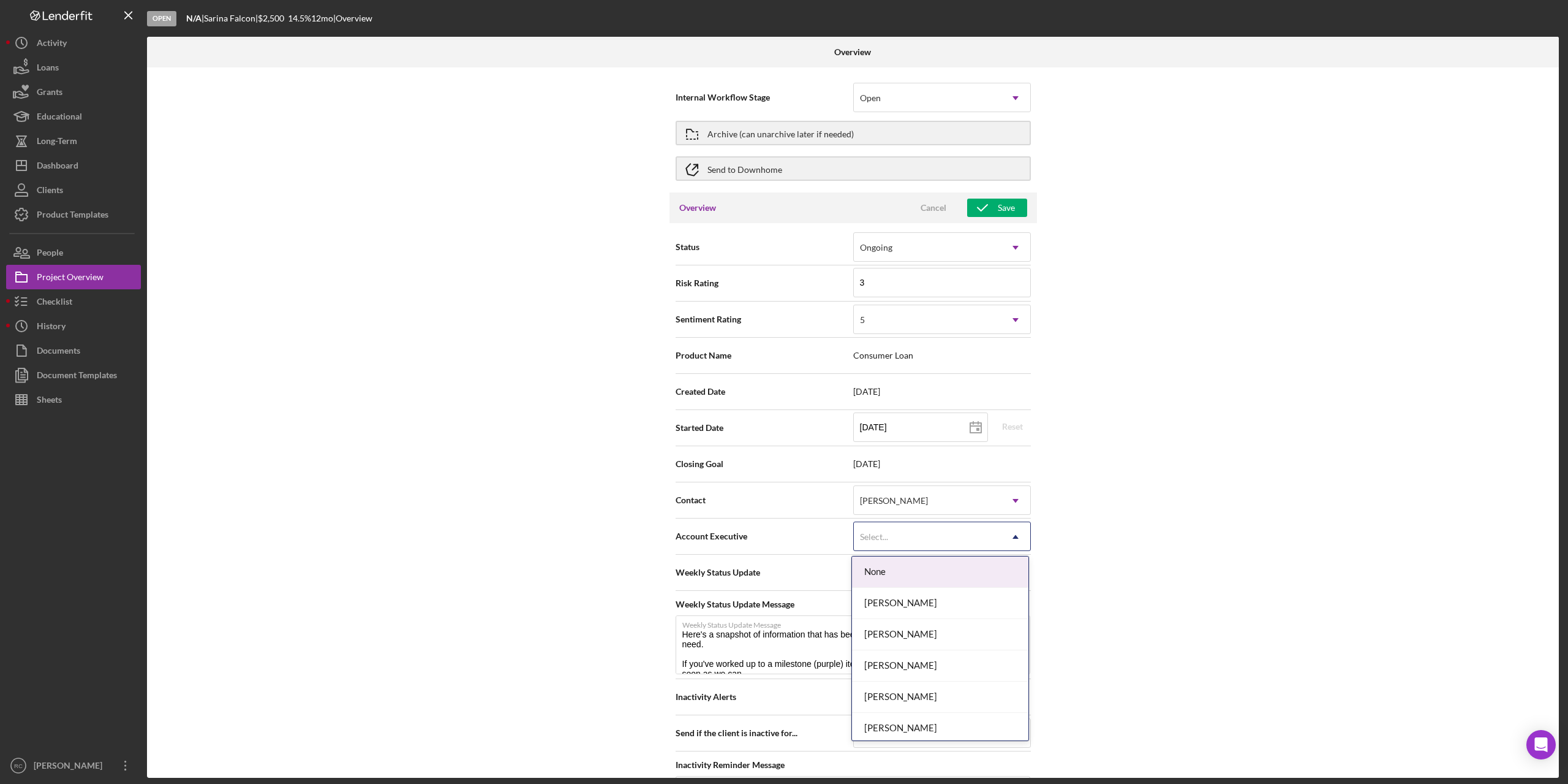
click at [902, 536] on div "Select..." at bounding box center [928, 536] width 147 height 28
click at [896, 694] on div "[PERSON_NAME]" at bounding box center [940, 697] width 177 height 31
type textarea "Here's a snapshot of information that has been fully approved, as well as the i…"
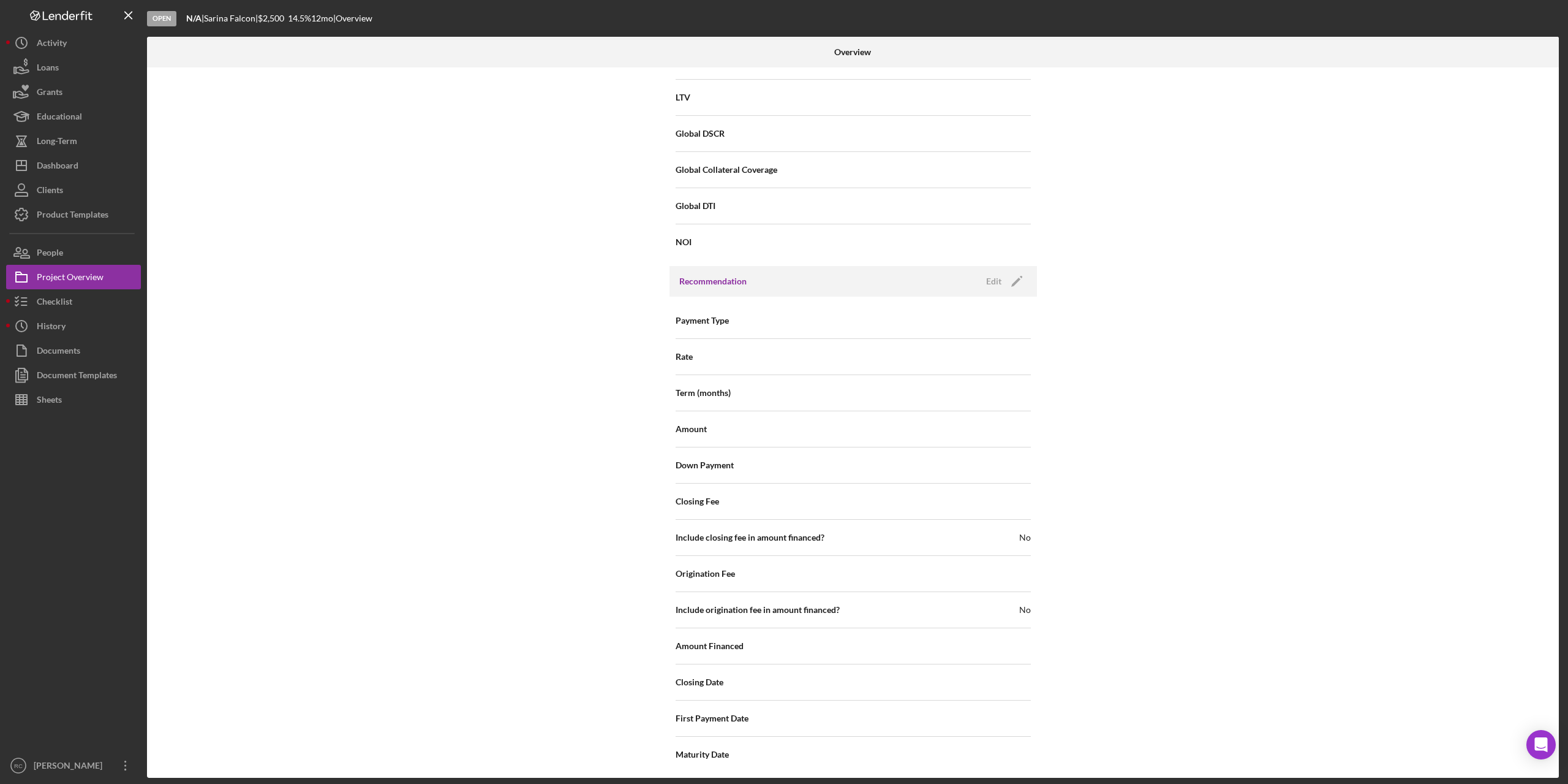
scroll to position [1183, 0]
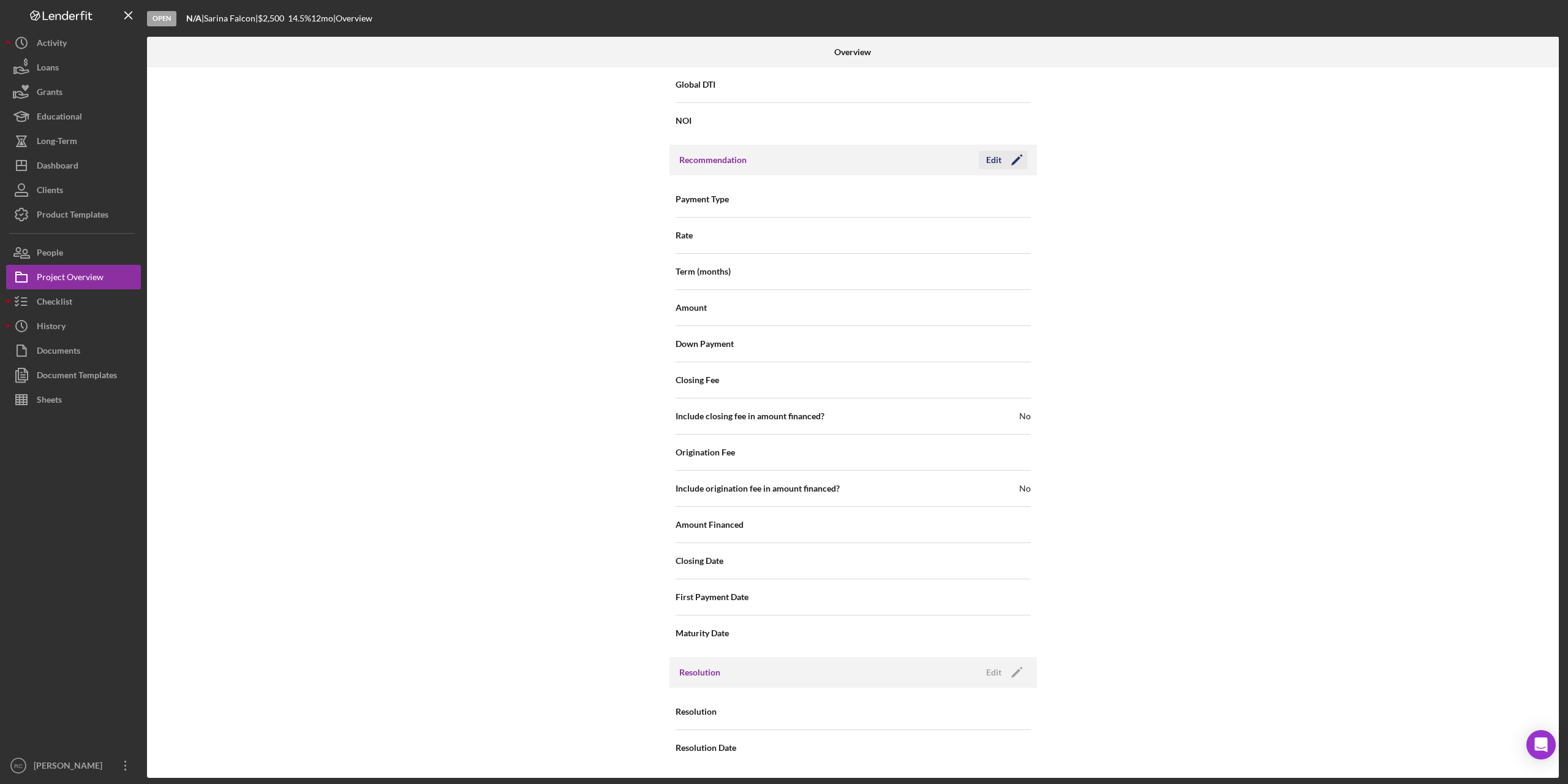
click at [1013, 154] on icon "Icon/Edit" at bounding box center [1017, 160] width 30 height 30
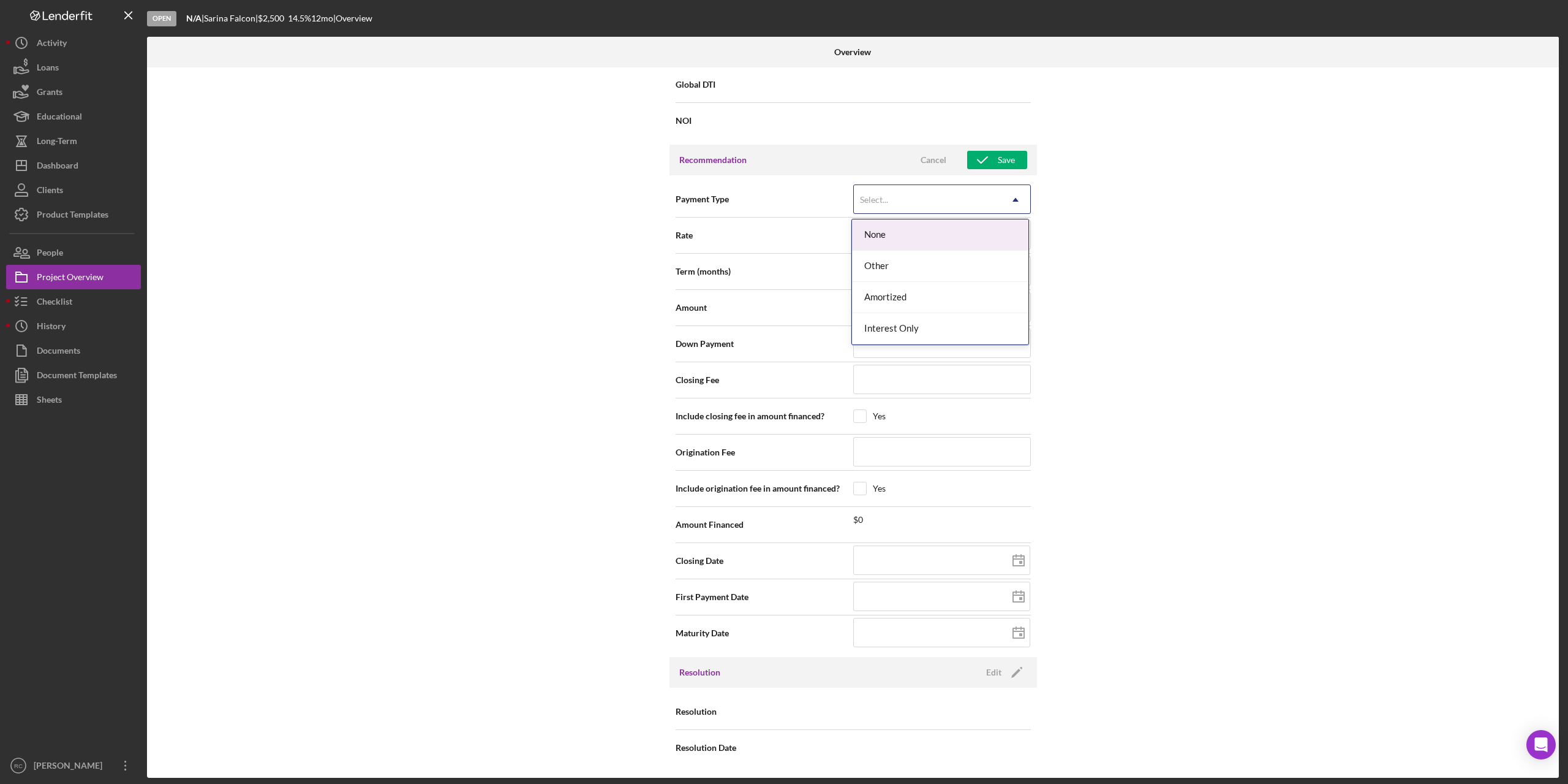
click at [944, 204] on div "Select..." at bounding box center [928, 199] width 147 height 28
click at [909, 299] on div "Amortized" at bounding box center [940, 297] width 177 height 31
click at [895, 237] on input at bounding box center [942, 234] width 178 height 30
click at [867, 272] on input at bounding box center [942, 270] width 178 height 30
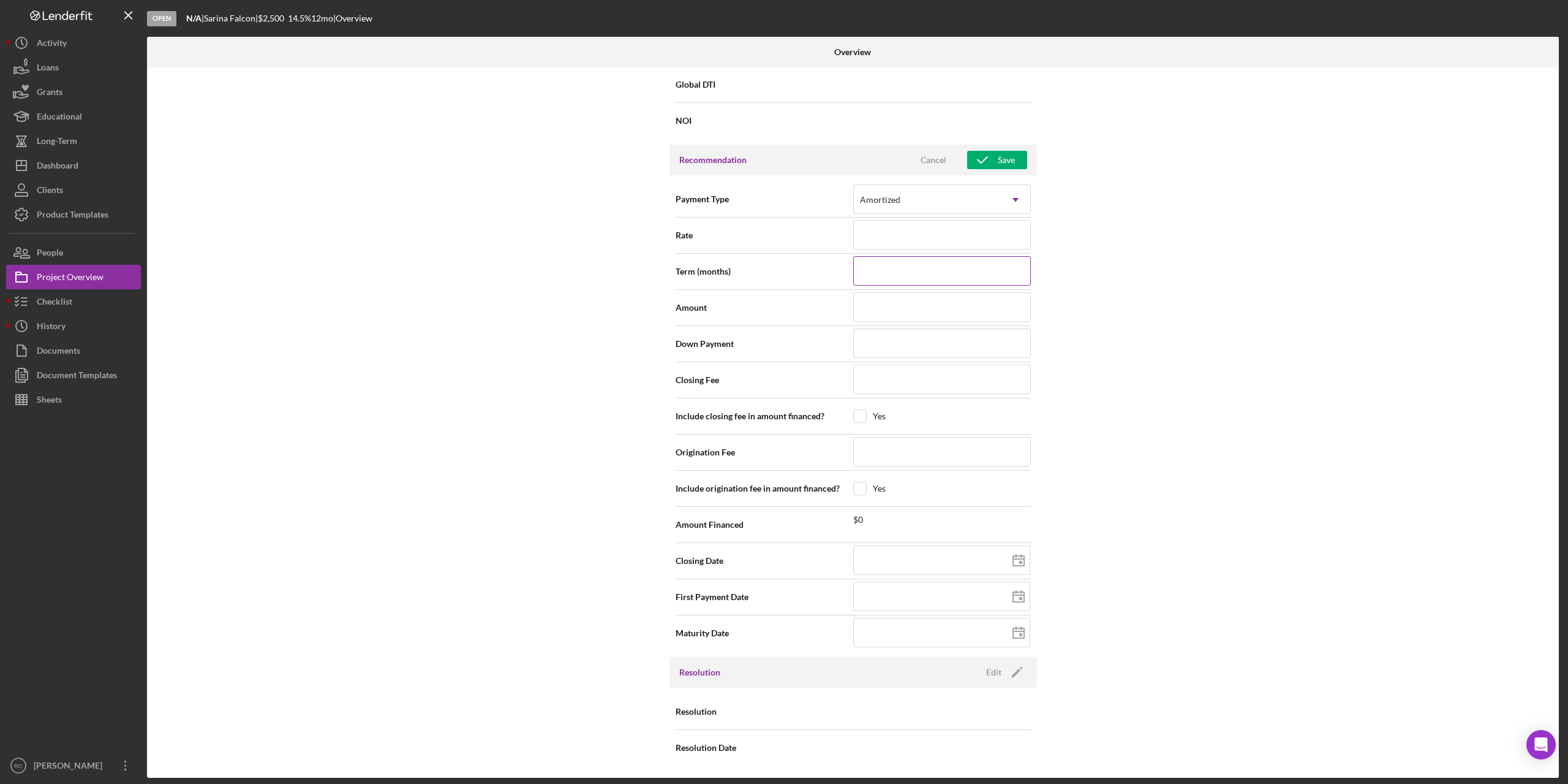
type input "1"
type input "11"
type input "$1"
type input "$10"
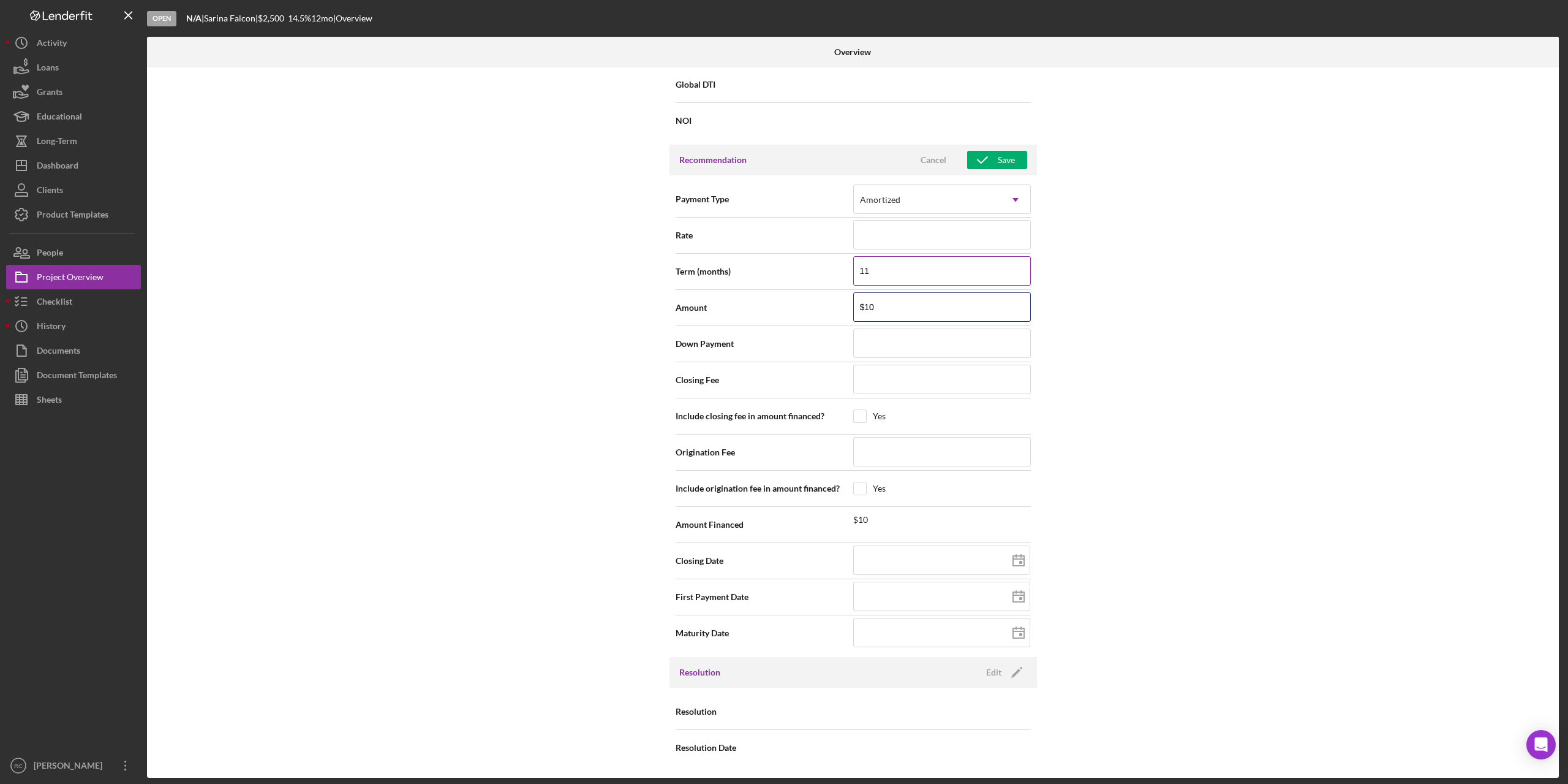
type input "$100"
type input "$1,000"
click at [926, 563] on input at bounding box center [941, 560] width 177 height 30
type input "0m/dd/yyyy"
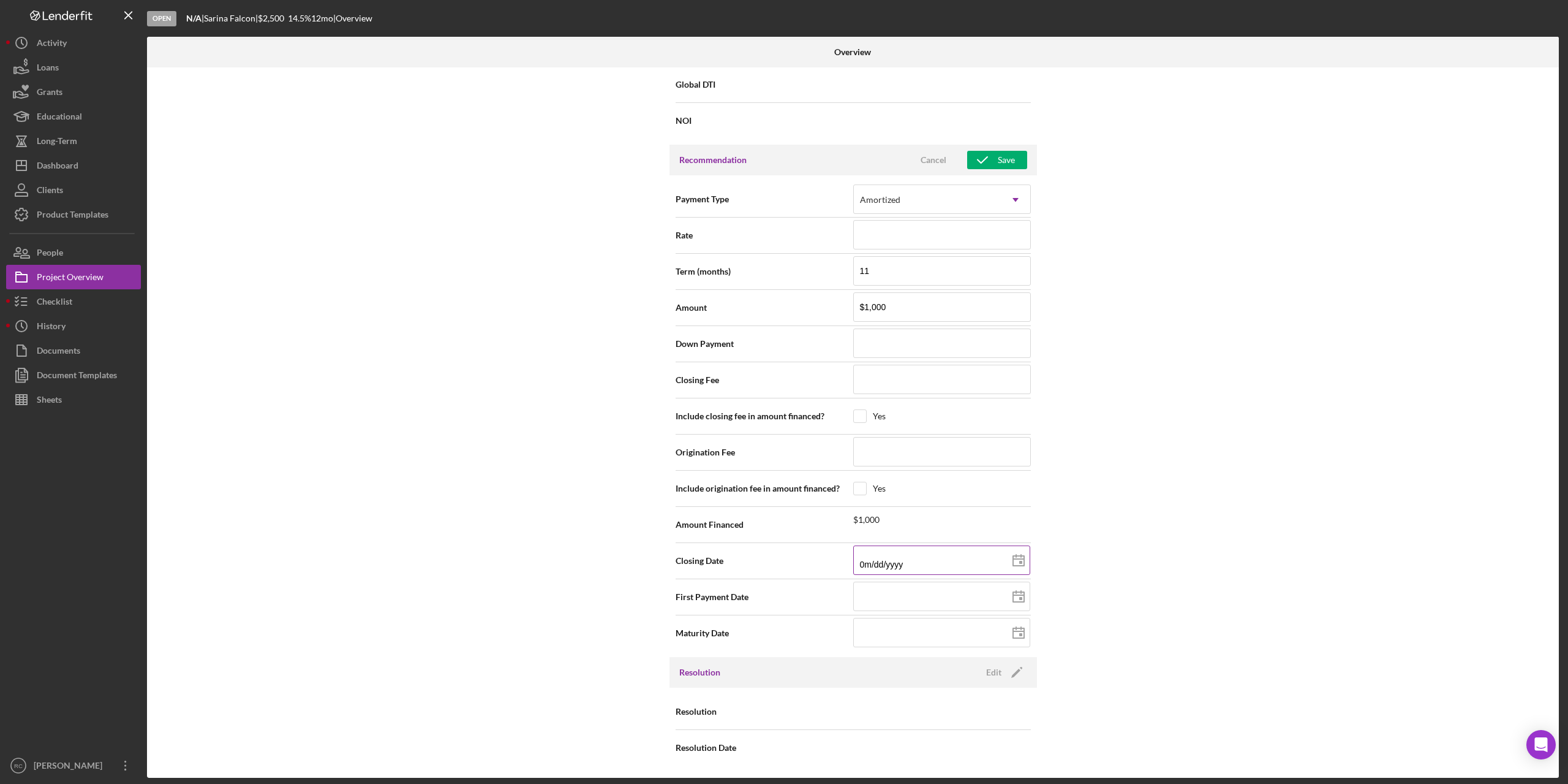
type input "09/dd/yyyy"
type input "09/1d/yyyy"
type input "09/10/yyyy"
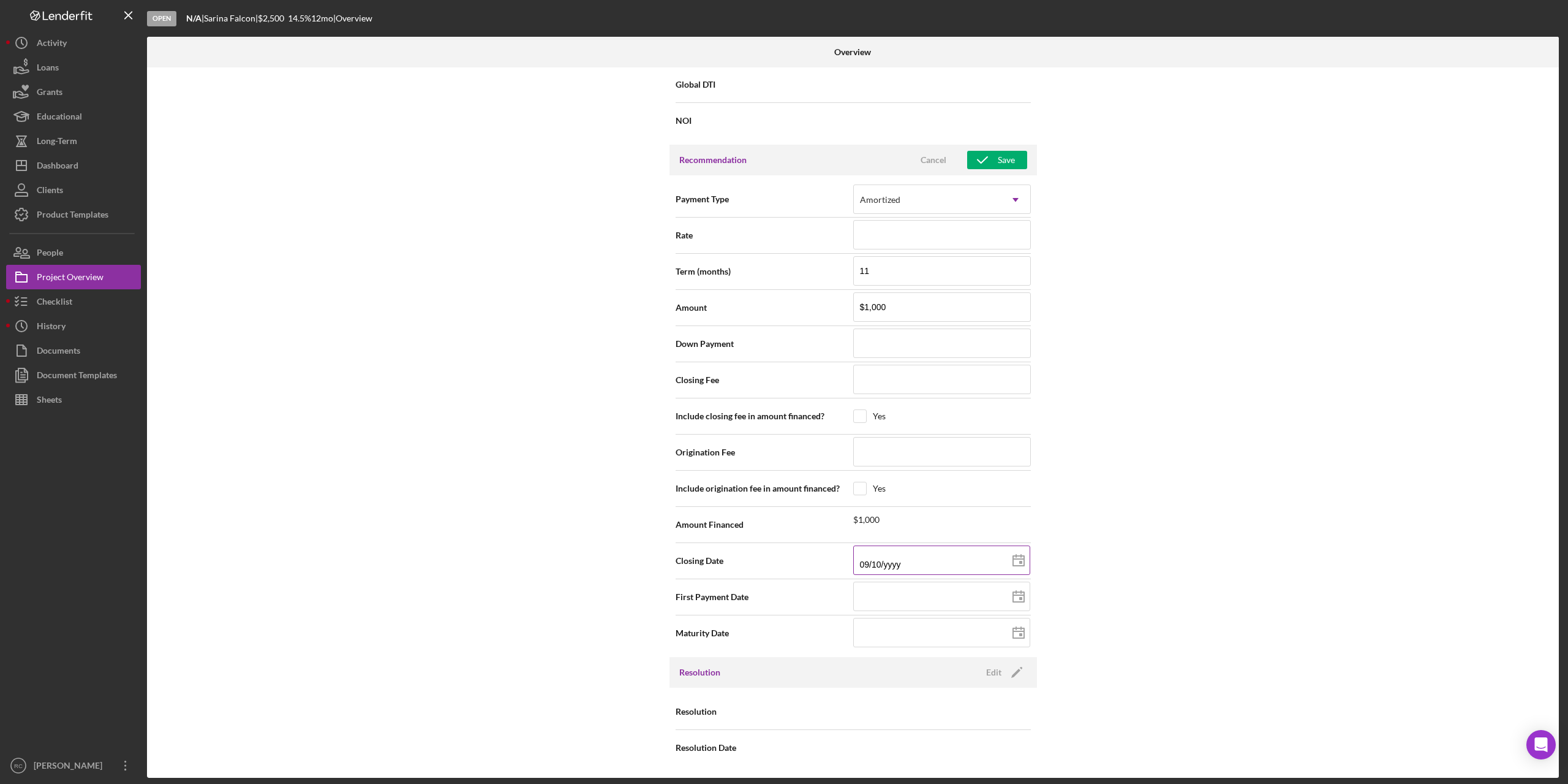
type input "09/10/2yyy"
type input "09/10/20yy"
type input "09/10/202y"
type input "09/10/2025"
type input "2025-09-10"
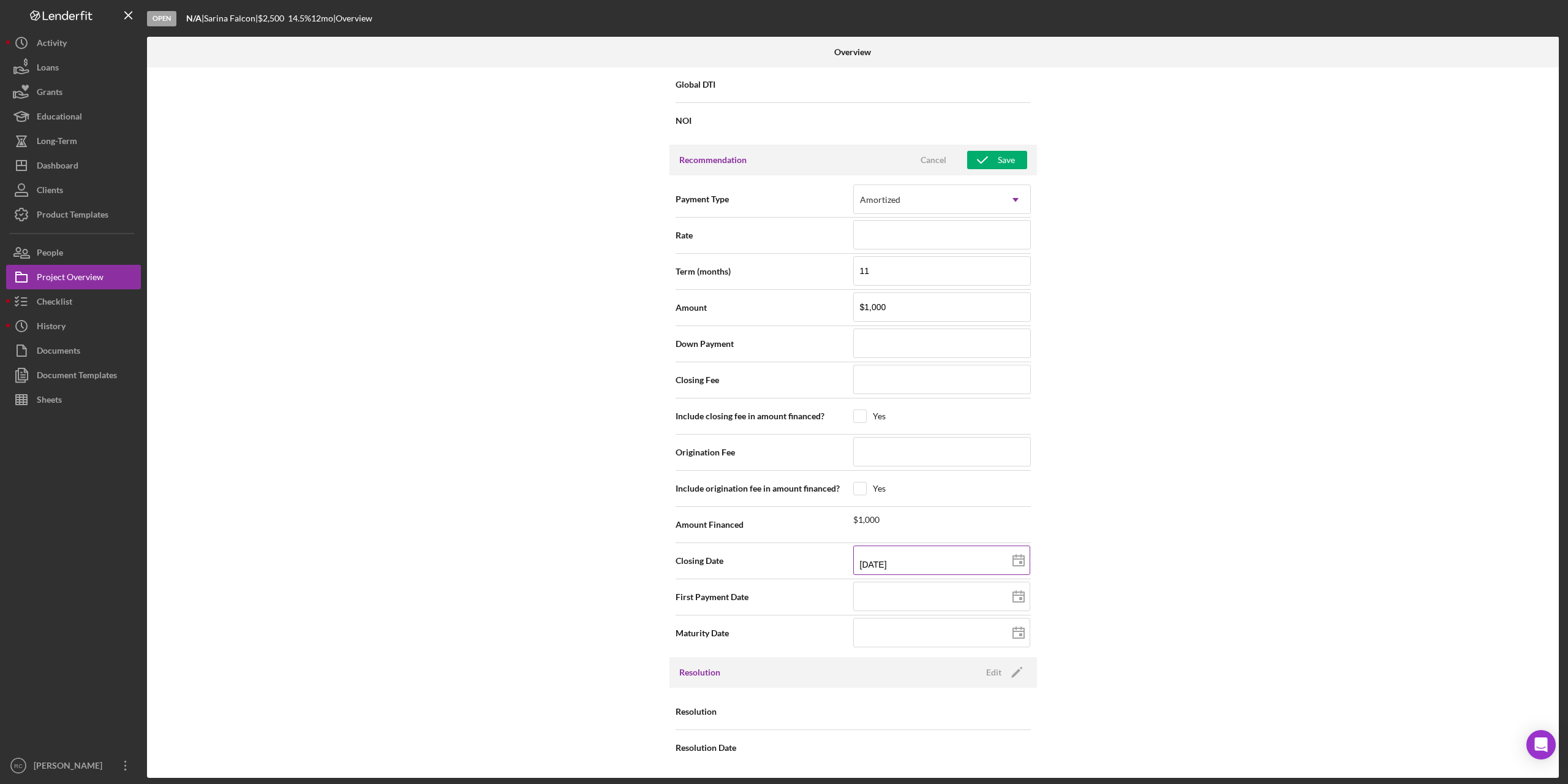
type input "09/10/2025"
click at [1013, 665] on icon "Icon/Edit" at bounding box center [1017, 672] width 30 height 30
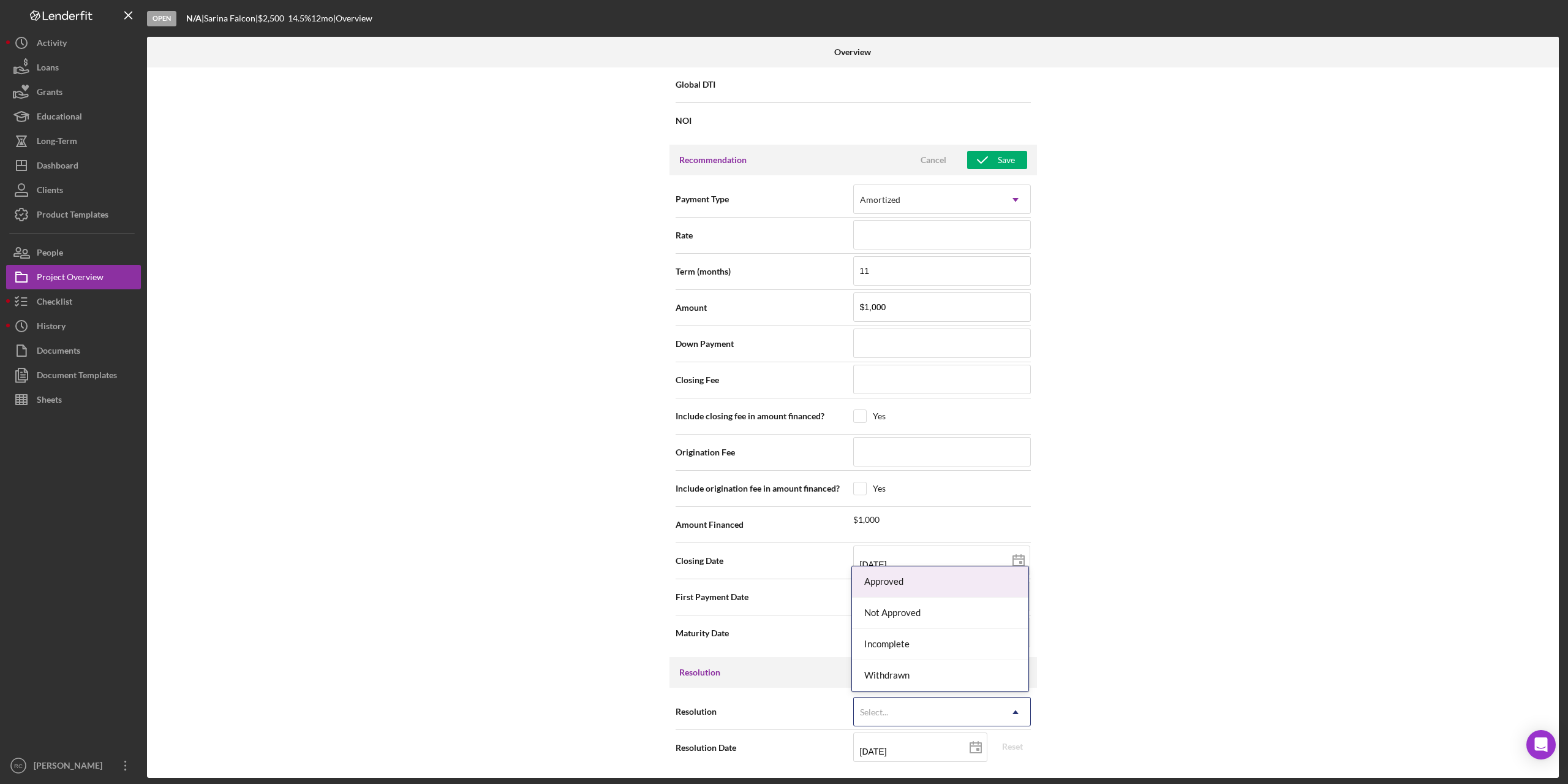
click at [945, 713] on div "Select..." at bounding box center [928, 711] width 147 height 28
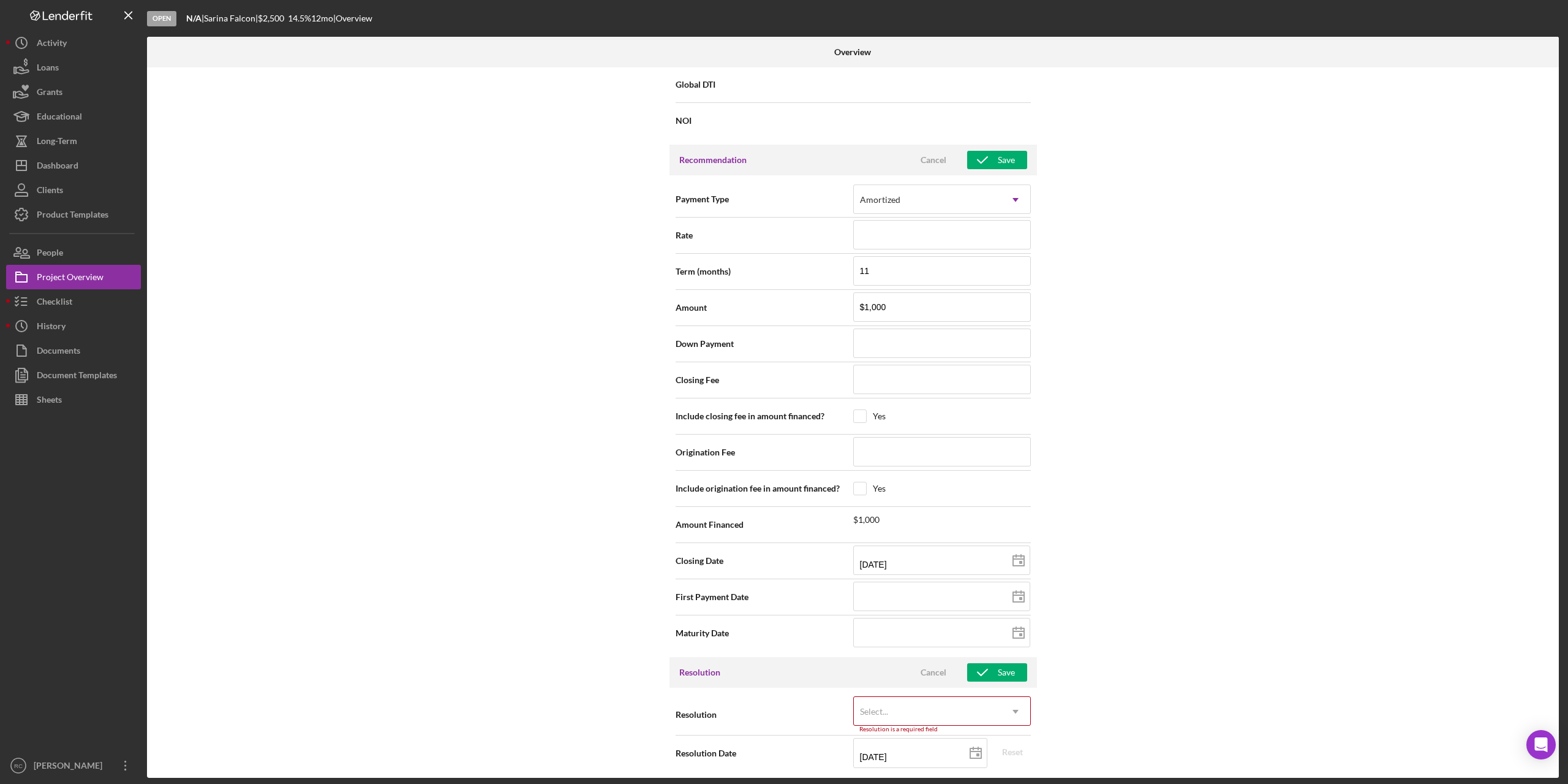
click at [945, 713] on div "Select..." at bounding box center [928, 710] width 147 height 28
click at [908, 579] on div "Approved" at bounding box center [940, 580] width 177 height 31
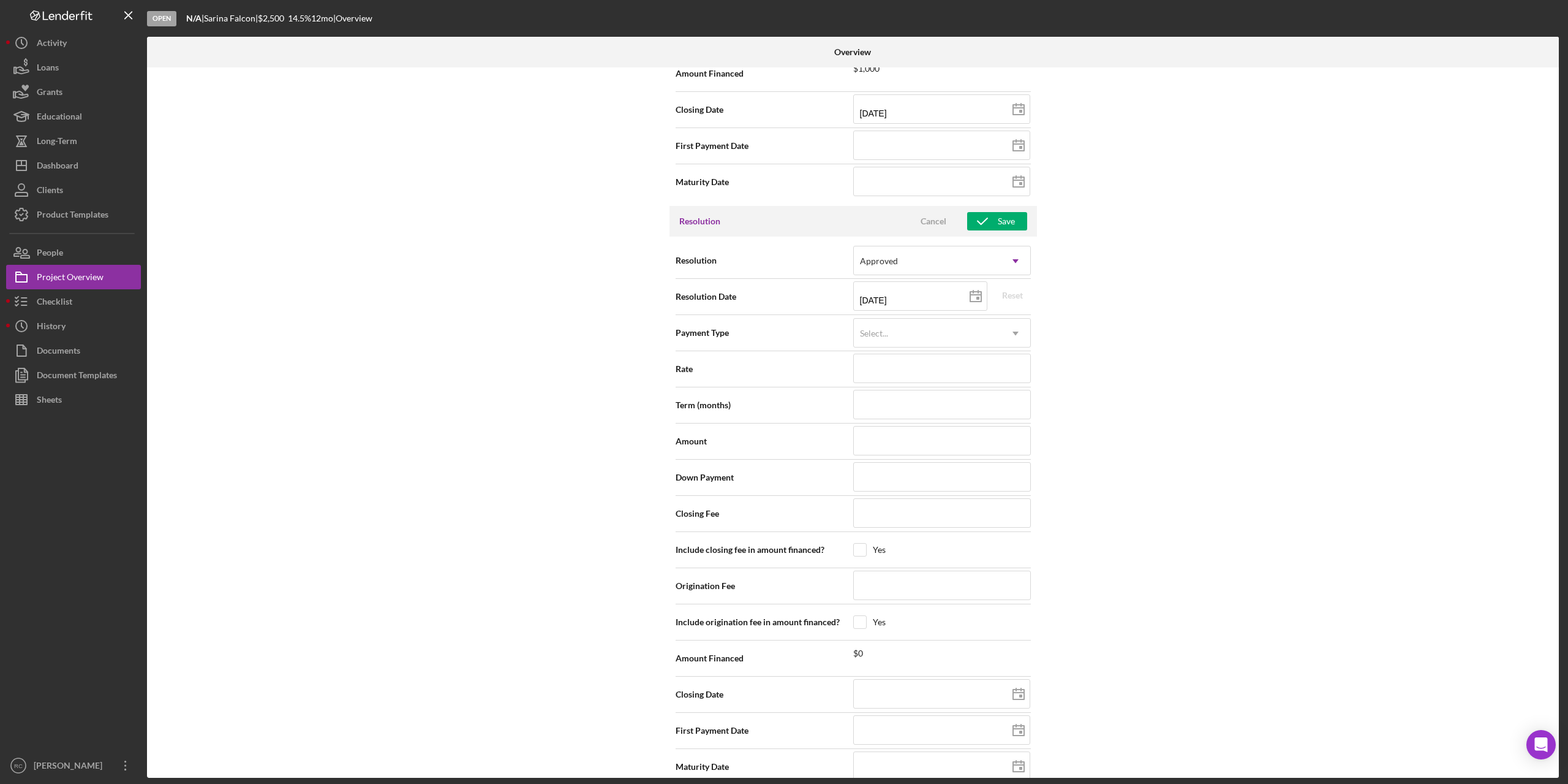
scroll to position [1653, 0]
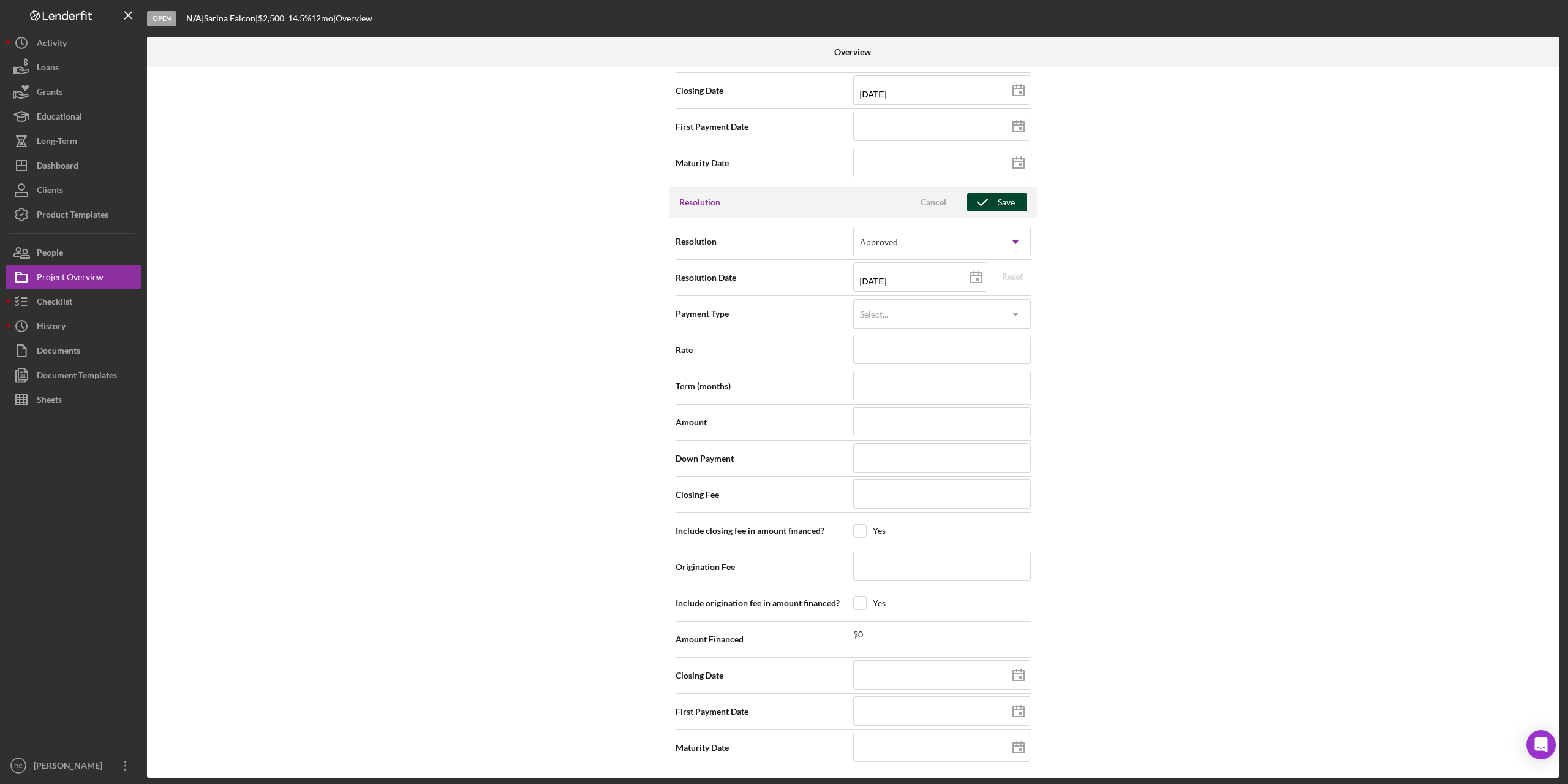
click at [998, 202] on div "Save" at bounding box center [1006, 202] width 17 height 18
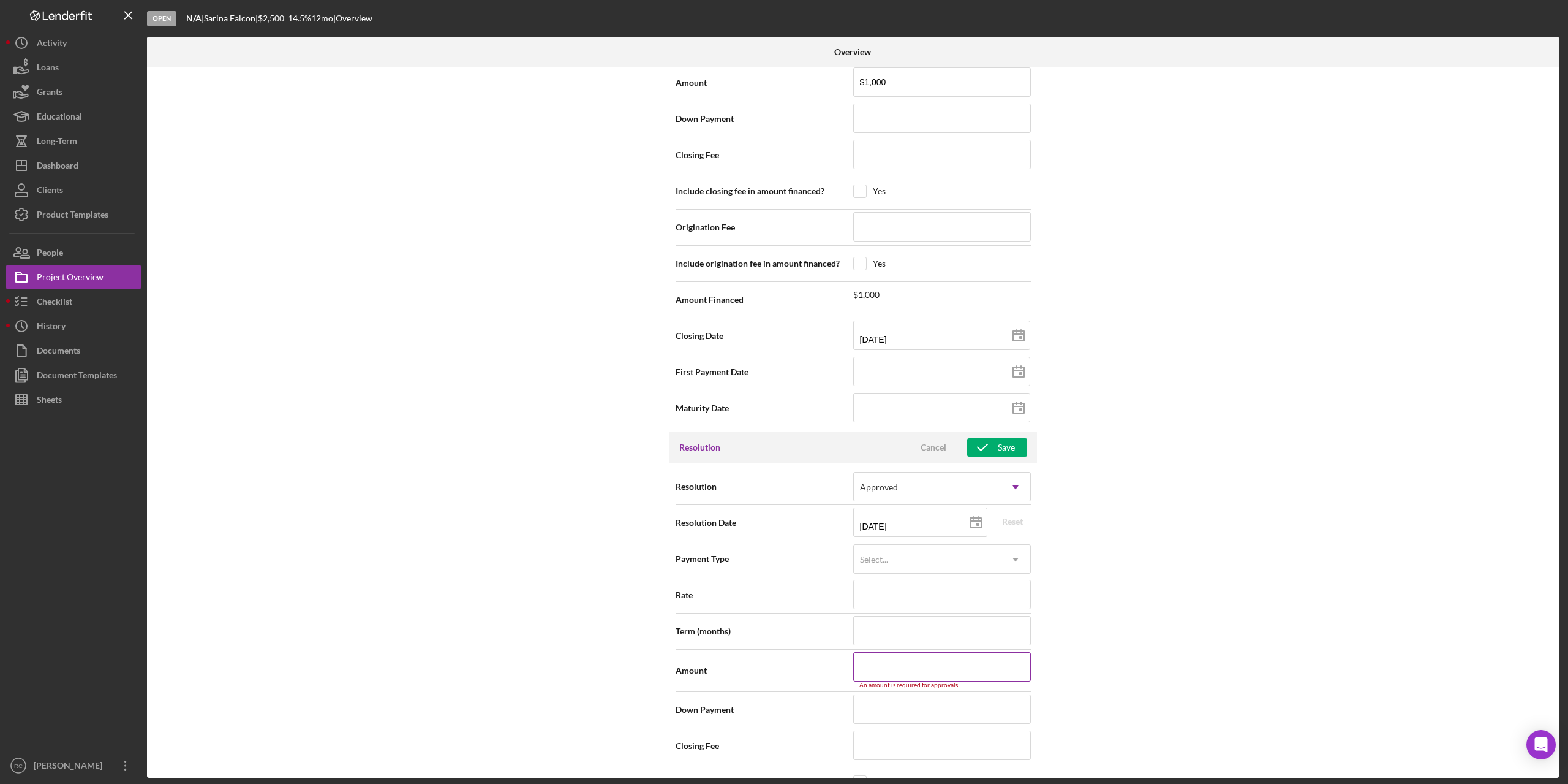
click at [891, 667] on input at bounding box center [942, 666] width 178 height 30
type input "$1"
type input "$10"
type input "$100"
type input "$1,000"
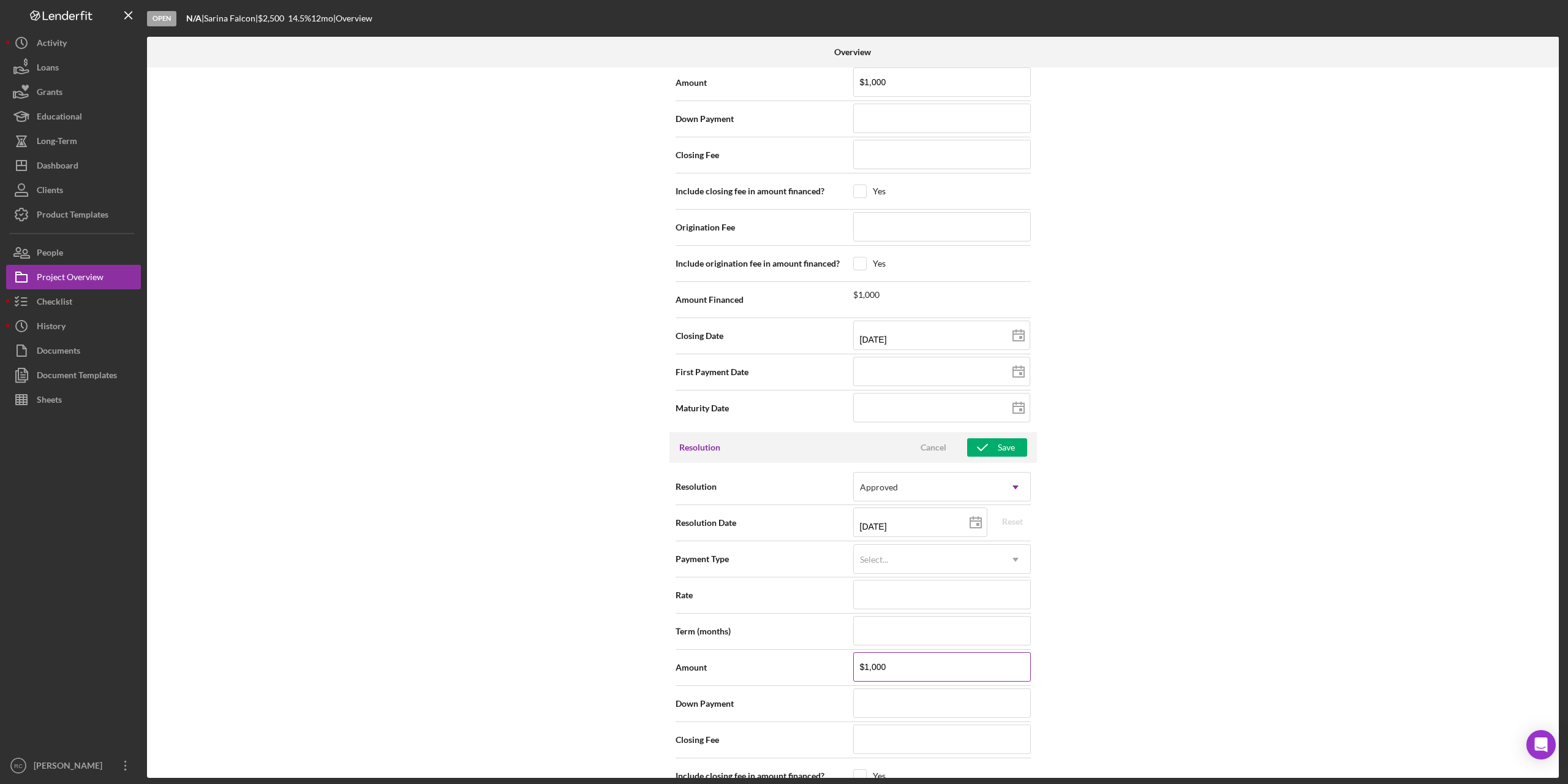
type input "$1,000"
click at [926, 571] on div "Select..." at bounding box center [928, 559] width 147 height 28
click at [892, 626] on div "Other" at bounding box center [940, 625] width 177 height 31
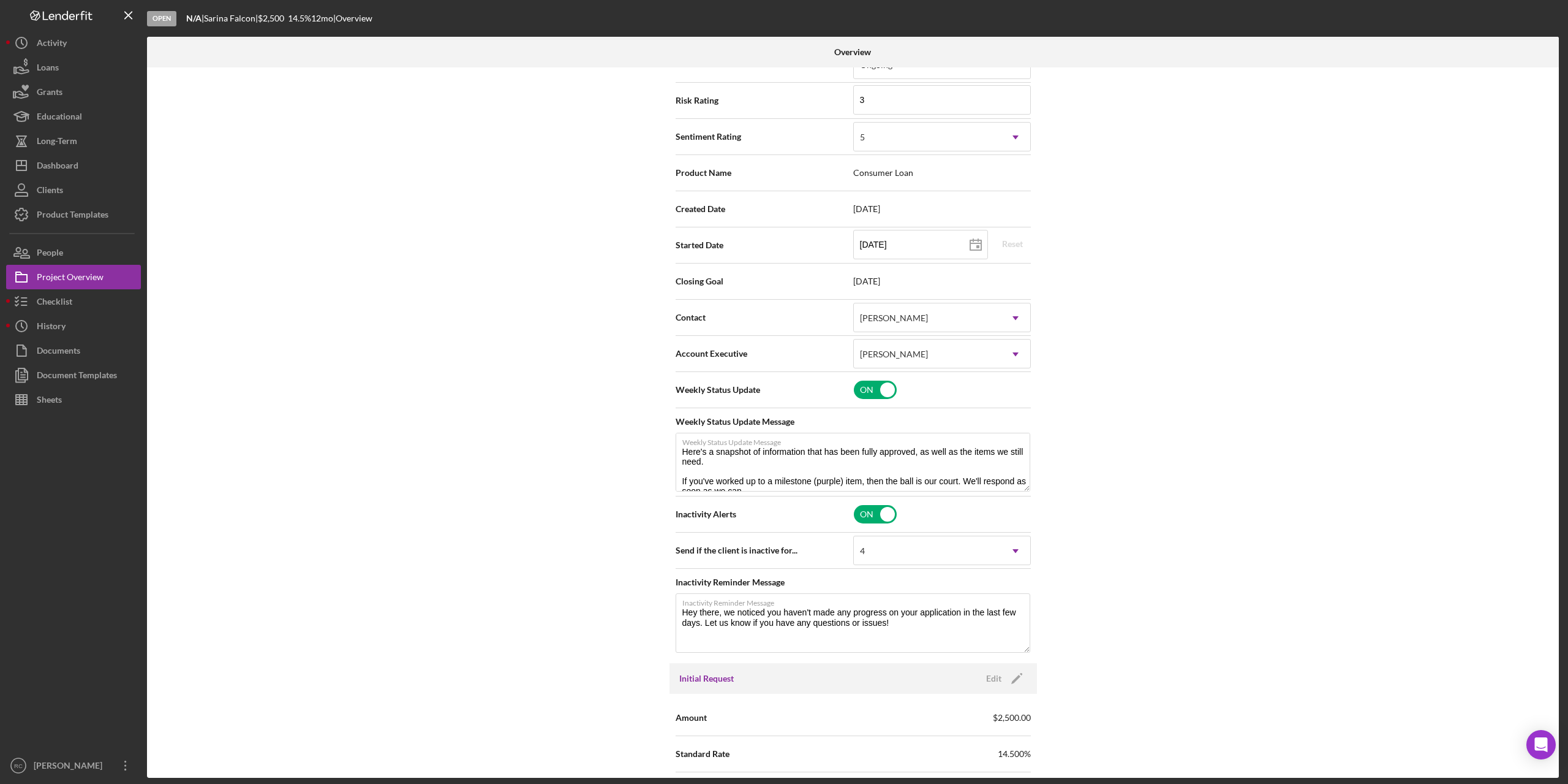
scroll to position [0, 0]
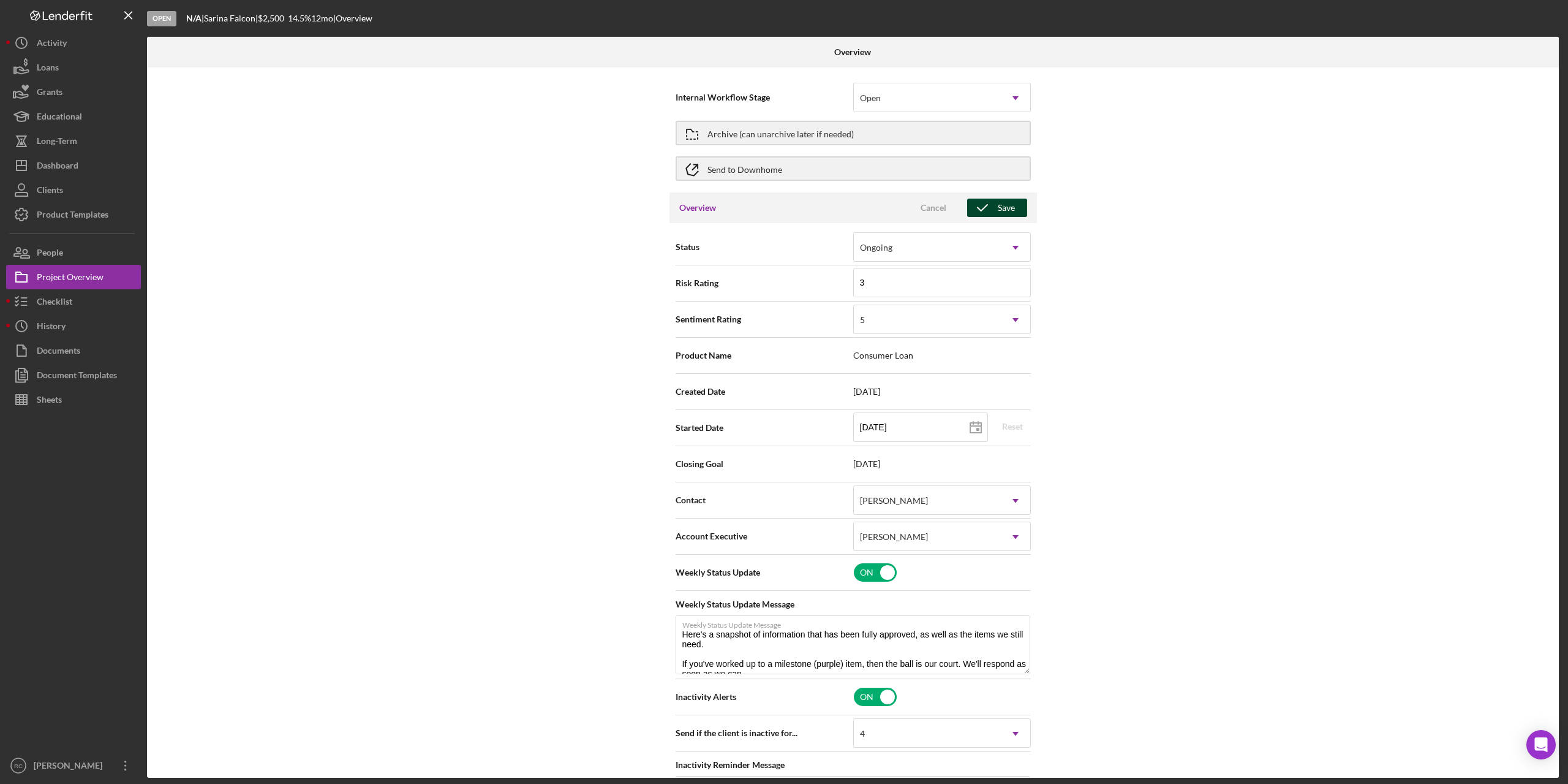
click at [989, 205] on icon "button" at bounding box center [982, 207] width 30 height 30
type textarea "Here's a snapshot of information that has been fully approved, as well as the i…"
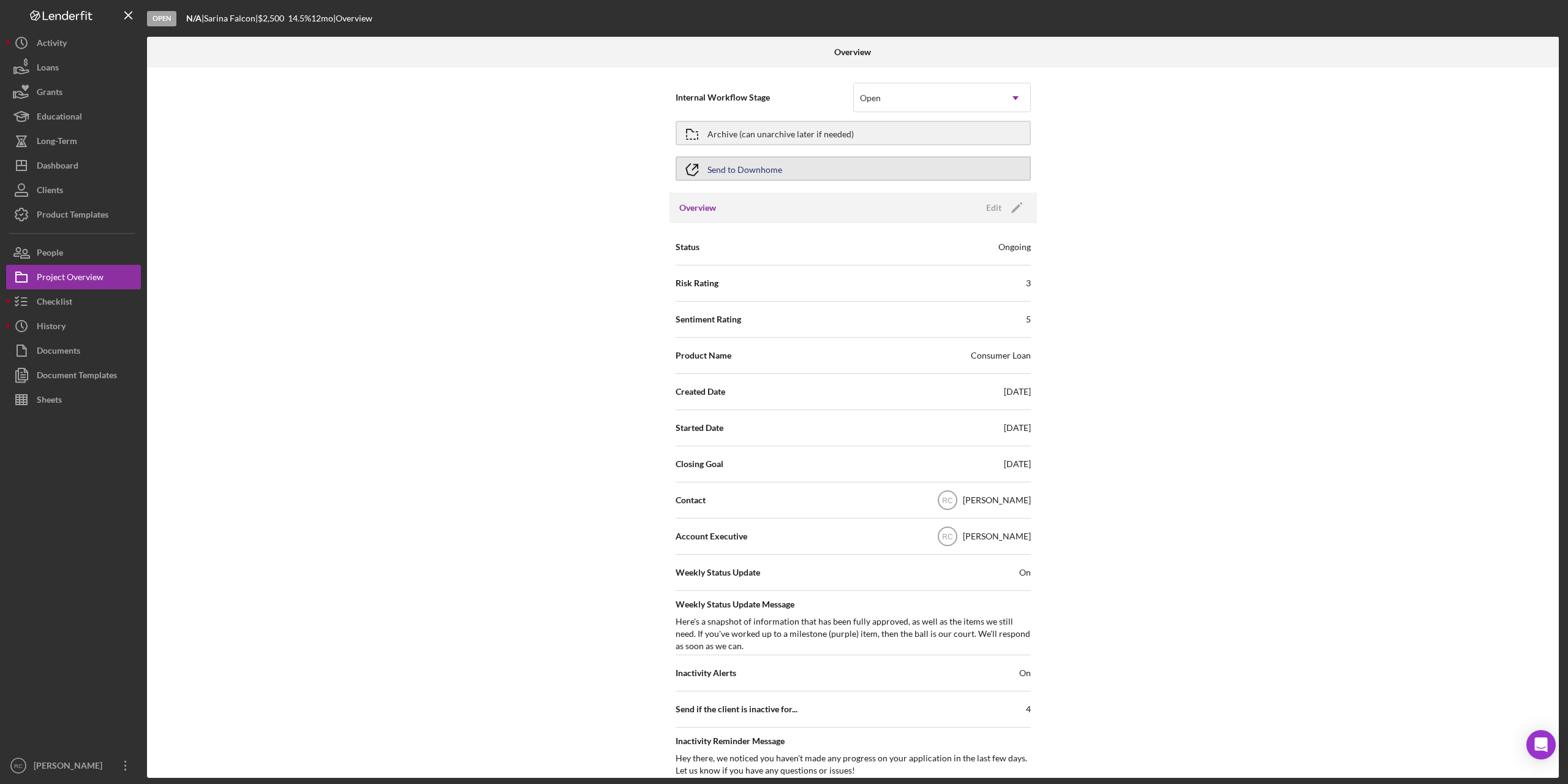
click at [745, 166] on div "Send to Downhome" at bounding box center [745, 169] width 74 height 22
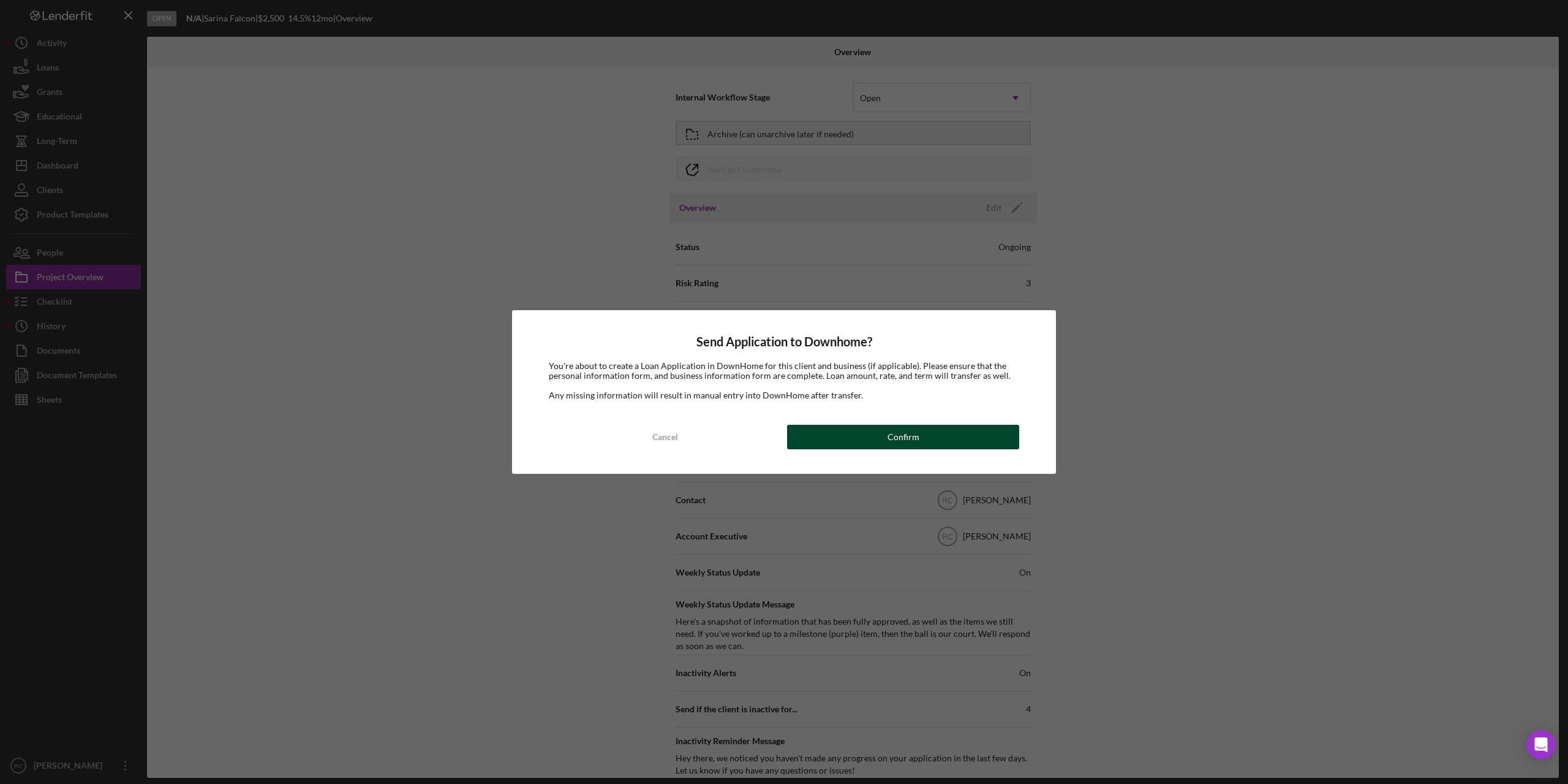
click at [898, 441] on div "Confirm" at bounding box center [904, 436] width 32 height 24
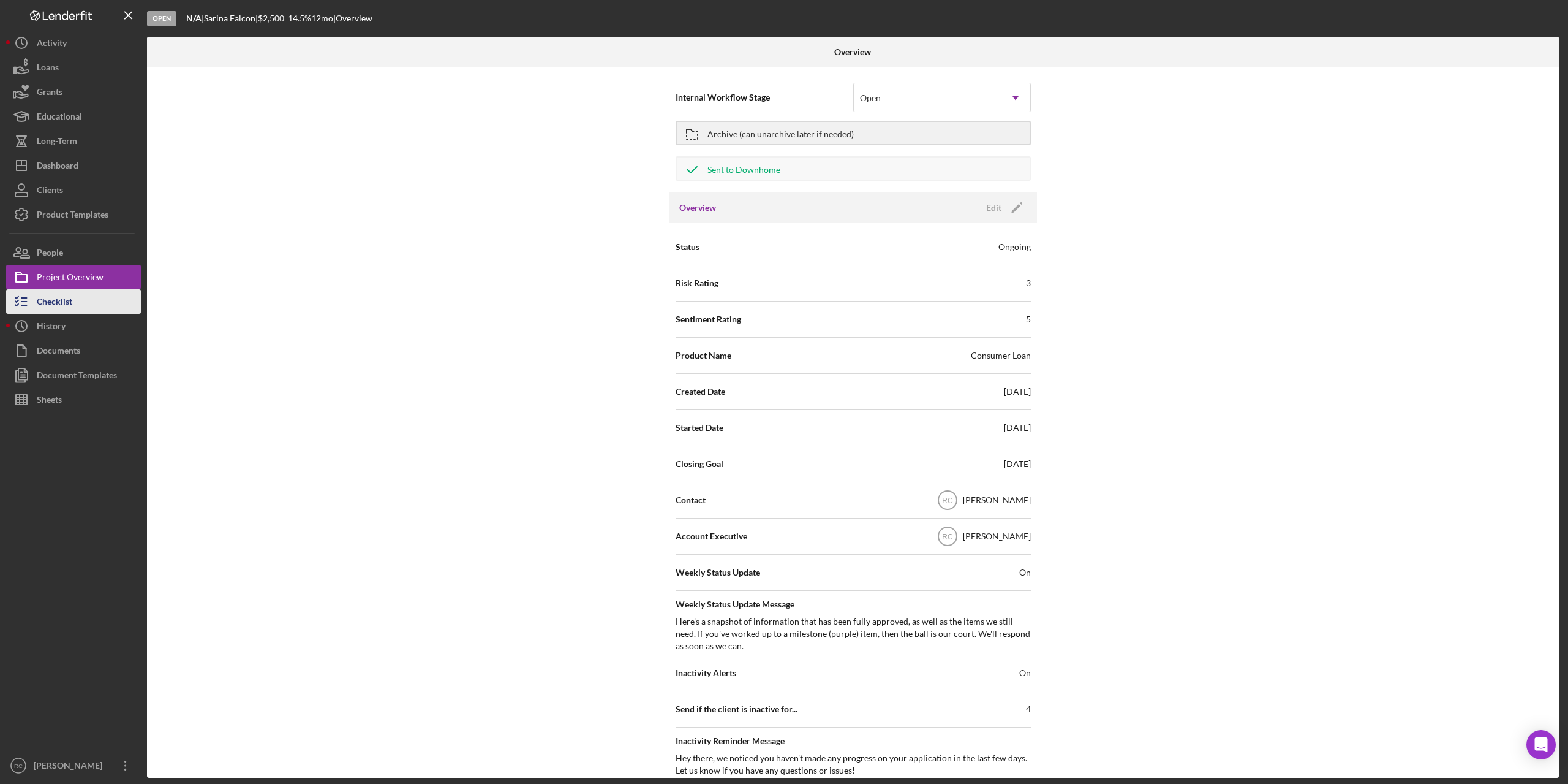
click at [57, 300] on div "Checklist" at bounding box center [55, 302] width 36 height 28
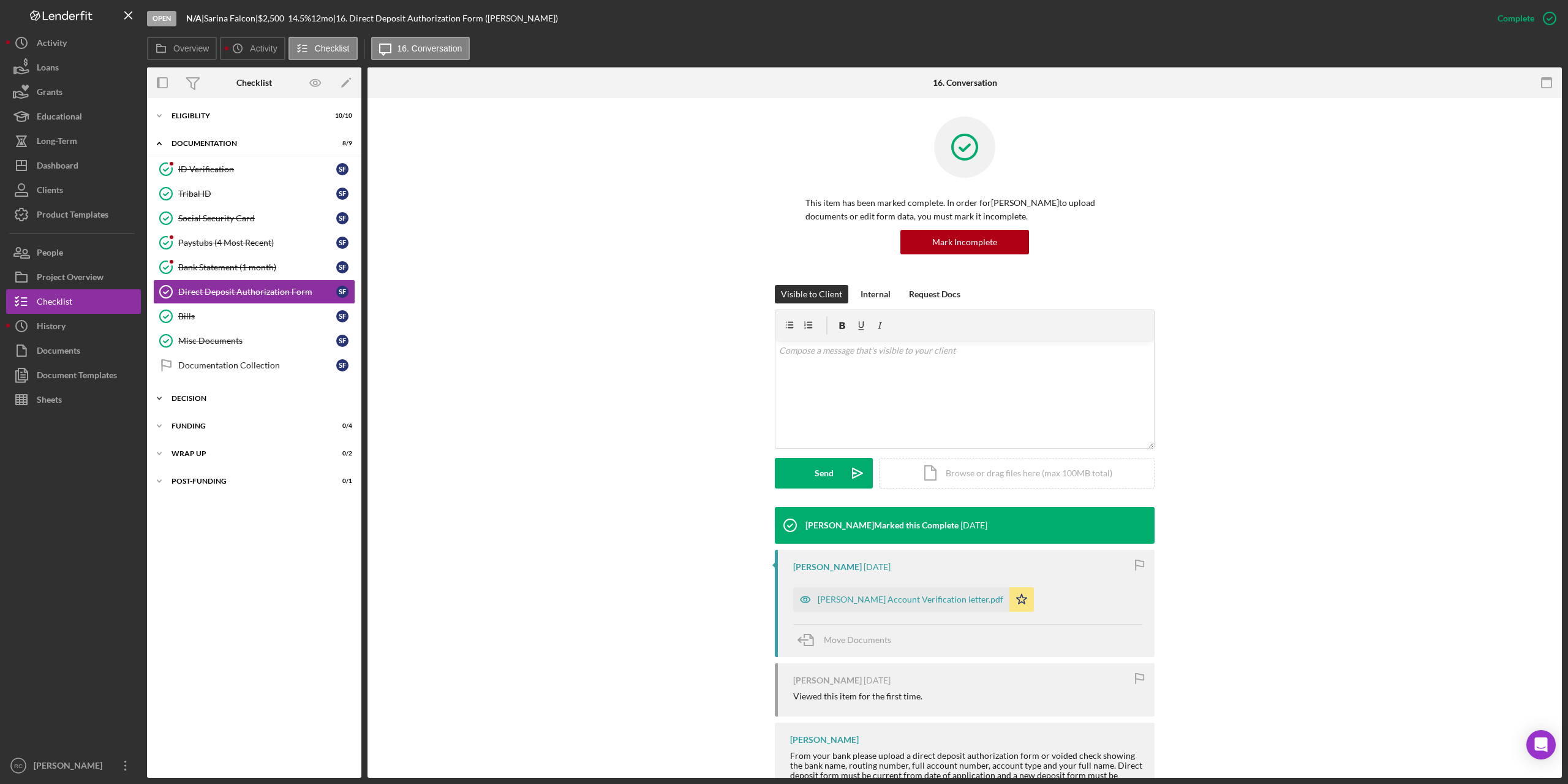
click at [196, 396] on div "Decision" at bounding box center [258, 398] width 175 height 7
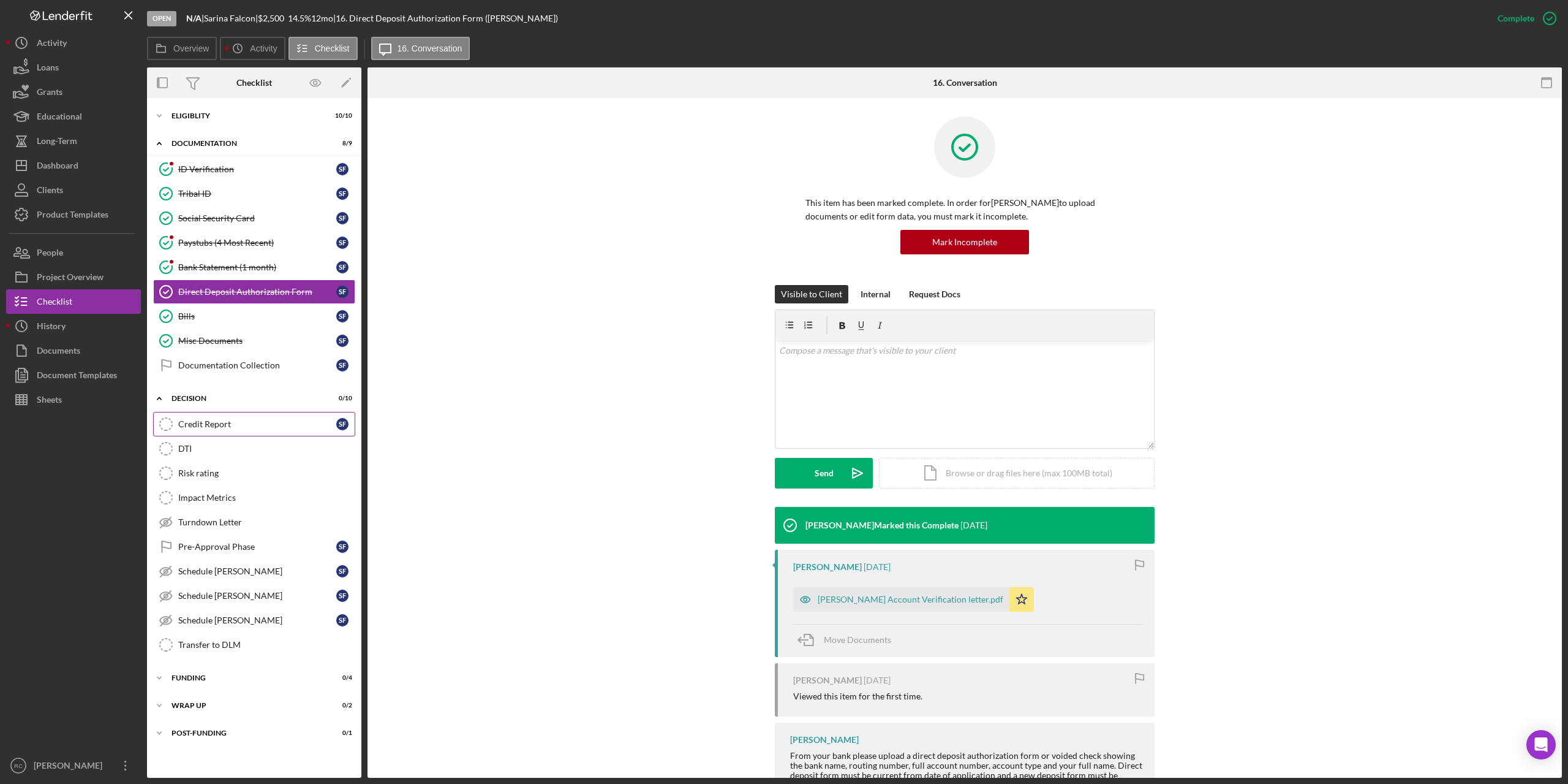
click at [210, 426] on div "Credit Report" at bounding box center [257, 423] width 158 height 10
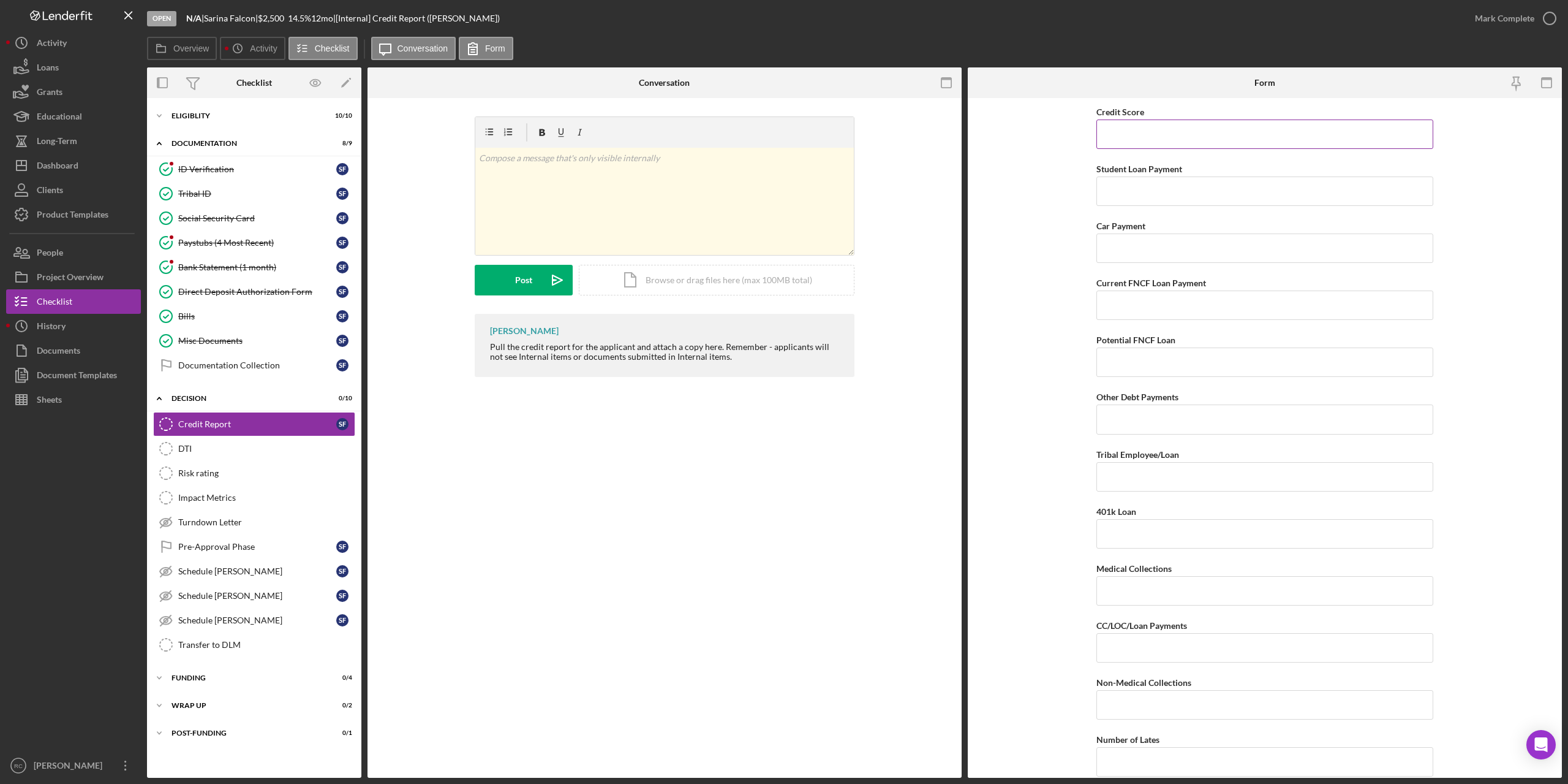
click at [1147, 126] on input "Credit Score" at bounding box center [1266, 134] width 337 height 30
type input "551"
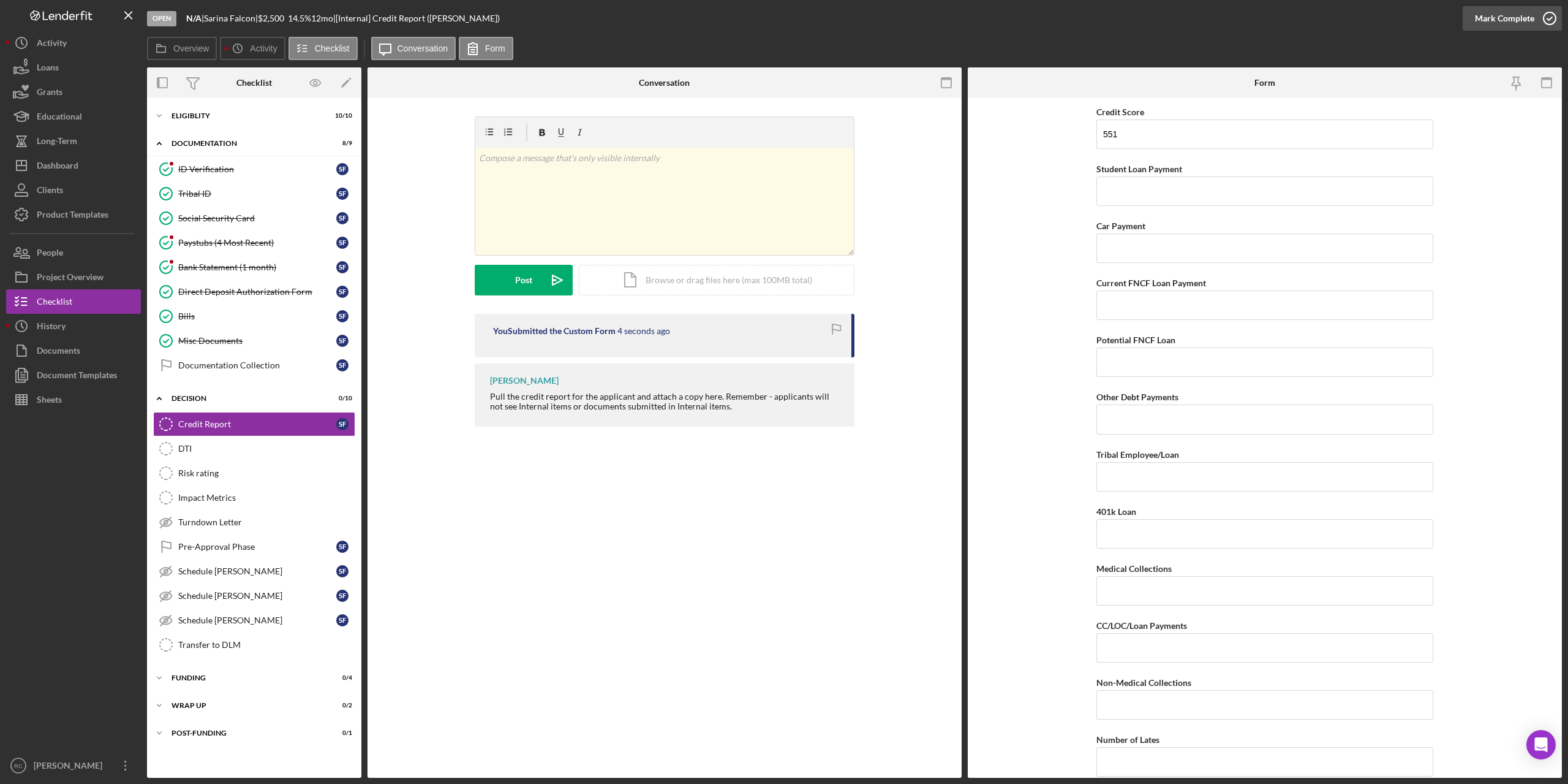
click at [1549, 17] on icon "button" at bounding box center [1550, 18] width 30 height 30
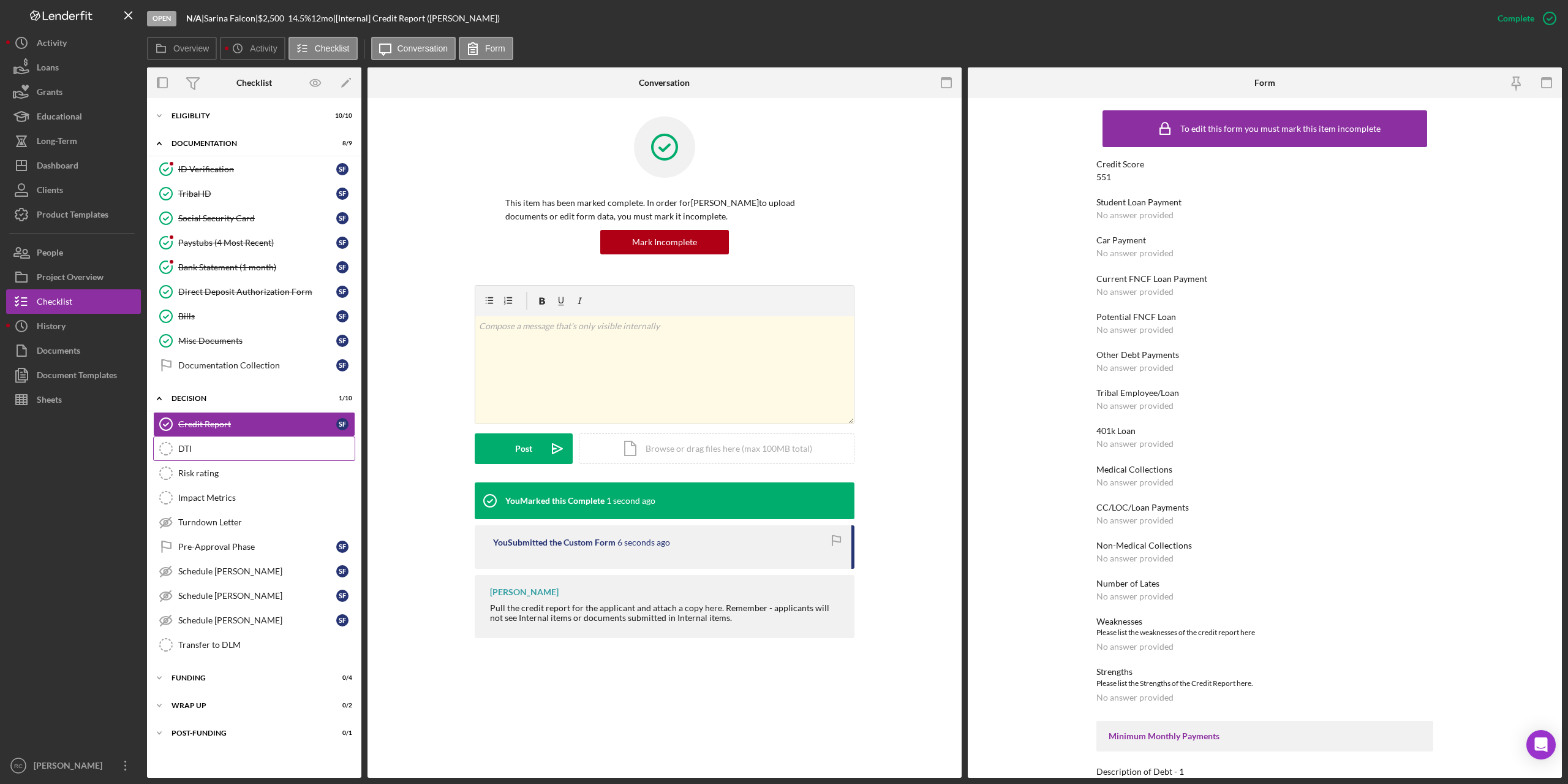
click at [185, 449] on div "DTI" at bounding box center [266, 448] width 177 height 10
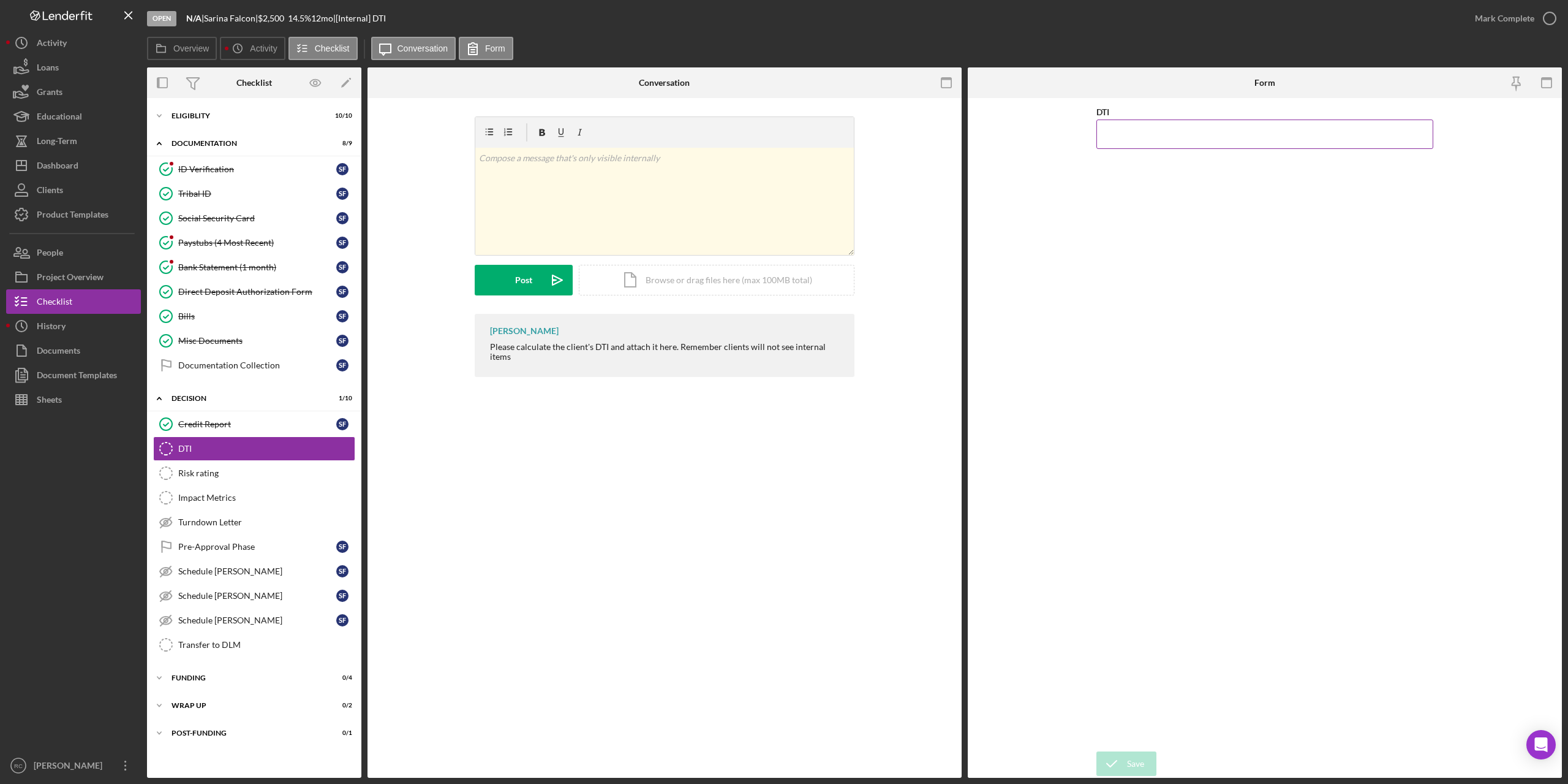
click at [1224, 138] on input "DTI" at bounding box center [1266, 134] width 337 height 30
type input "28.50000%"
click at [1548, 14] on icon "button" at bounding box center [1550, 18] width 30 height 30
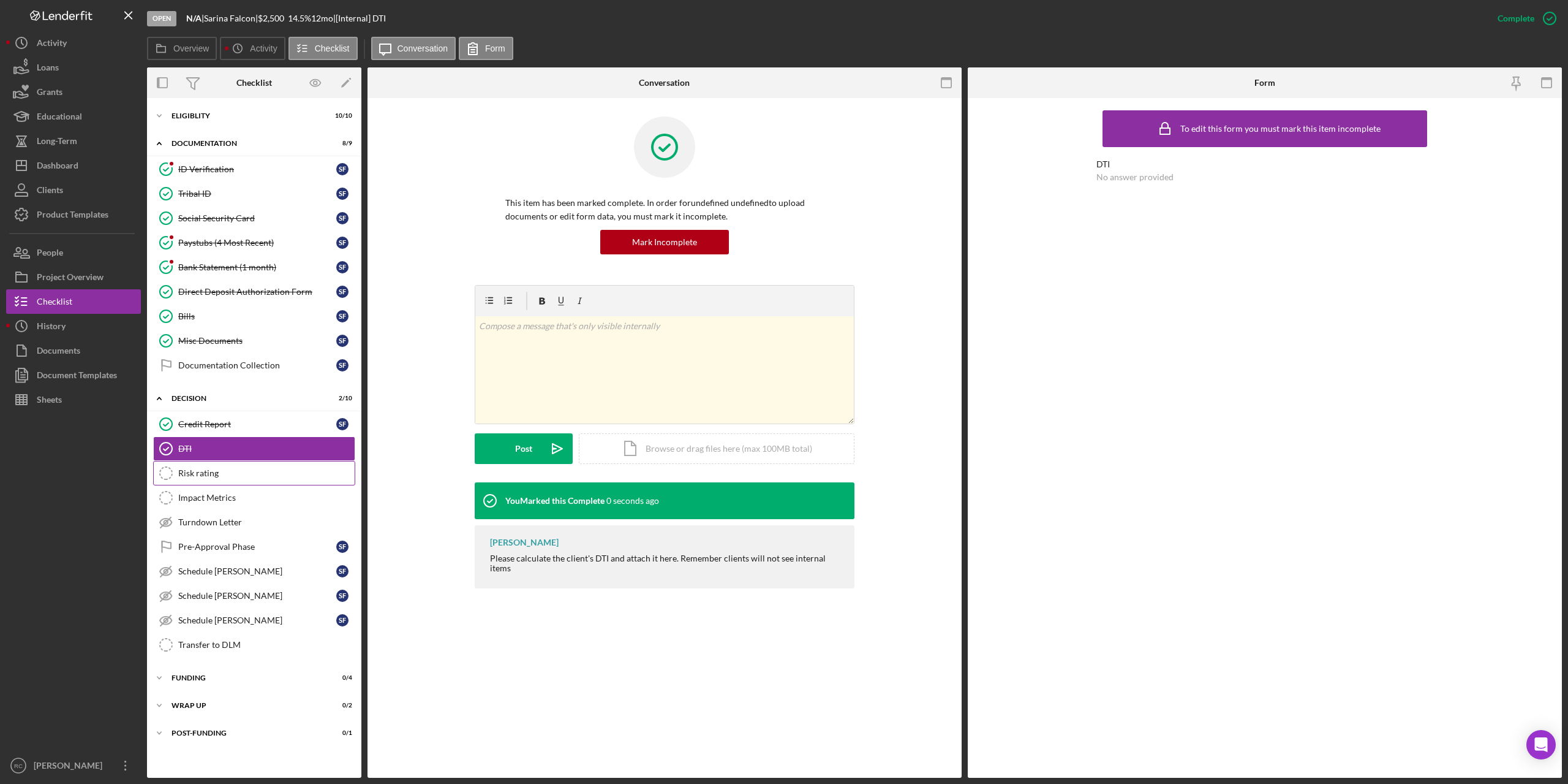
click at [196, 471] on div "Risk rating" at bounding box center [266, 473] width 177 height 10
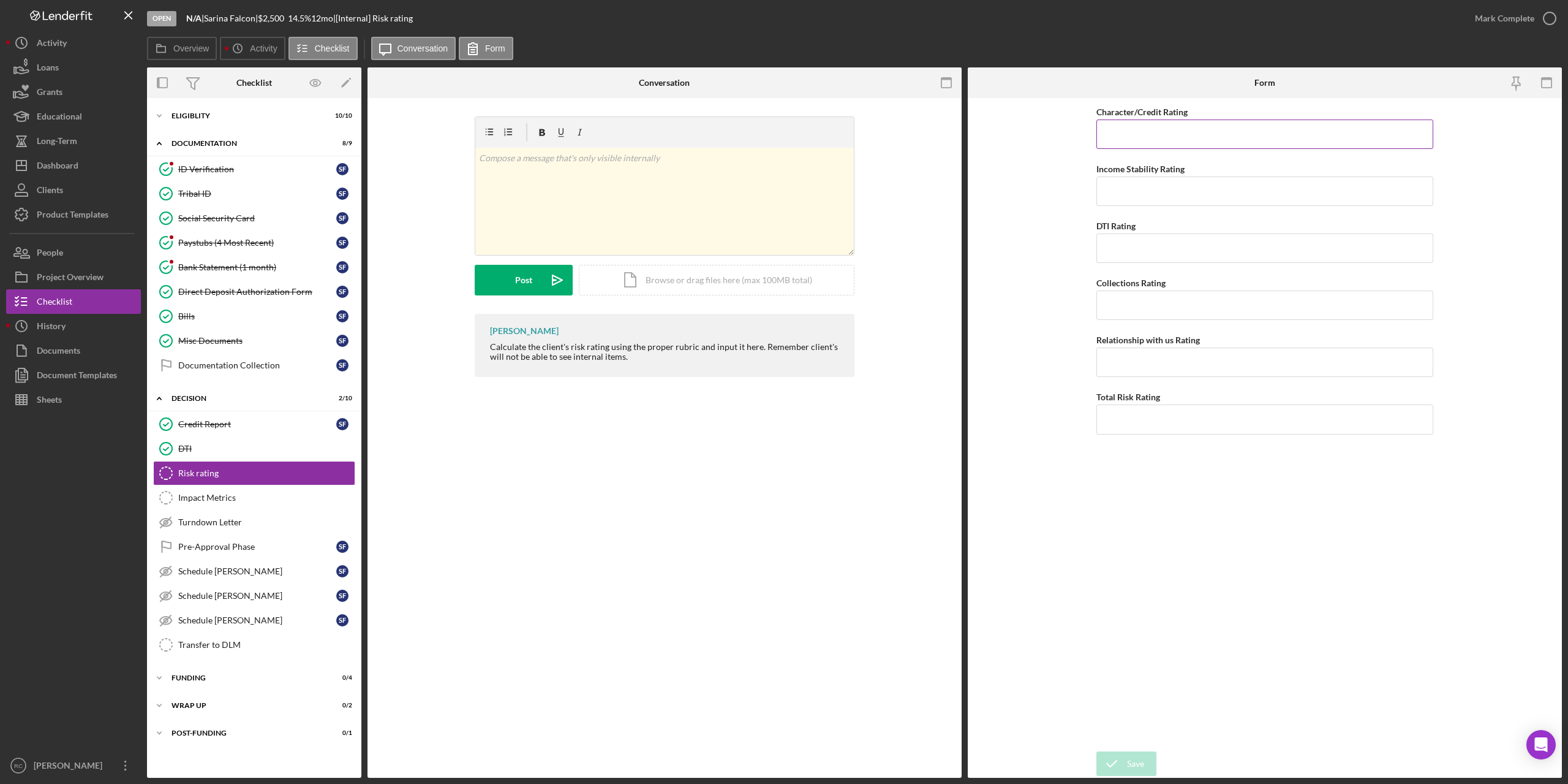
click at [1129, 130] on input "Character/Credit Rating" at bounding box center [1266, 134] width 337 height 30
type input "5"
type input "1"
type input "4"
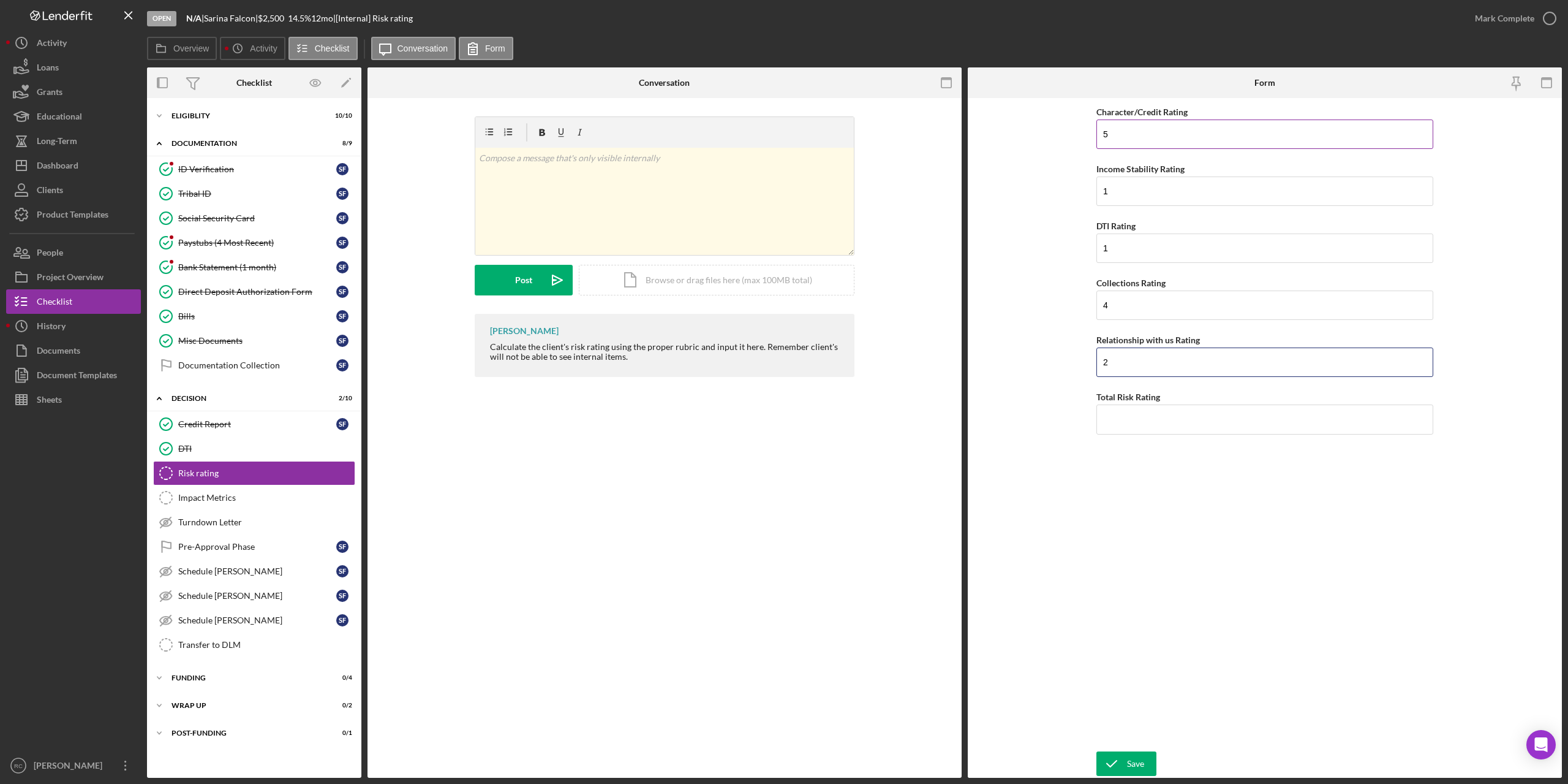
type input "2"
type input "3"
click at [1134, 763] on div "Save" at bounding box center [1136, 762] width 17 height 24
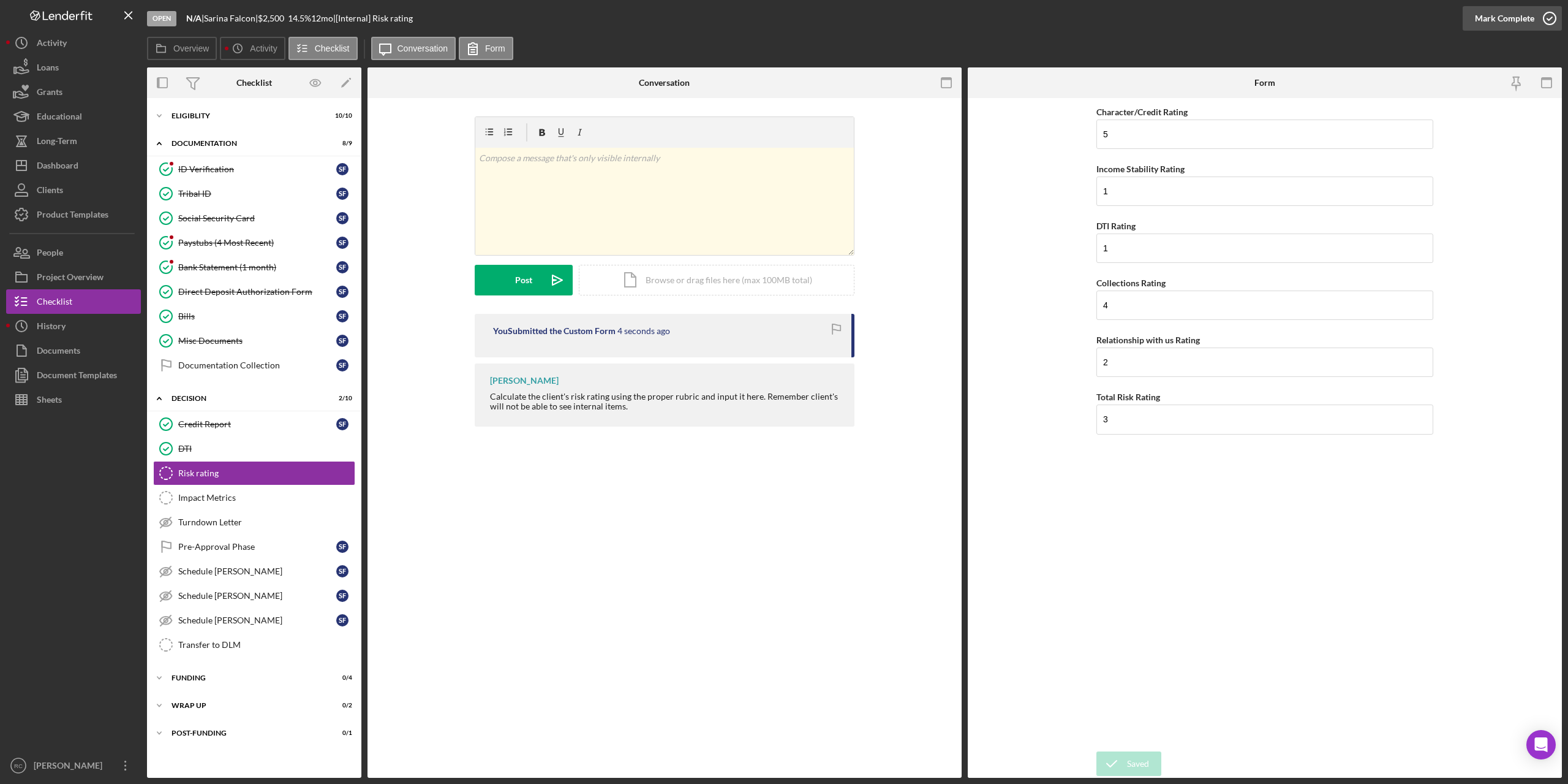
click at [1553, 18] on icon "button" at bounding box center [1550, 18] width 30 height 30
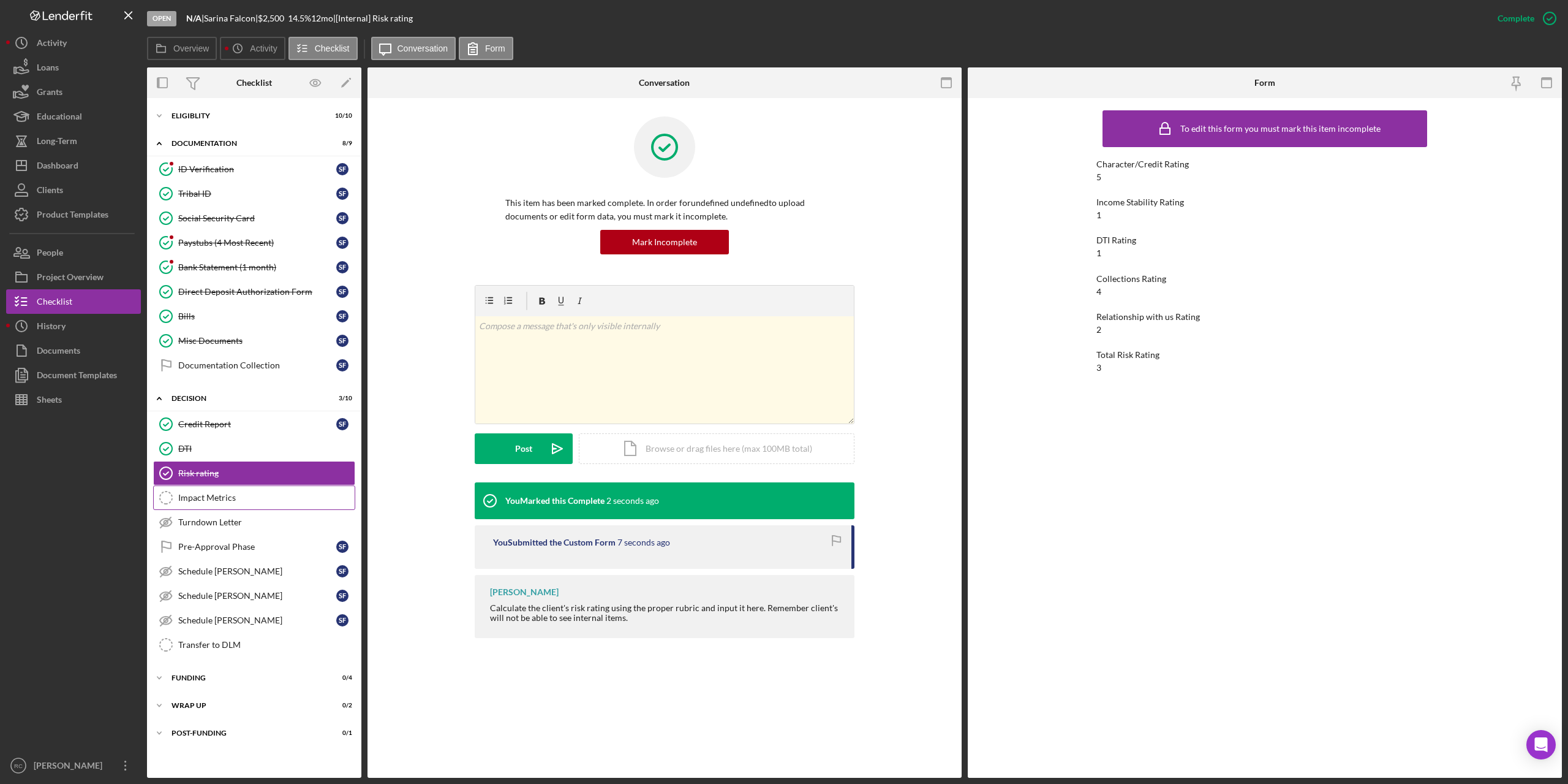
click at [197, 498] on div "Impact Metrics" at bounding box center [266, 497] width 177 height 10
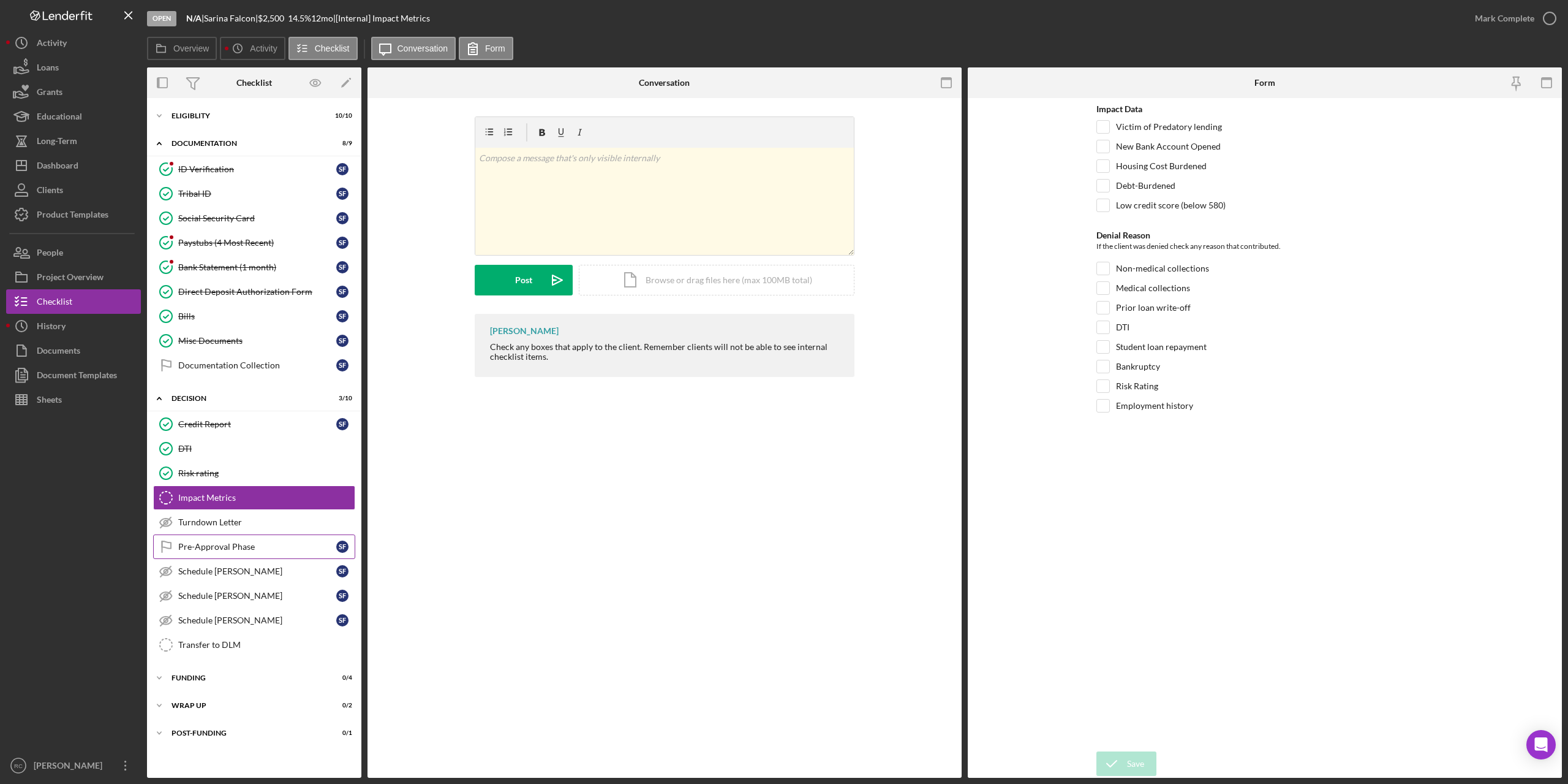
click at [223, 546] on div "Pre-Approval Phase" at bounding box center [257, 546] width 158 height 10
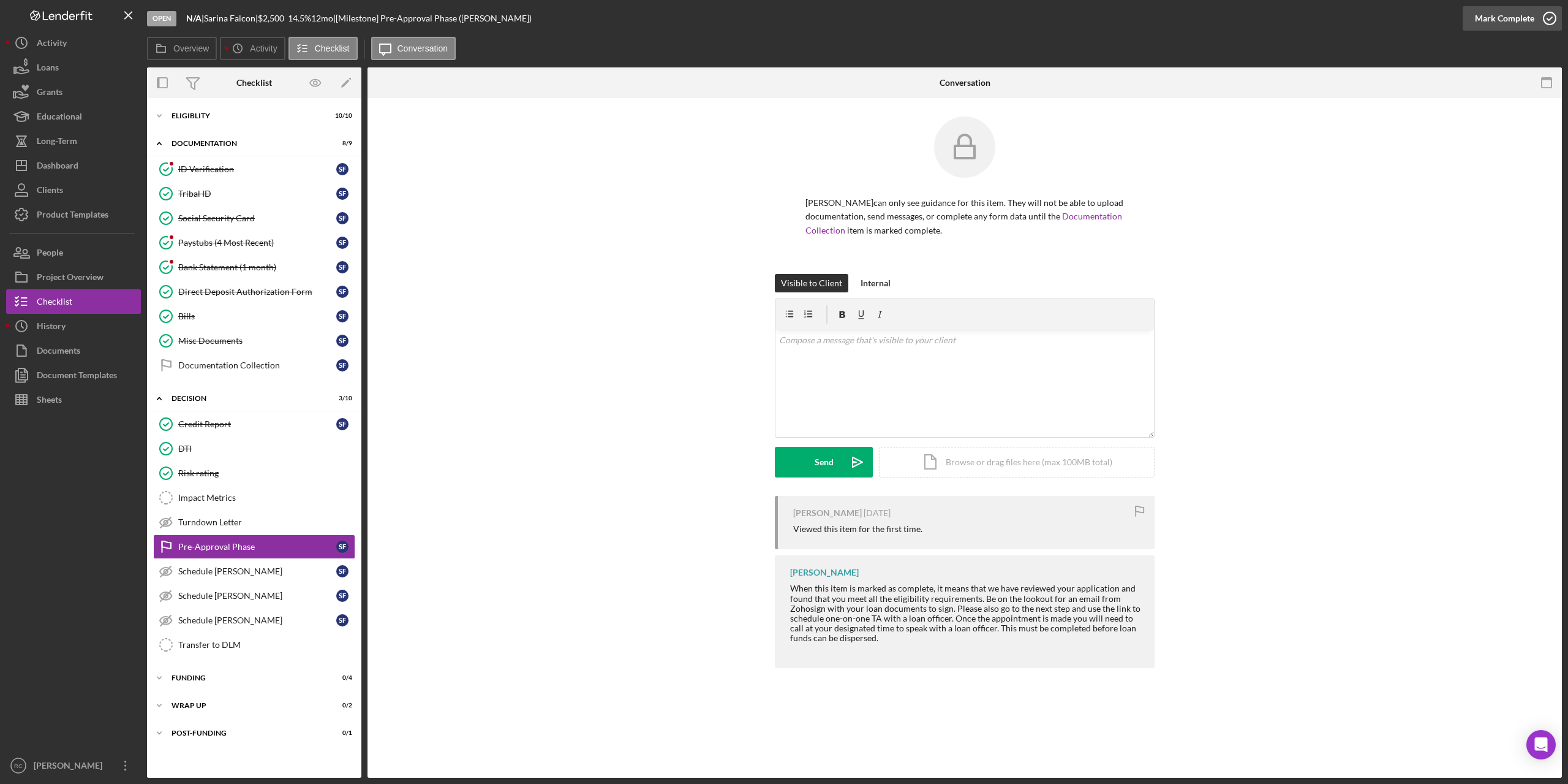
click at [1549, 18] on icon "button" at bounding box center [1550, 18] width 30 height 30
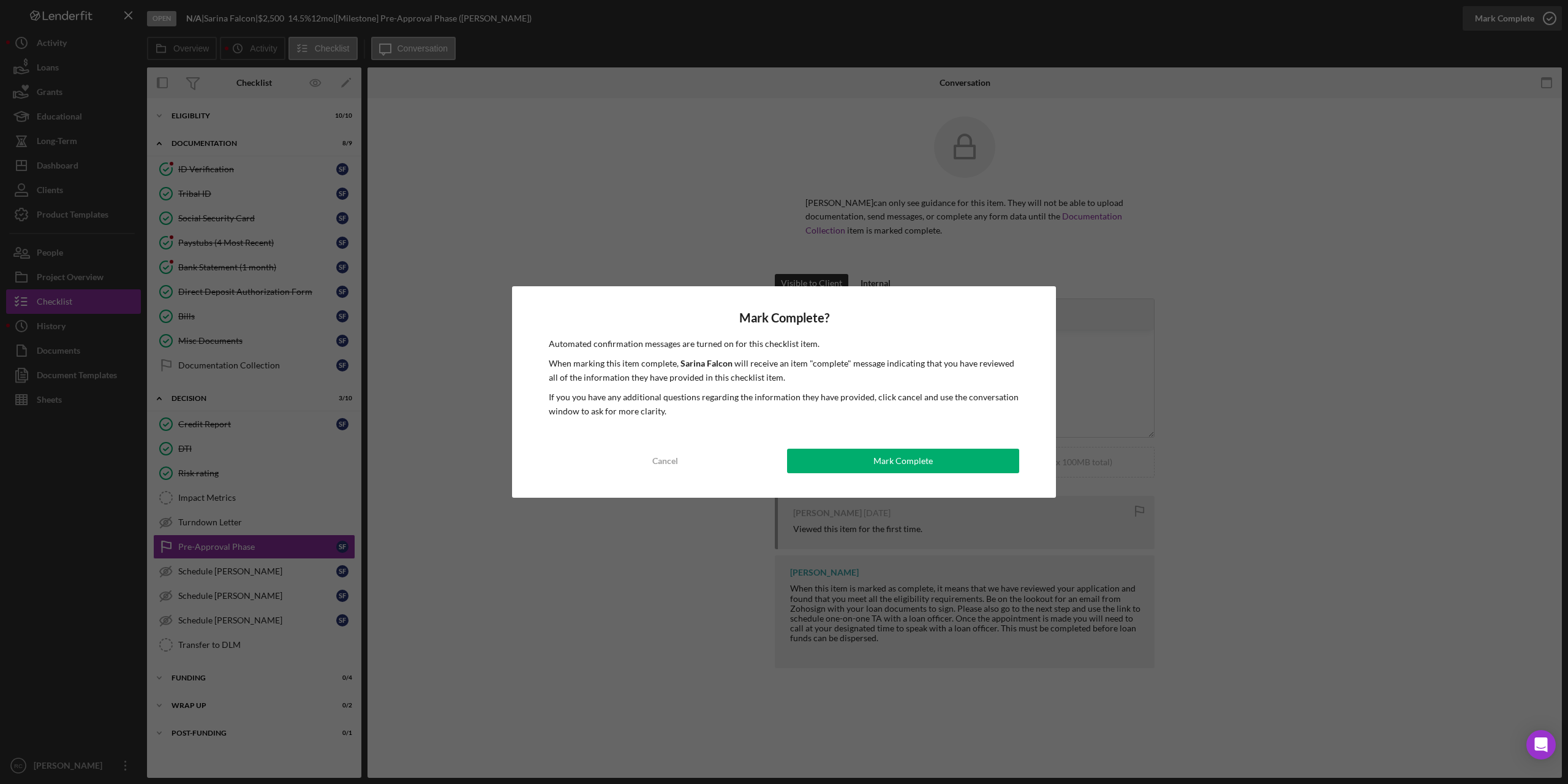
click at [1549, 18] on div "Mark Complete? Automated confirmation messages are turned on for this checklist…" at bounding box center [784, 392] width 1568 height 784
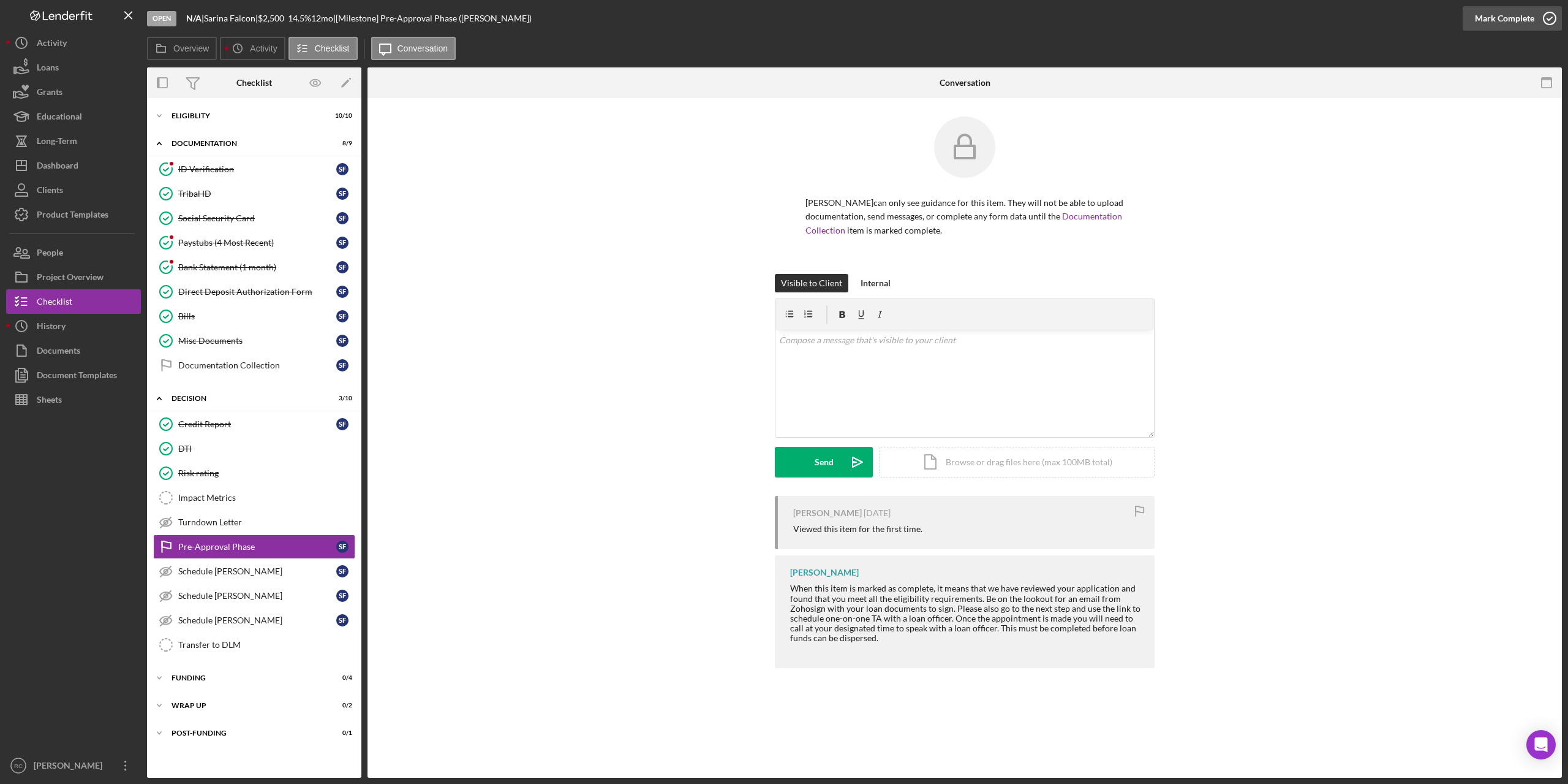
click at [1553, 19] on icon "button" at bounding box center [1550, 18] width 30 height 30
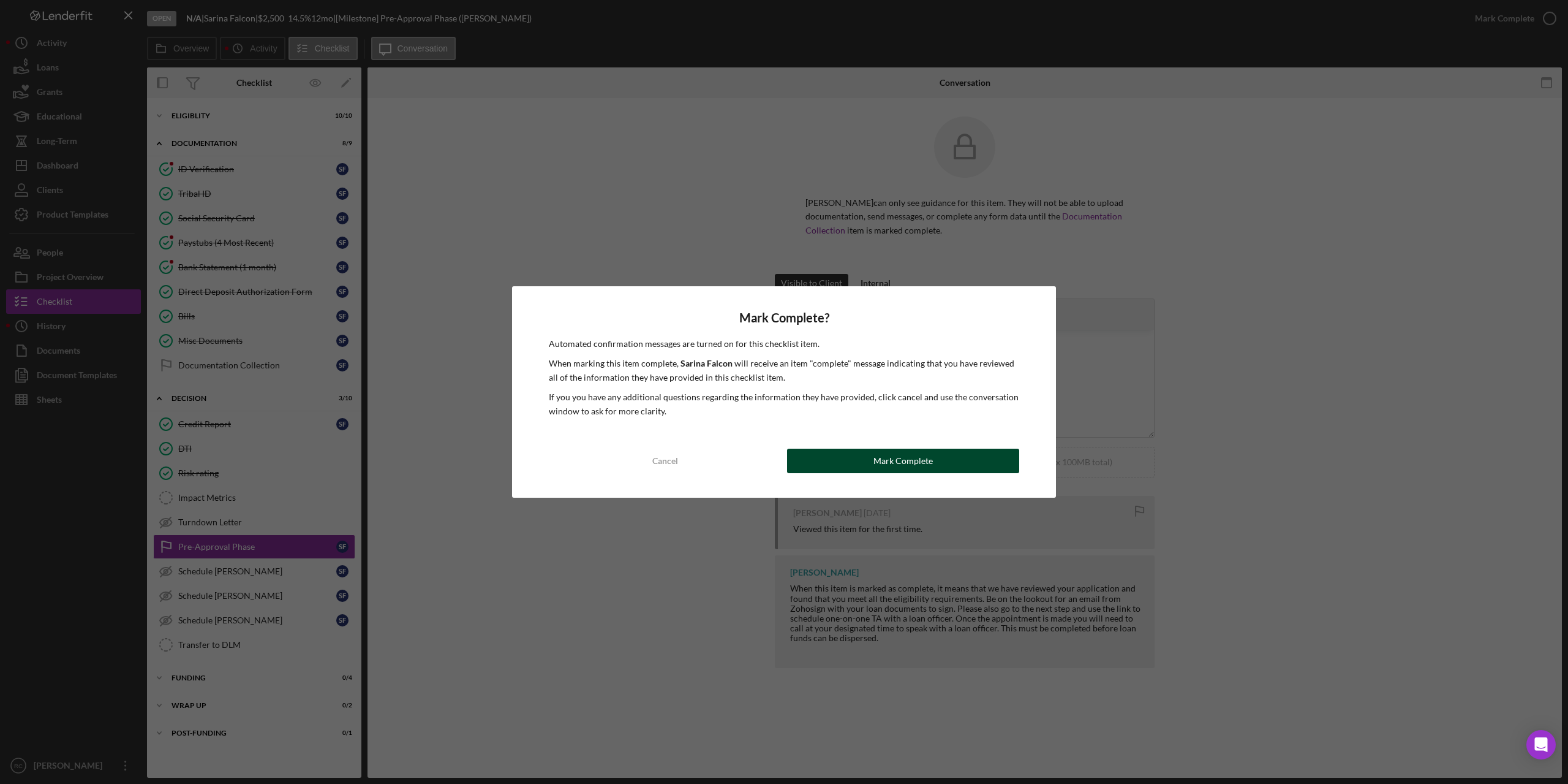
click at [967, 461] on button "Mark Complete" at bounding box center [903, 460] width 232 height 24
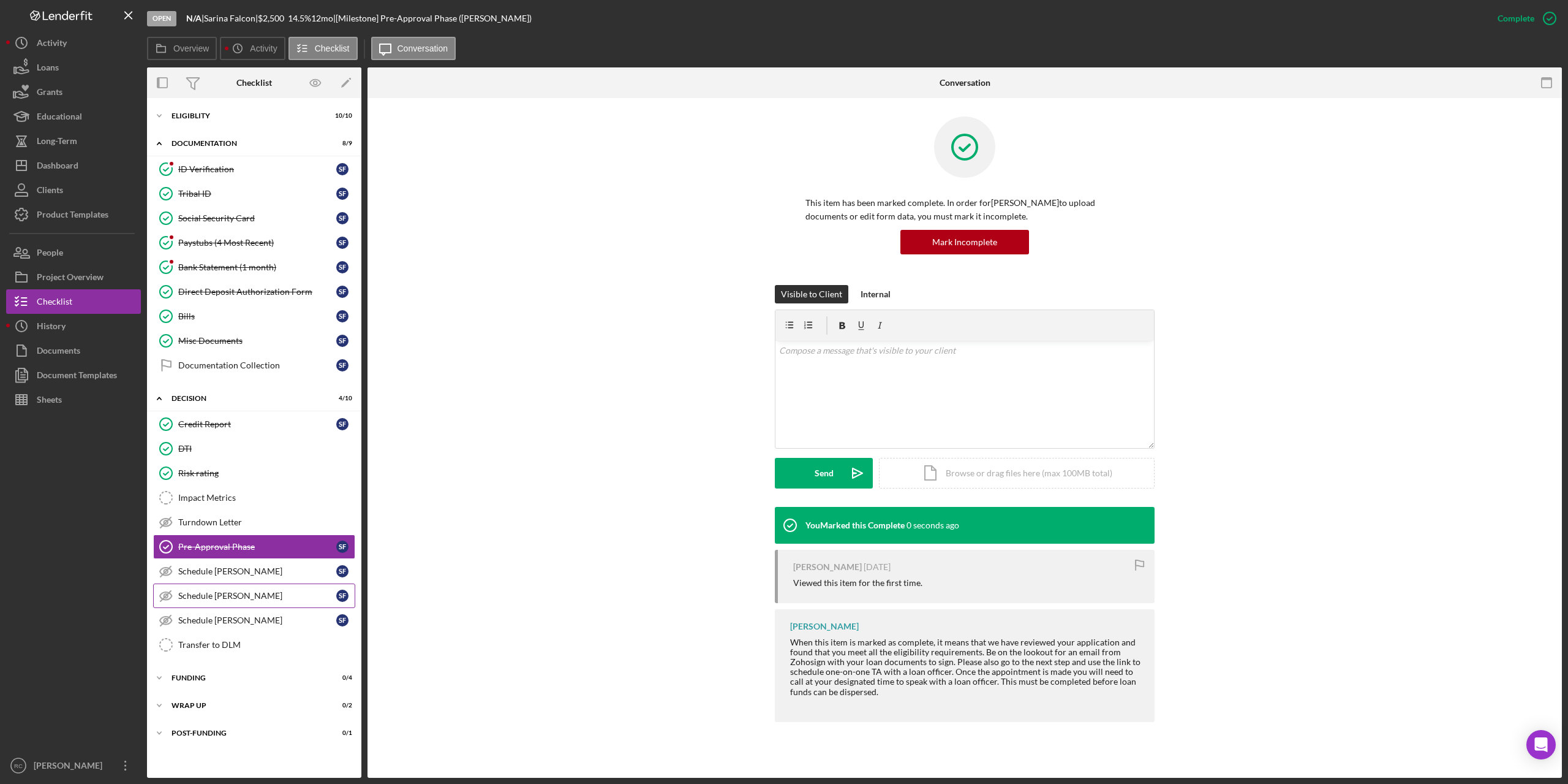
click at [227, 596] on div "Schedule TA-Ashley" at bounding box center [257, 595] width 158 height 10
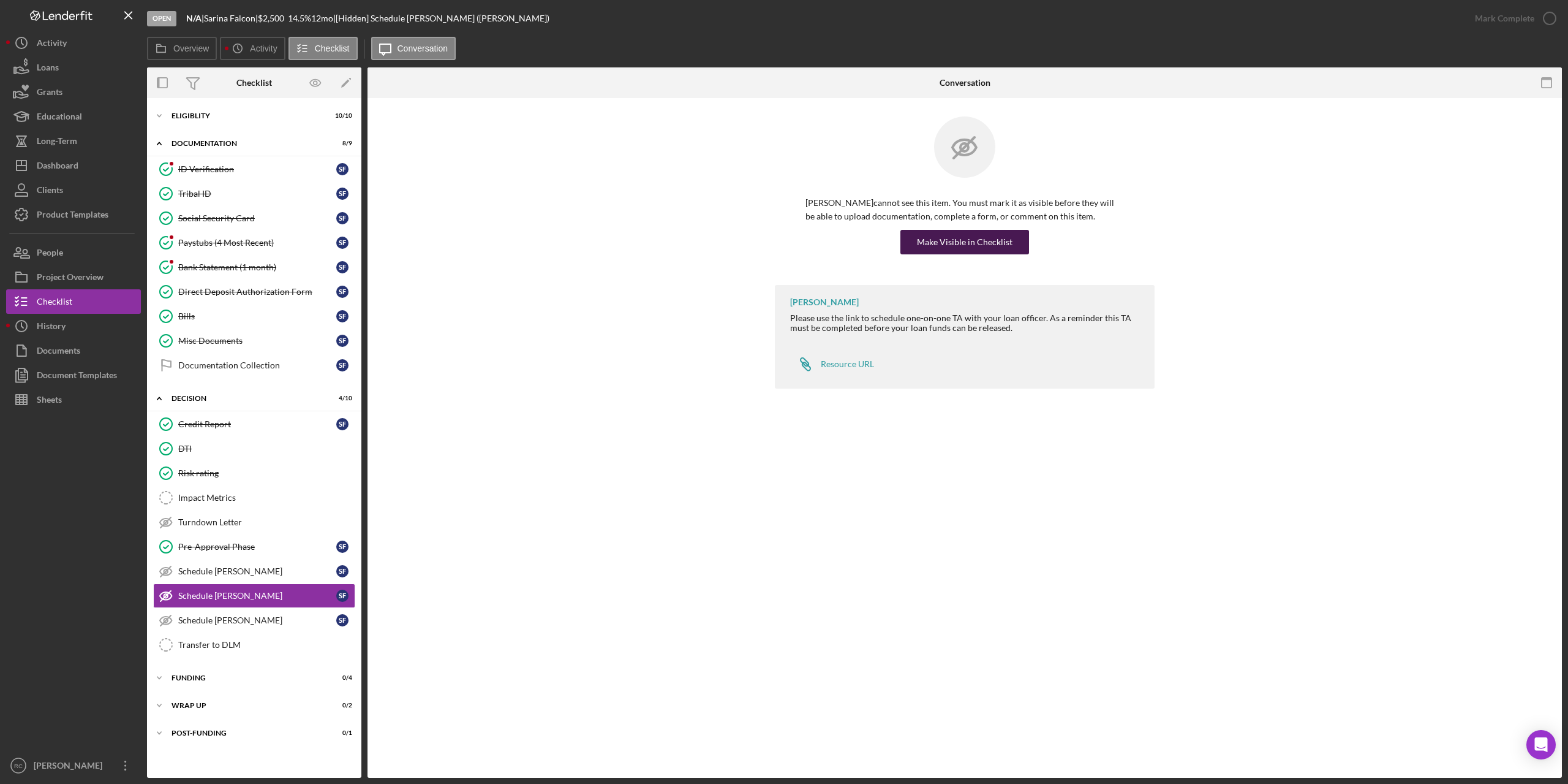
click at [990, 240] on div "Make Visible in Checklist" at bounding box center [964, 241] width 96 height 24
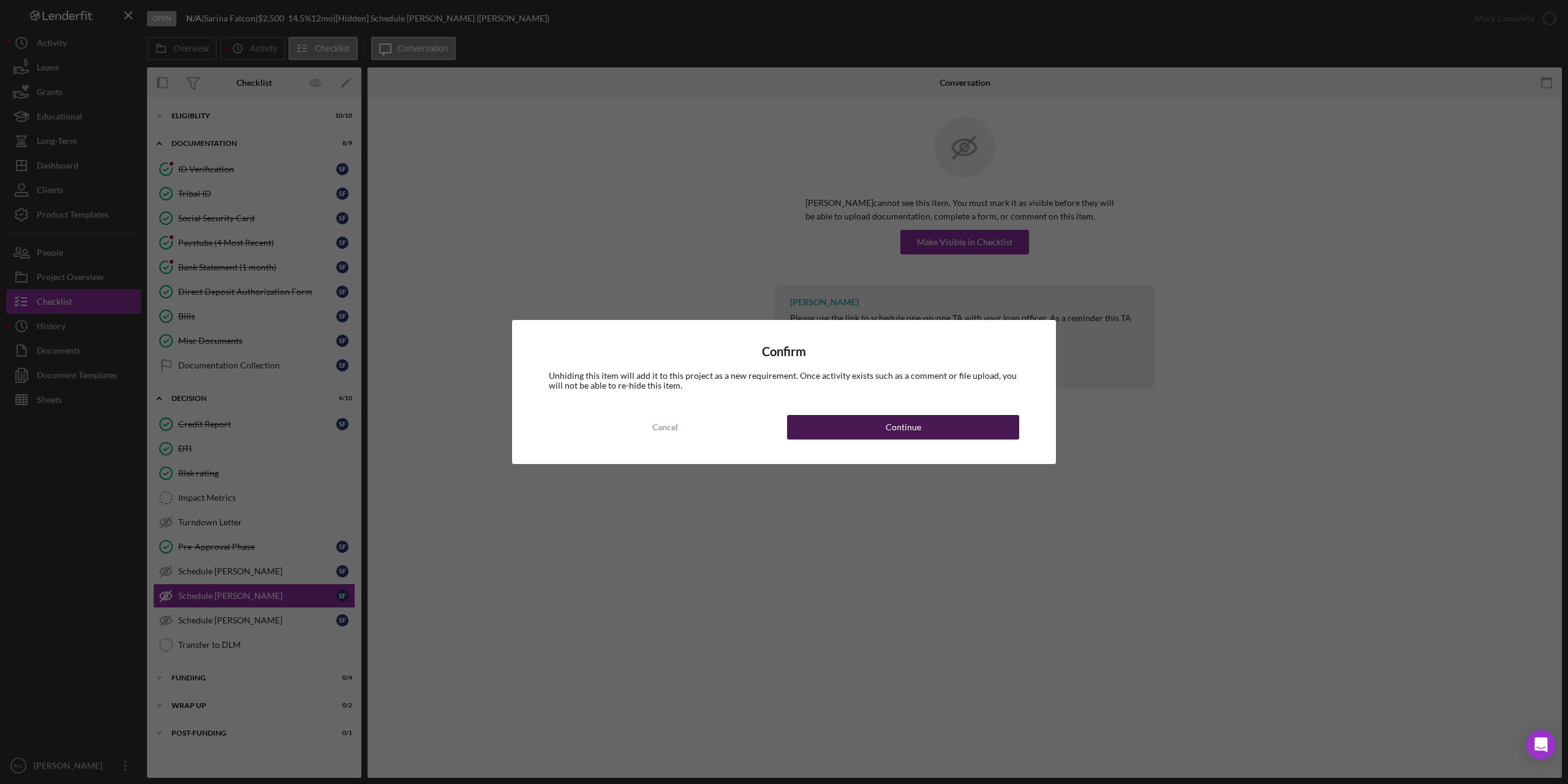
click at [900, 427] on div "Continue" at bounding box center [904, 426] width 36 height 24
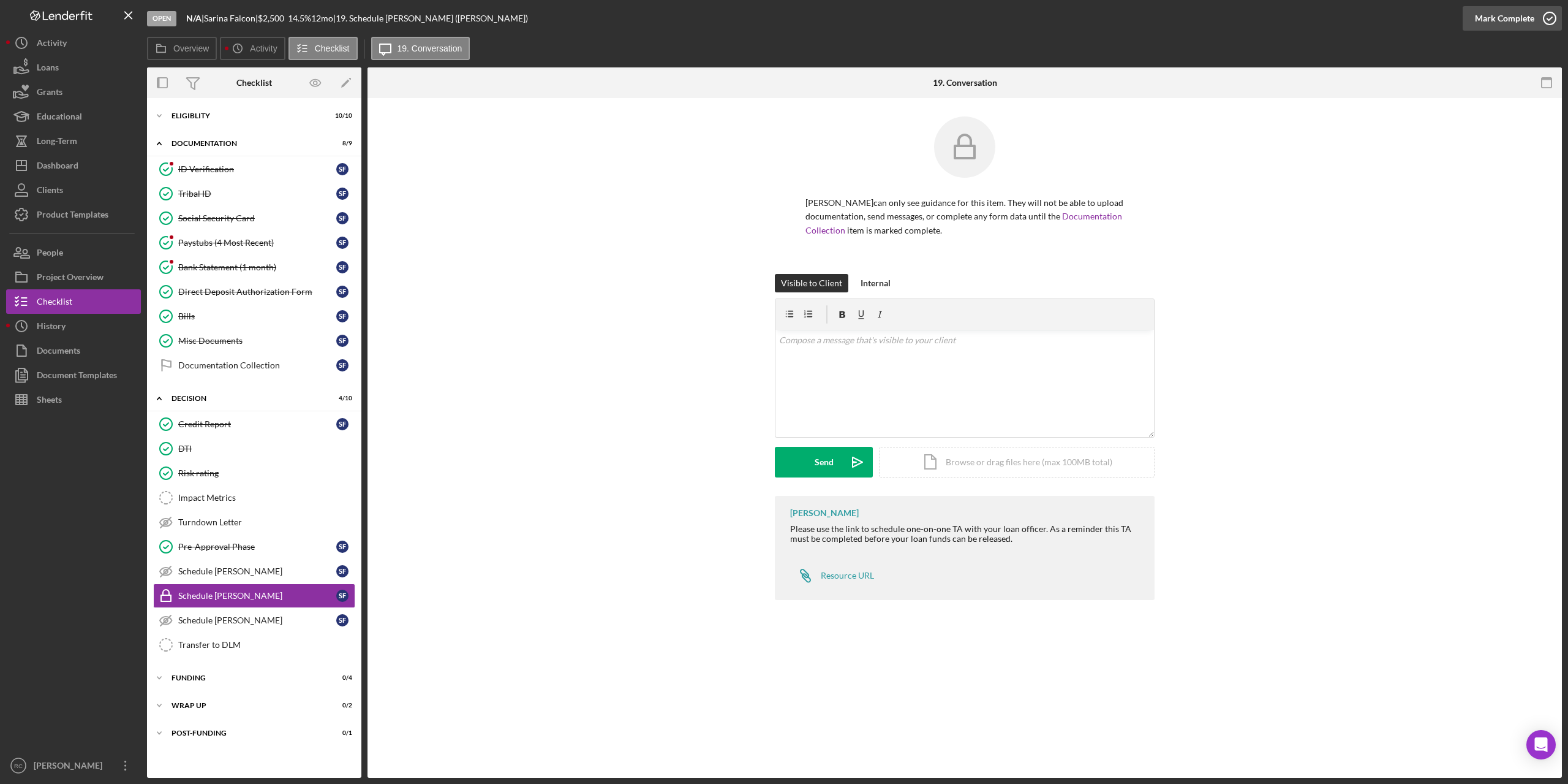
click at [1552, 17] on icon "button" at bounding box center [1550, 18] width 30 height 30
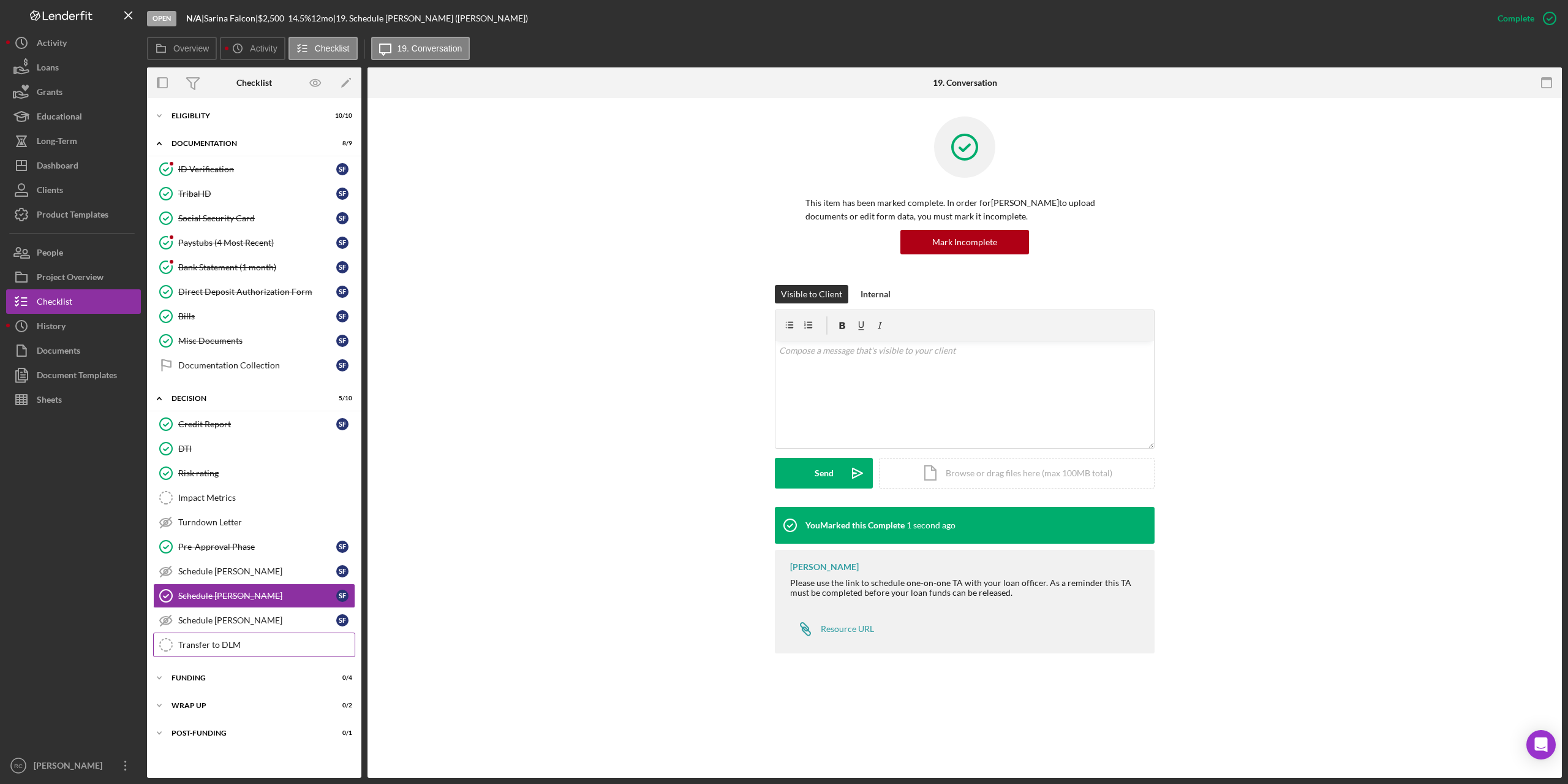
click at [229, 647] on div "Transfer to DLM" at bounding box center [266, 644] width 177 height 10
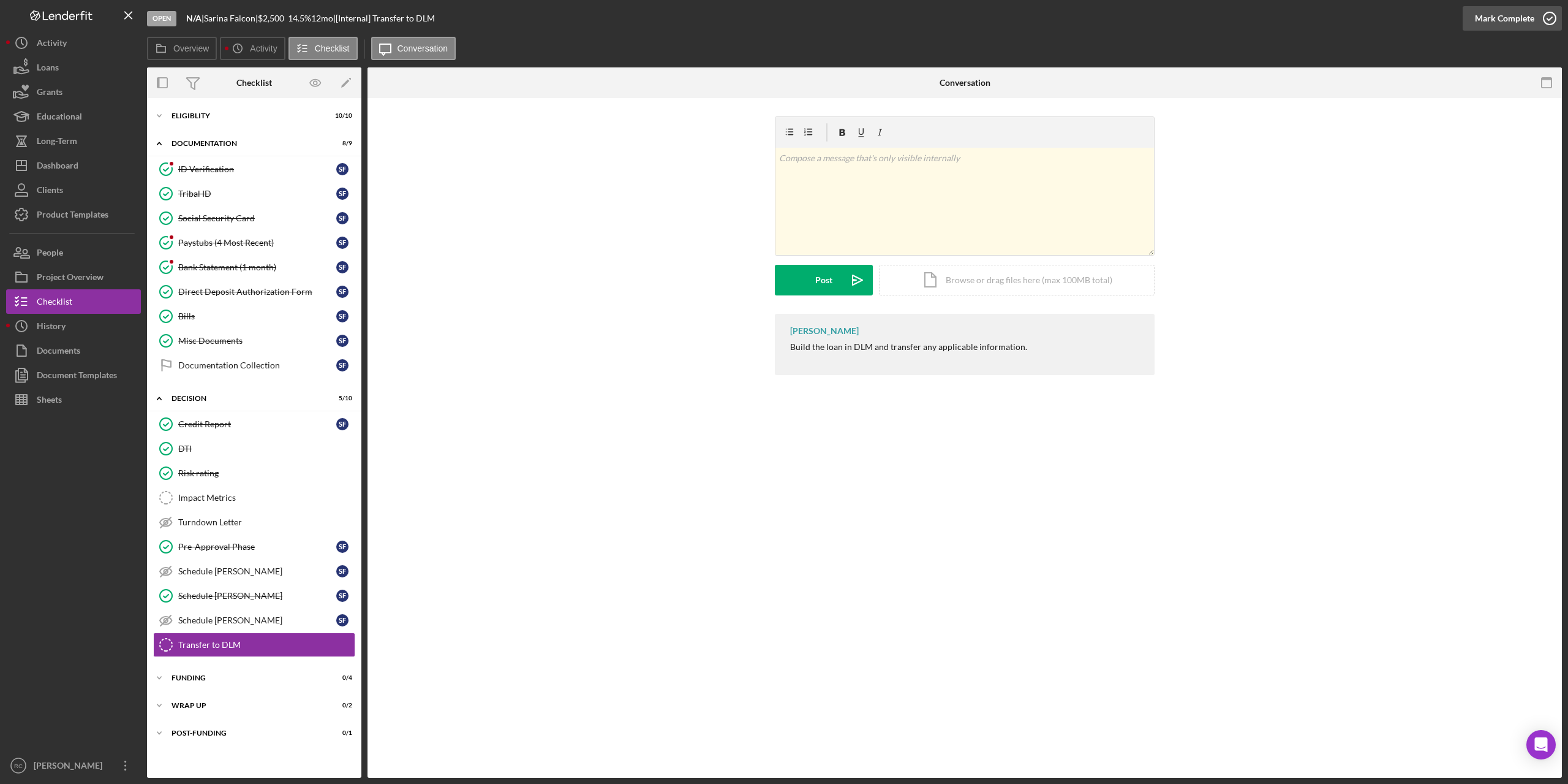
click at [1552, 16] on icon "button" at bounding box center [1550, 18] width 30 height 30
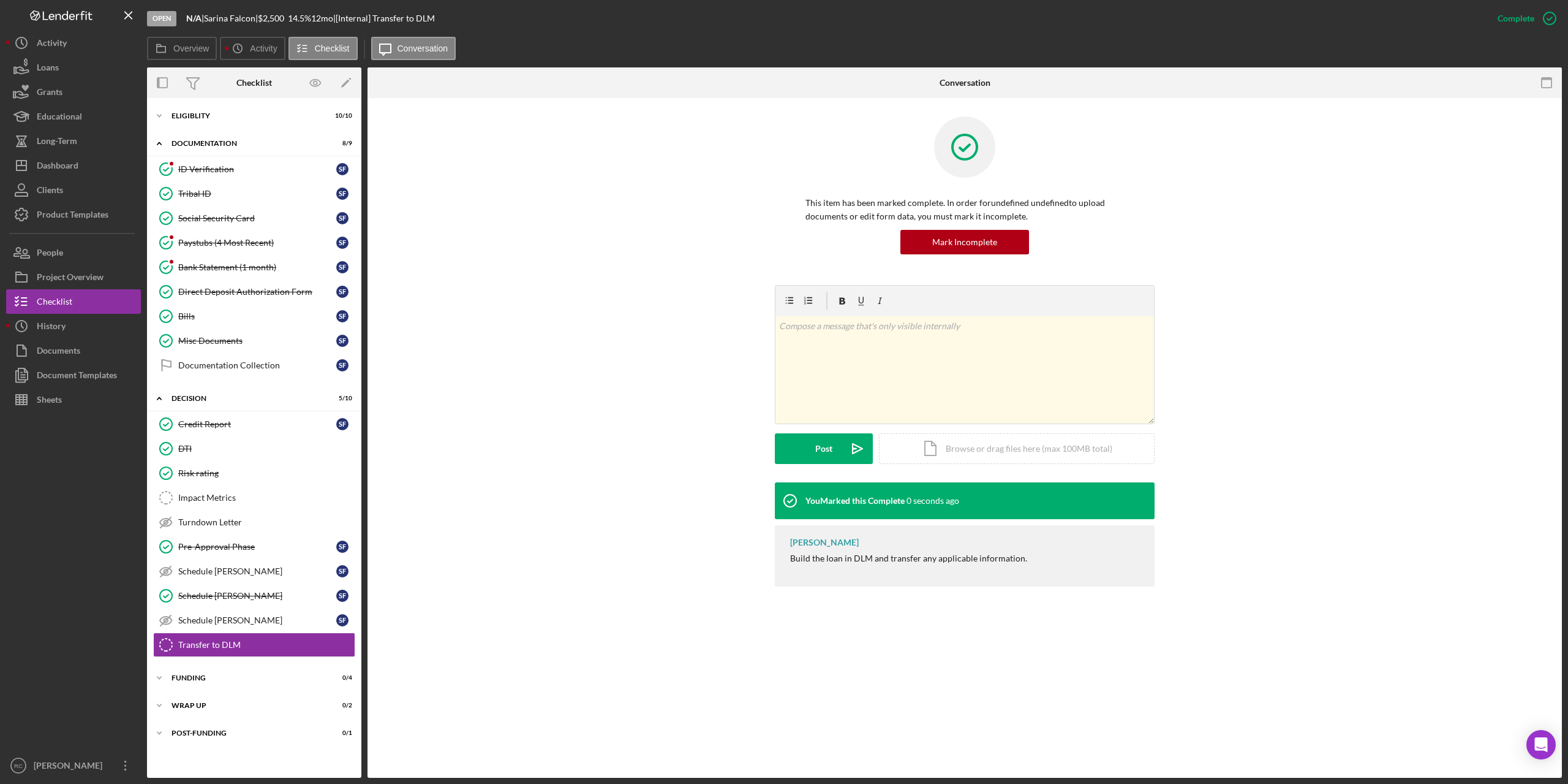
click at [0, 0] on icon "button" at bounding box center [0, 0] width 0 height 0
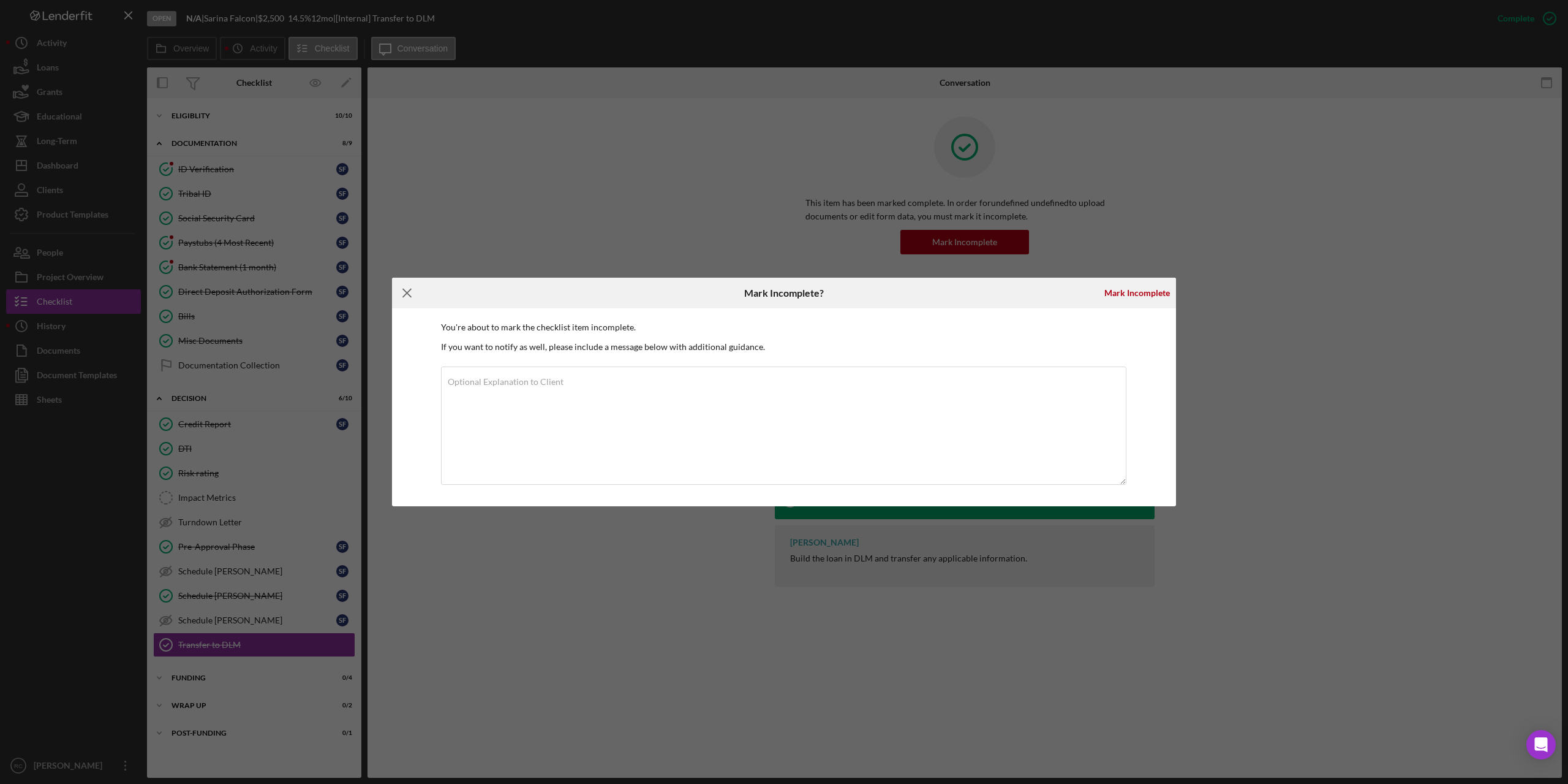
click at [405, 291] on line at bounding box center [406, 292] width 8 height 8
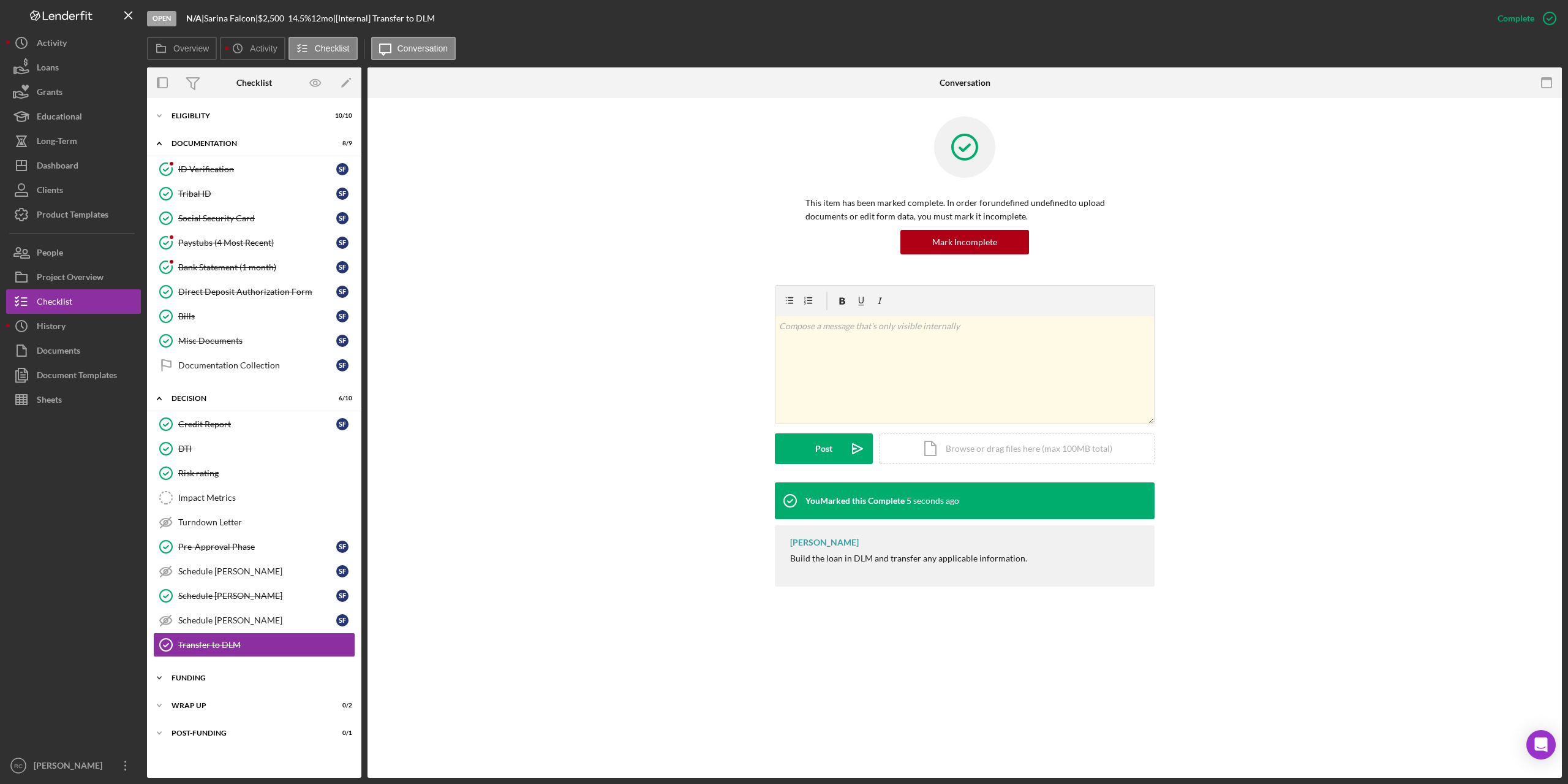
click at [185, 676] on div "Funding" at bounding box center [258, 677] width 175 height 7
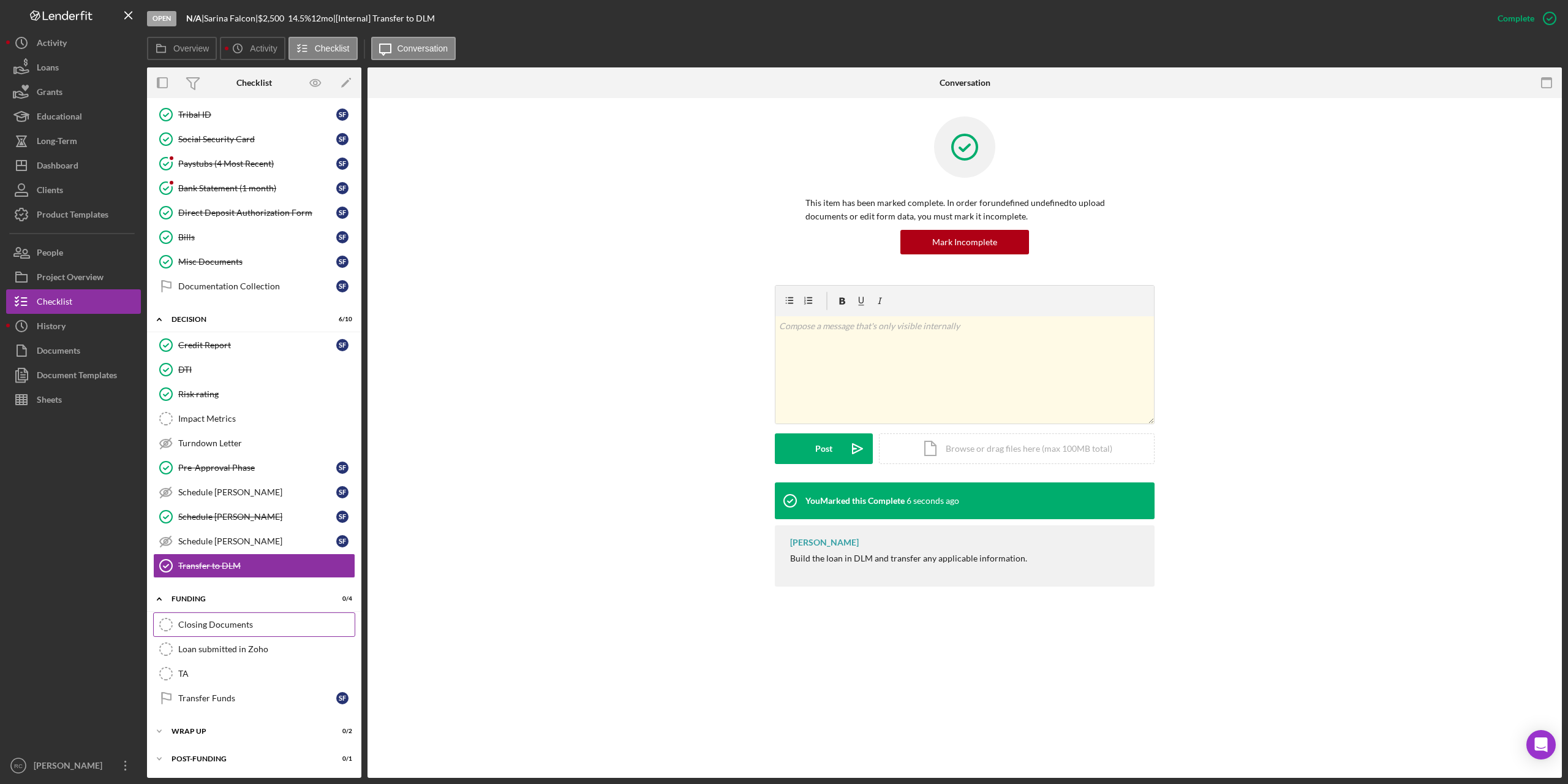
click at [225, 623] on div "Closing Documents" at bounding box center [266, 624] width 177 height 10
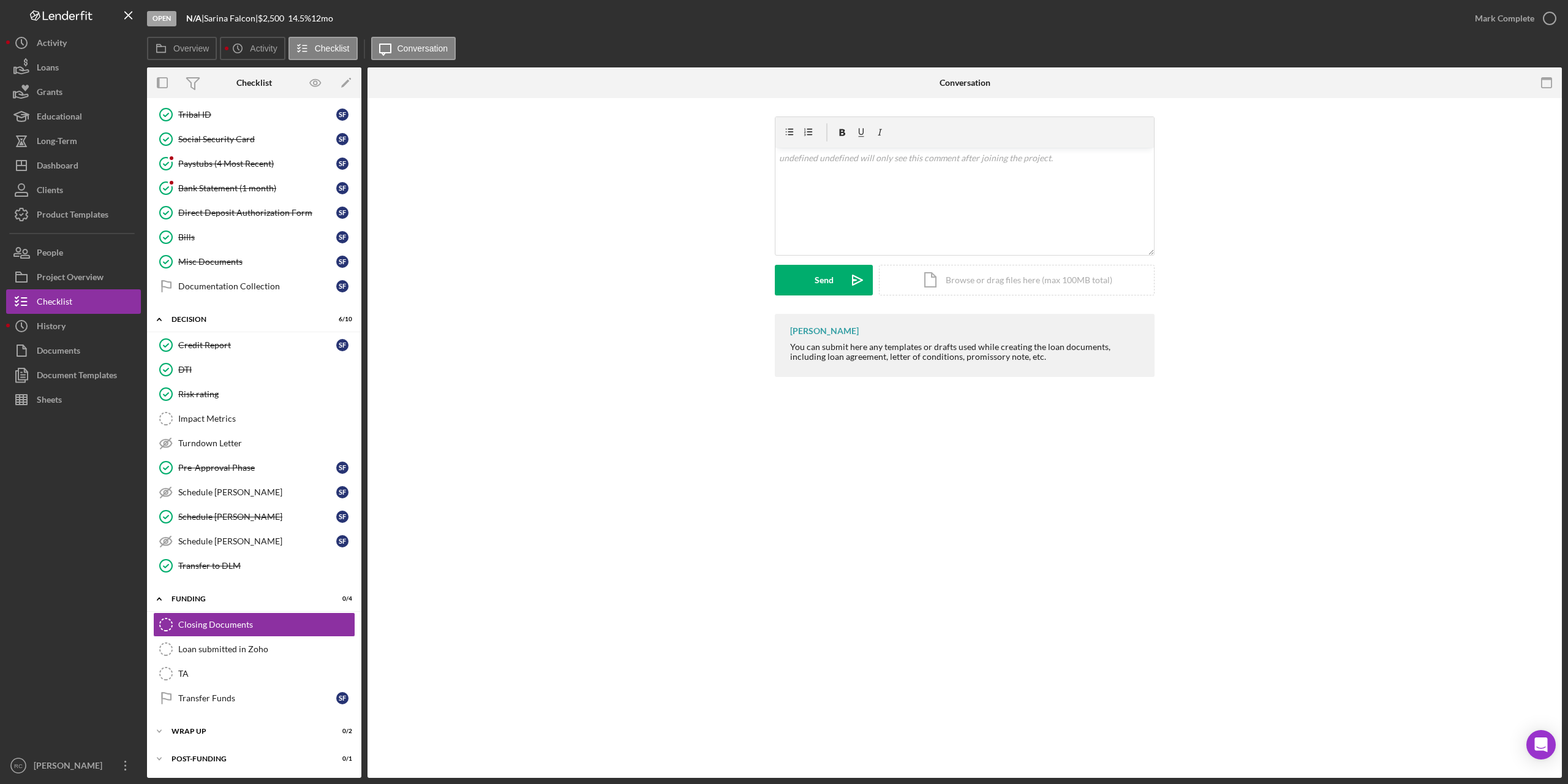
scroll to position [79, 0]
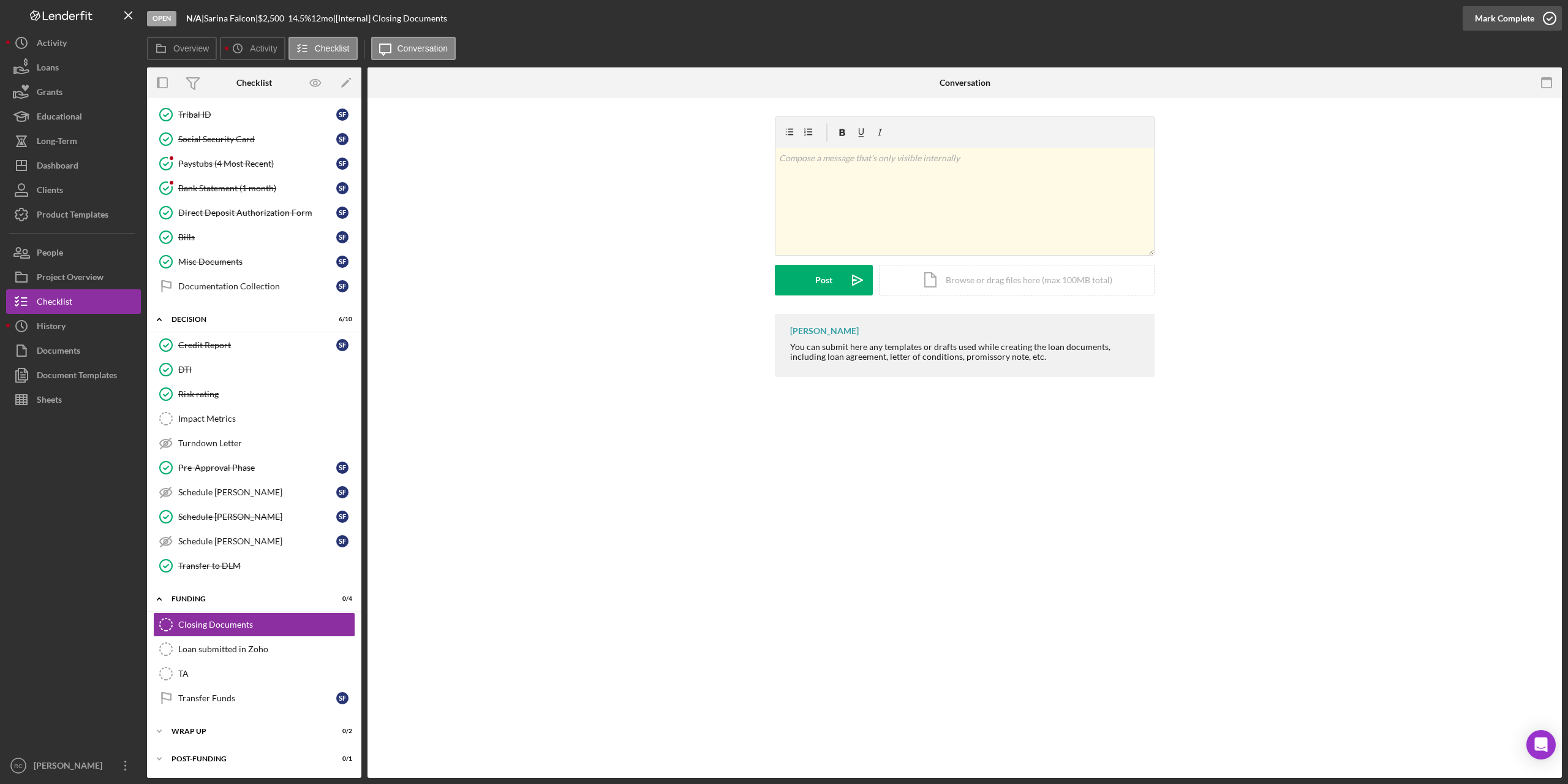
click at [1552, 13] on icon "button" at bounding box center [1550, 18] width 30 height 30
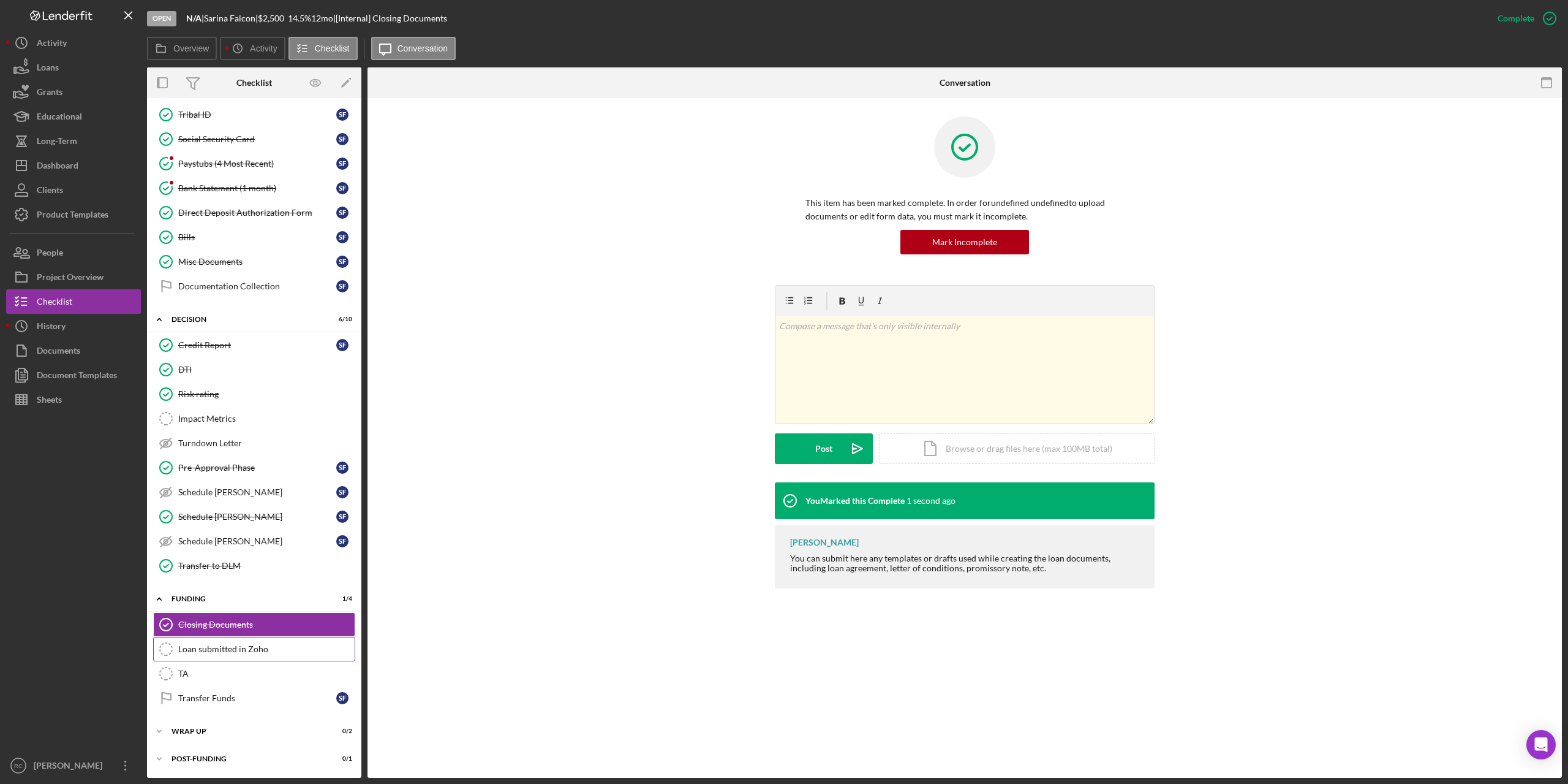
click at [230, 649] on div "Loan submitted in Zoho" at bounding box center [266, 649] width 177 height 10
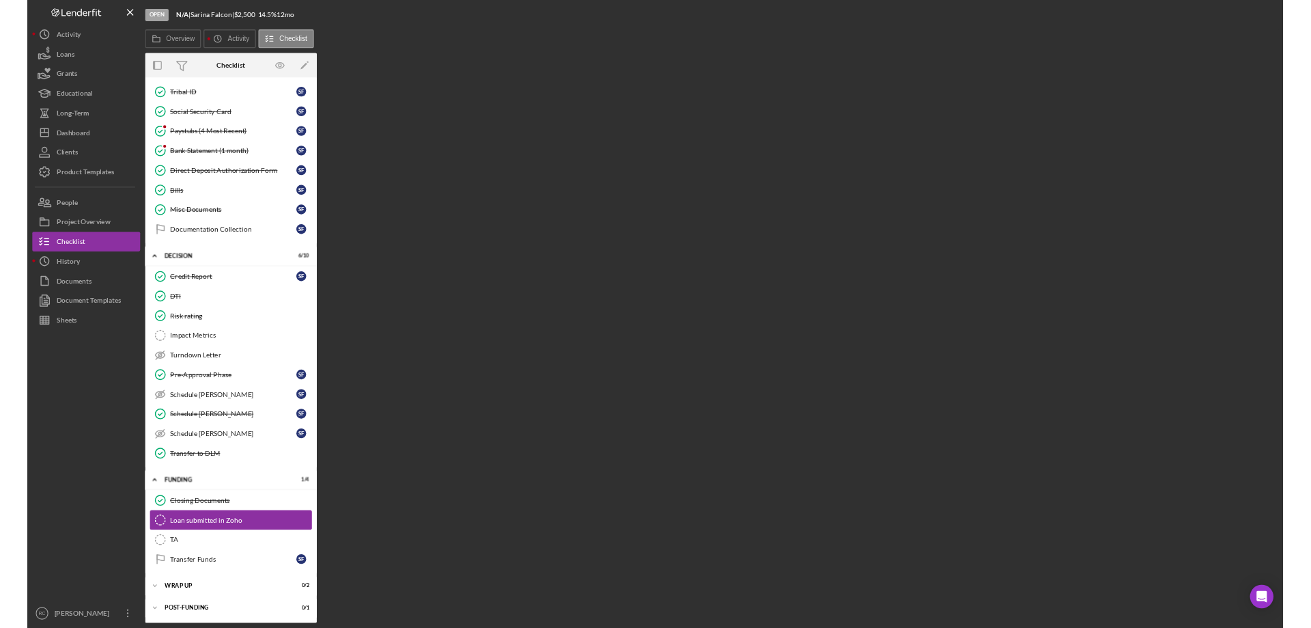
scroll to position [88, 0]
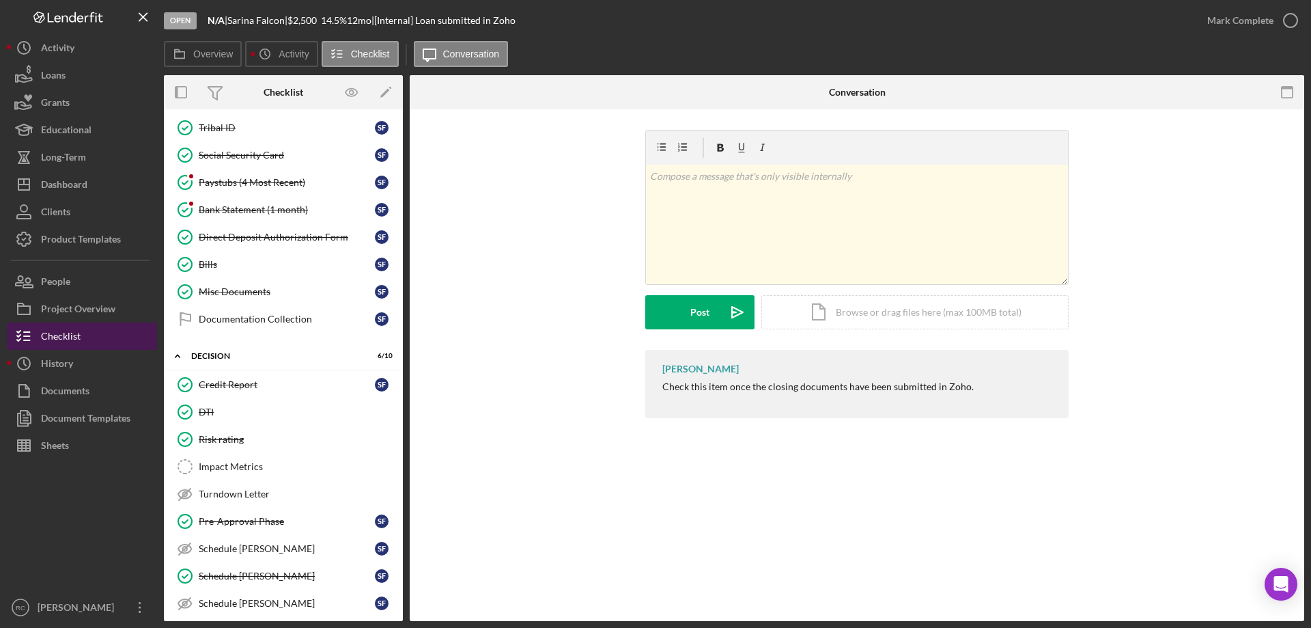
click at [61, 337] on div "Checklist" at bounding box center [61, 337] width 40 height 31
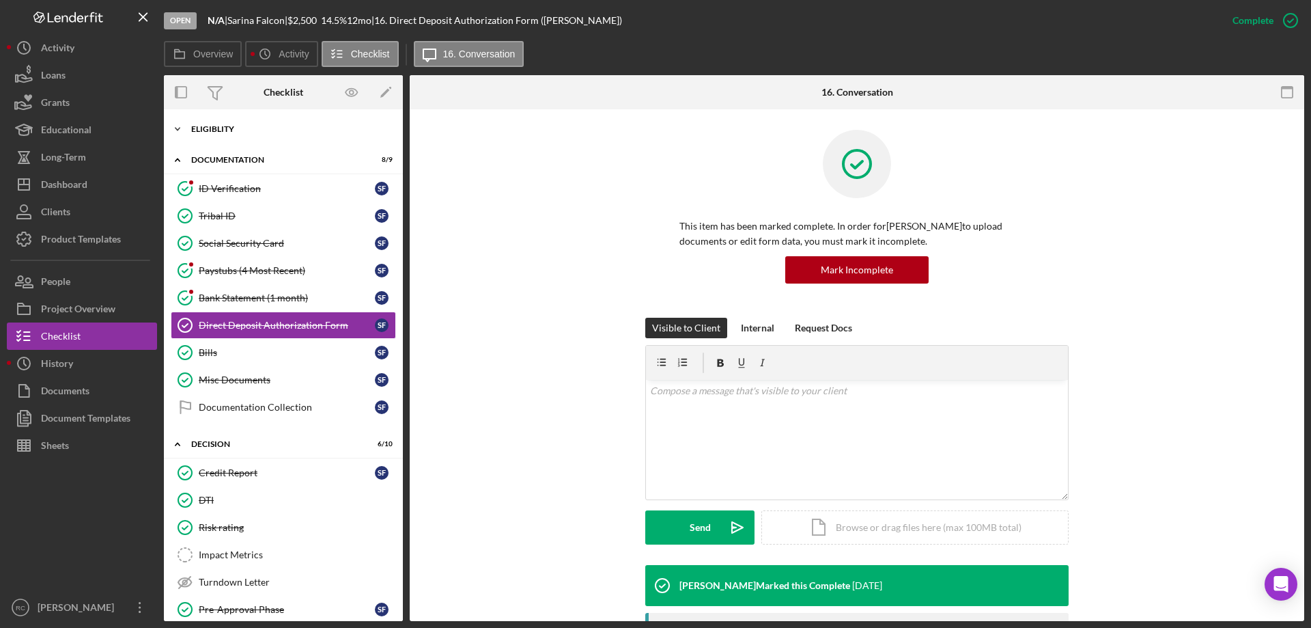
click at [223, 128] on div "Eligiblity" at bounding box center [288, 129] width 195 height 8
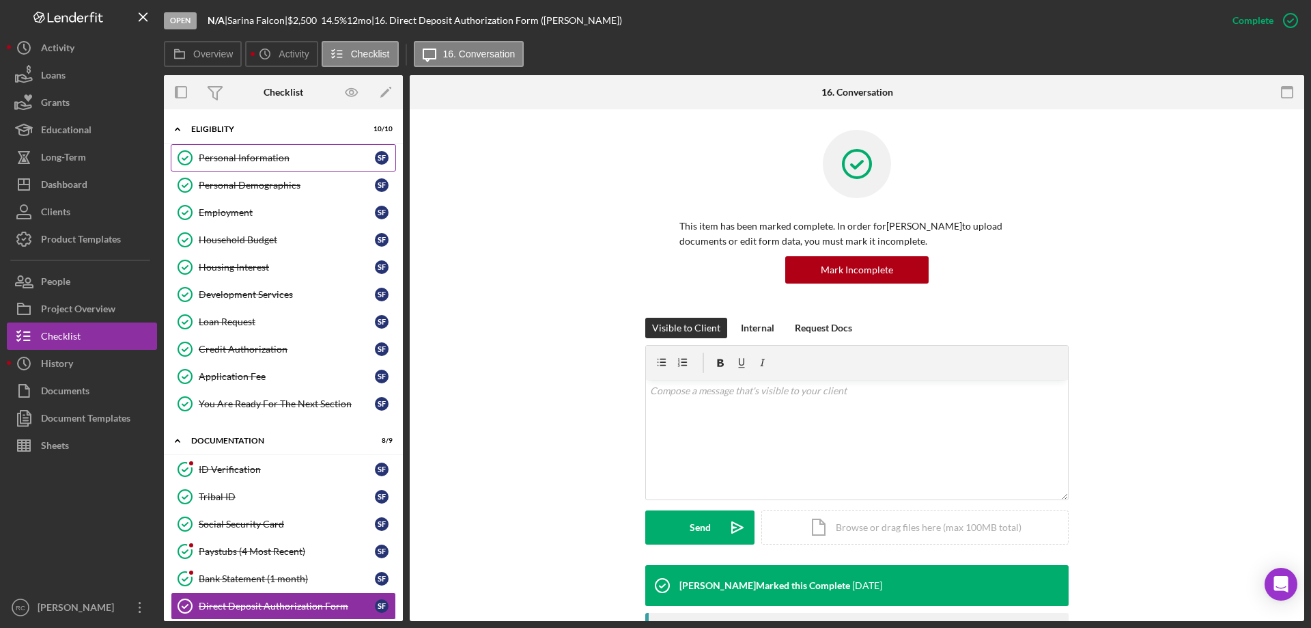
click at [250, 152] on div "Personal Information" at bounding box center [287, 157] width 176 height 11
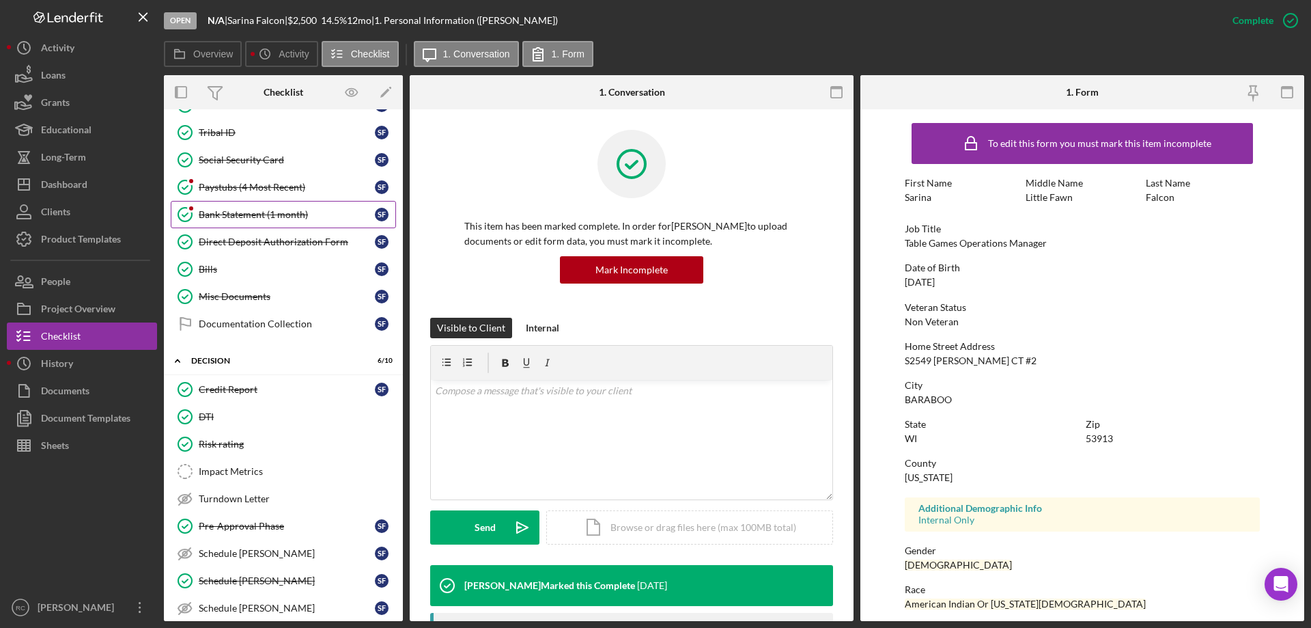
scroll to position [273, 0]
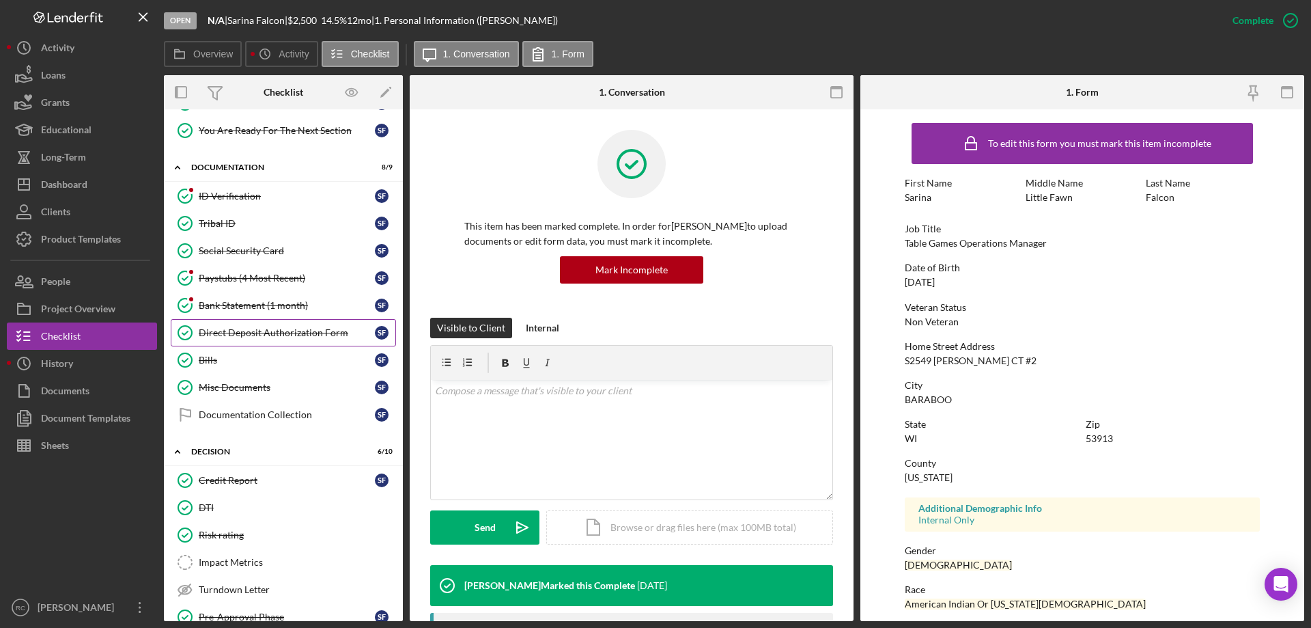
click at [279, 331] on div "Direct Deposit Authorization Form" at bounding box center [287, 332] width 176 height 11
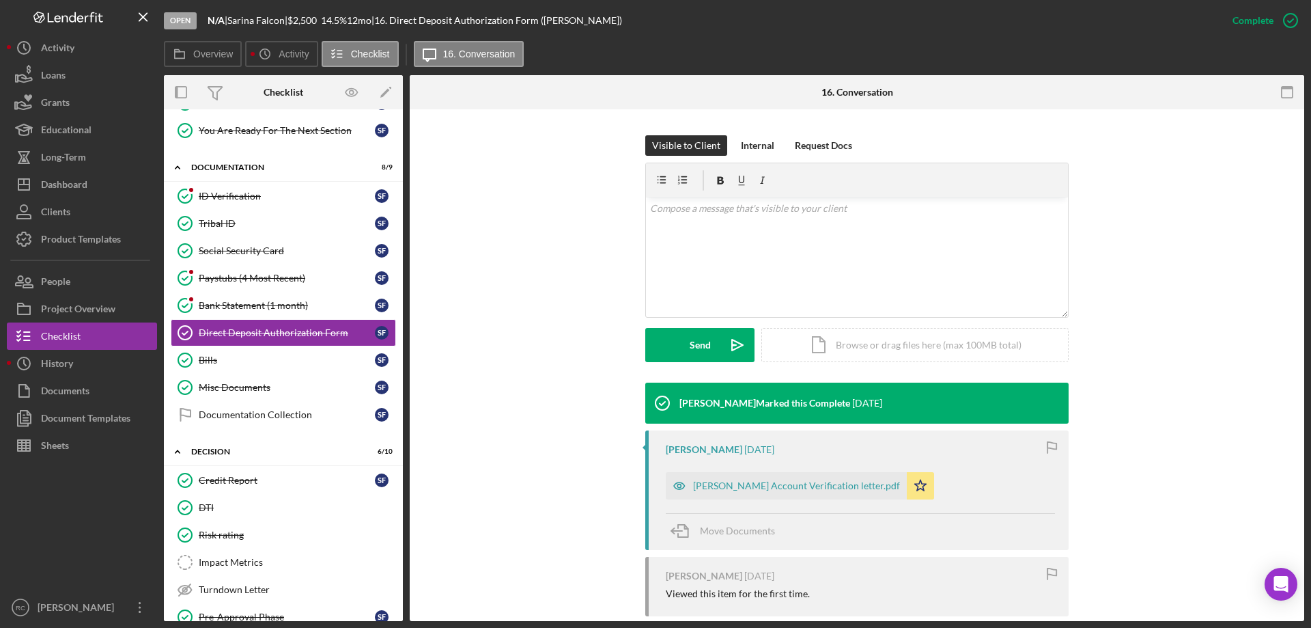
scroll to position [359, 0]
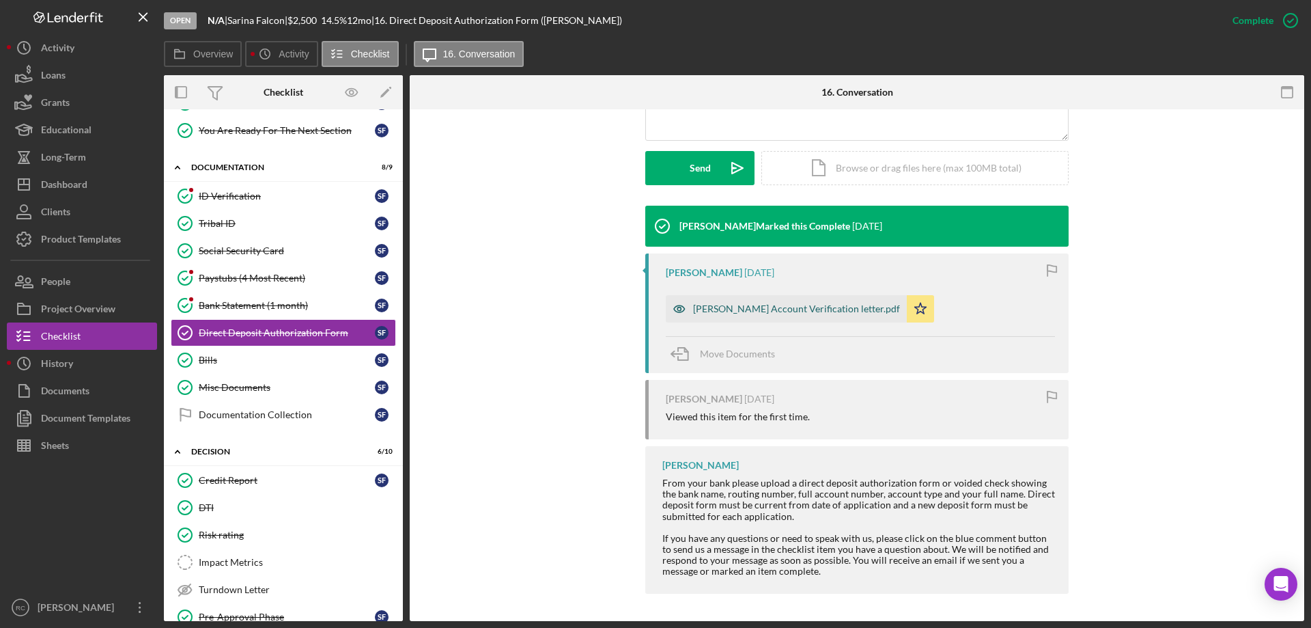
click at [734, 309] on div "[PERSON_NAME] Account Verification letter.pdf" at bounding box center [796, 308] width 207 height 11
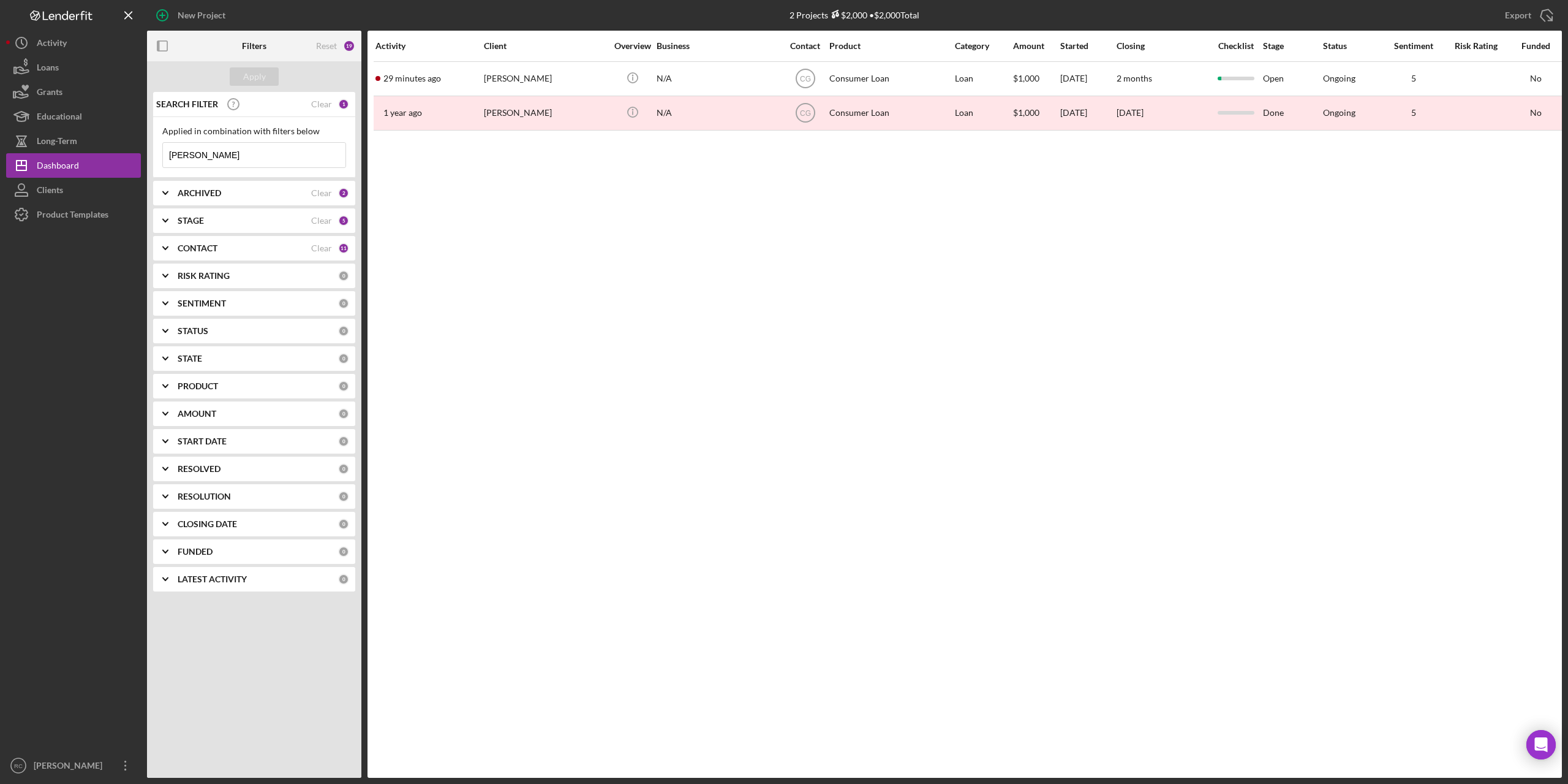
click at [197, 159] on input "[PERSON_NAME]" at bounding box center [255, 154] width 183 height 24
type input "e"
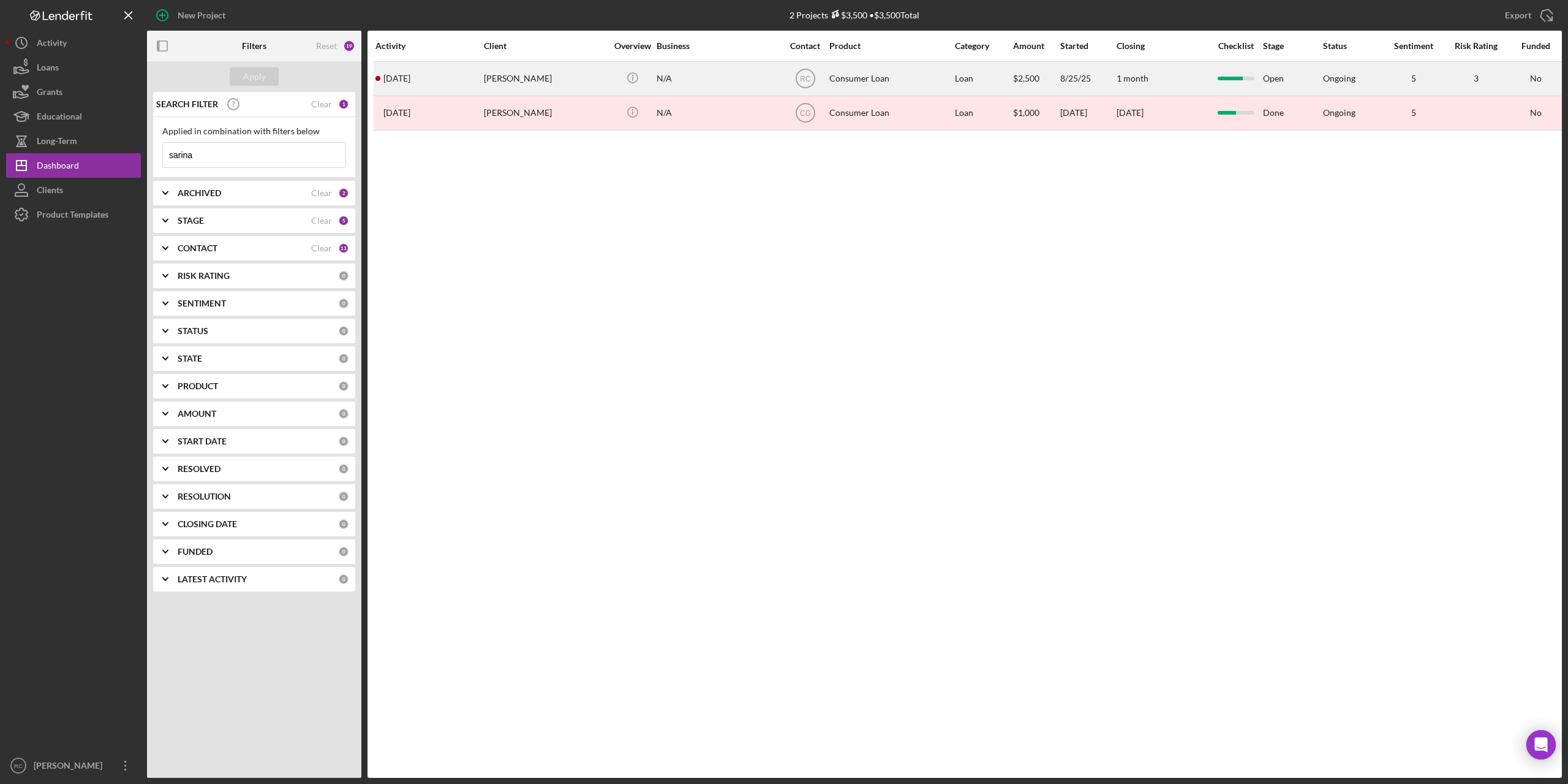
type input "sarina"
click at [511, 79] on div "[PERSON_NAME]" at bounding box center [545, 79] width 123 height 32
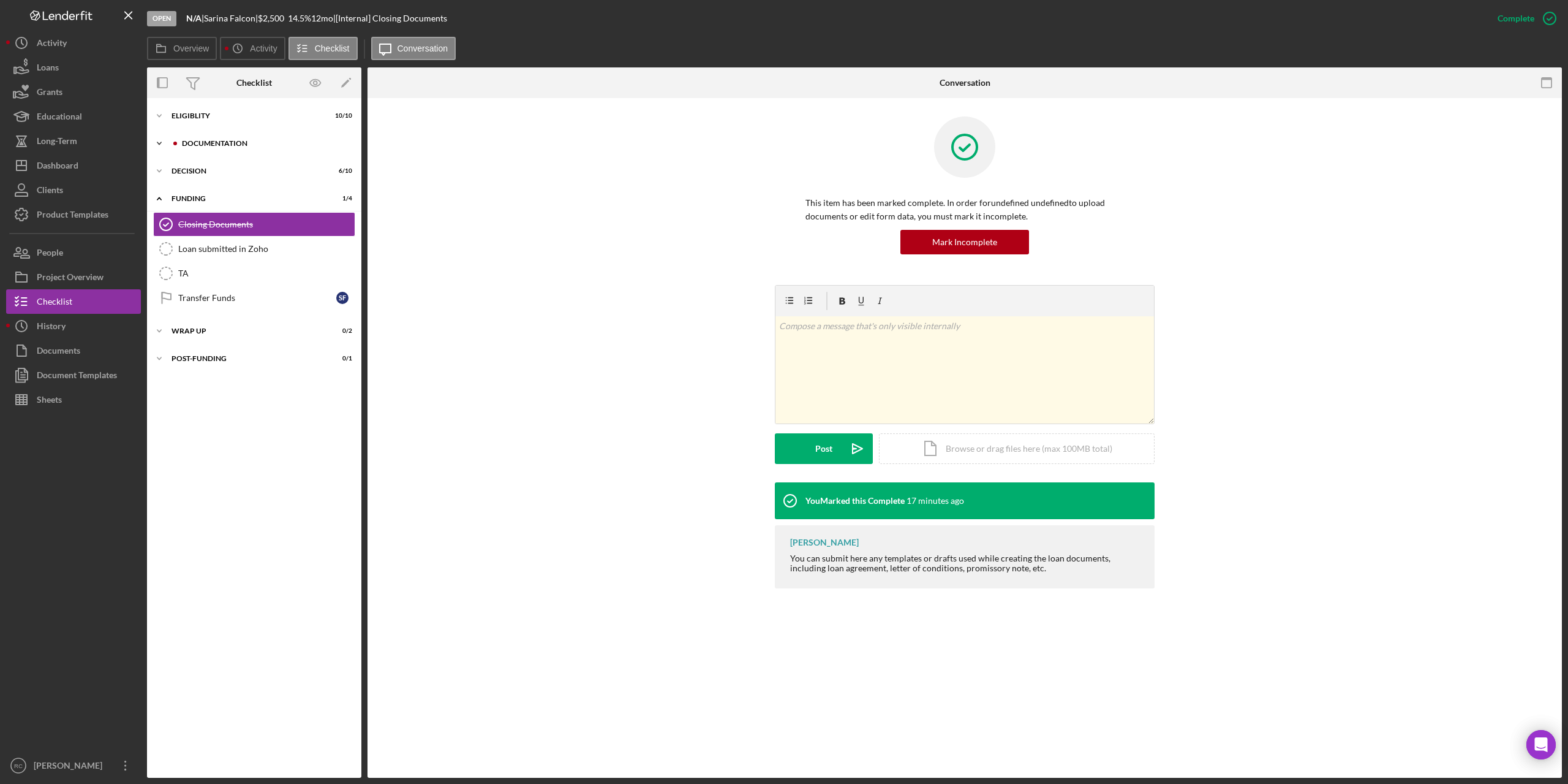
click at [209, 142] on div "Documentation" at bounding box center [264, 144] width 164 height 7
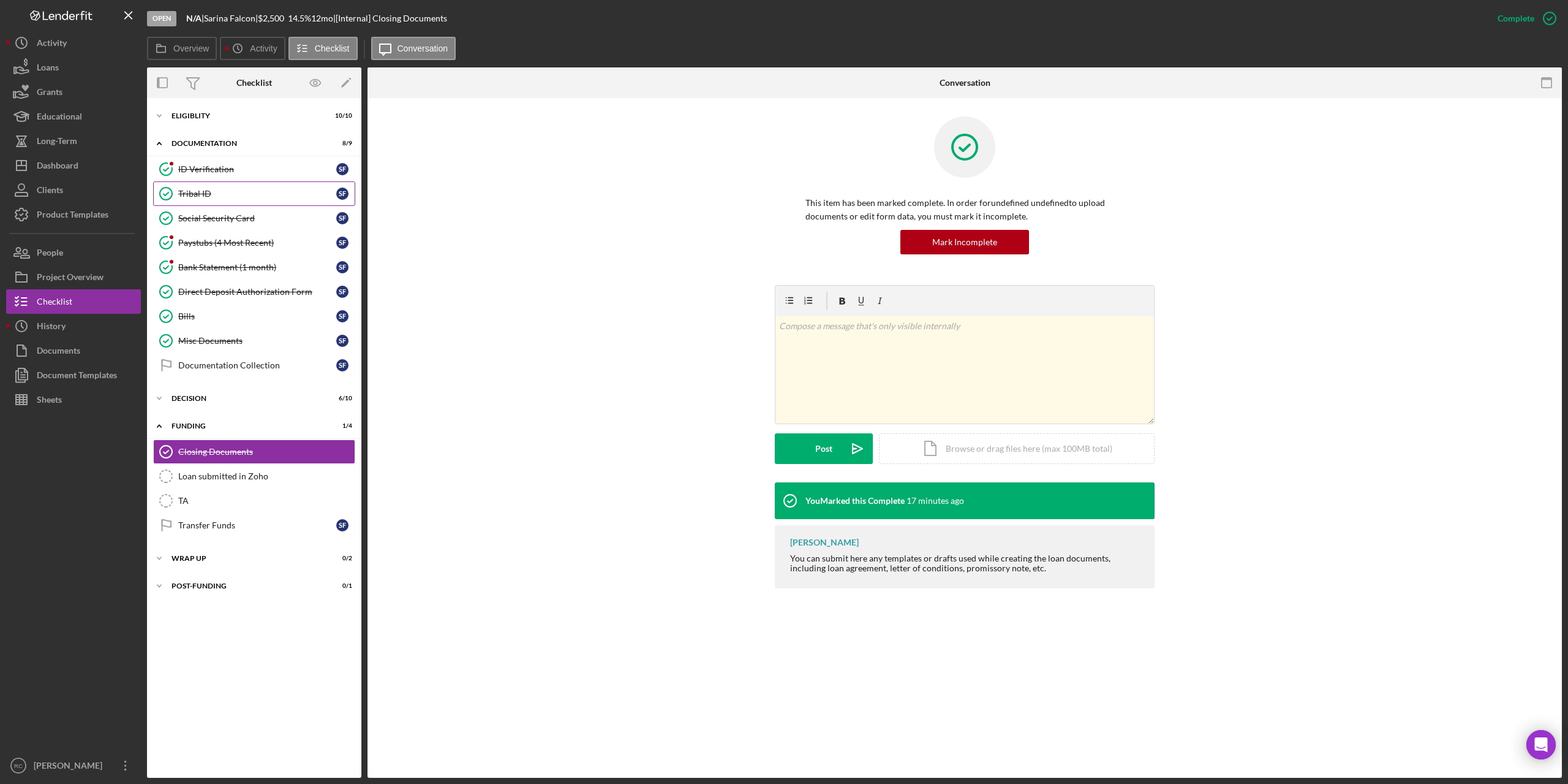
click at [197, 193] on div "Tribal ID" at bounding box center [257, 193] width 158 height 10
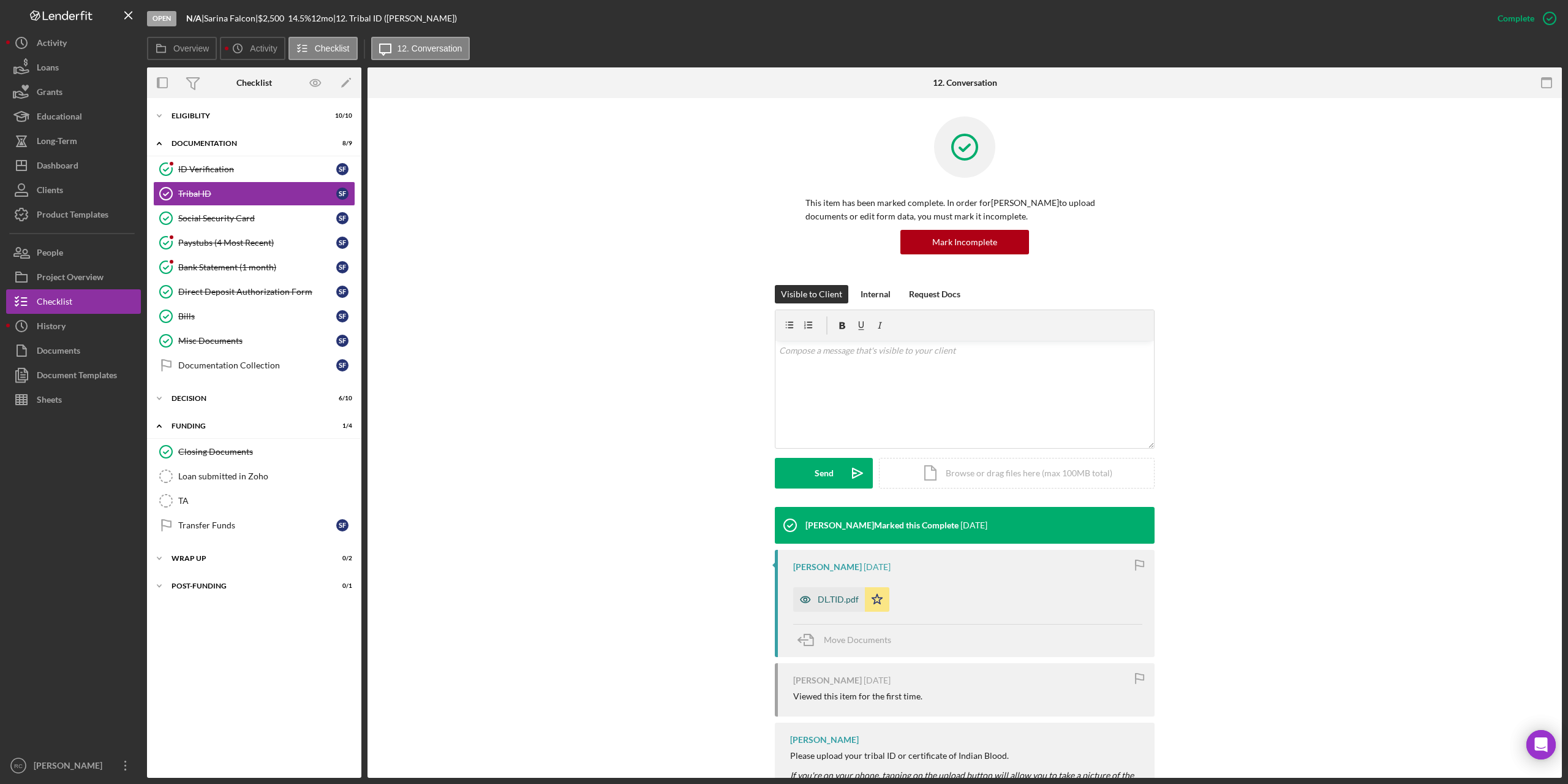
click at [847, 604] on div "DL.TID.pdf" at bounding box center [839, 599] width 41 height 10
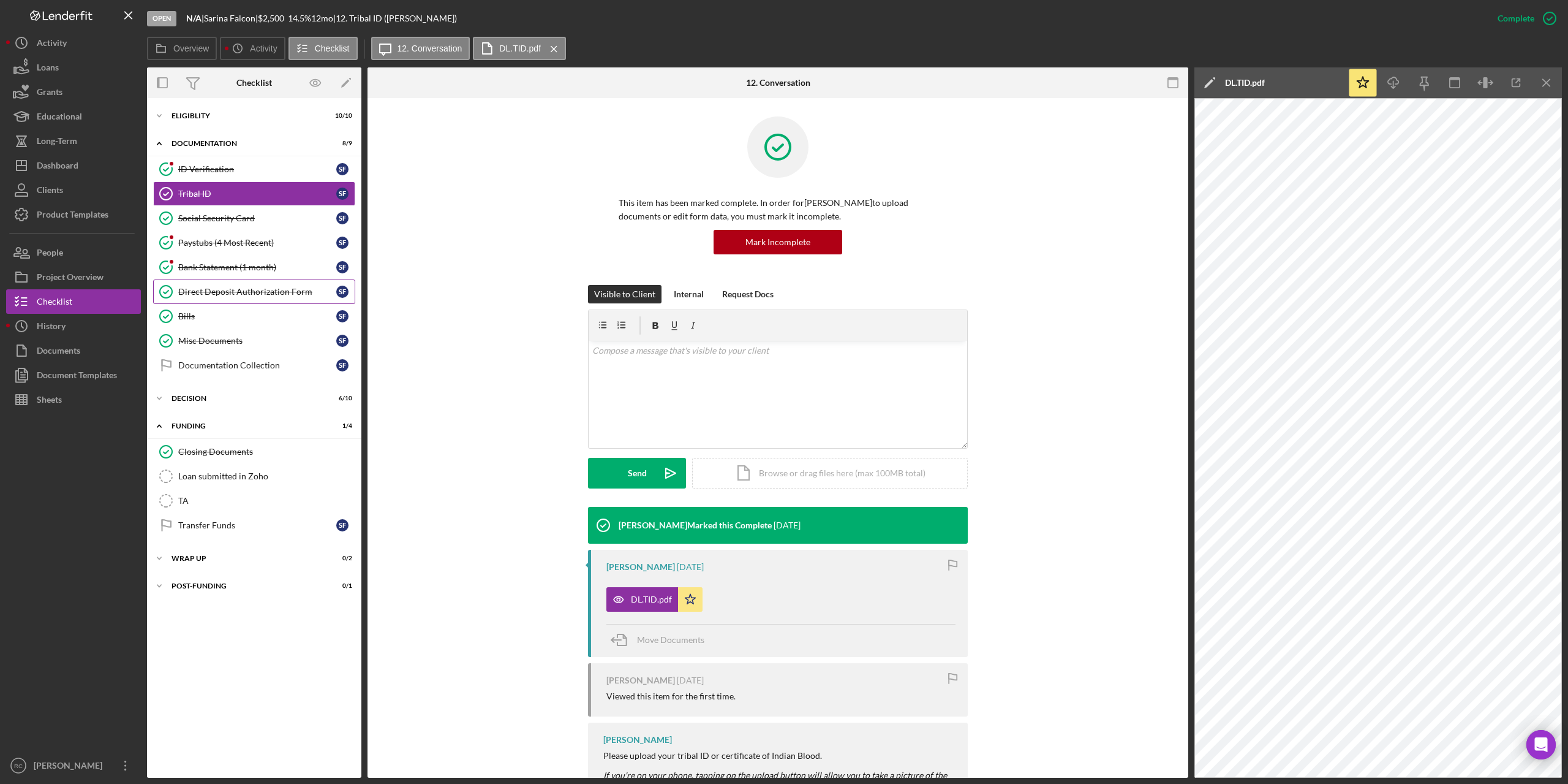
click at [218, 289] on div "Direct Deposit Authorization Form" at bounding box center [257, 292] width 158 height 10
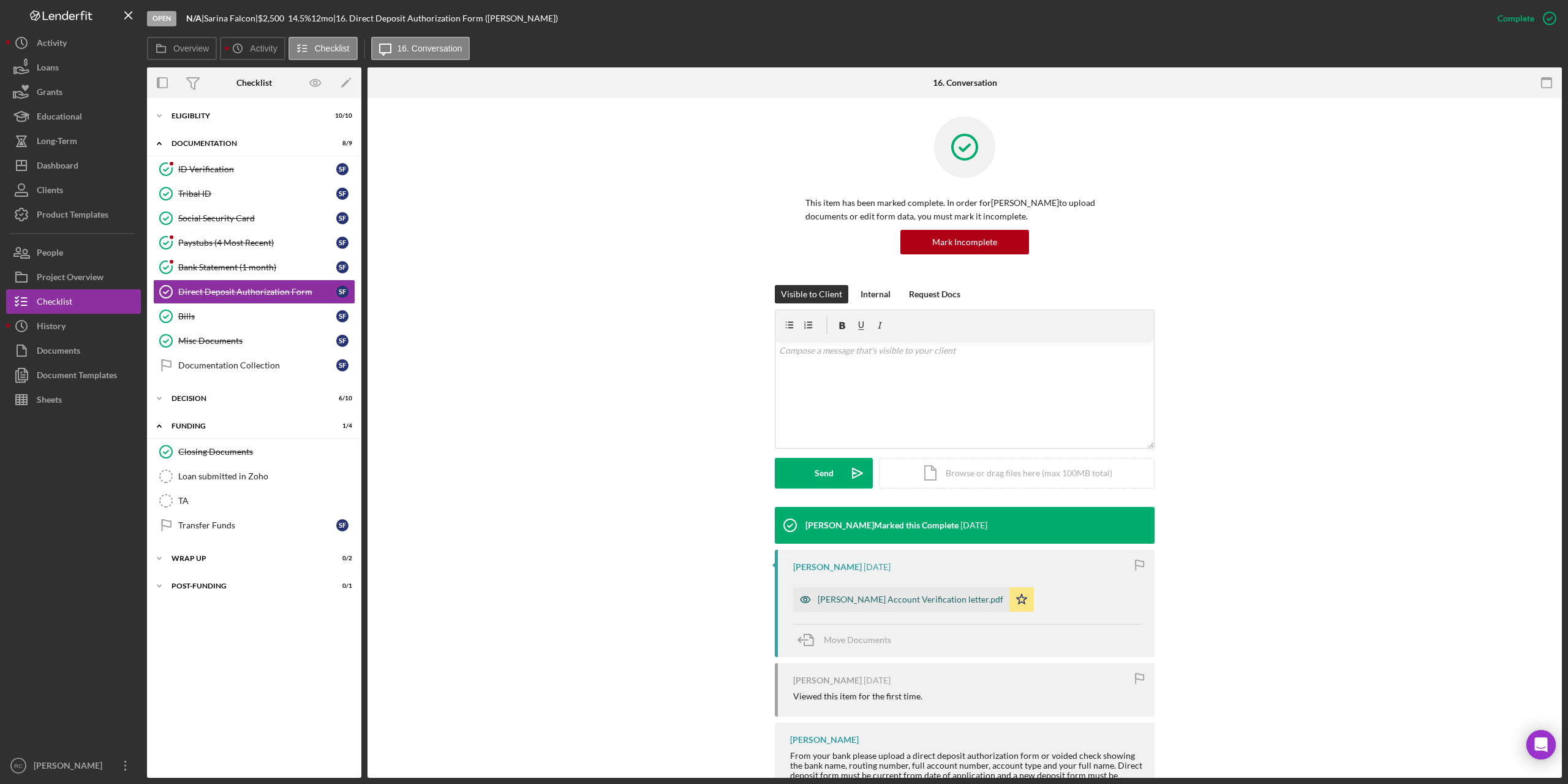
click at [882, 603] on div "[PERSON_NAME] Account Verification letter.pdf" at bounding box center [910, 599] width 186 height 10
